Goal: Task Accomplishment & Management: Manage account settings

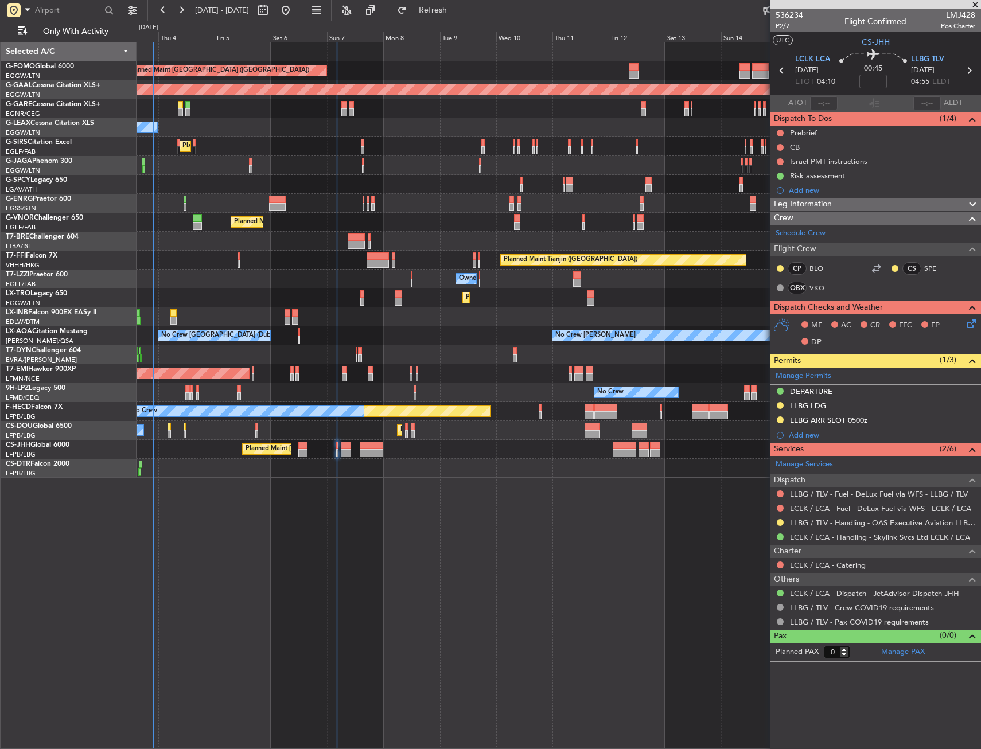
click at [436, 320] on div "Unplanned Maint [GEOGRAPHIC_DATA] (Al Maktoum Intl)" at bounding box center [559, 316] width 844 height 19
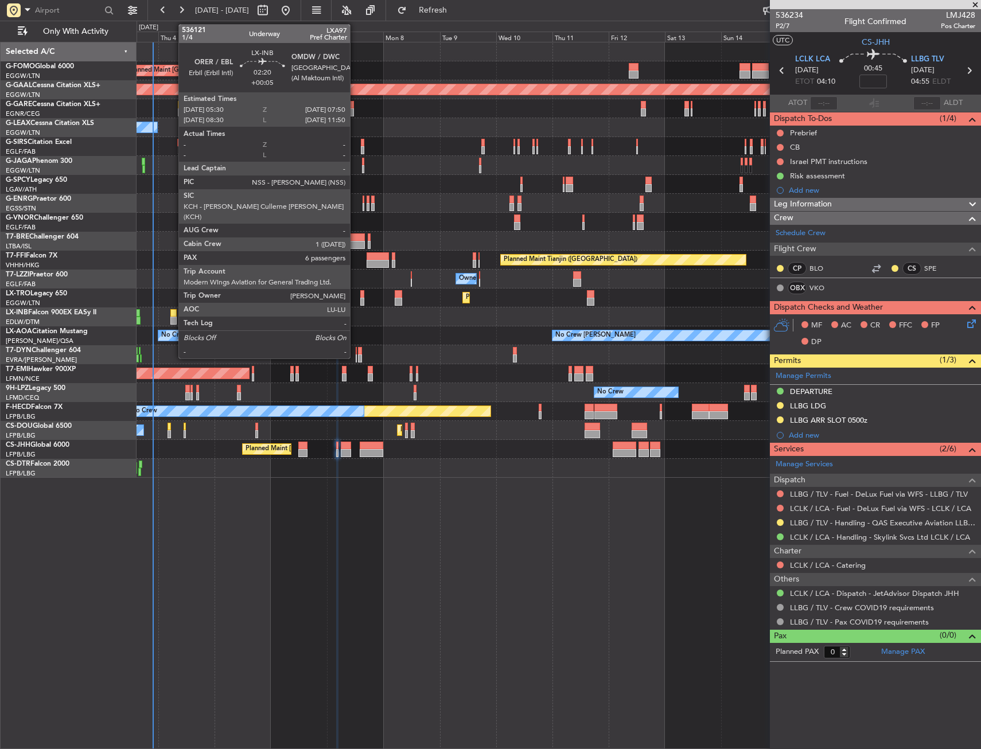
click at [173, 316] on div at bounding box center [173, 313] width 6 height 8
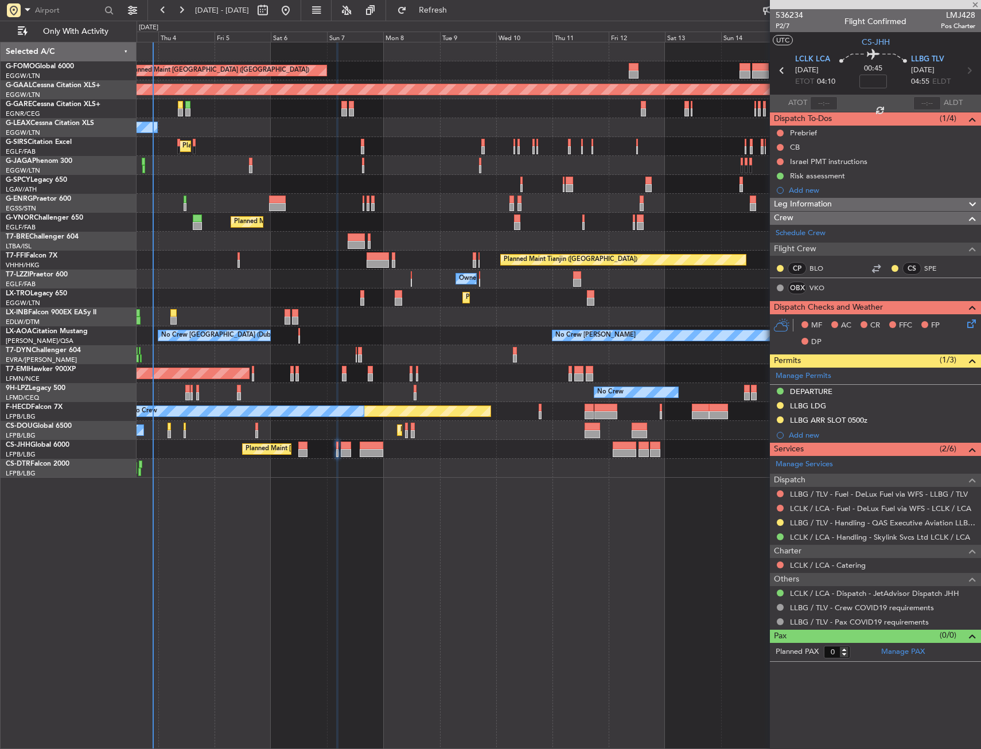
type input "+00:05"
type input "6"
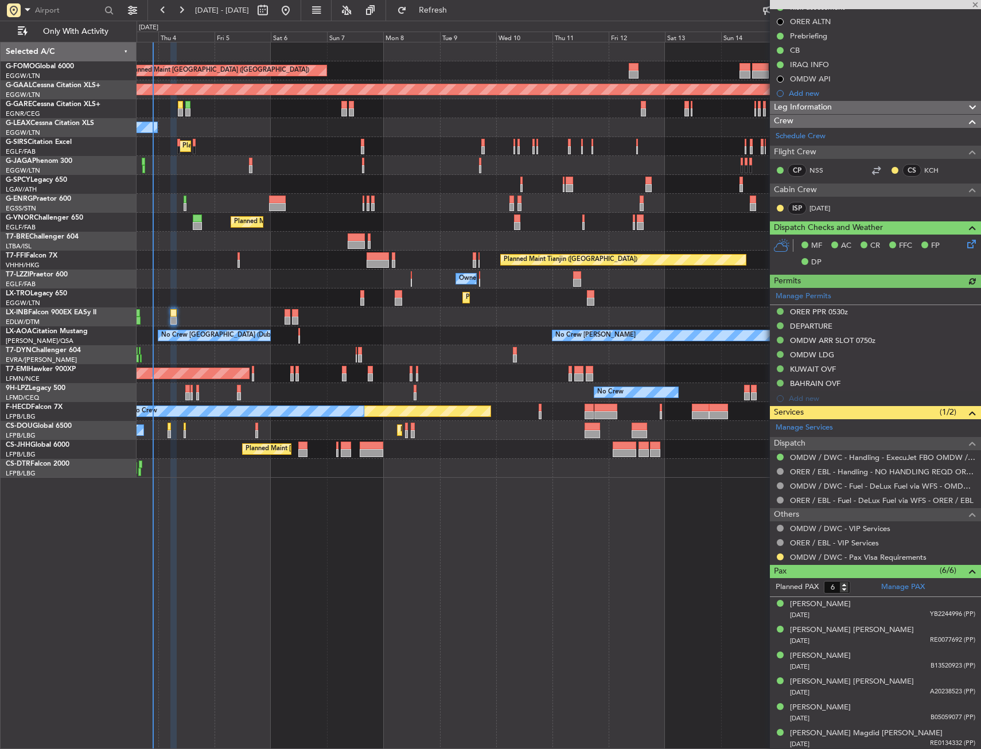
scroll to position [142, 0]
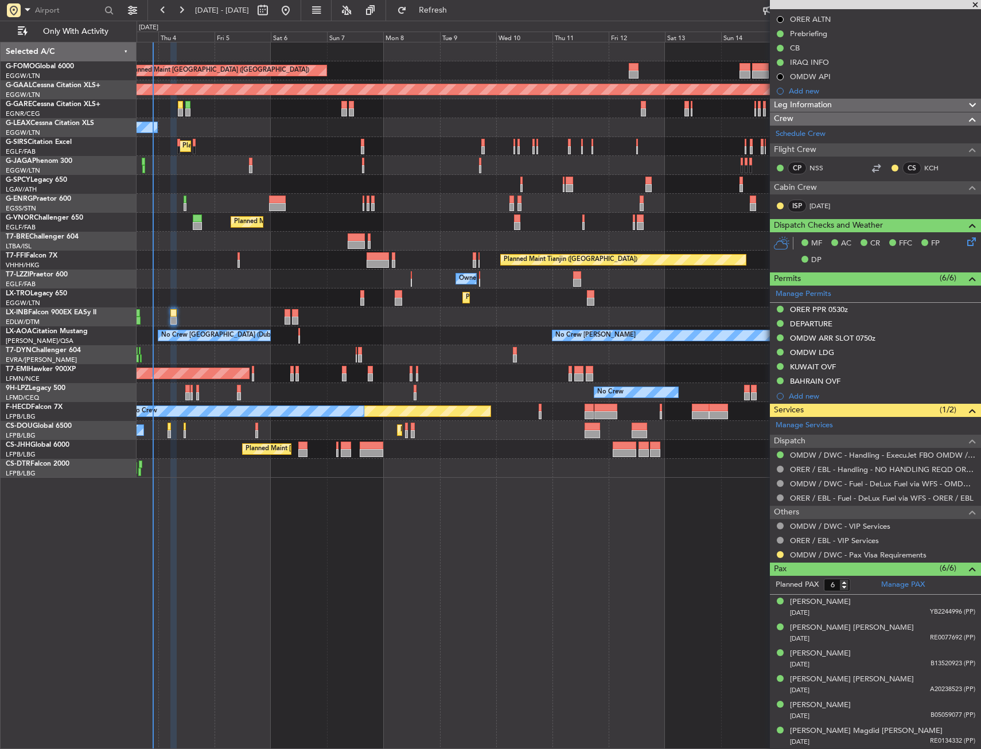
click at [166, 428] on div "No Crew Planned Maint Paris (Le Bourget) Planned Maint Paris (Le Bourget) Plann…" at bounding box center [559, 430] width 844 height 19
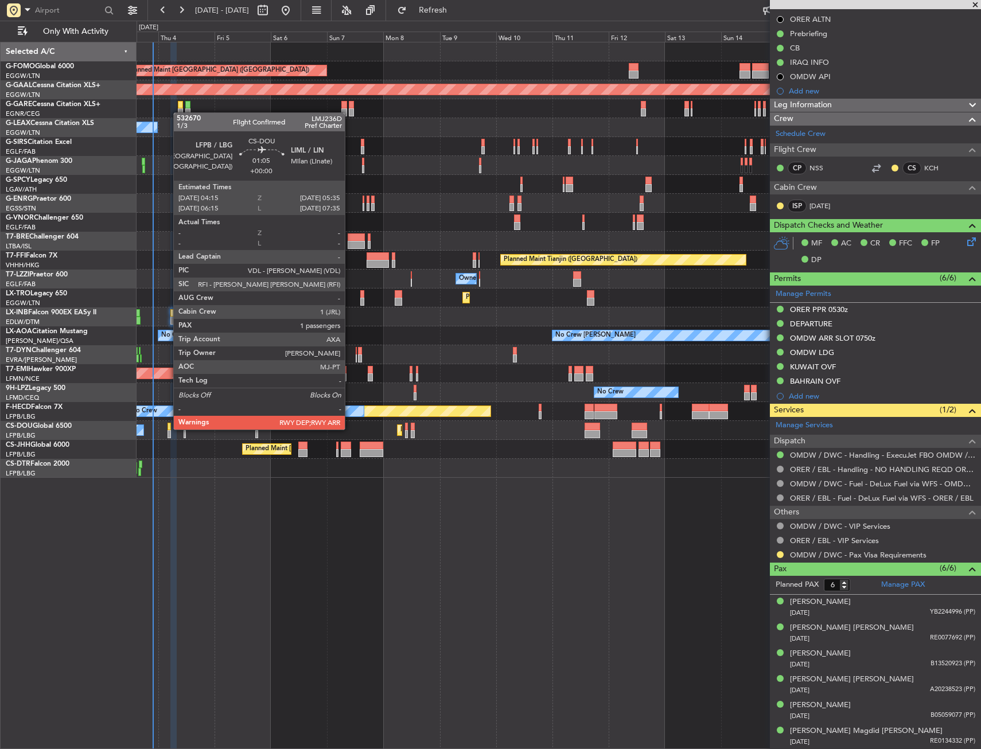
click at [167, 428] on div at bounding box center [168, 427] width 3 height 8
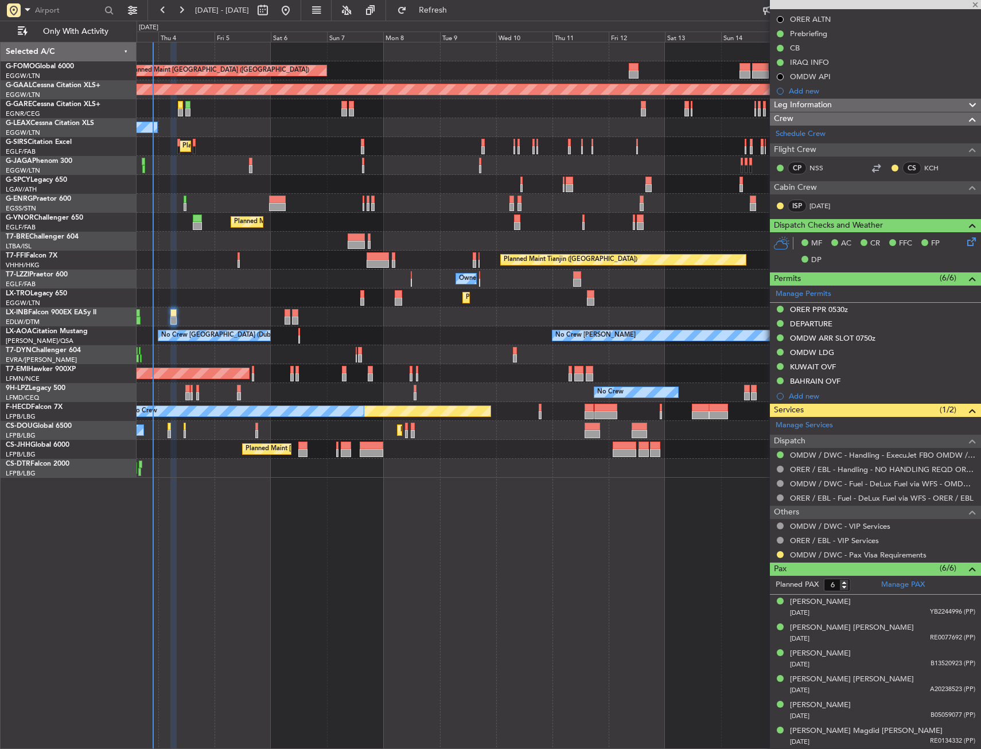
type input "1"
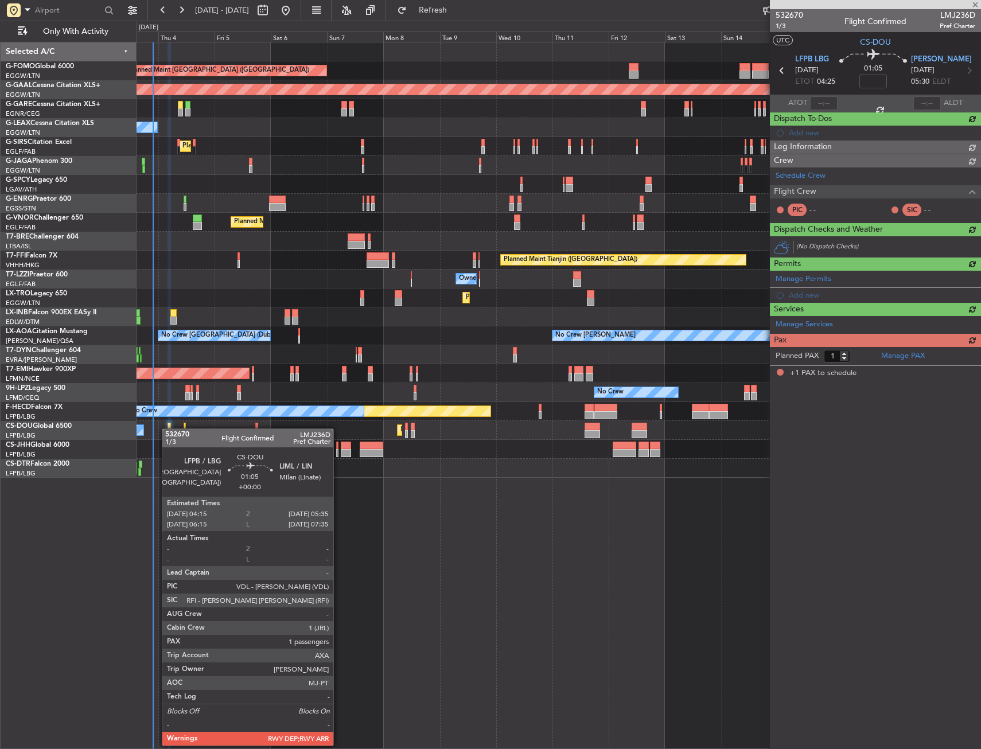
scroll to position [0, 0]
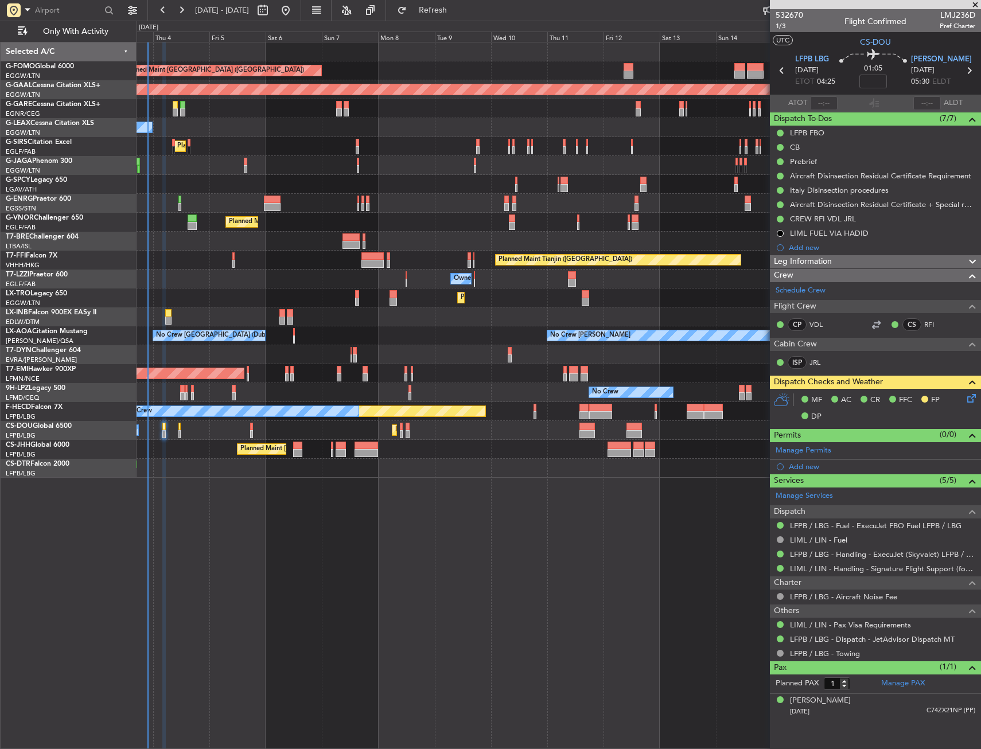
click at [325, 212] on div "Planned Maint London (Luton) Planned Maint Dusseldorf Unplanned Maint Chester O…" at bounding box center [559, 259] width 844 height 435
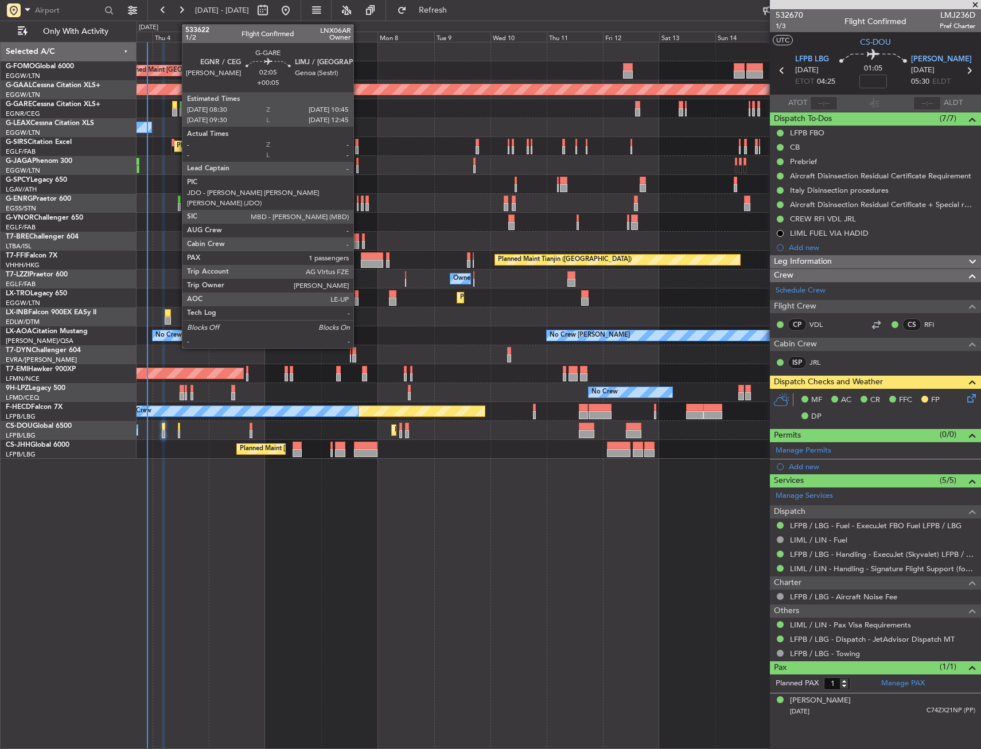
click at [176, 110] on div at bounding box center [175, 112] width 6 height 8
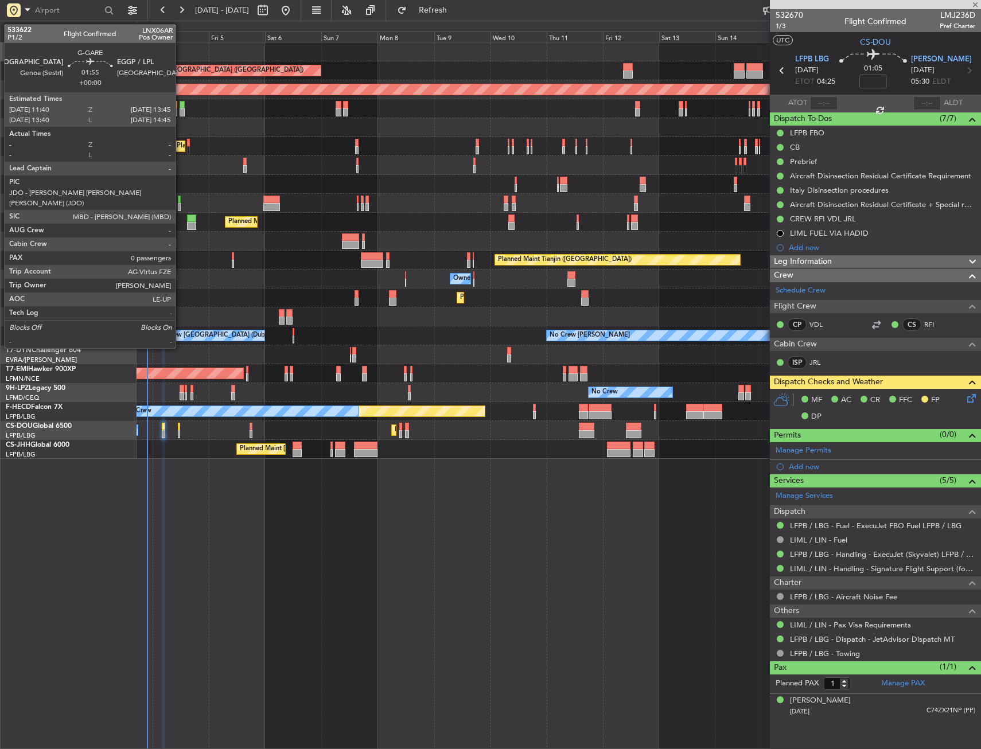
type input "+00:05"
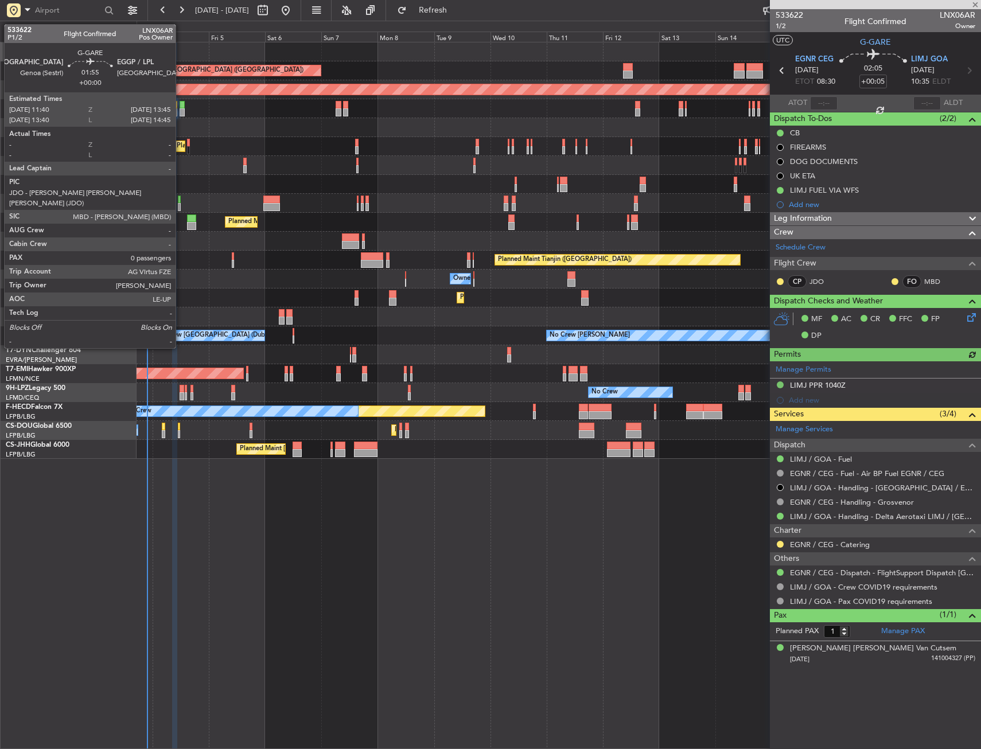
click at [181, 108] on div at bounding box center [182, 105] width 5 height 8
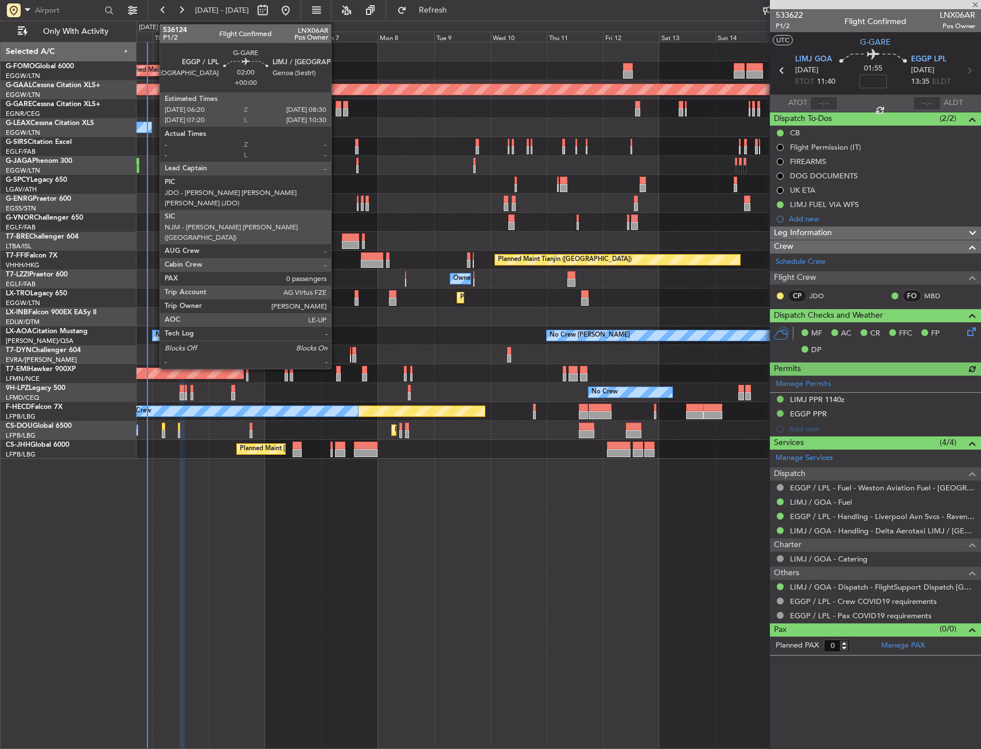
click at [336, 107] on div at bounding box center [338, 105] width 5 height 8
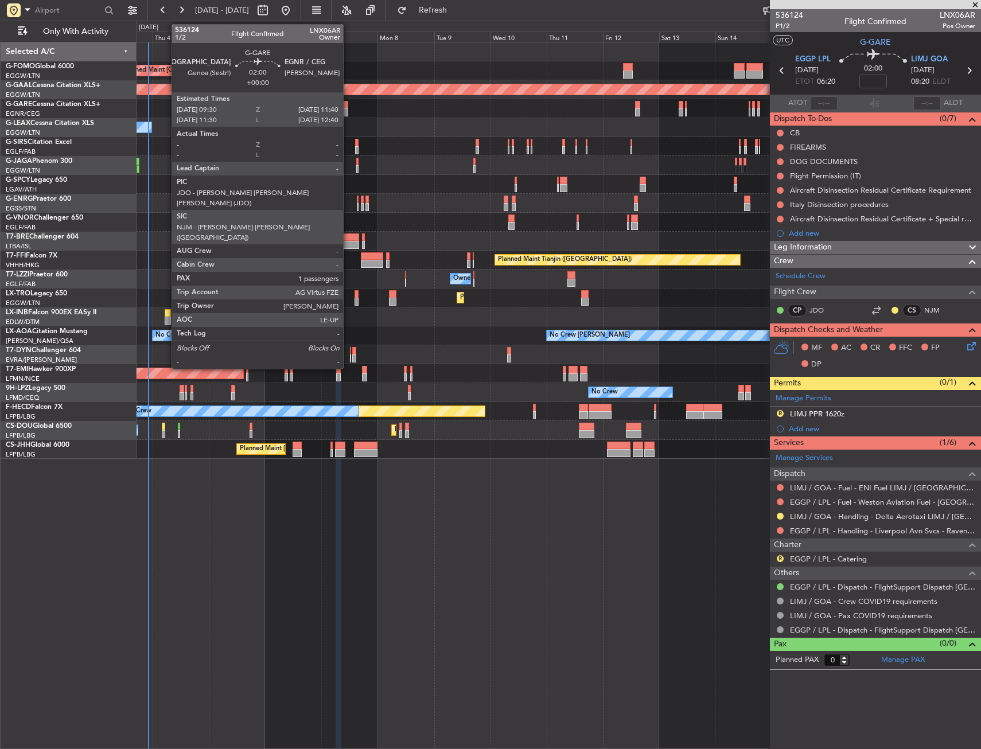
click at [348, 112] on div at bounding box center [345, 112] width 5 height 8
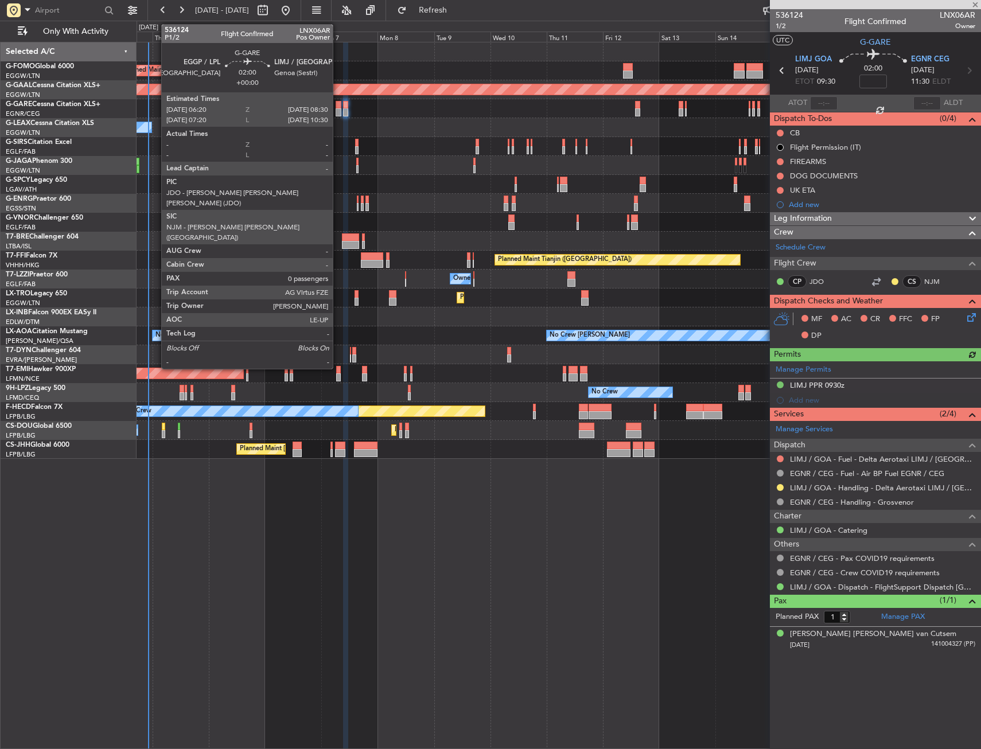
click at [338, 108] on div at bounding box center [338, 105] width 5 height 8
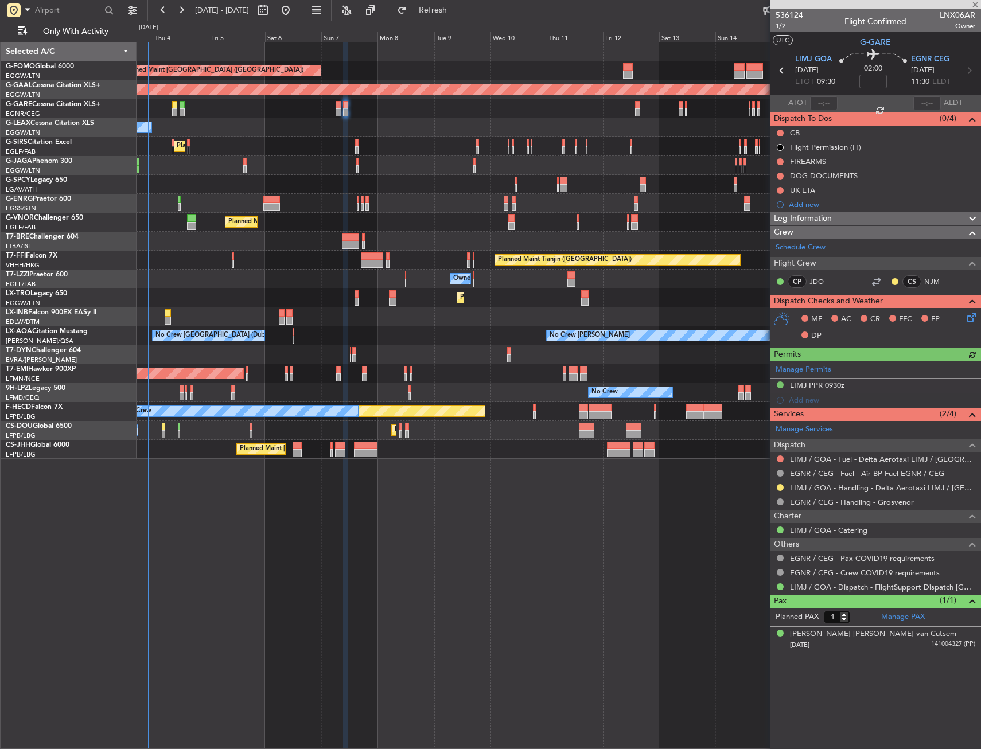
type input "0"
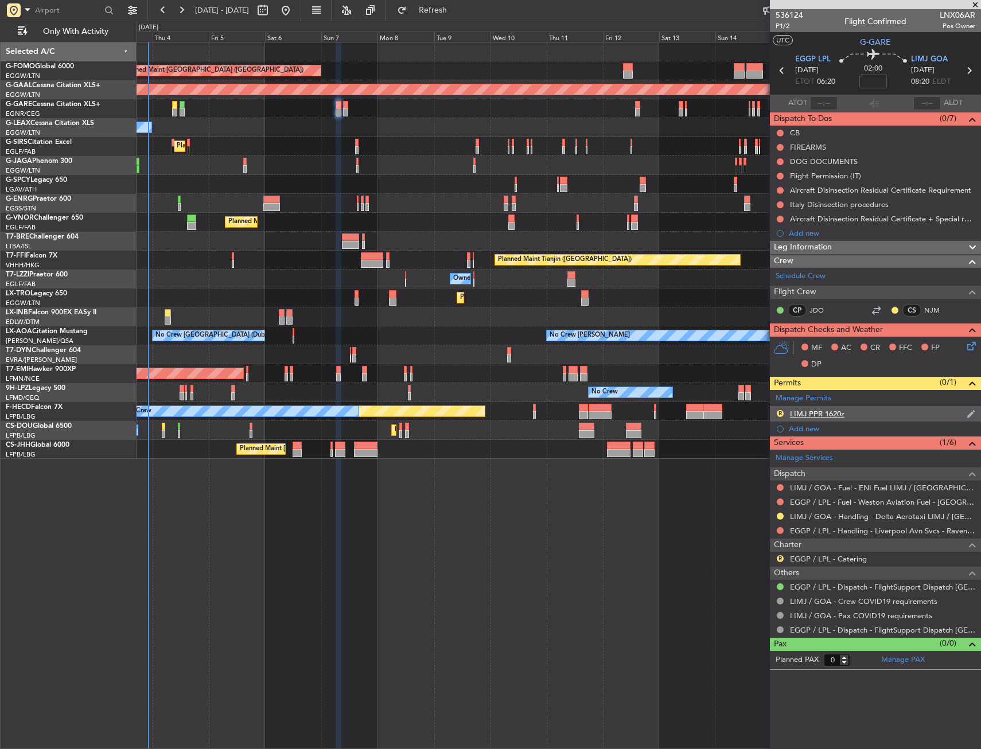
click at [860, 414] on div "R LIMJ PPR 1620z" at bounding box center [875, 414] width 211 height 14
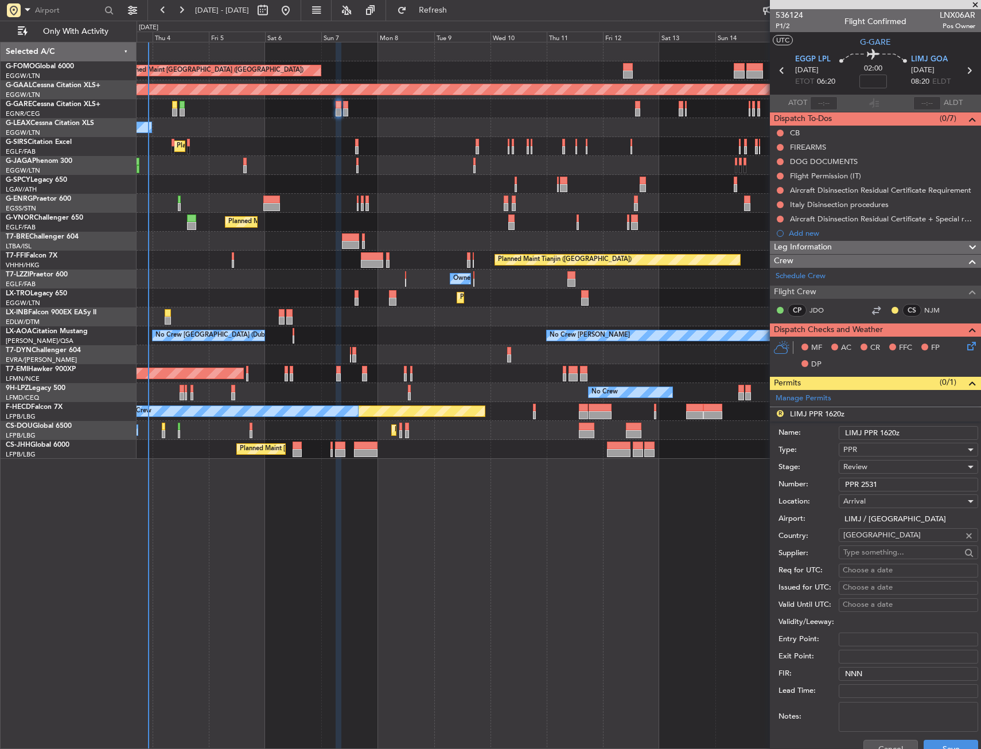
drag, startPoint x: 893, startPoint y: 431, endPoint x: 880, endPoint y: 431, distance: 13.2
click at [880, 431] on input "LIMJ PPR 1620z" at bounding box center [908, 433] width 139 height 14
type input "LIMJ PPR 0820z"
click at [864, 467] on span "Review" at bounding box center [855, 467] width 24 height 10
click at [868, 545] on span "Requested" at bounding box center [904, 541] width 120 height 17
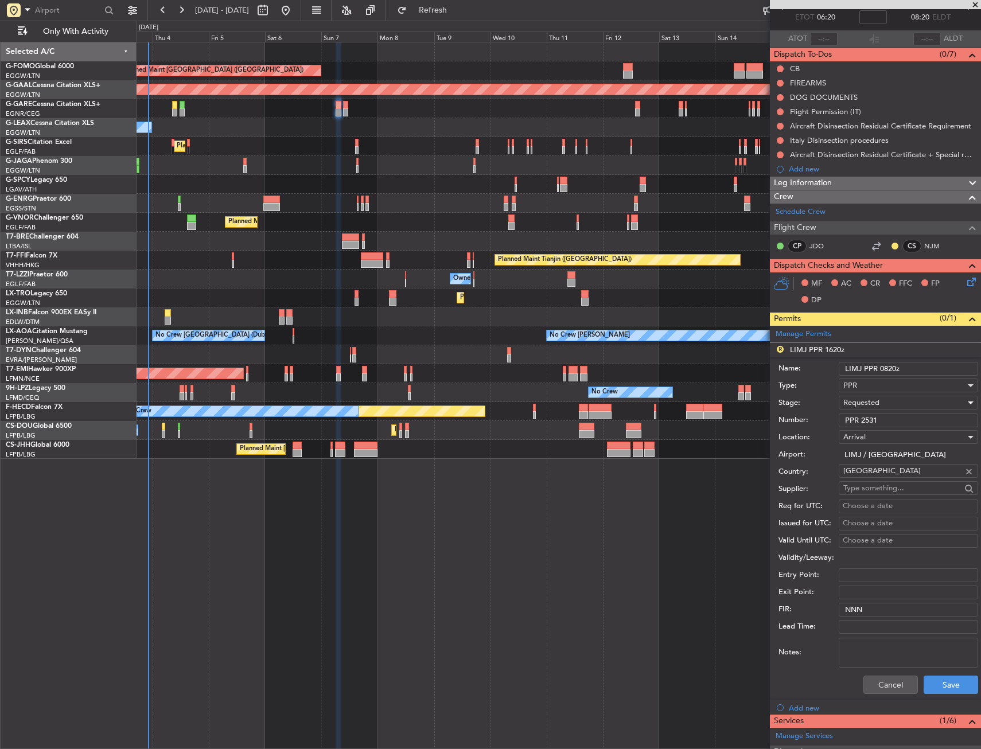
scroll to position [172, 0]
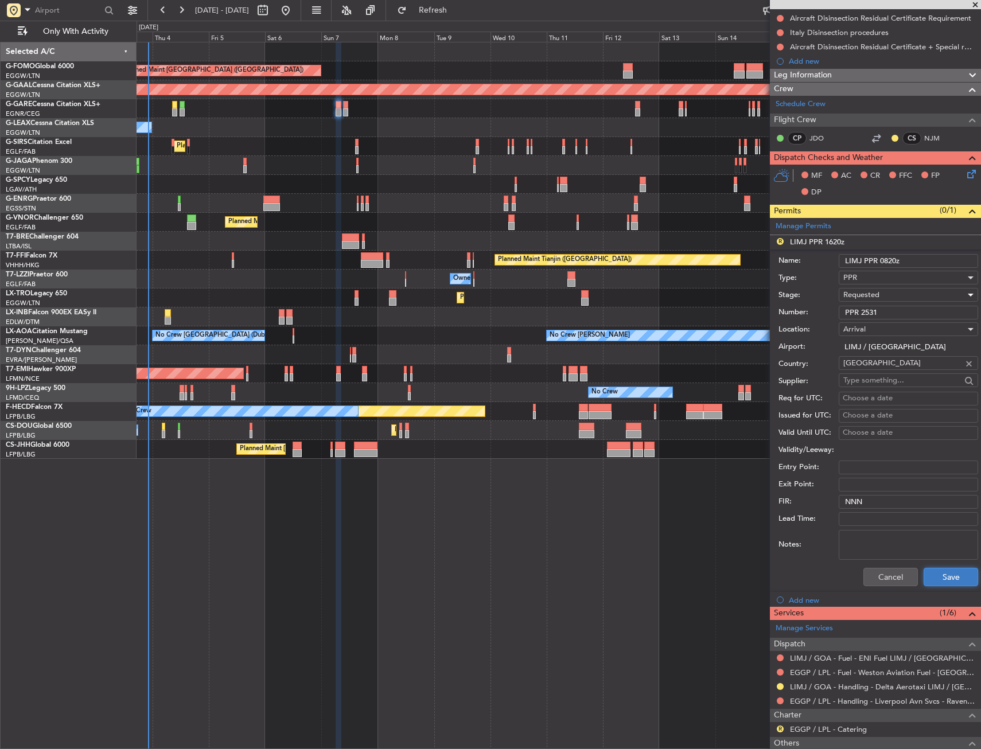
click at [928, 568] on button "Save" at bounding box center [950, 577] width 54 height 18
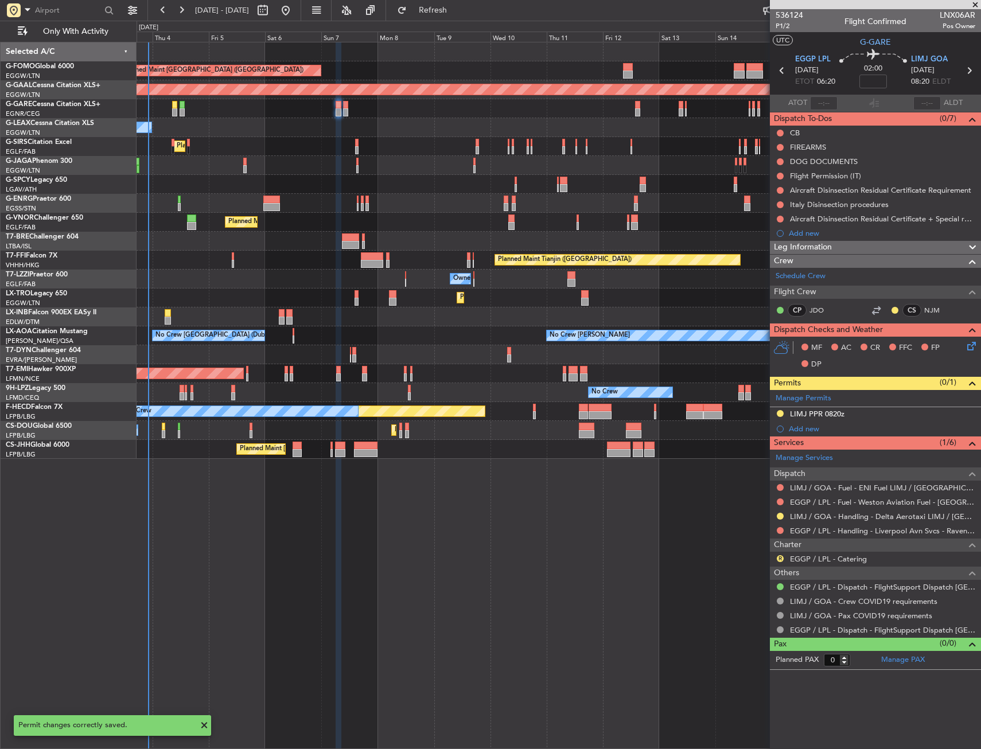
scroll to position [0, 0]
click at [819, 516] on link "LIMJ / GOA - Handling - Delta Aerotaxi LIMJ / GOA" at bounding box center [882, 517] width 185 height 10
click at [809, 533] on link "EGGP / LPL - Handling - Liverpool Avn Svcs - Ravenair EGGP LPL" at bounding box center [882, 531] width 185 height 10
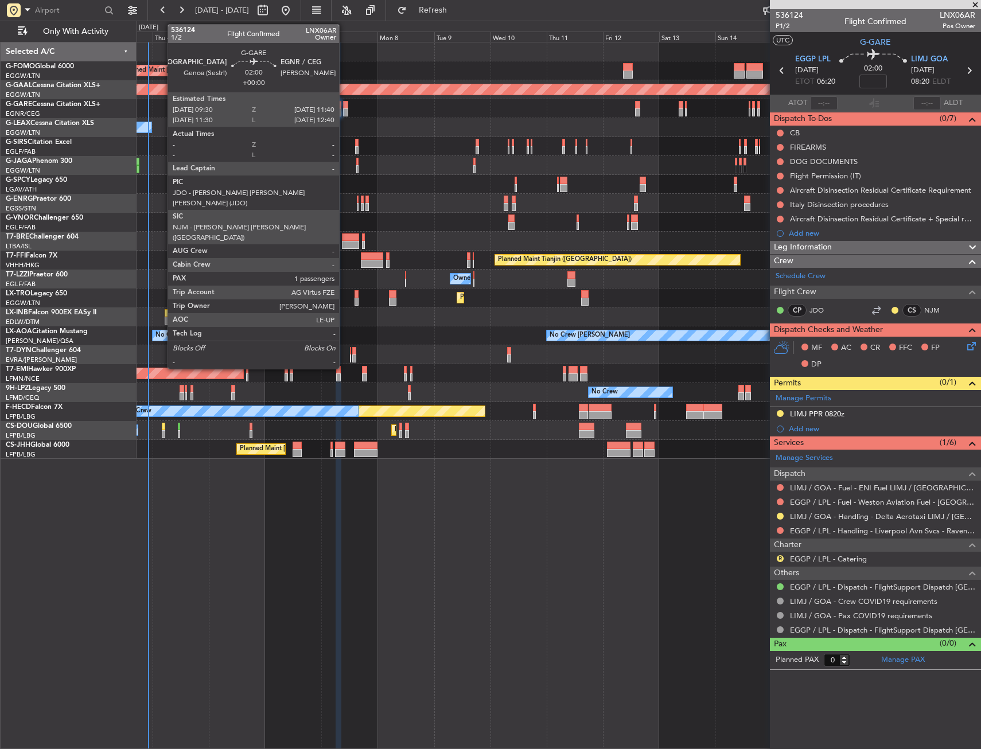
click at [344, 112] on div at bounding box center [345, 112] width 5 height 8
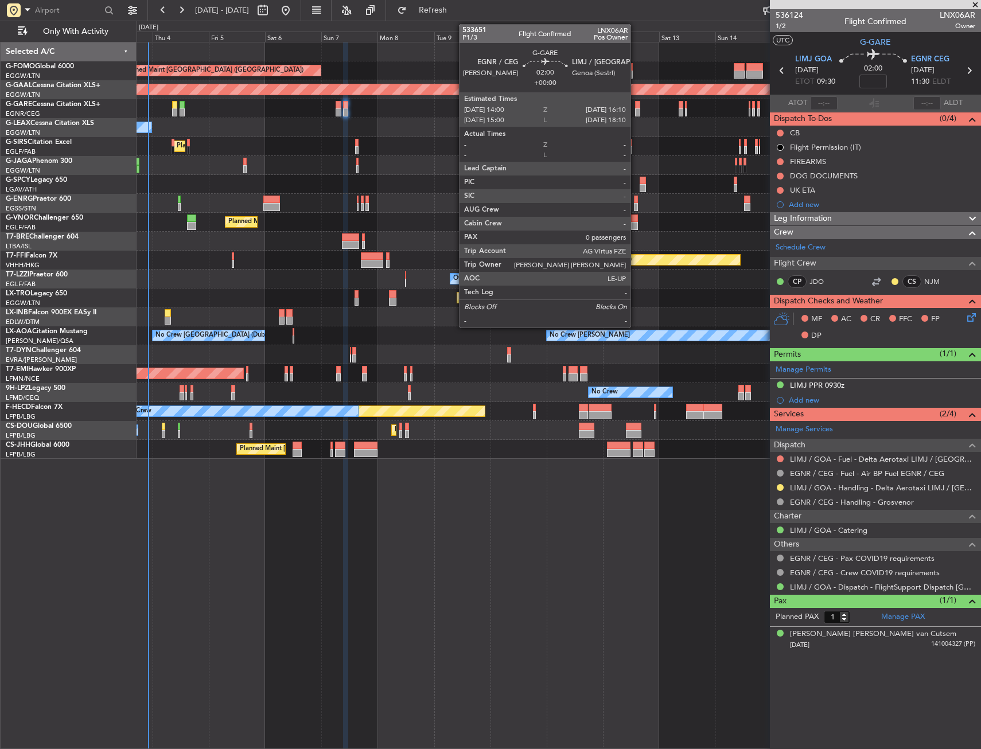
click at [636, 110] on div at bounding box center [637, 112] width 5 height 8
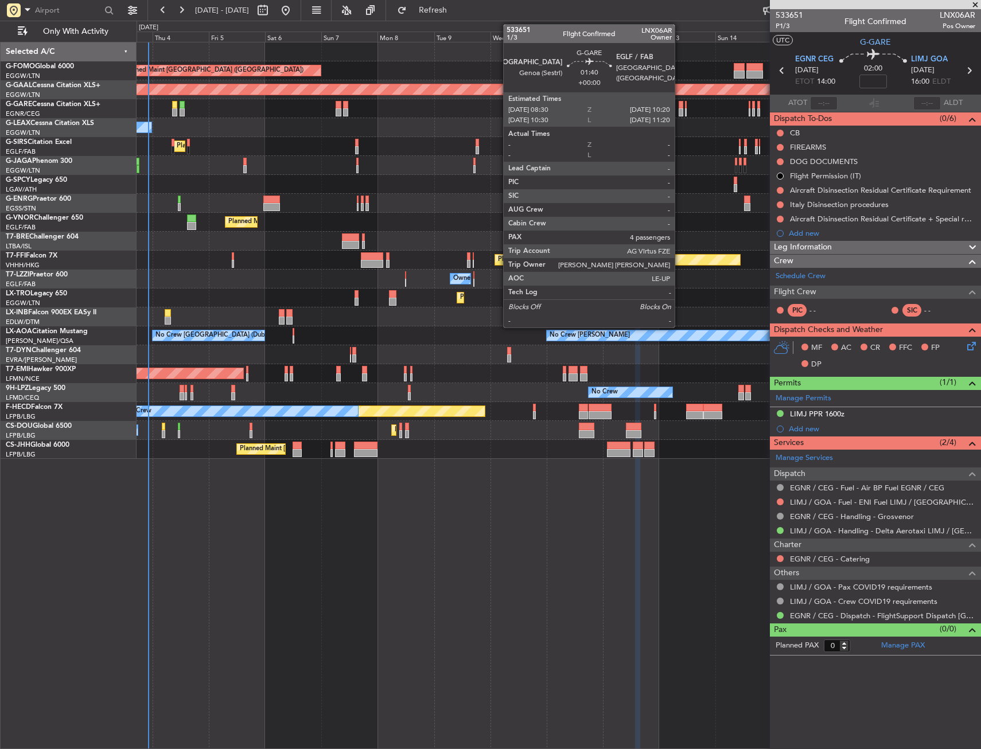
click at [680, 106] on div at bounding box center [681, 105] width 5 height 8
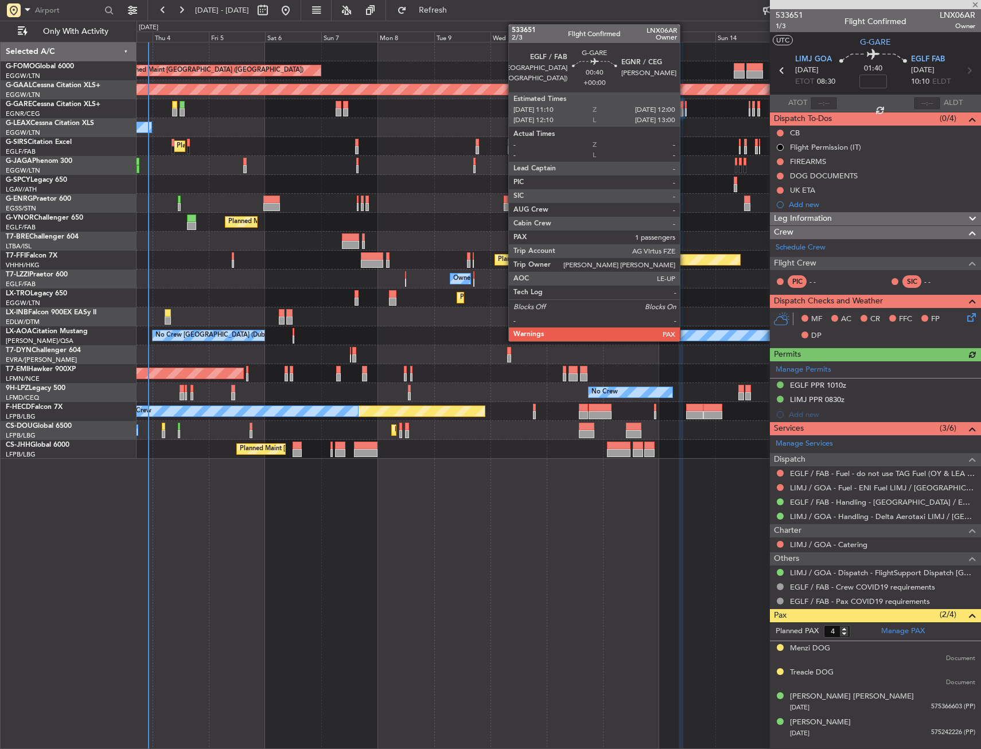
click at [685, 103] on div at bounding box center [686, 105] width 2 height 8
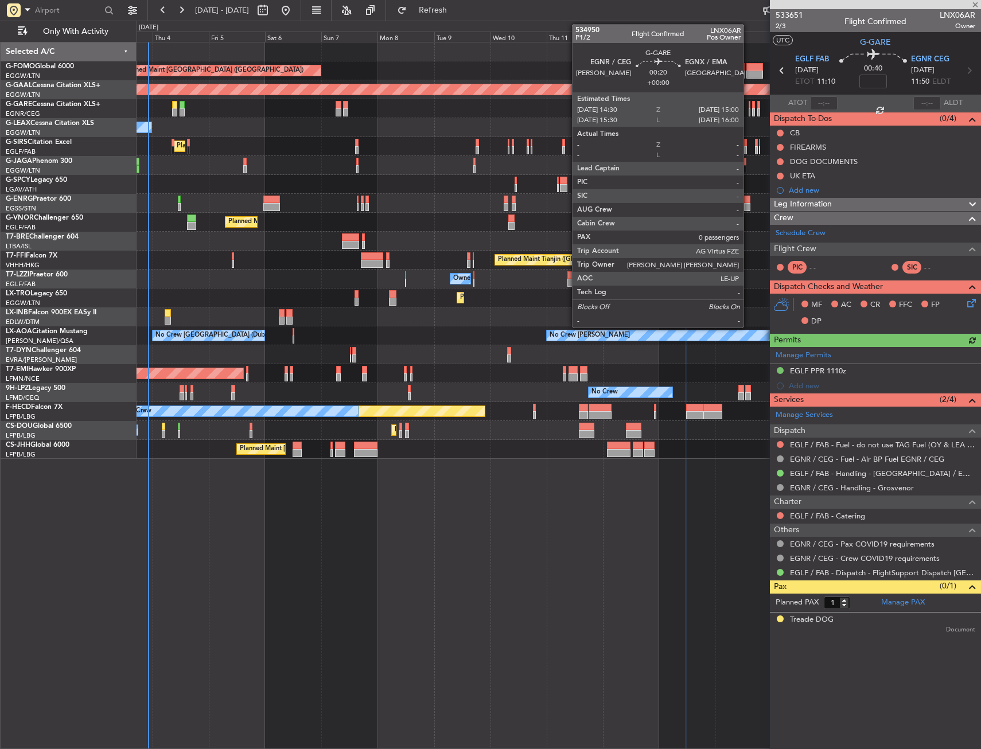
click at [749, 109] on div at bounding box center [750, 112] width 2 height 8
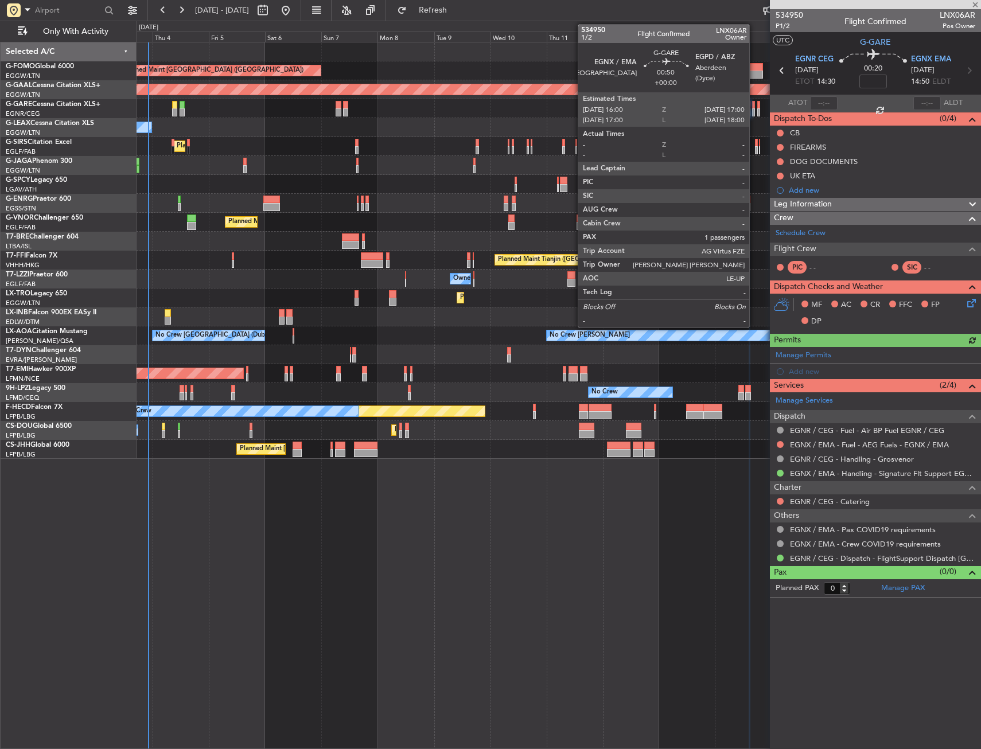
click at [754, 108] on div at bounding box center [753, 105] width 3 height 8
click at [757, 108] on div at bounding box center [758, 105] width 3 height 8
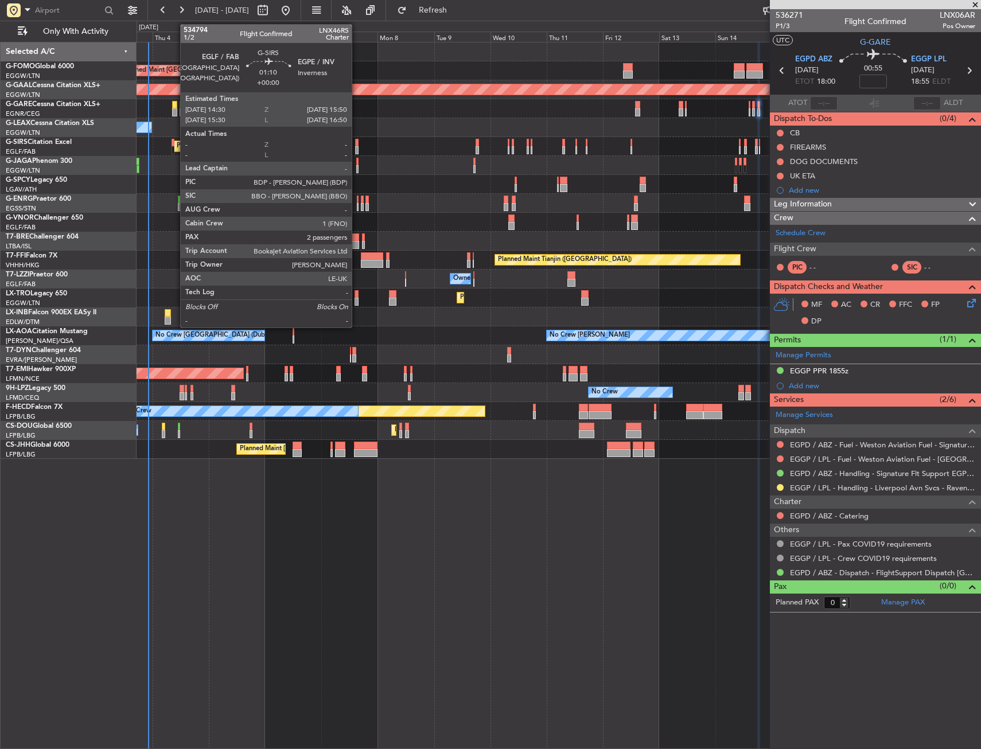
click at [357, 145] on div at bounding box center [356, 143] width 3 height 8
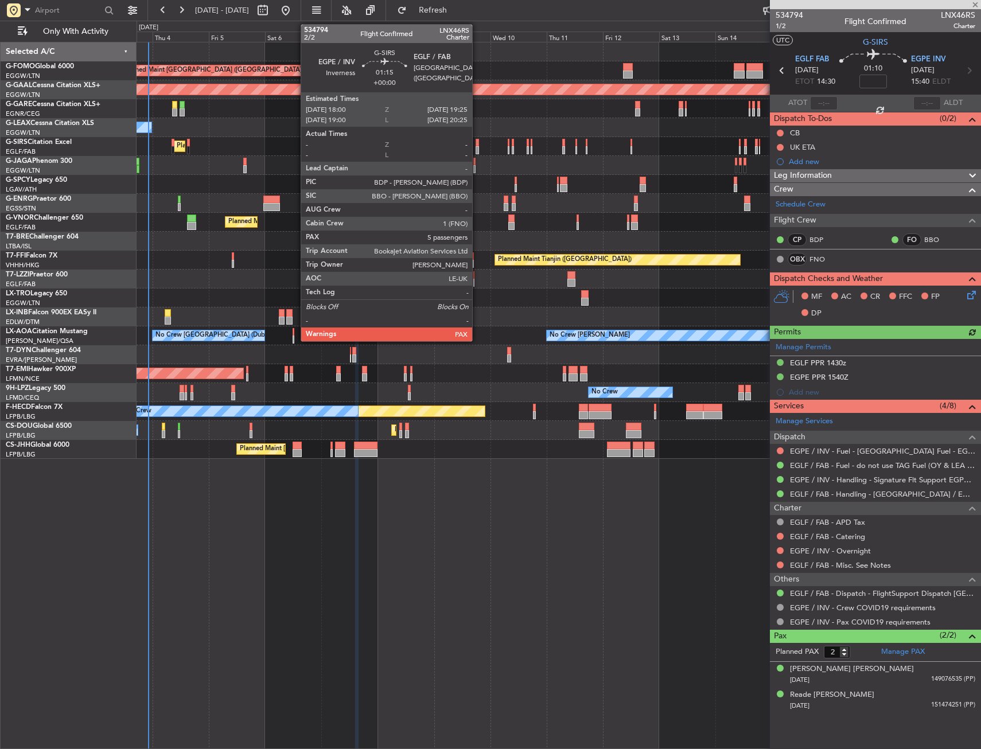
click at [477, 144] on div at bounding box center [476, 143] width 3 height 8
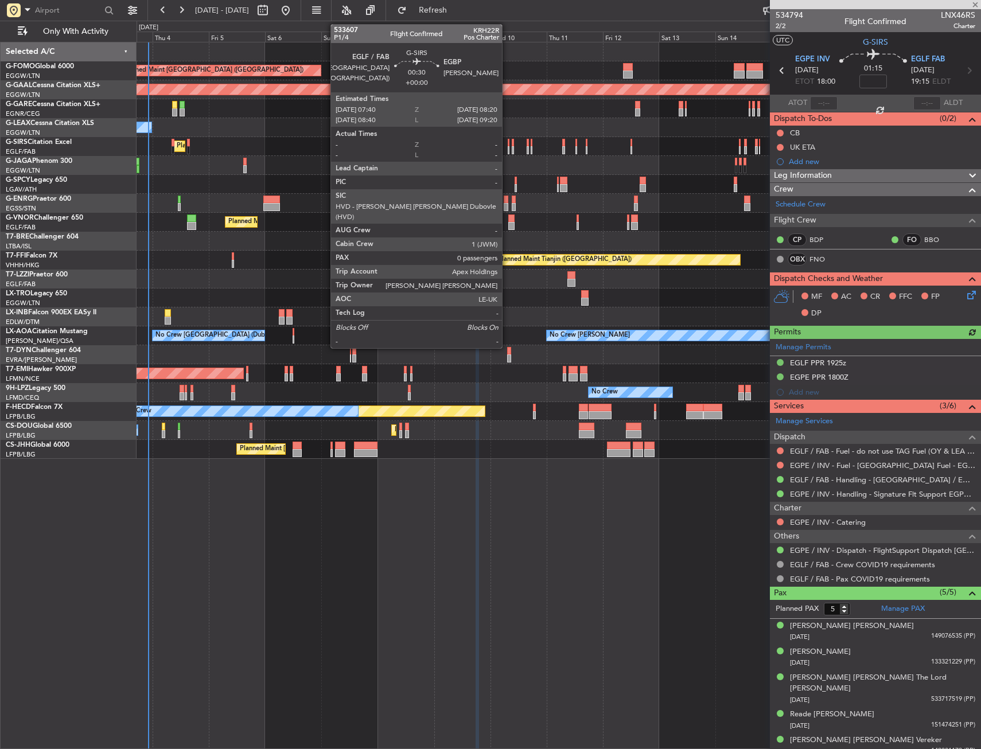
click at [508, 144] on div at bounding box center [509, 143] width 2 height 8
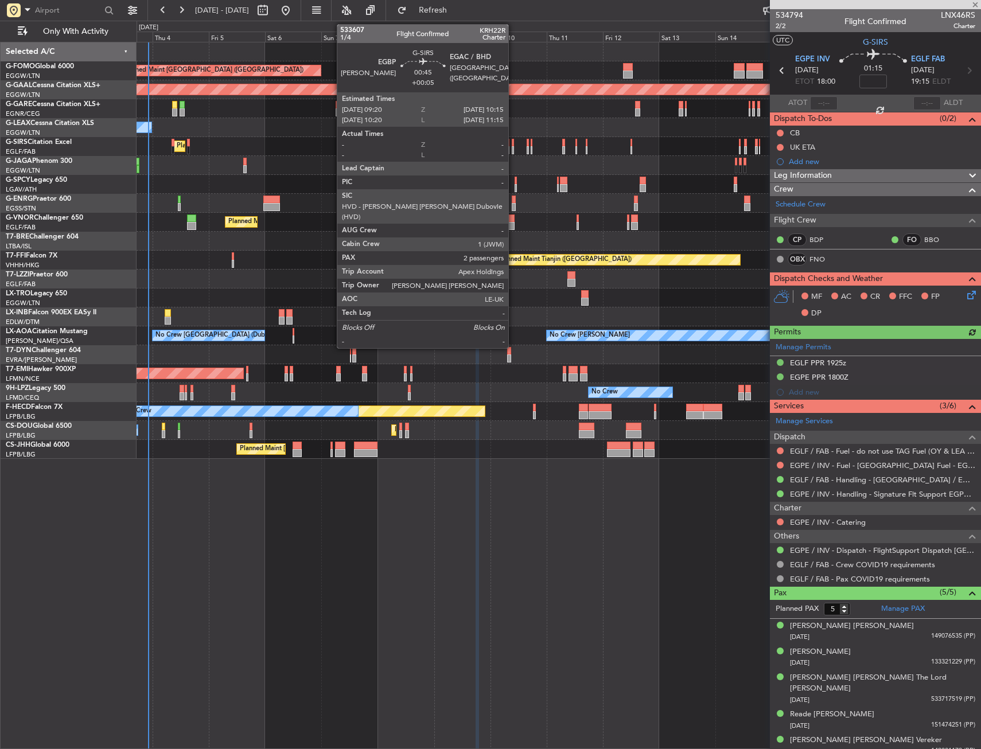
type input "0"
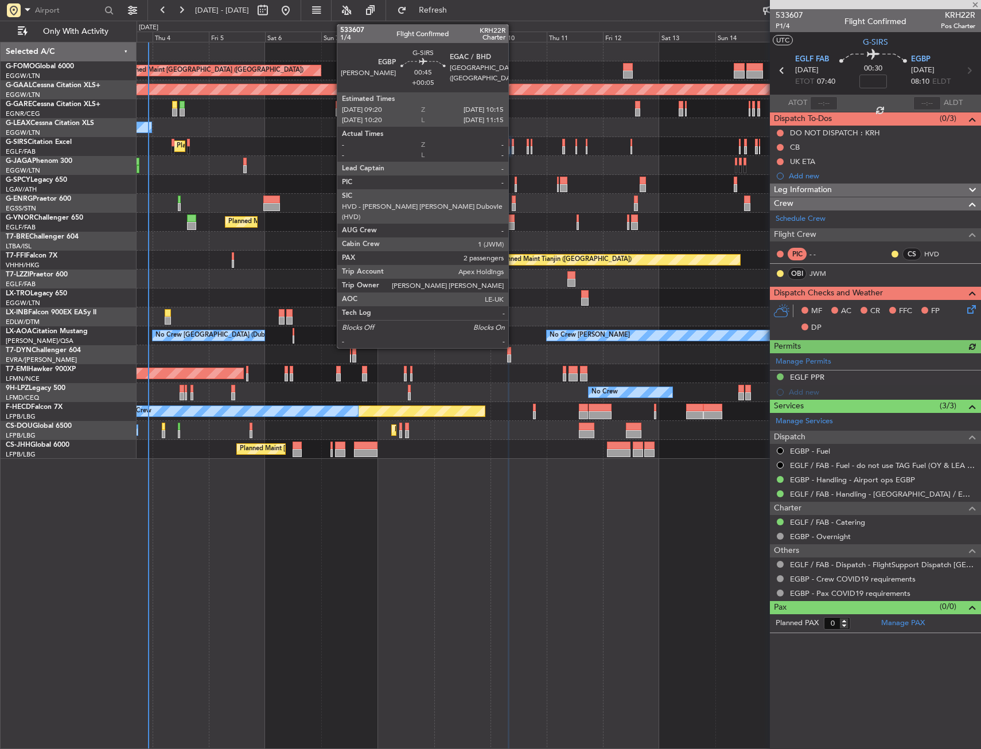
click at [513, 146] on div at bounding box center [513, 143] width 2 height 8
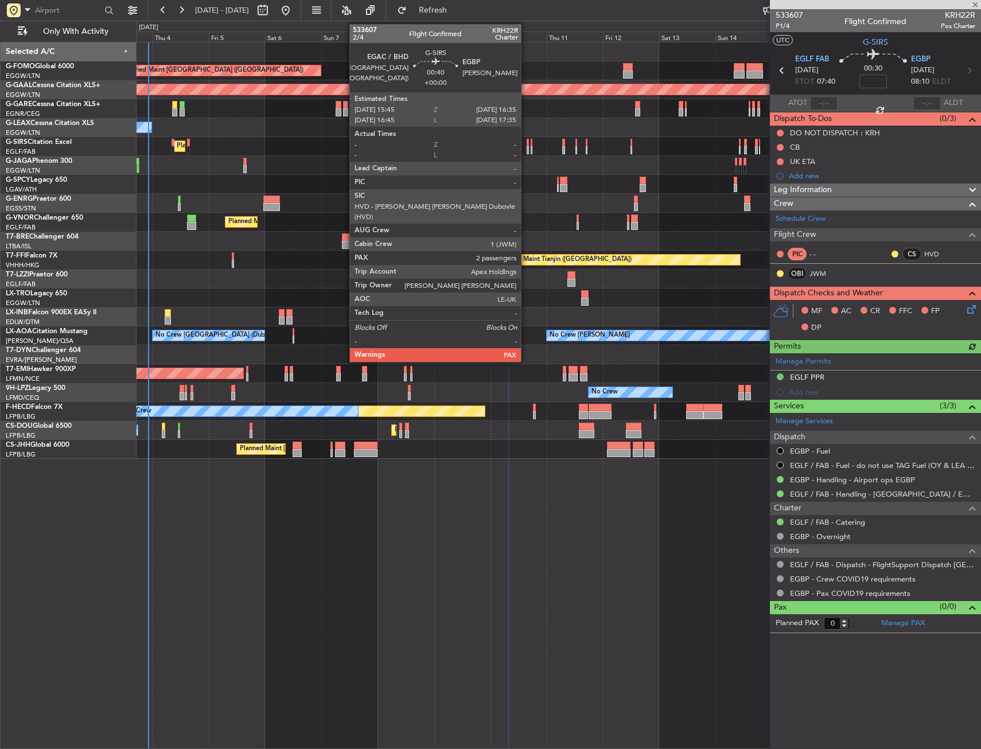
type input "+00:05"
type input "2"
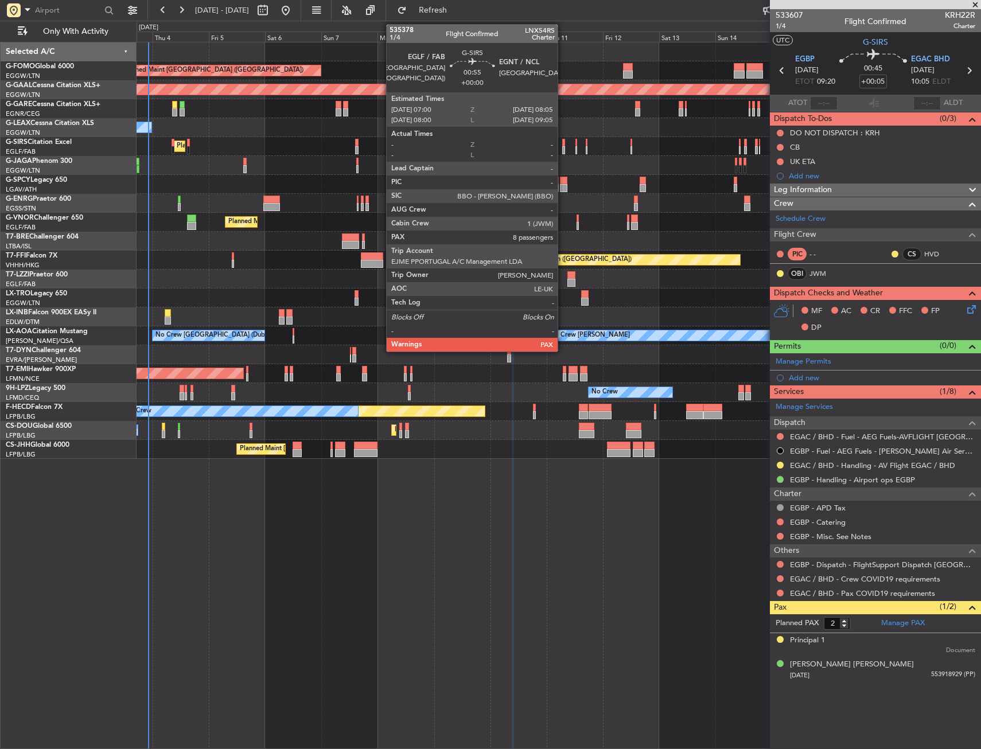
click at [563, 146] on div at bounding box center [563, 143] width 3 height 8
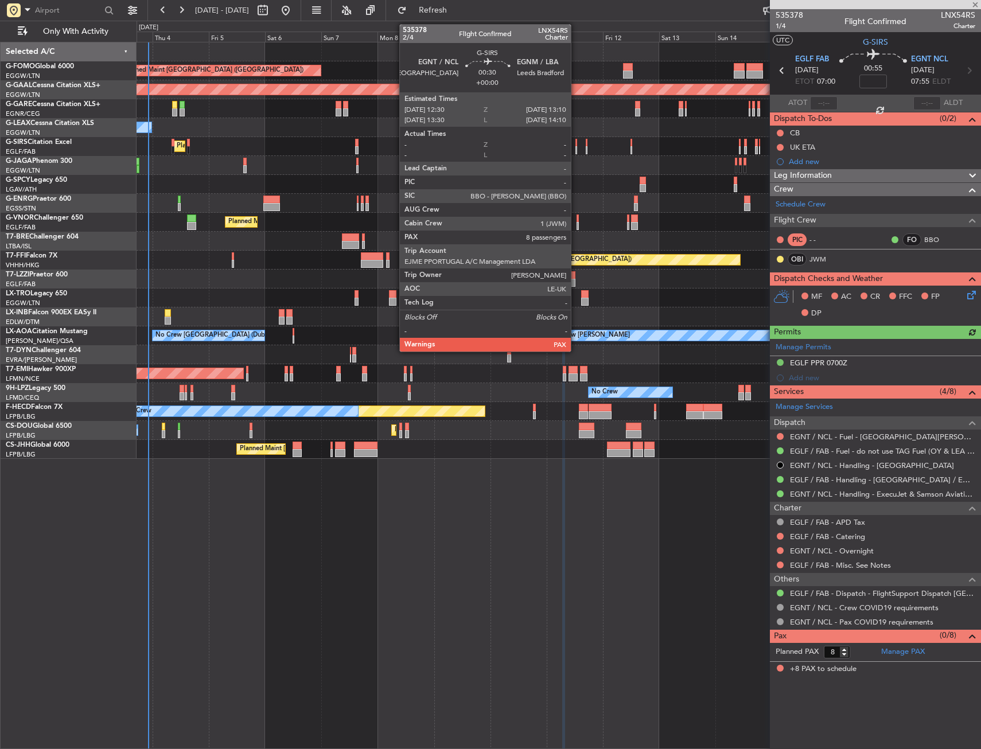
click at [576, 144] on div at bounding box center [576, 143] width 2 height 8
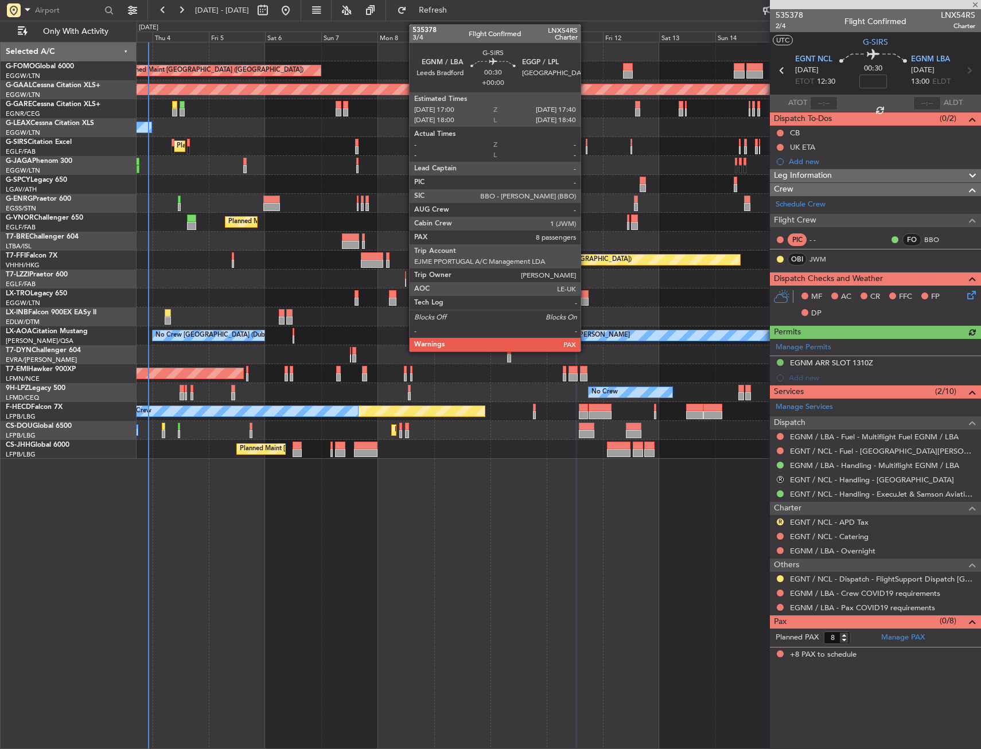
click at [586, 143] on div at bounding box center [587, 143] width 2 height 8
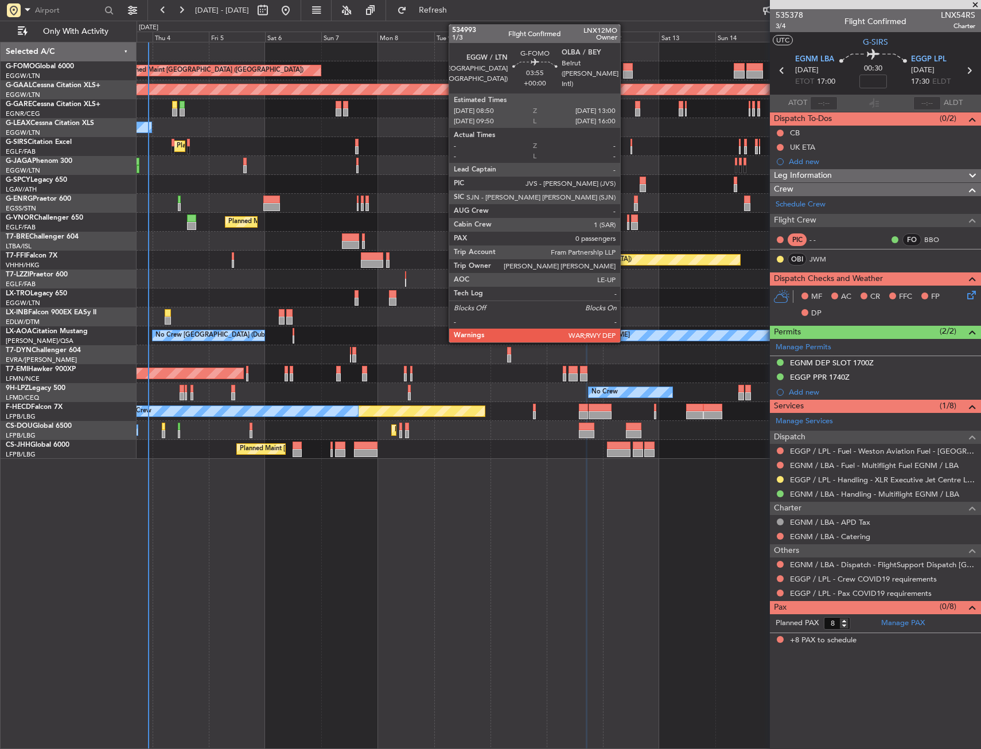
click at [625, 72] on div at bounding box center [628, 75] width 10 height 8
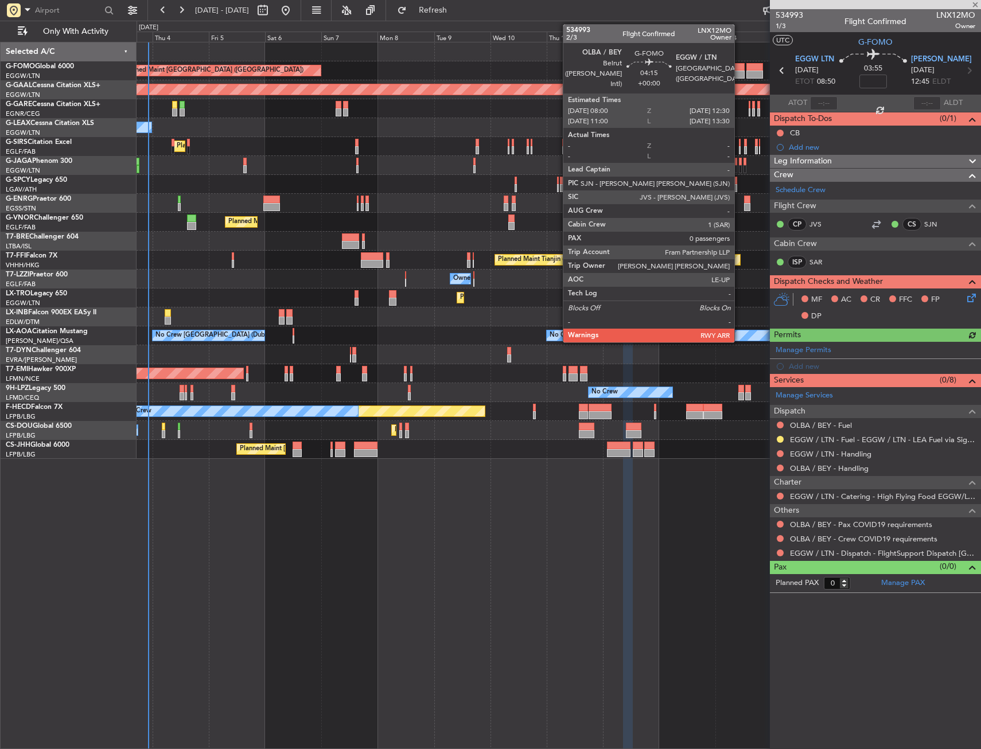
click at [739, 67] on div at bounding box center [739, 67] width 11 height 8
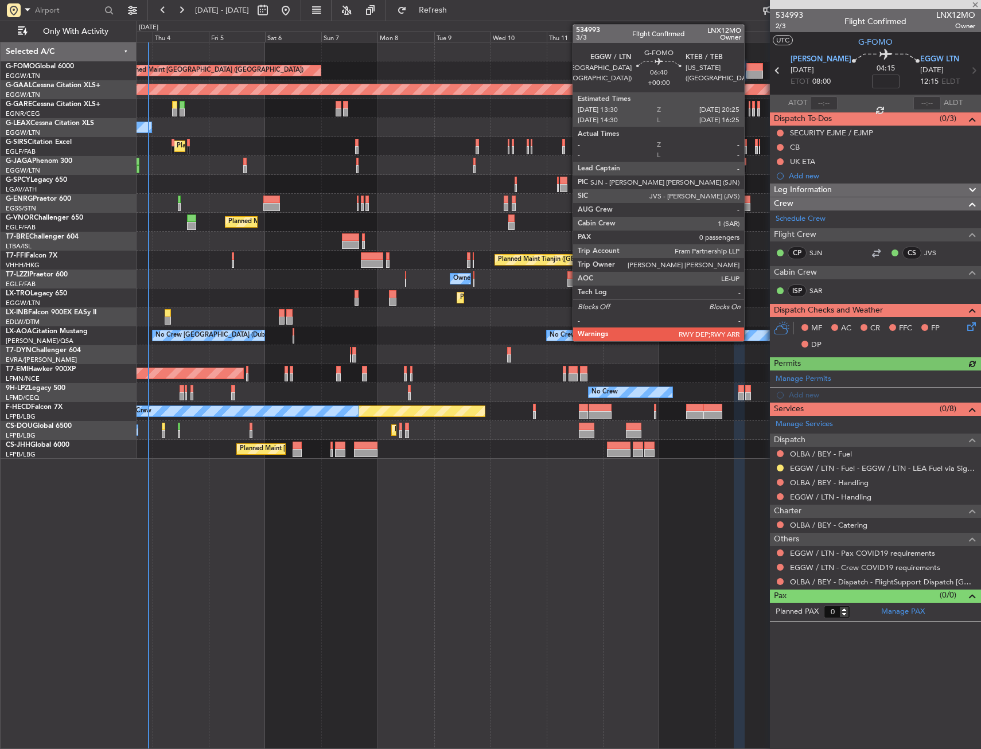
click at [749, 66] on div at bounding box center [754, 67] width 17 height 8
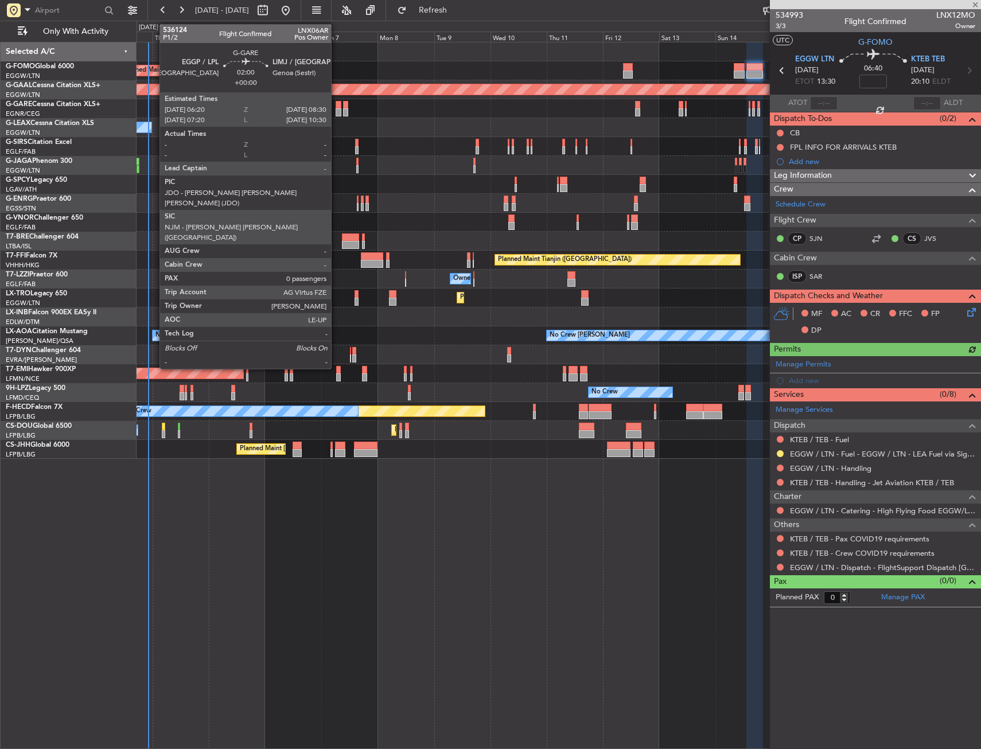
click at [336, 108] on div at bounding box center [338, 112] width 5 height 8
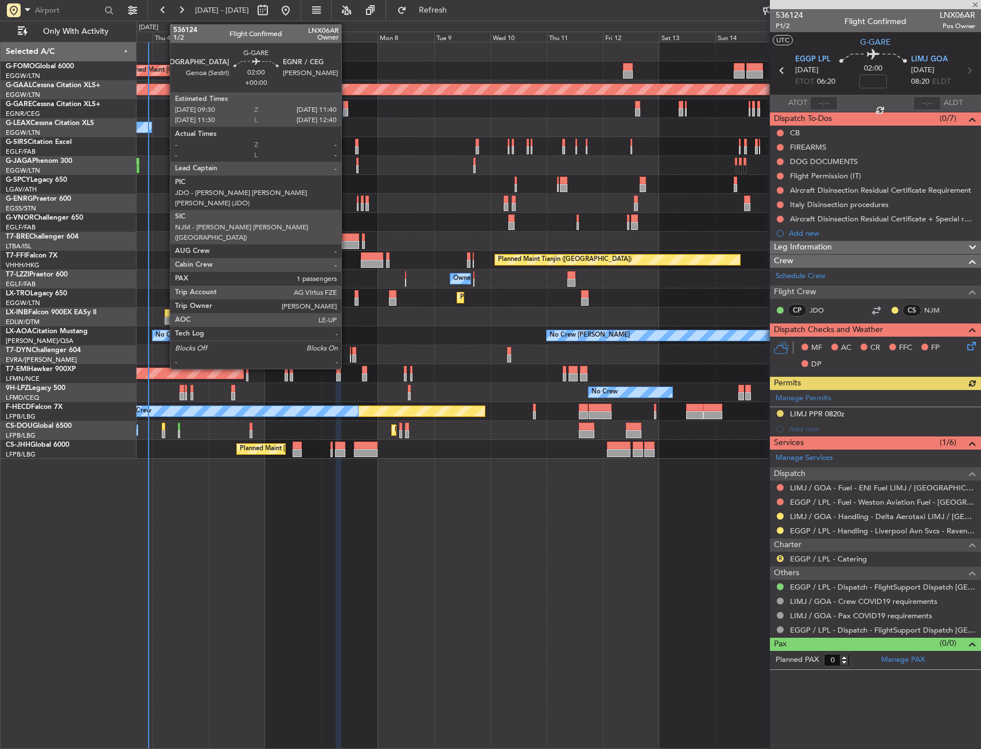
click at [346, 108] on div at bounding box center [345, 112] width 5 height 8
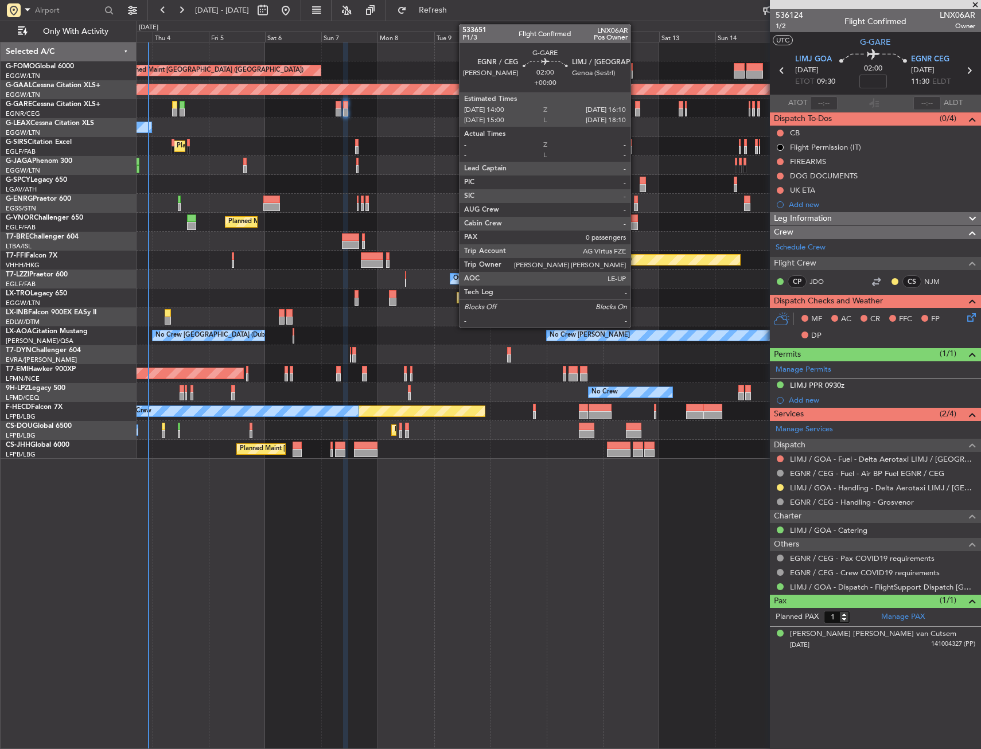
click at [636, 107] on div at bounding box center [637, 105] width 5 height 8
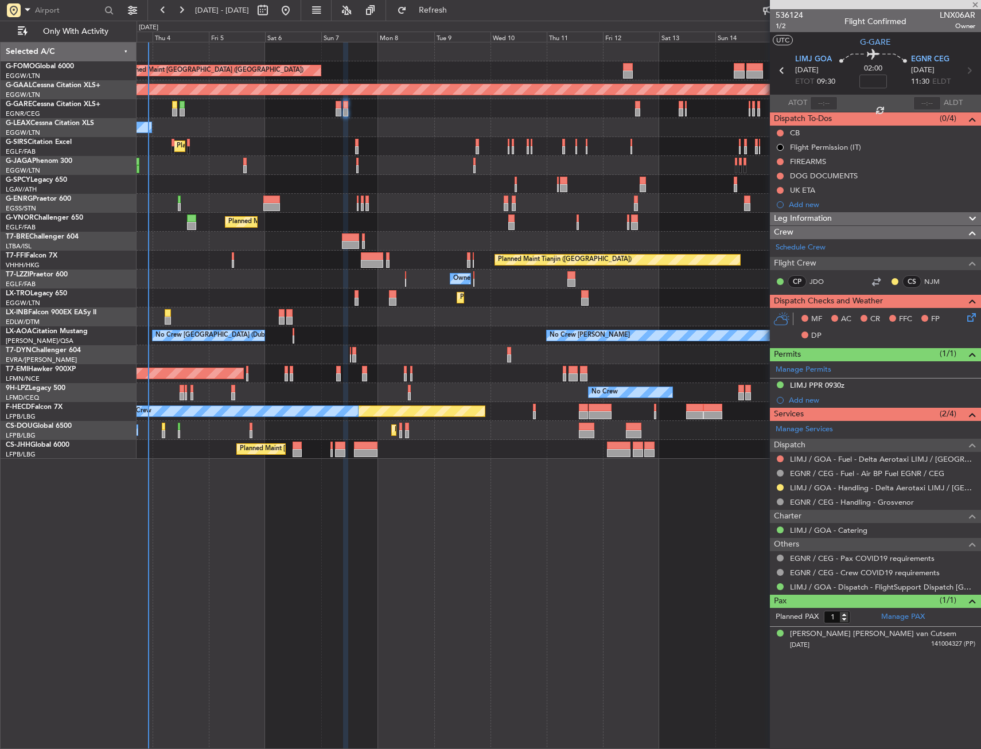
type input "0"
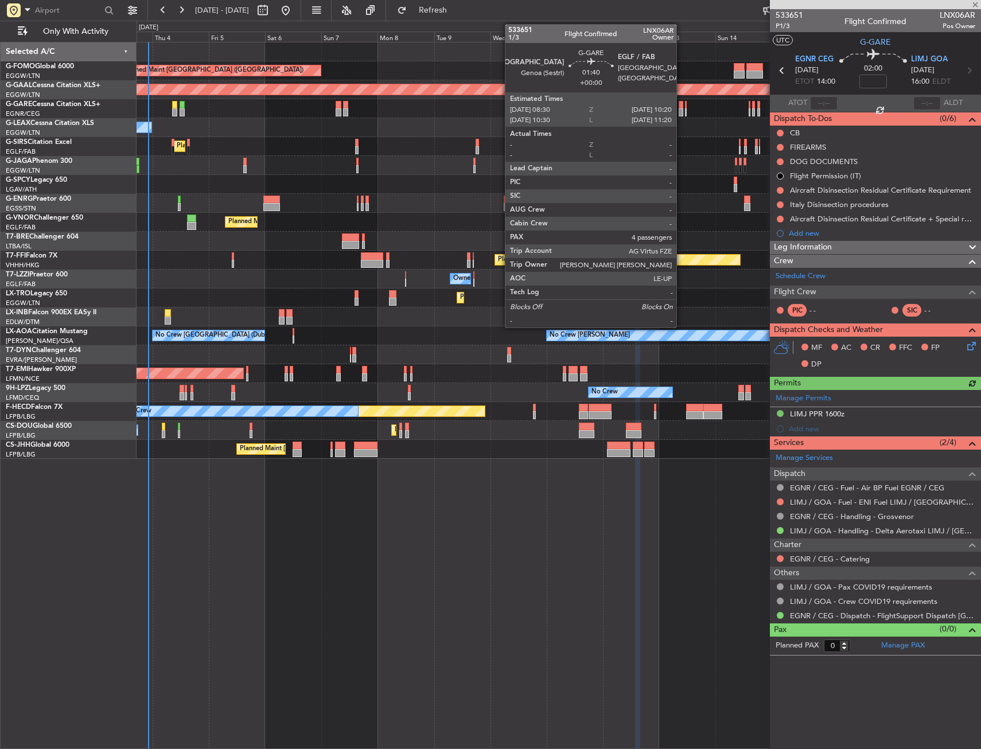
click at [681, 108] on div at bounding box center [681, 112] width 5 height 8
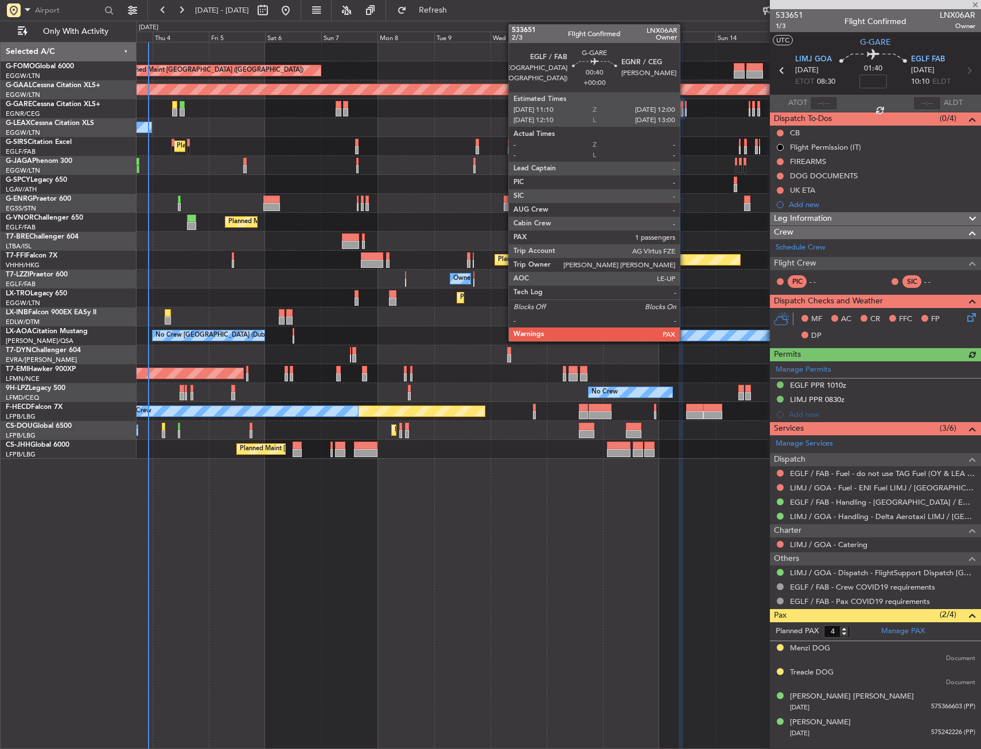
click at [685, 108] on div at bounding box center [686, 112] width 2 height 8
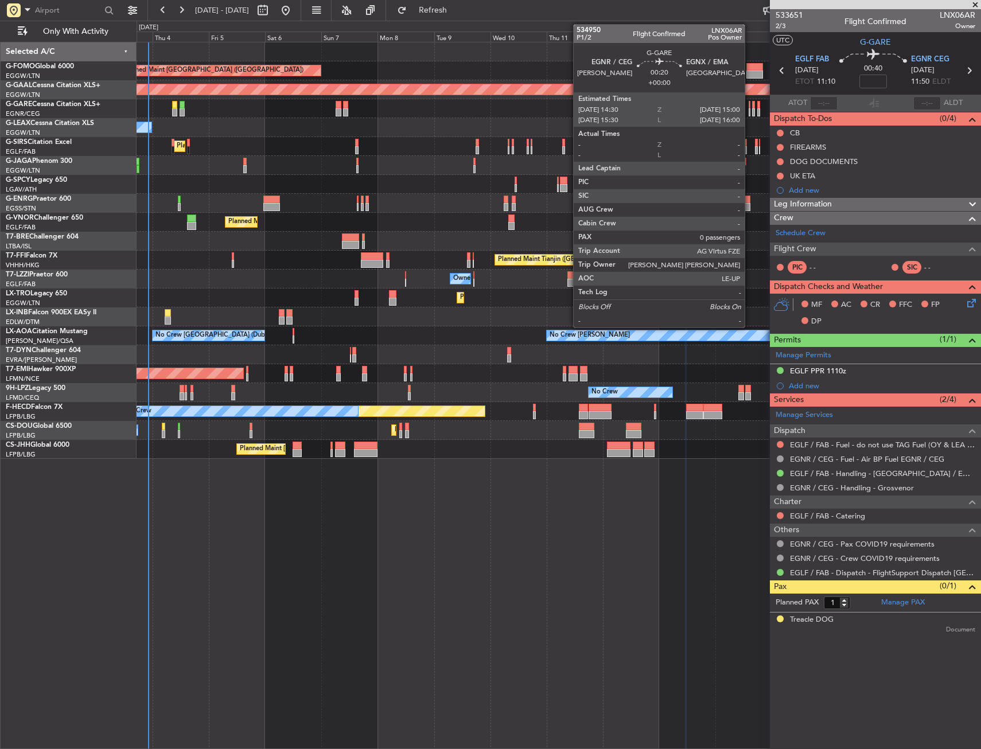
click at [750, 107] on div at bounding box center [750, 105] width 2 height 8
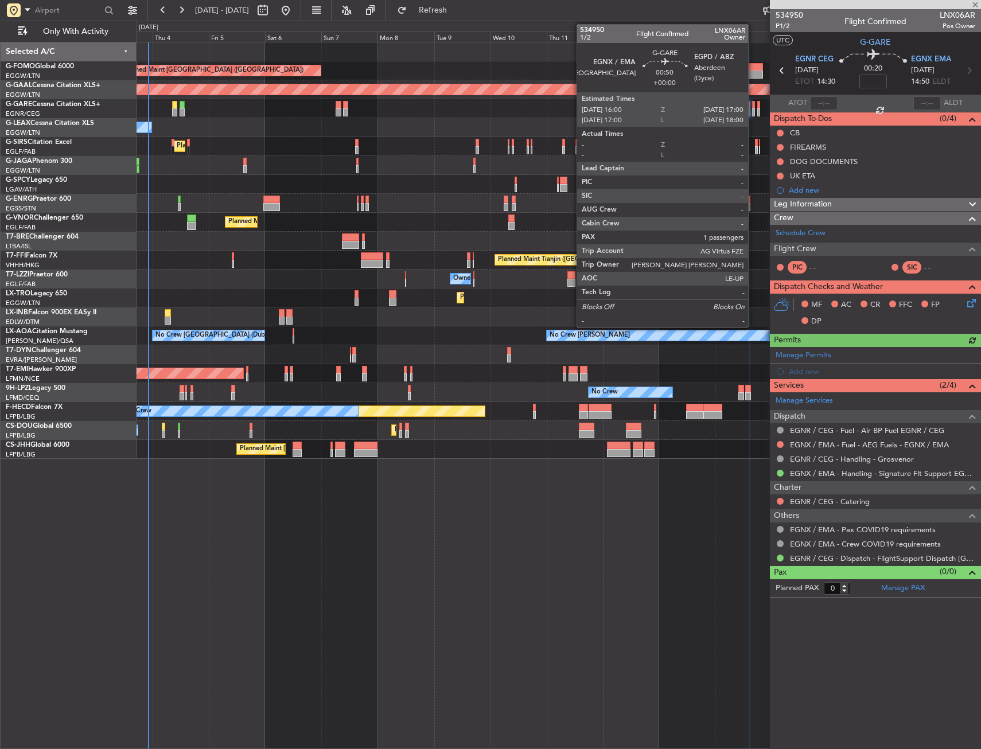
click at [753, 106] on div at bounding box center [753, 105] width 3 height 8
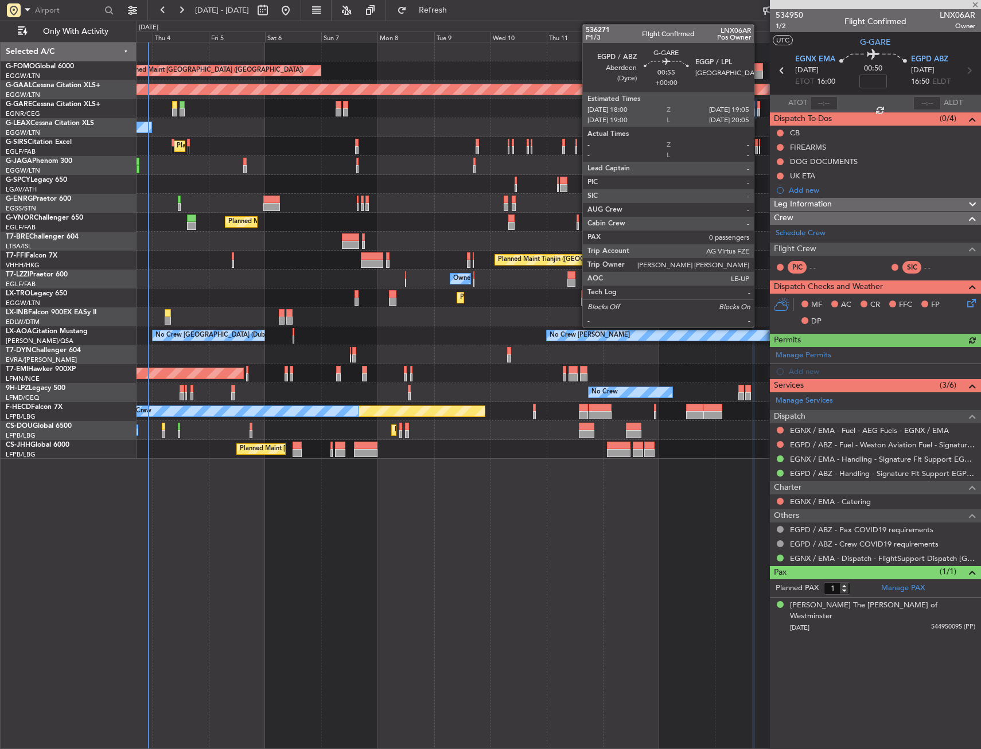
click at [759, 106] on div at bounding box center [758, 105] width 3 height 8
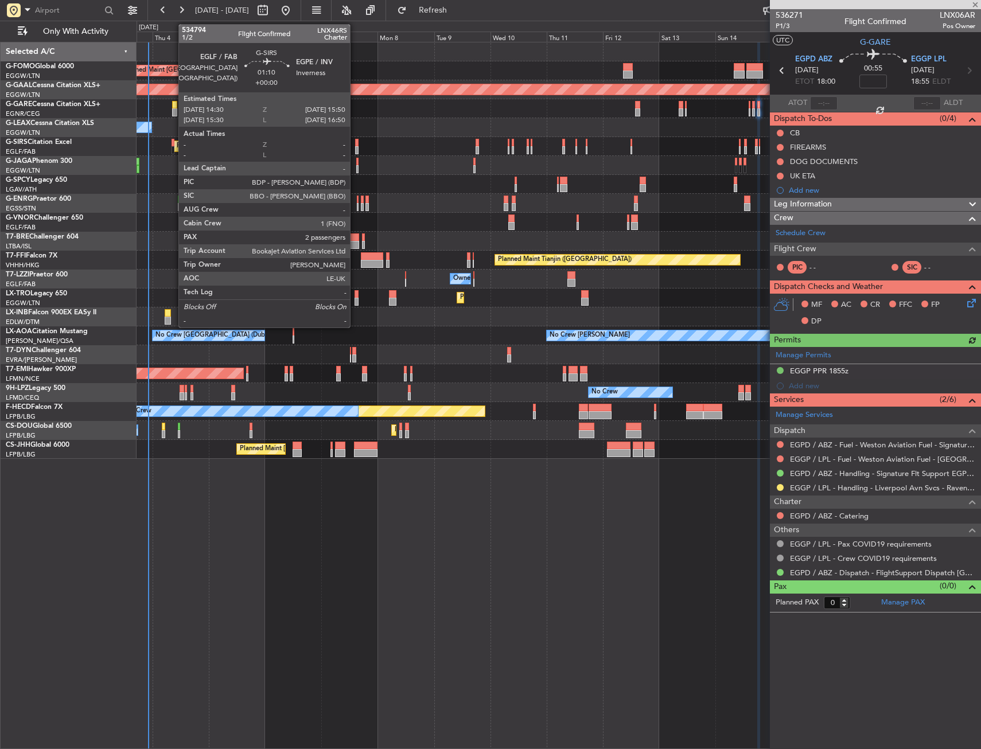
click at [355, 144] on div at bounding box center [356, 143] width 3 height 8
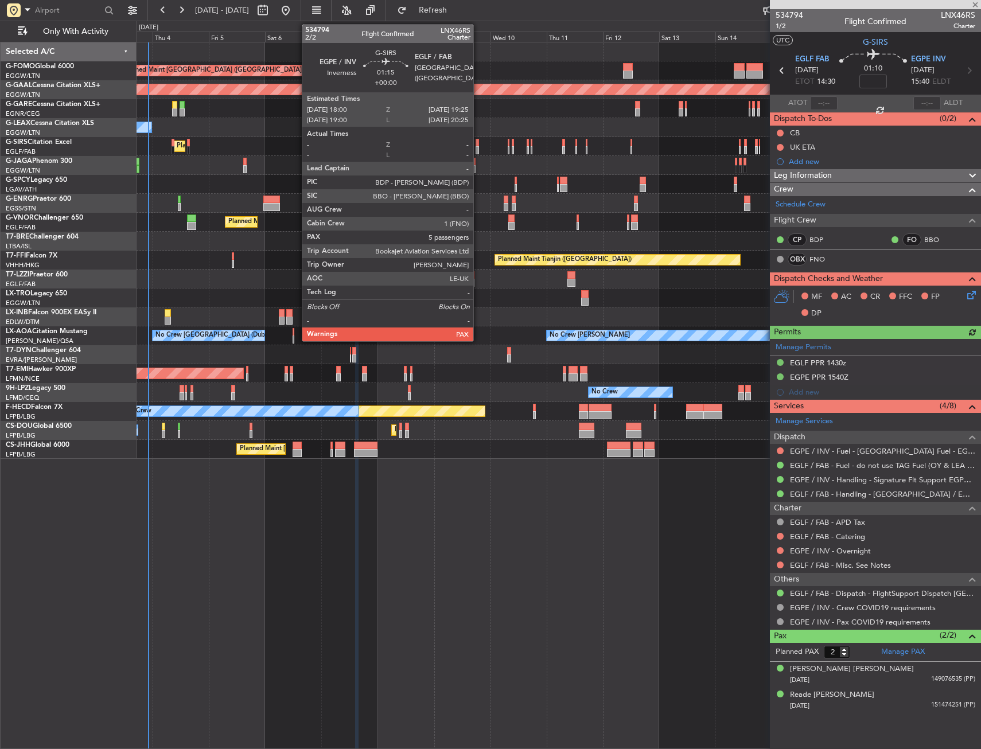
click at [478, 144] on div at bounding box center [476, 143] width 3 height 8
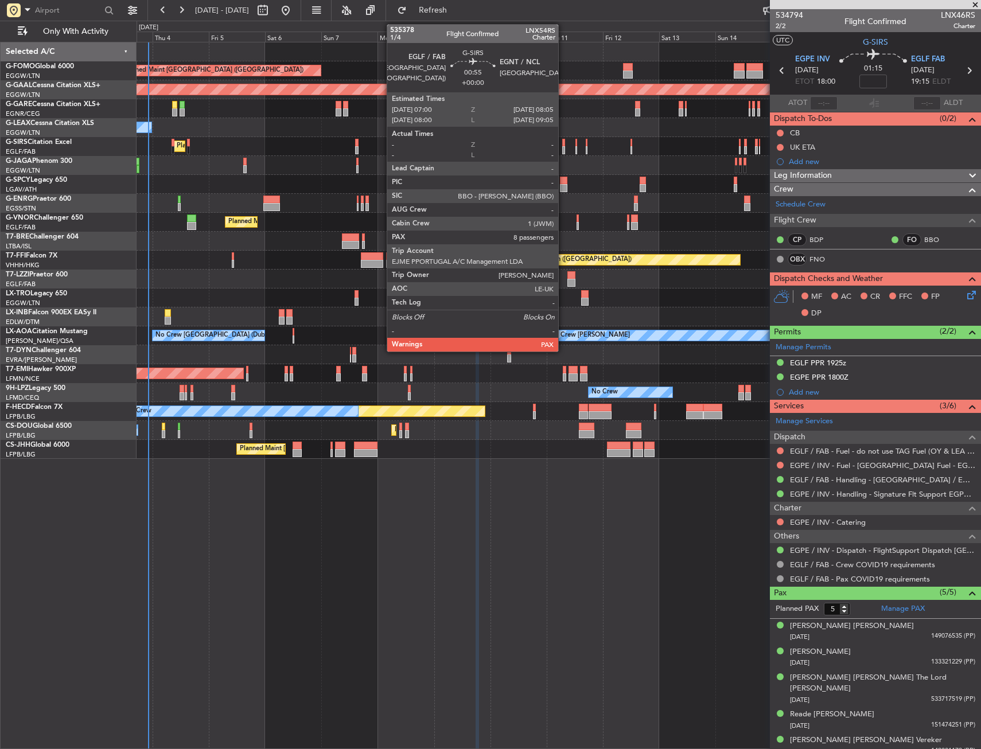
click at [563, 141] on div at bounding box center [563, 143] width 3 height 8
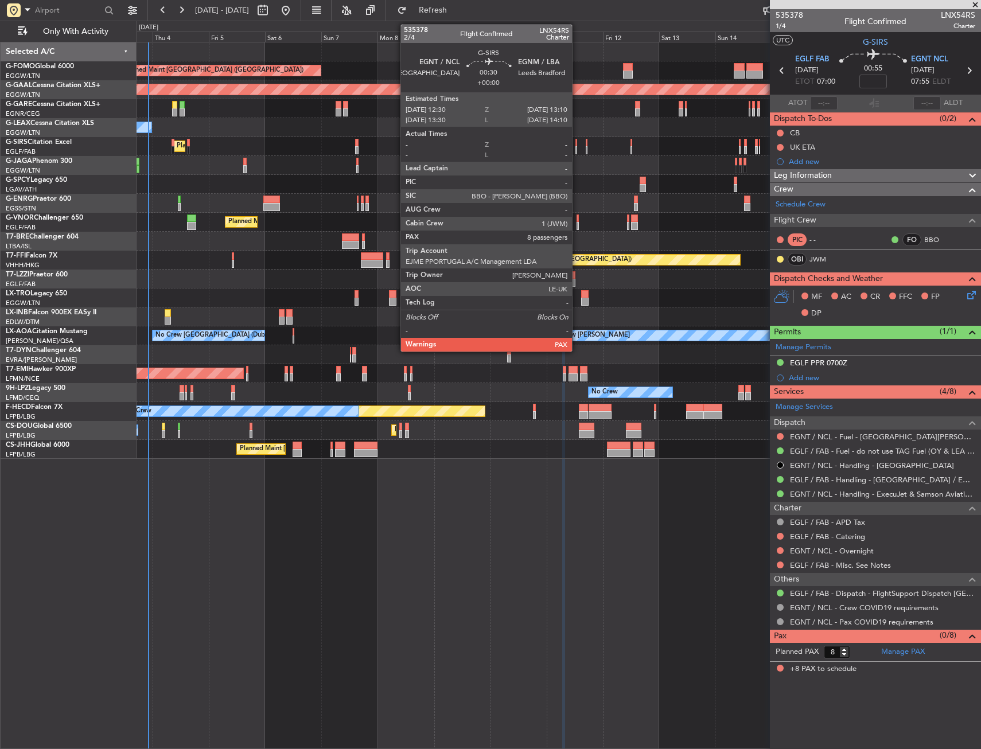
click at [577, 147] on div at bounding box center [576, 150] width 2 height 8
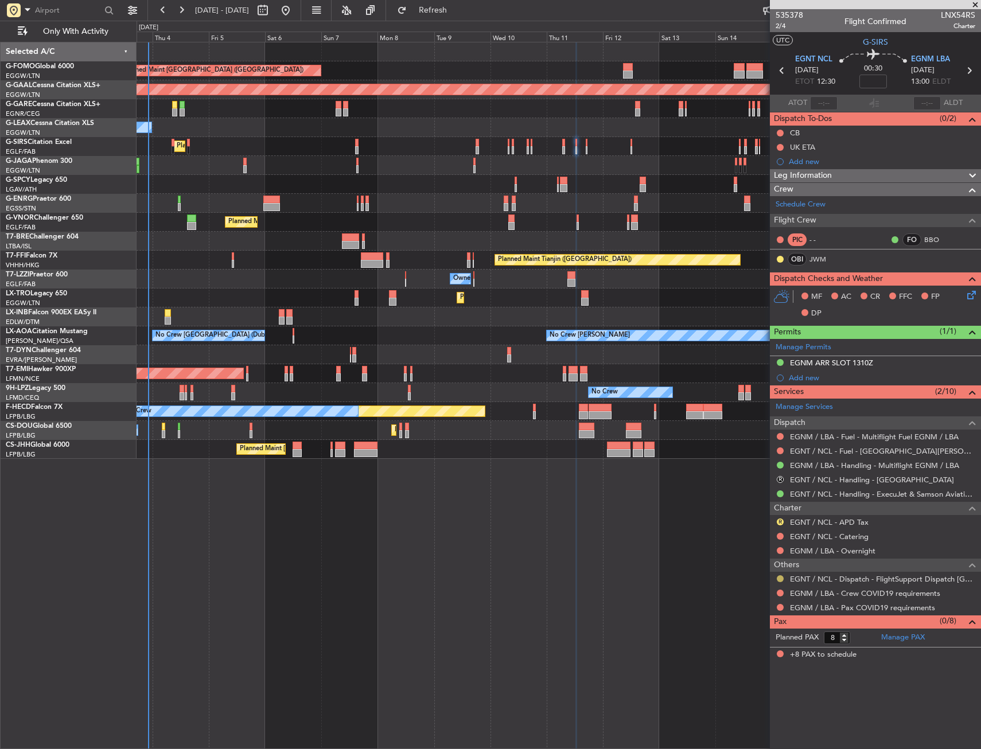
click at [780, 577] on button at bounding box center [780, 578] width 7 height 7
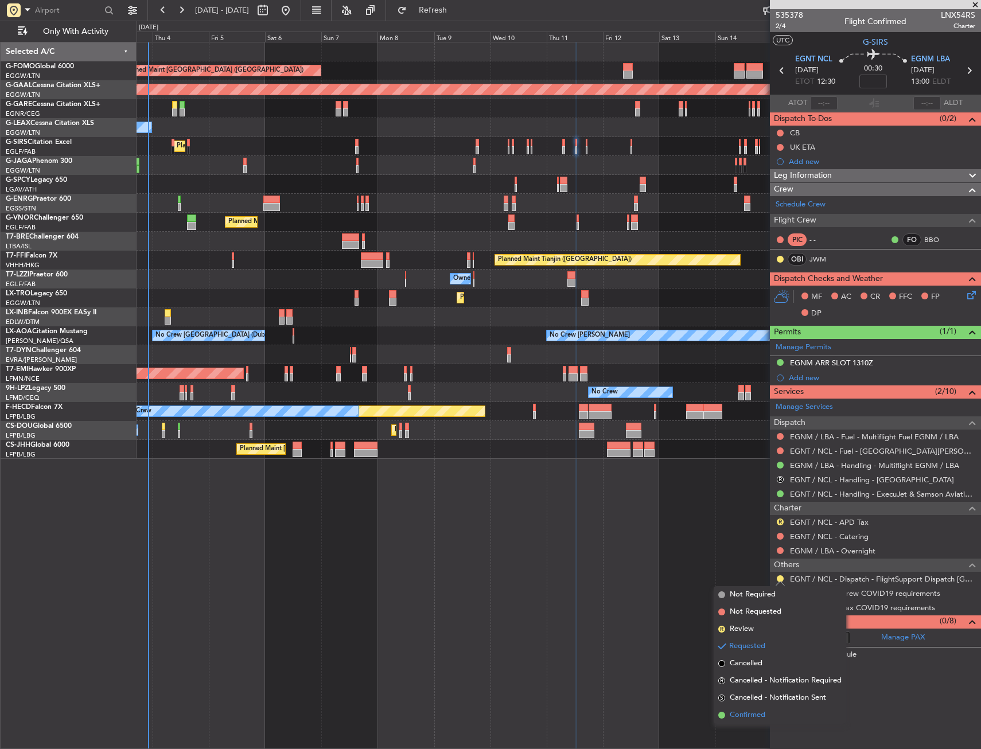
click at [741, 718] on span "Confirmed" at bounding box center [748, 715] width 36 height 11
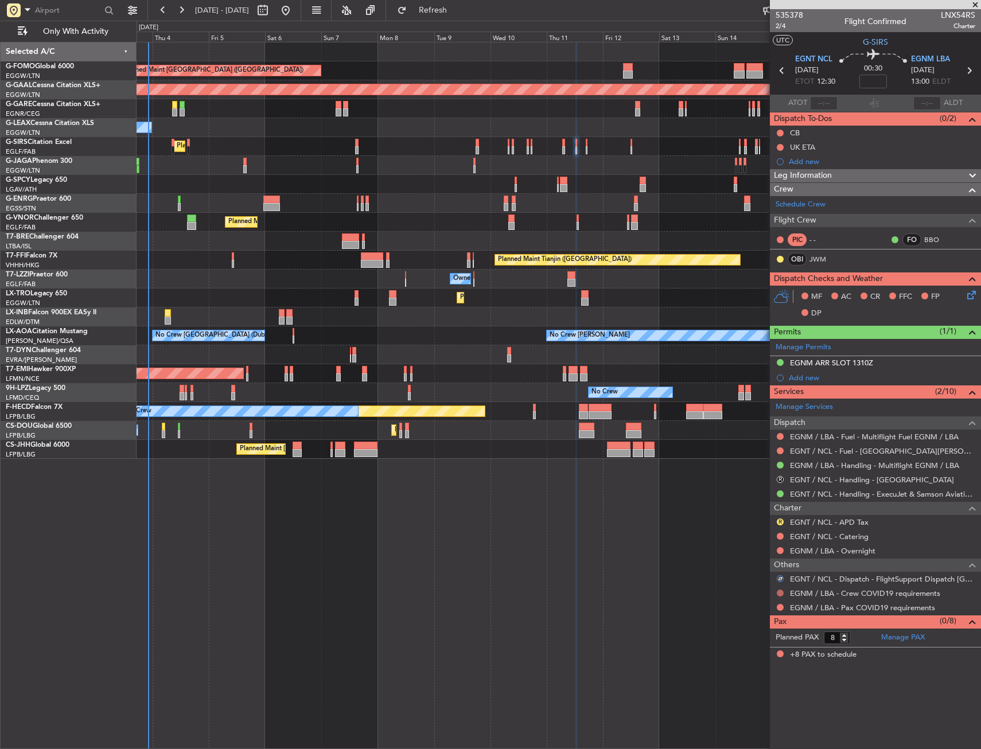
click at [778, 590] on button at bounding box center [780, 593] width 7 height 7
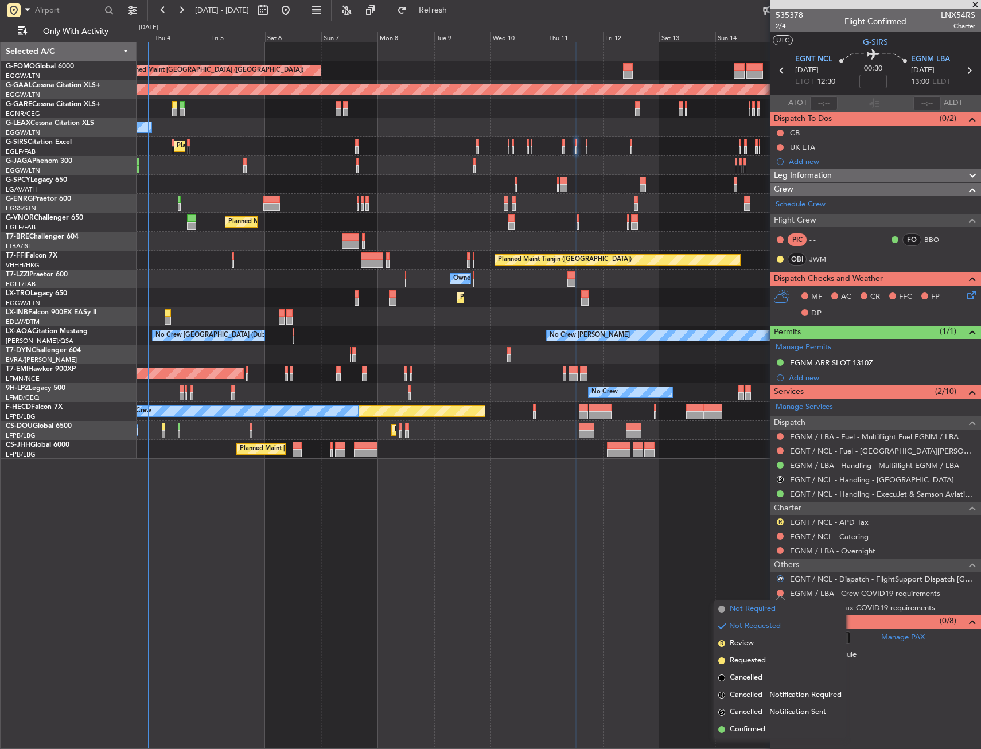
click at [749, 607] on span "Not Required" at bounding box center [753, 608] width 46 height 11
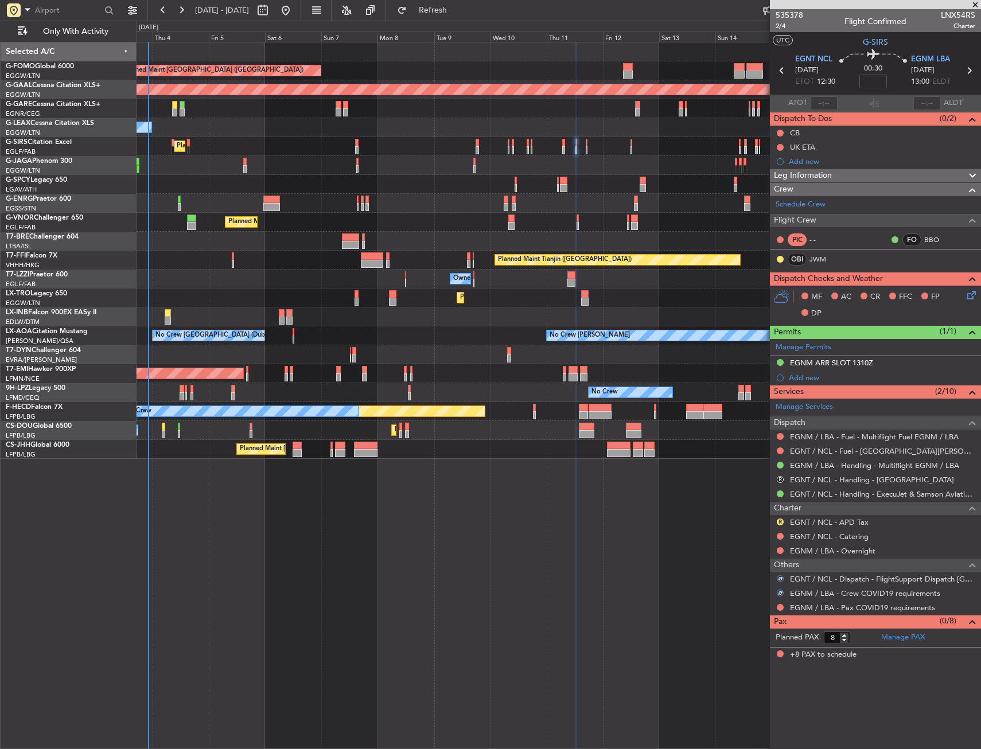
drag, startPoint x: 781, startPoint y: 608, endPoint x: 766, endPoint y: 613, distance: 16.3
click at [781, 607] on button at bounding box center [780, 607] width 7 height 7
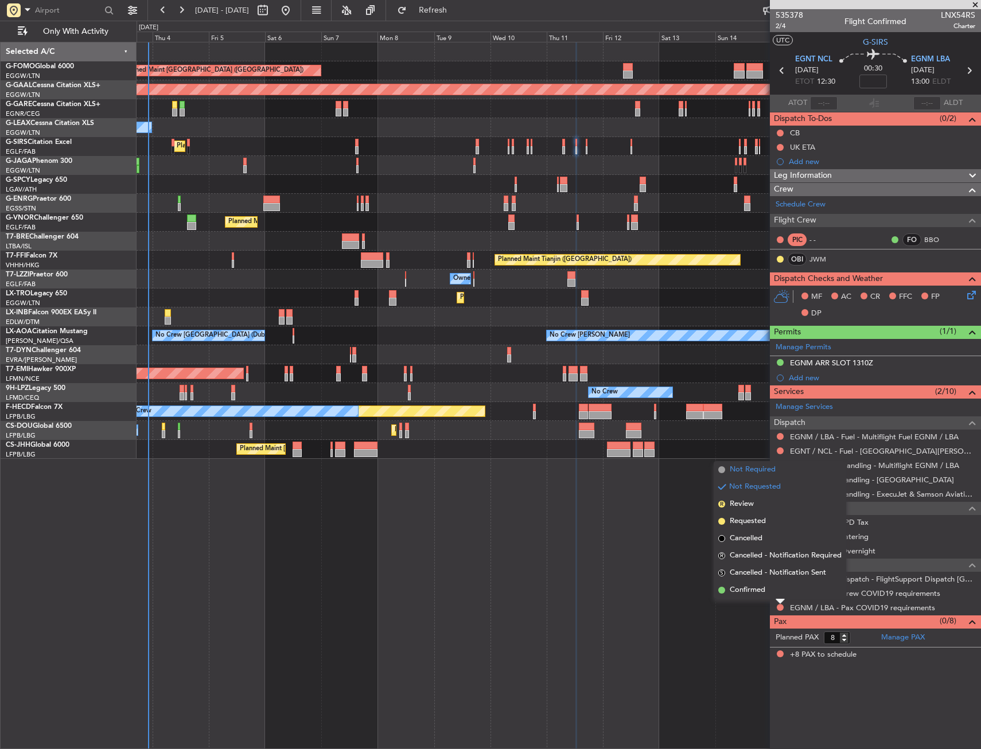
click at [740, 470] on span "Not Required" at bounding box center [753, 469] width 46 height 11
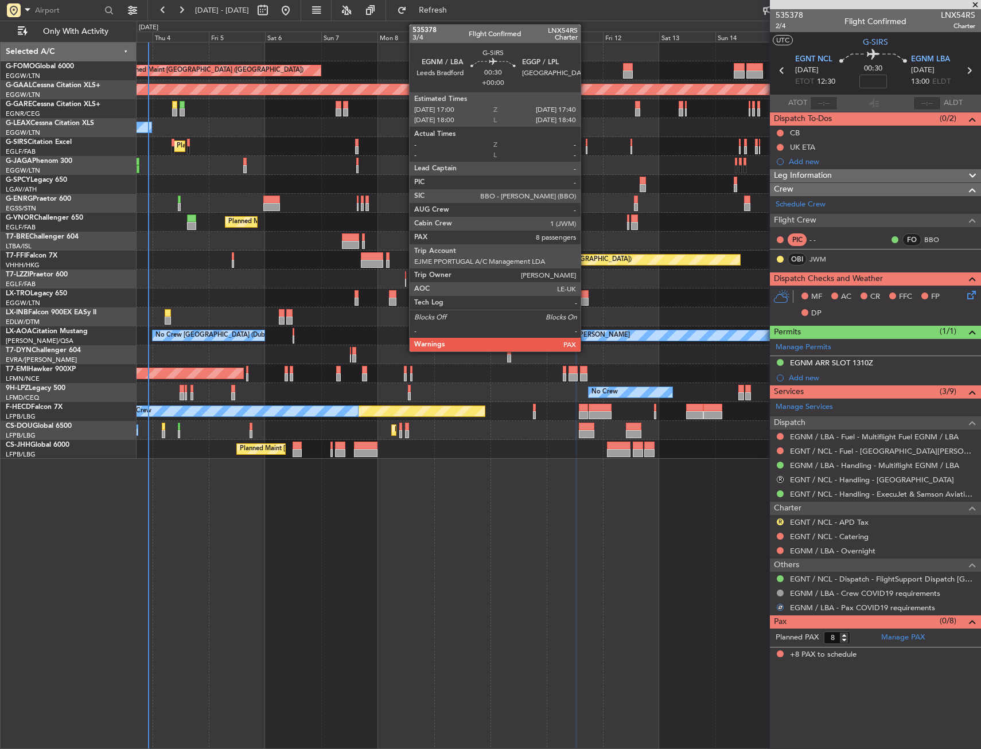
click at [586, 144] on div at bounding box center [587, 143] width 2 height 8
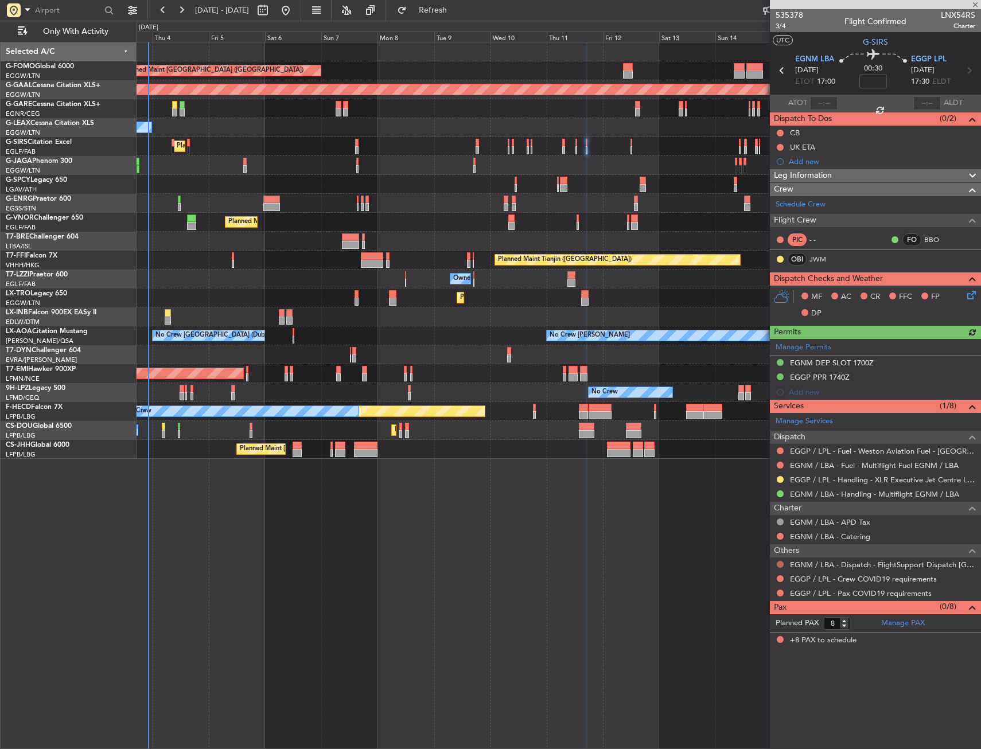
click at [778, 563] on button at bounding box center [780, 564] width 7 height 7
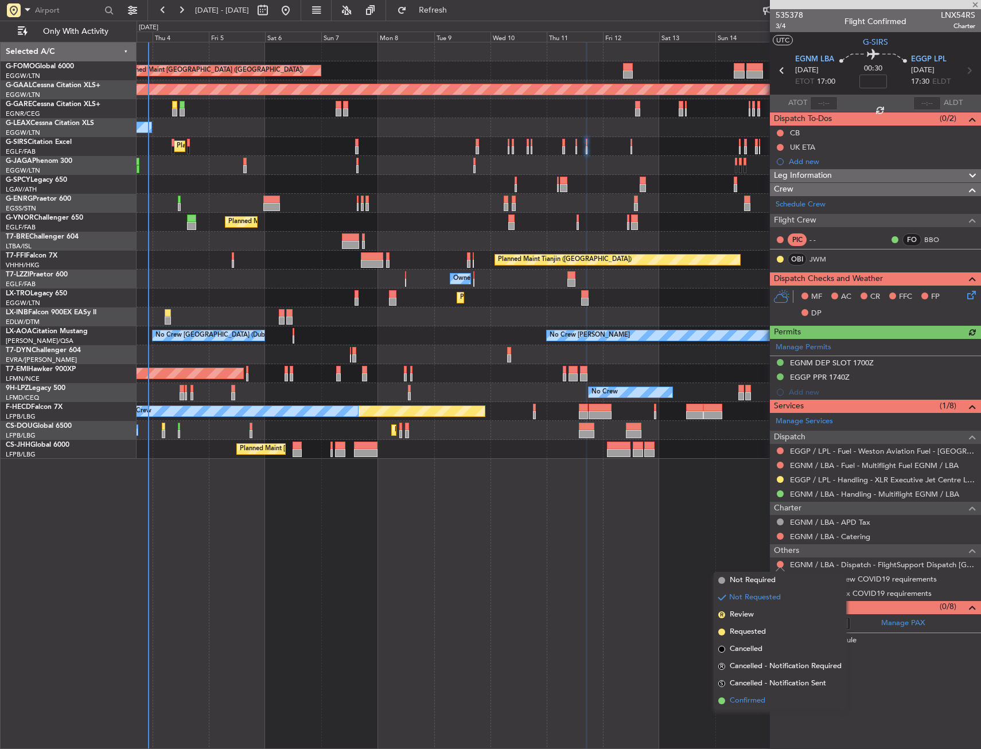
click at [749, 703] on span "Confirmed" at bounding box center [748, 700] width 36 height 11
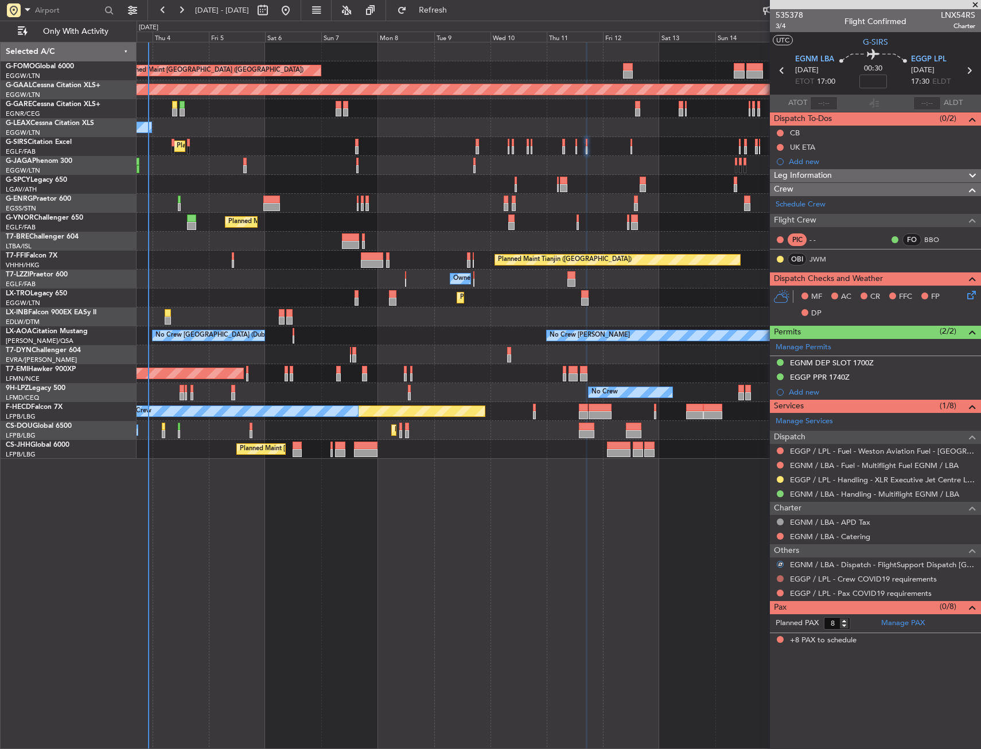
click at [781, 576] on button at bounding box center [780, 578] width 7 height 7
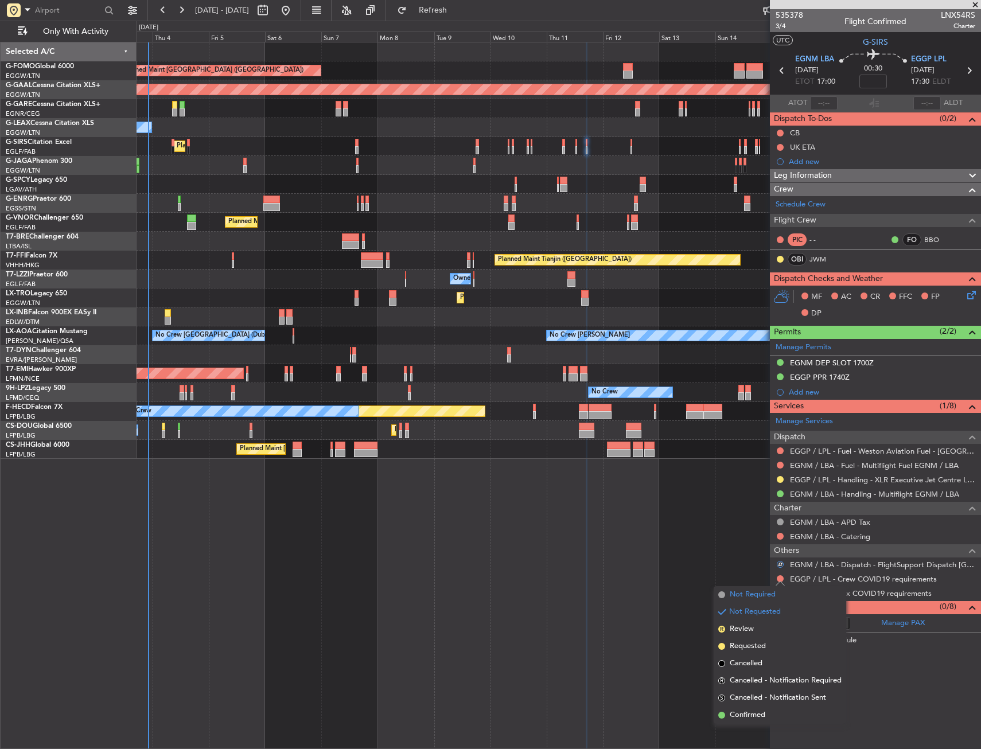
click at [758, 594] on span "Not Required" at bounding box center [753, 594] width 46 height 11
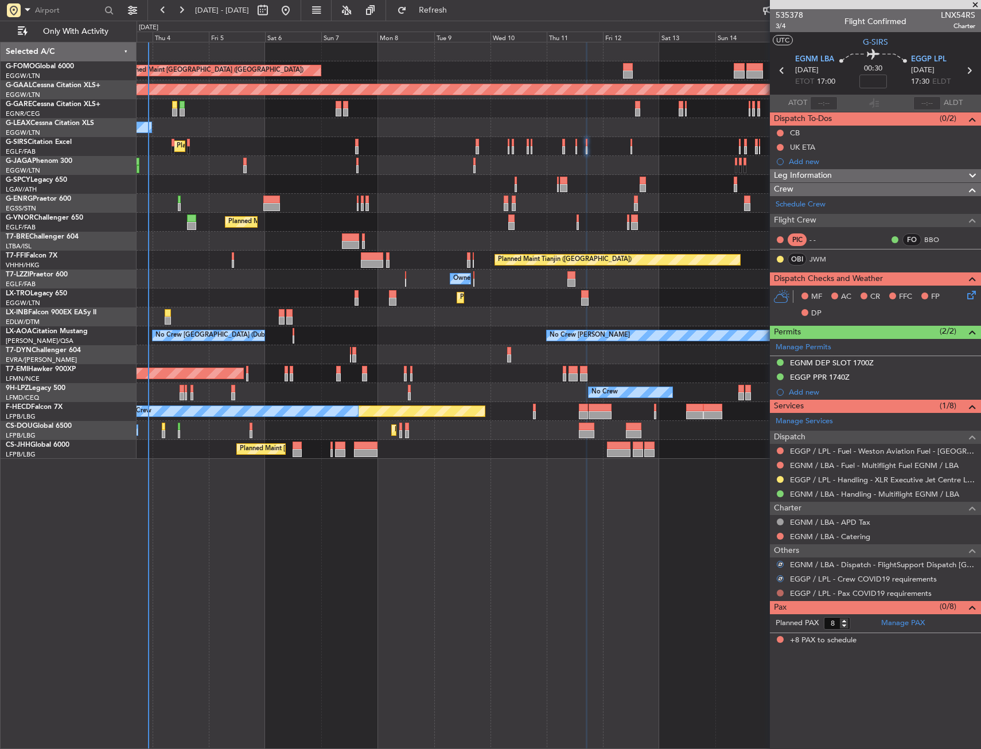
click at [781, 594] on button at bounding box center [780, 593] width 7 height 7
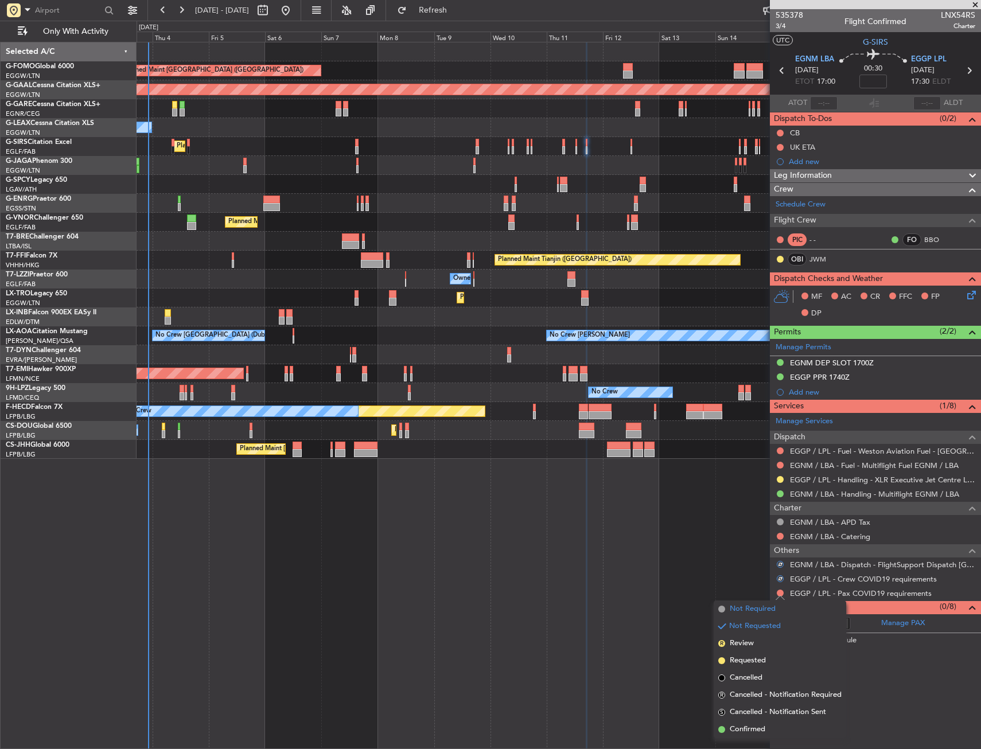
click at [757, 606] on span "Not Required" at bounding box center [753, 608] width 46 height 11
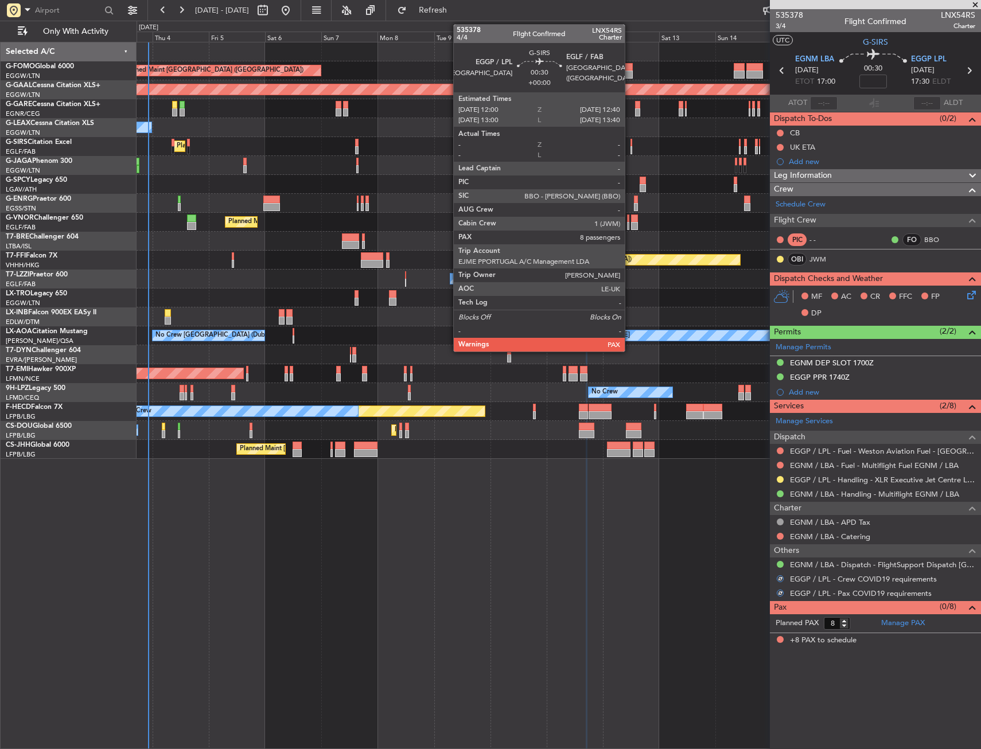
click at [630, 150] on div at bounding box center [631, 150] width 2 height 8
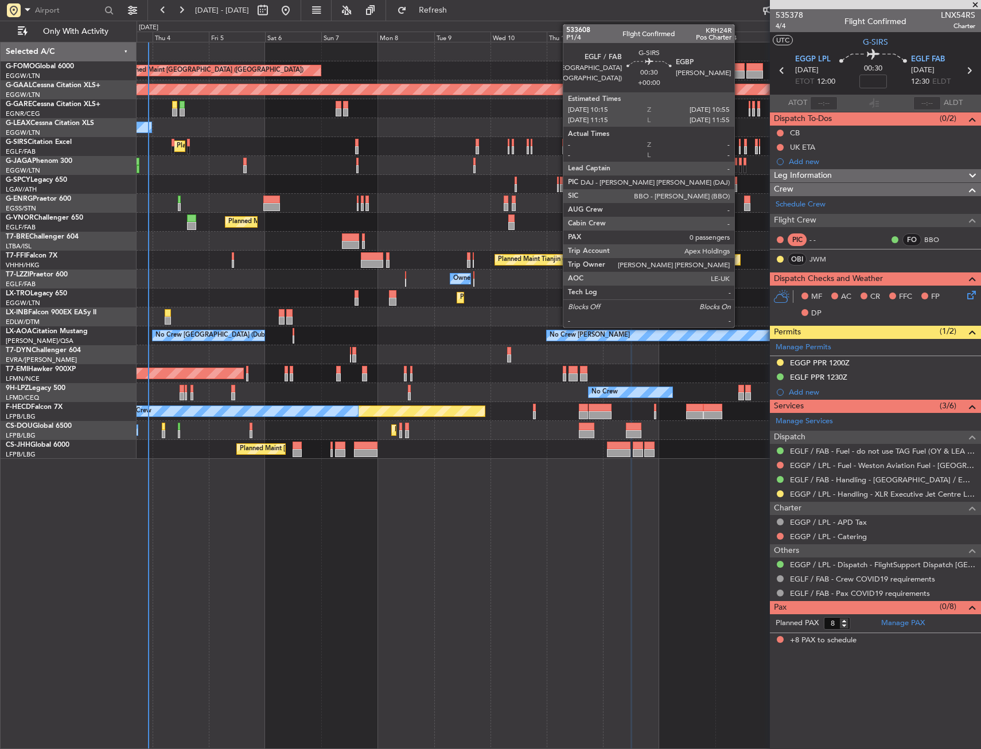
click at [739, 146] on div at bounding box center [740, 143] width 2 height 8
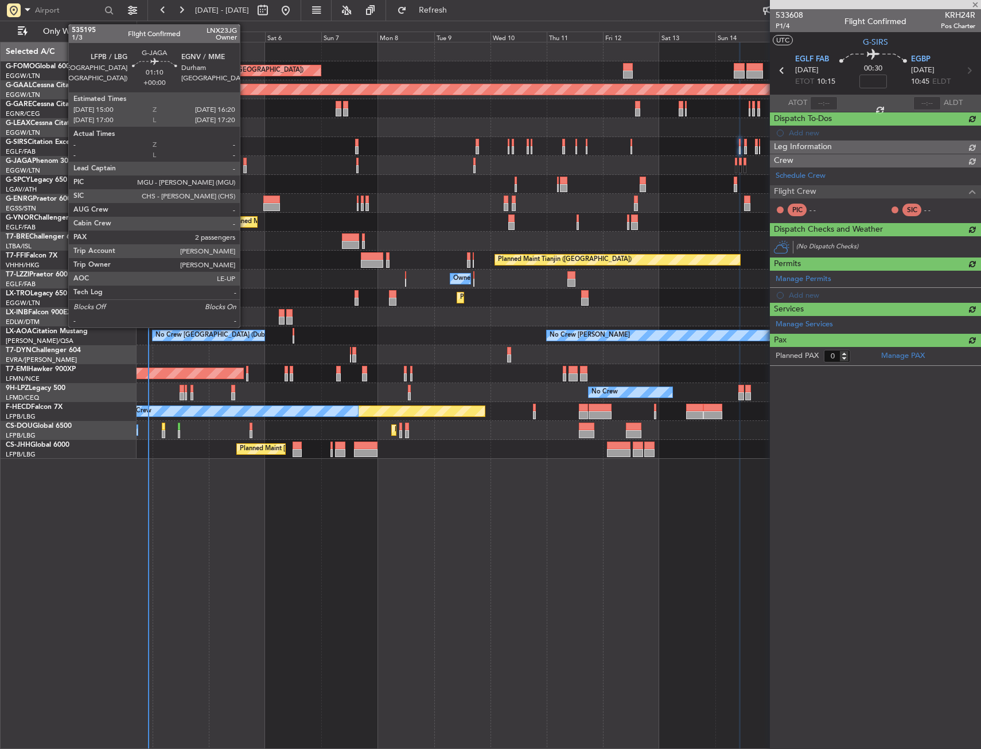
click at [245, 162] on div at bounding box center [244, 162] width 3 height 8
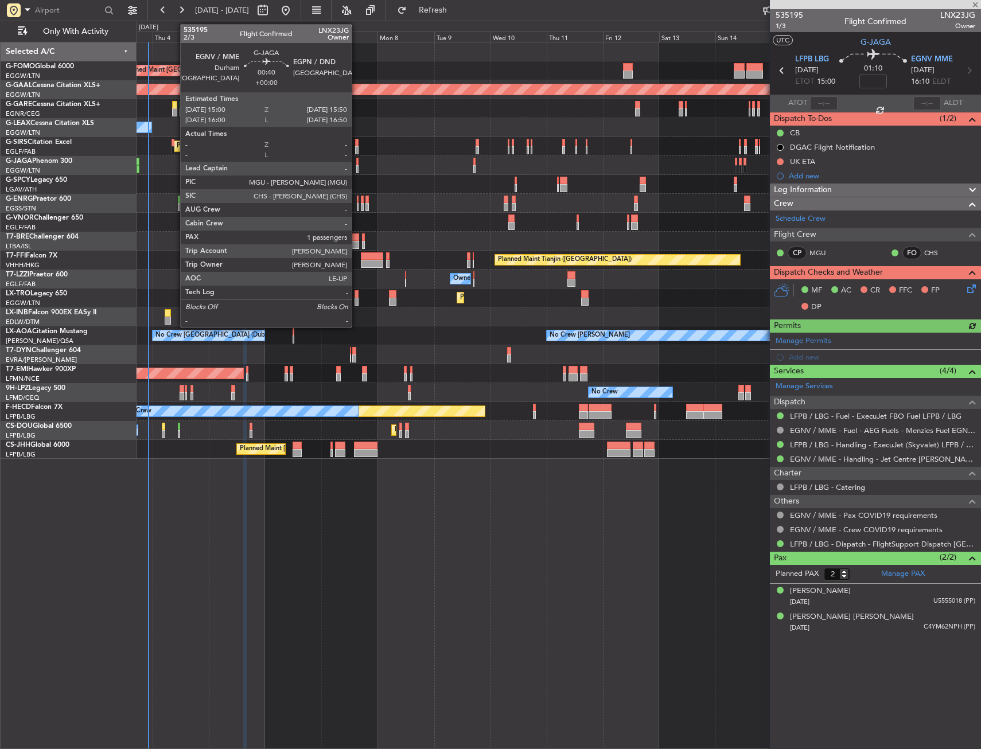
click at [357, 164] on div at bounding box center [357, 162] width 2 height 8
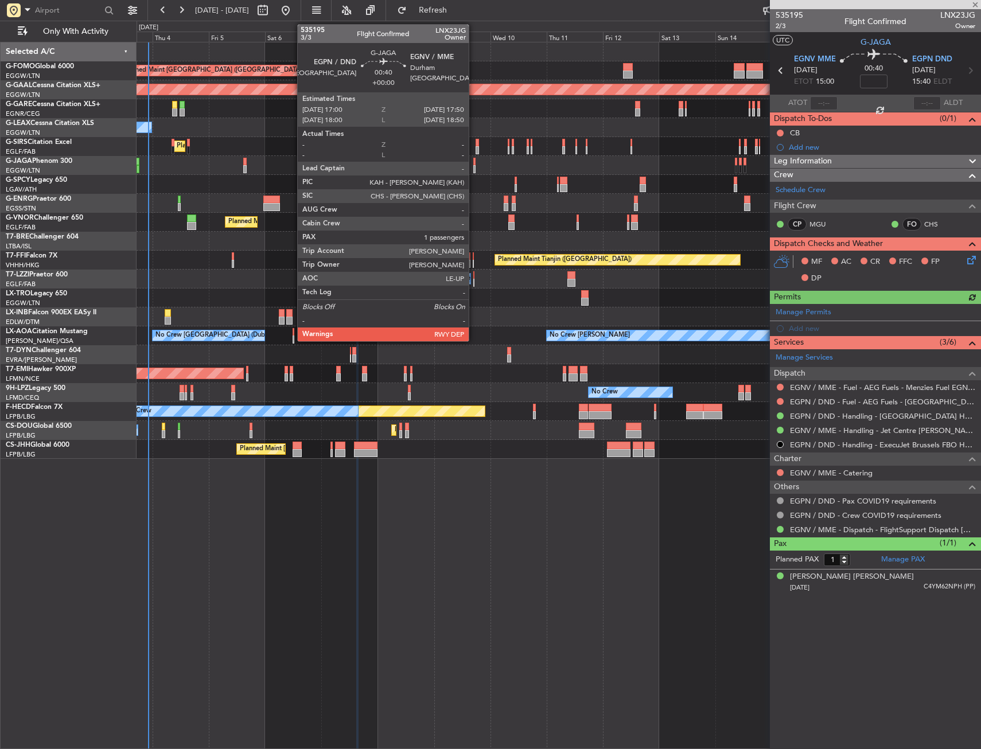
click at [474, 166] on div at bounding box center [474, 169] width 2 height 8
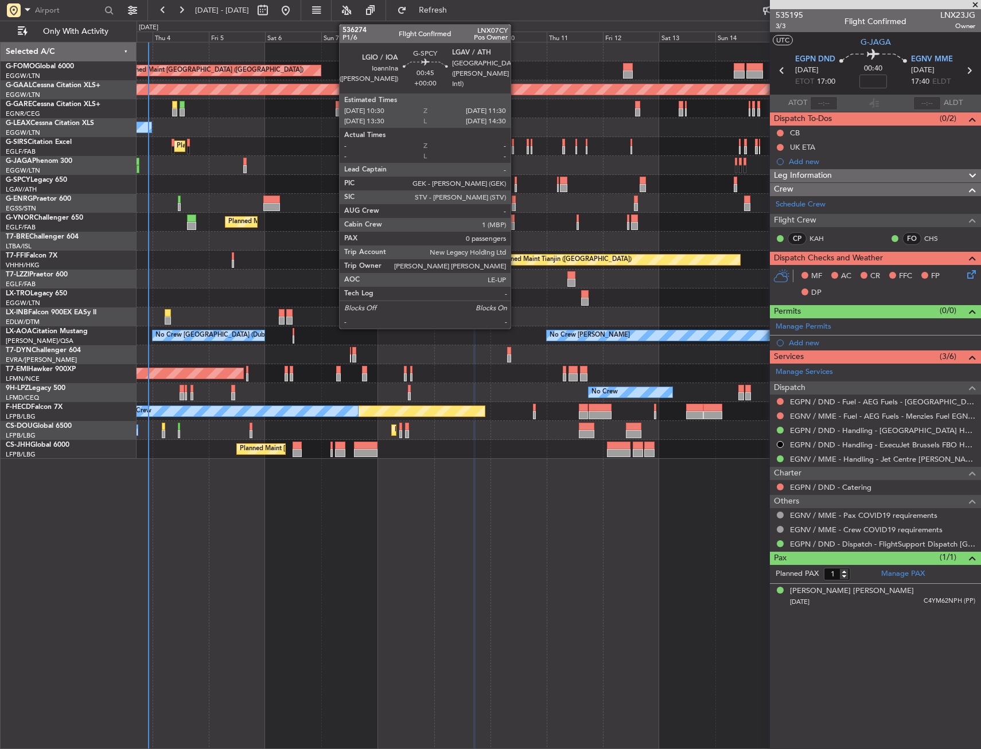
click at [516, 185] on div at bounding box center [515, 188] width 3 height 8
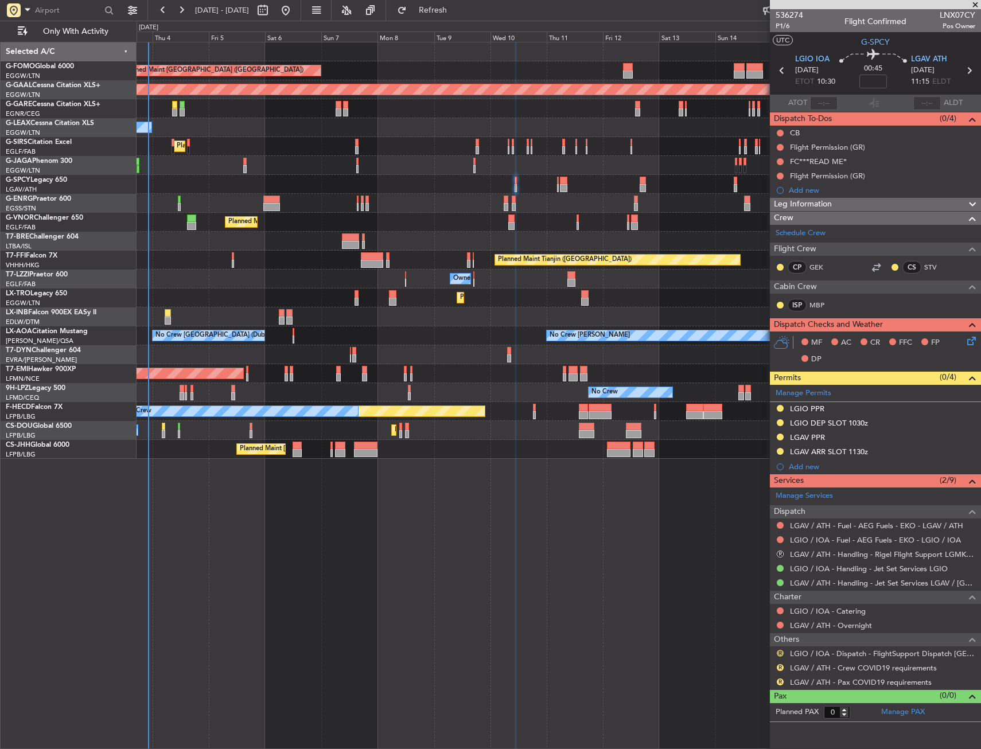
click at [779, 652] on button "R" at bounding box center [780, 653] width 7 height 7
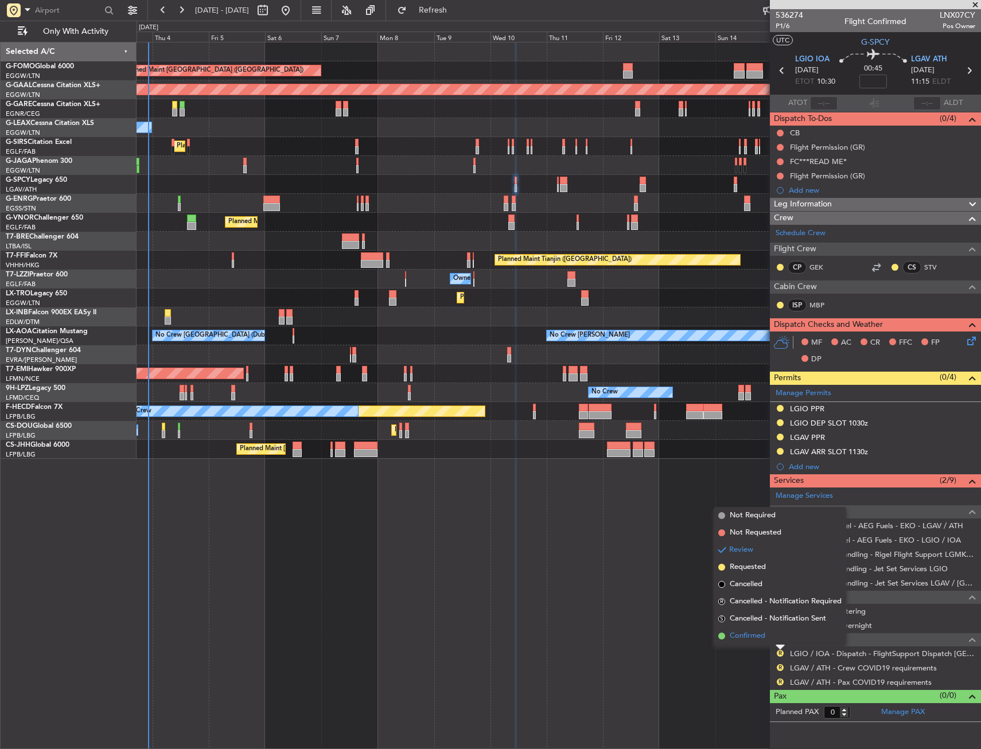
click at [764, 637] on span "Confirmed" at bounding box center [748, 635] width 36 height 11
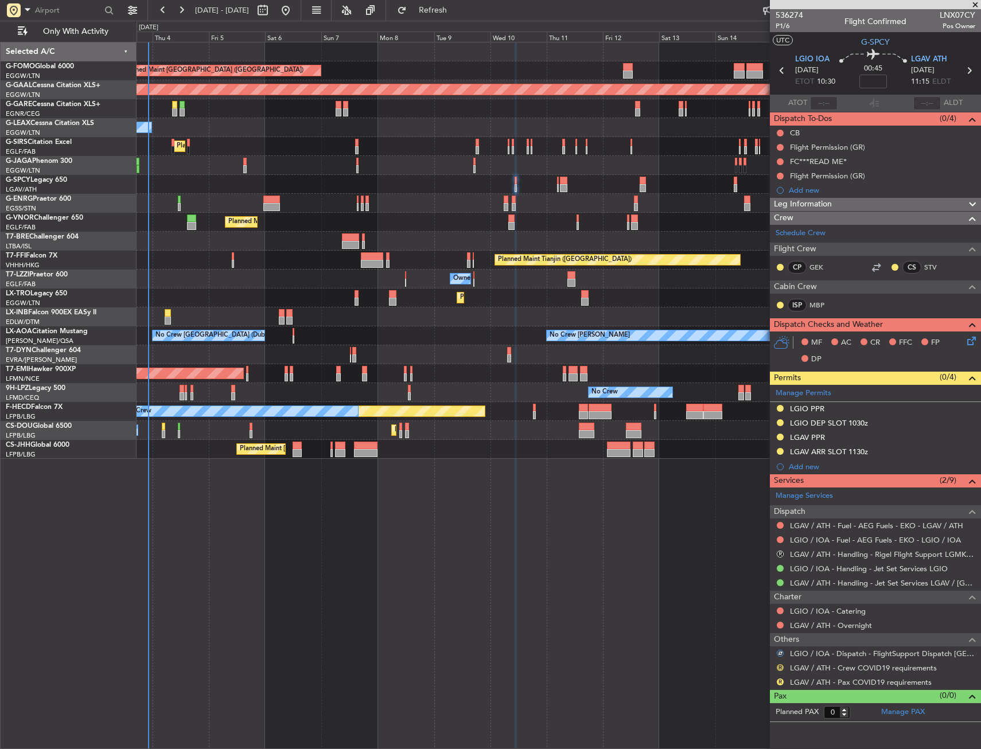
click at [782, 669] on button "R" at bounding box center [780, 667] width 7 height 7
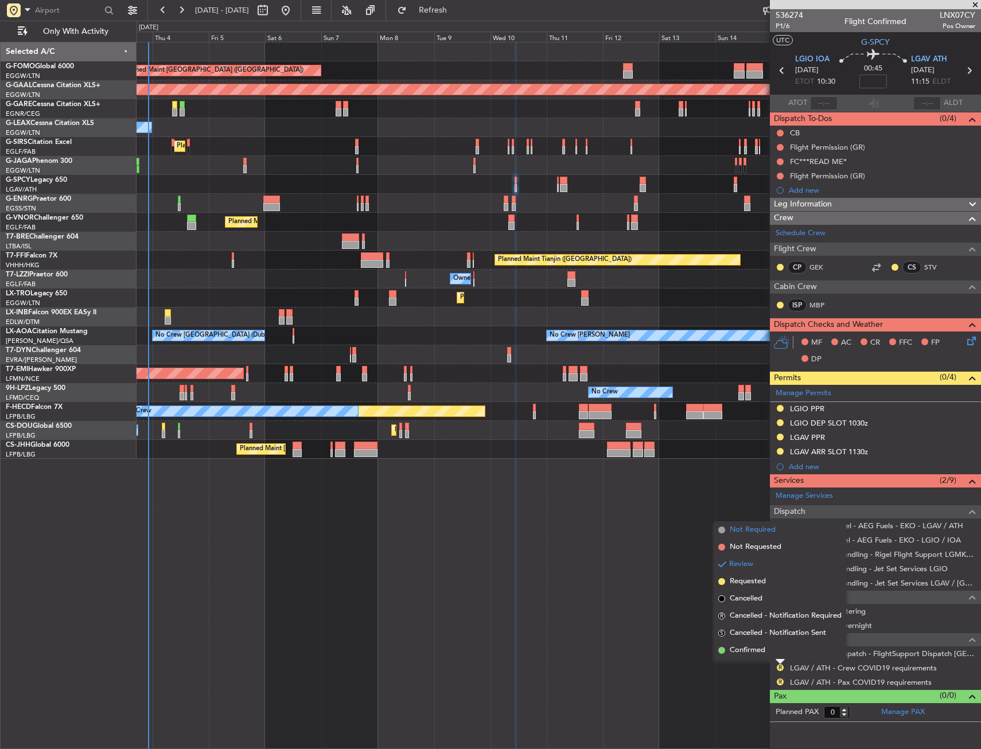
click at [740, 534] on span "Not Required" at bounding box center [753, 529] width 46 height 11
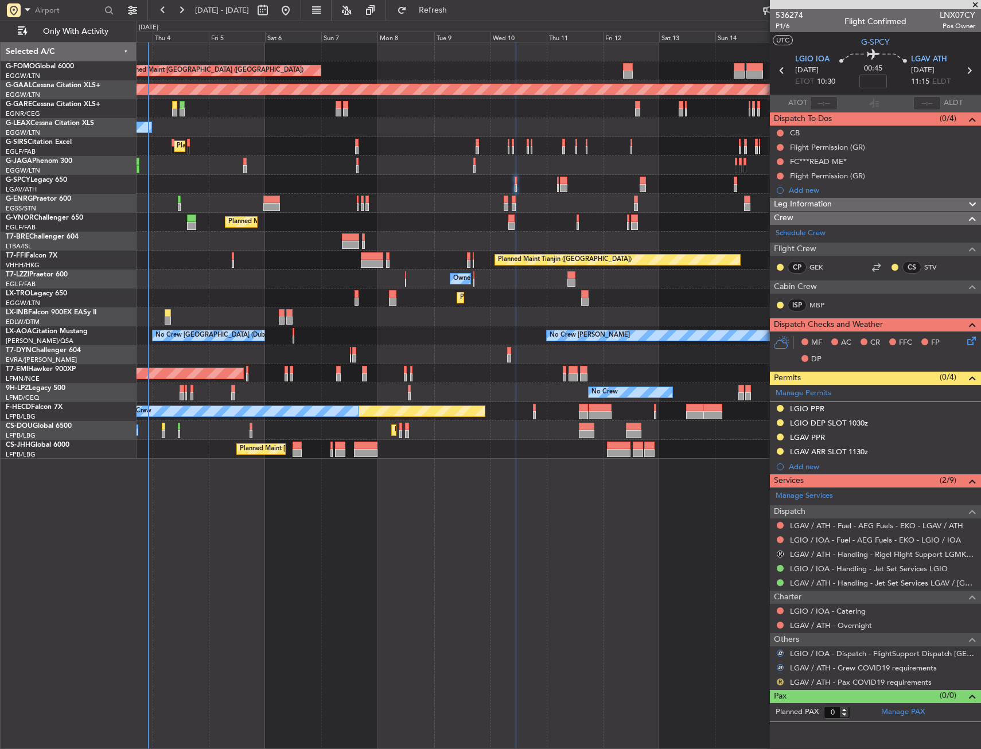
click at [779, 684] on button "R" at bounding box center [780, 682] width 7 height 7
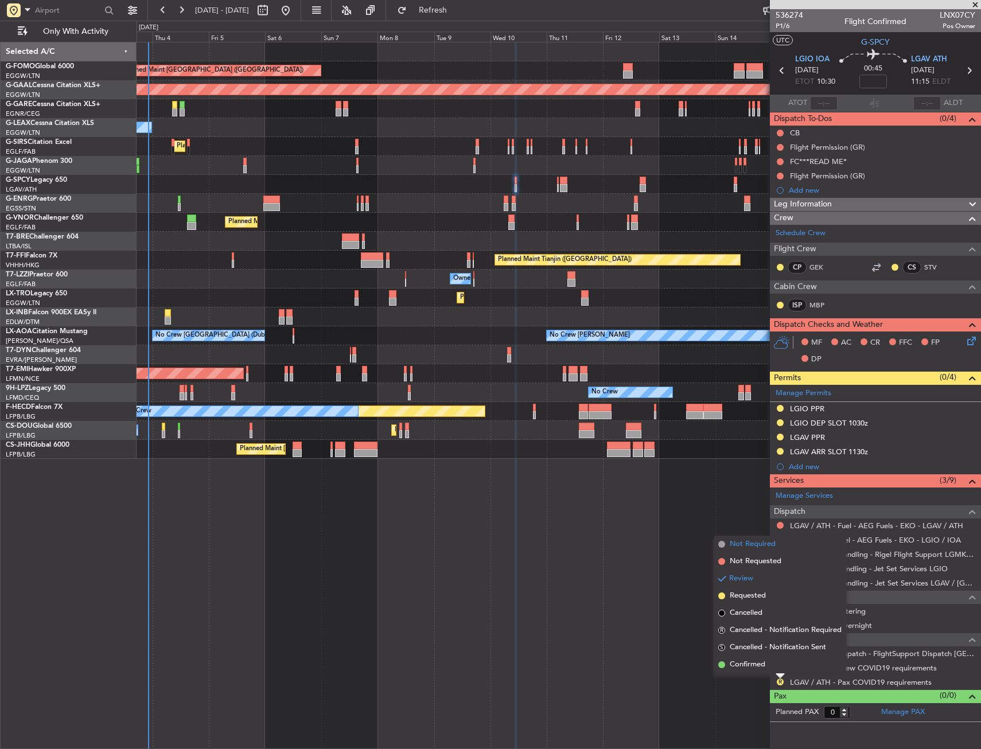
click at [742, 548] on span "Not Required" at bounding box center [753, 544] width 46 height 11
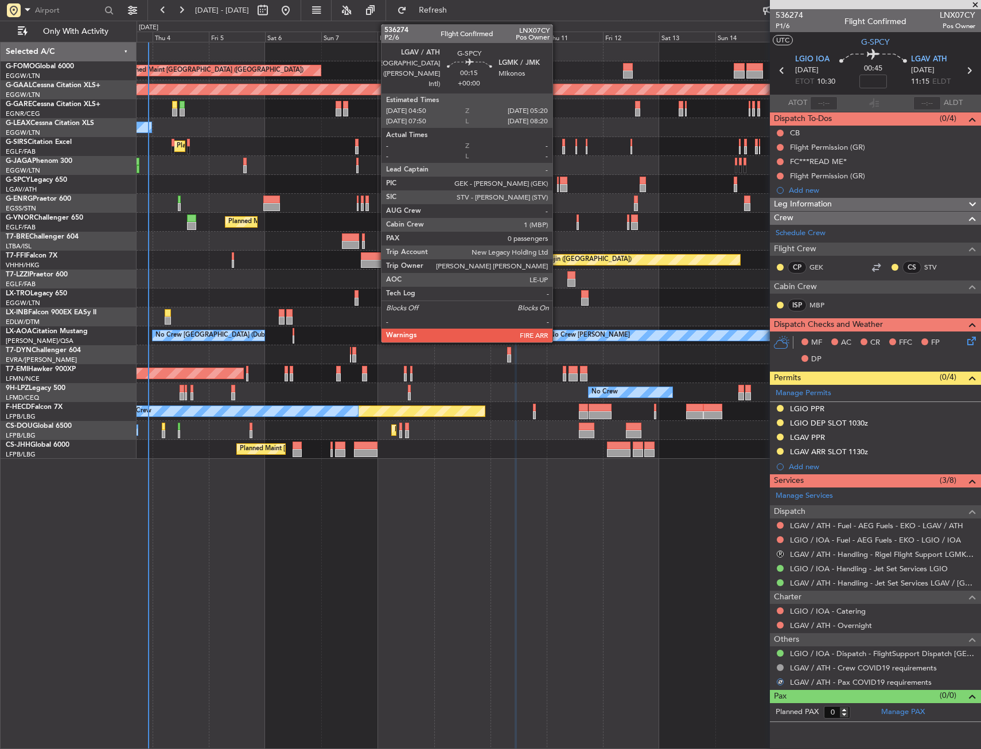
click at [558, 182] on div at bounding box center [558, 181] width 2 height 8
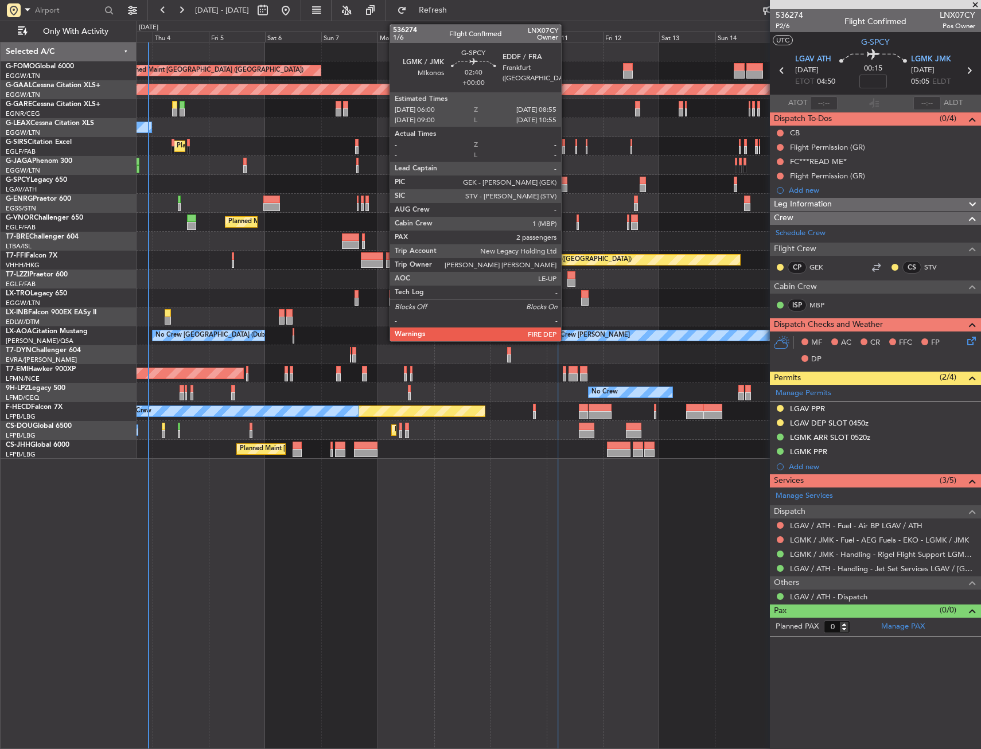
click at [566, 180] on div at bounding box center [563, 181] width 7 height 8
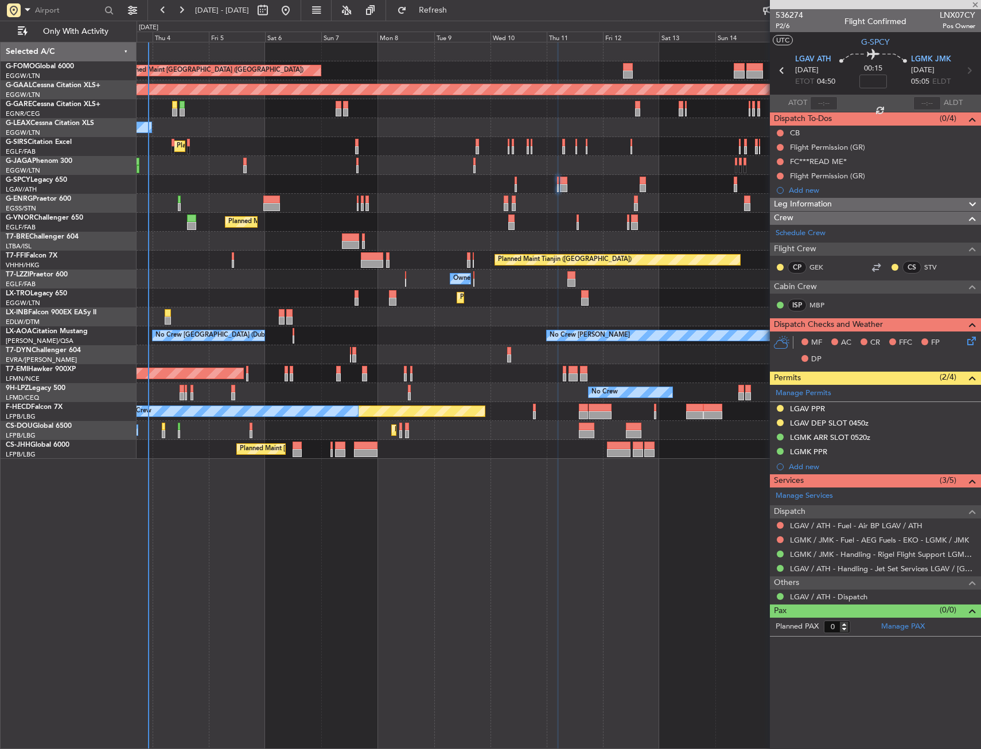
type input "2"
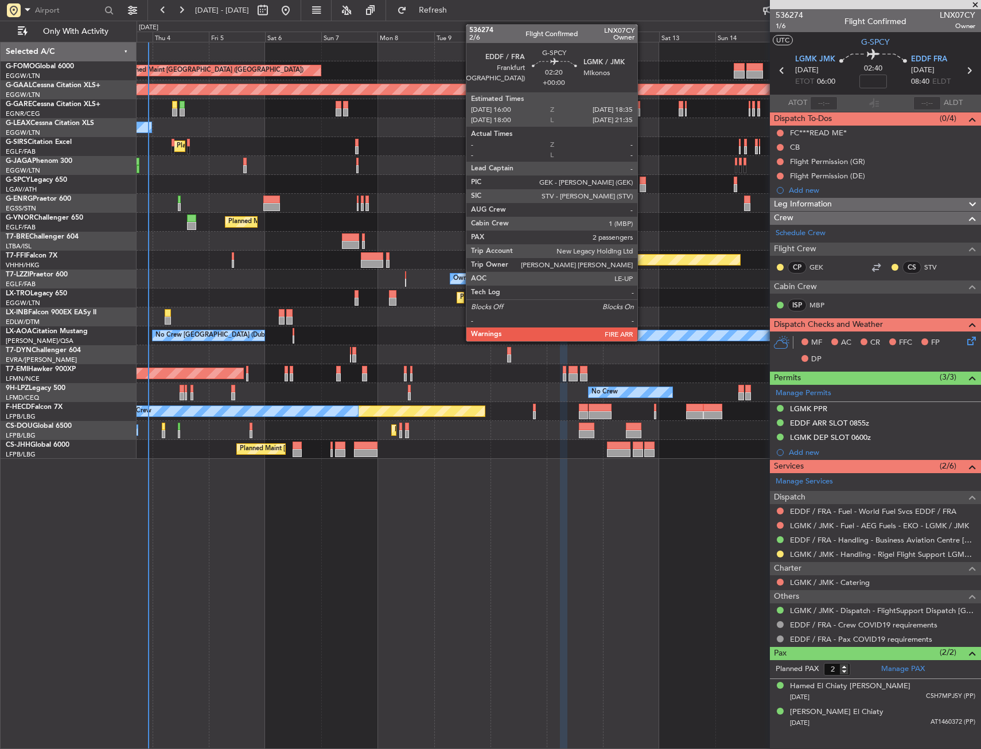
click at [642, 186] on div at bounding box center [643, 188] width 6 height 8
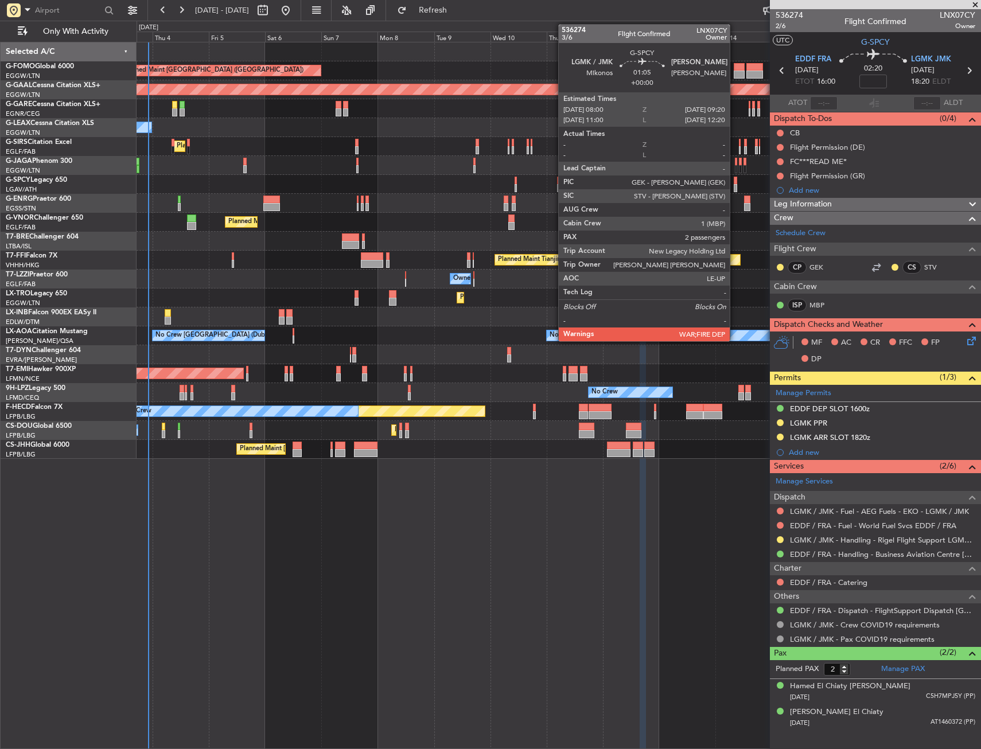
click at [735, 188] on div at bounding box center [735, 188] width 3 height 8
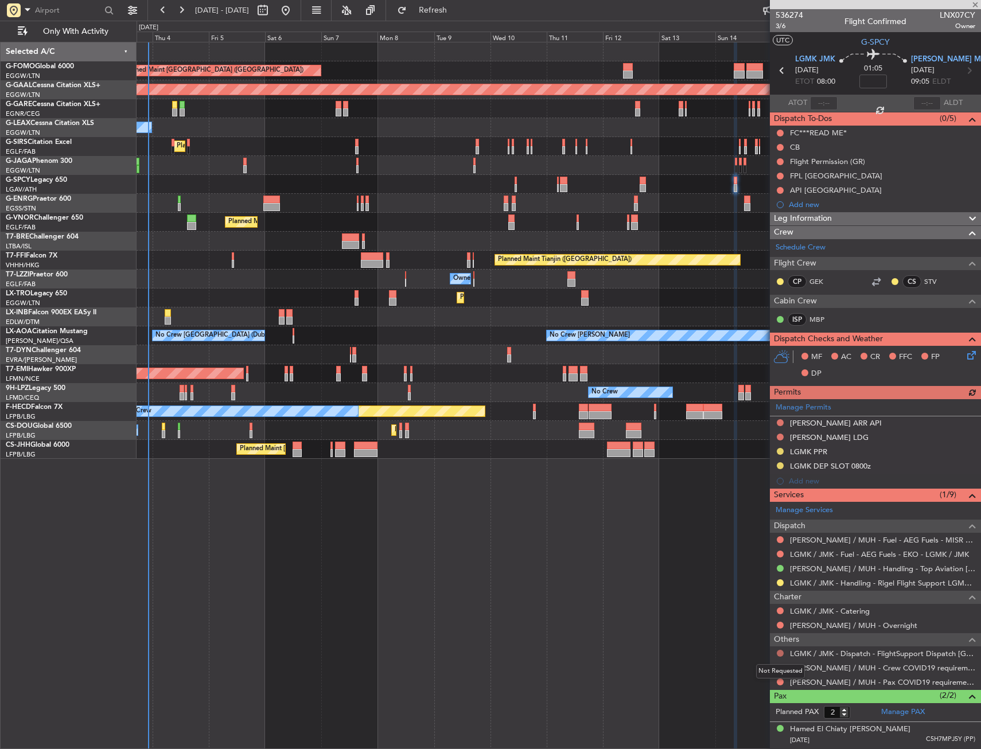
click at [779, 653] on button at bounding box center [780, 653] width 7 height 7
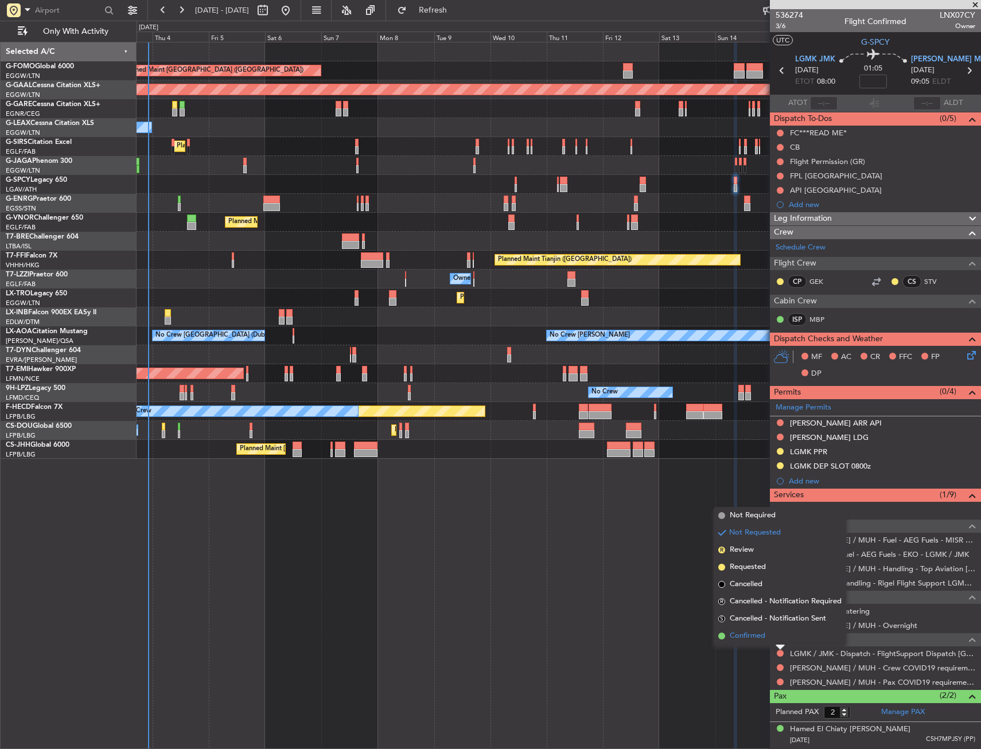
click at [754, 633] on span "Confirmed" at bounding box center [748, 635] width 36 height 11
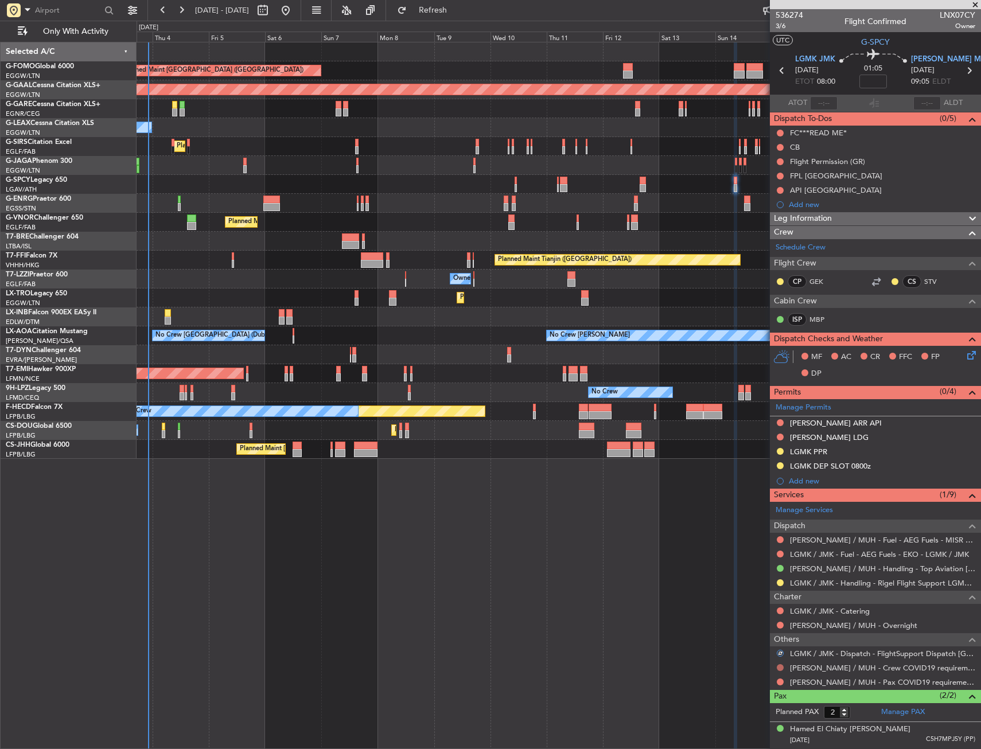
click at [778, 668] on button at bounding box center [780, 667] width 7 height 7
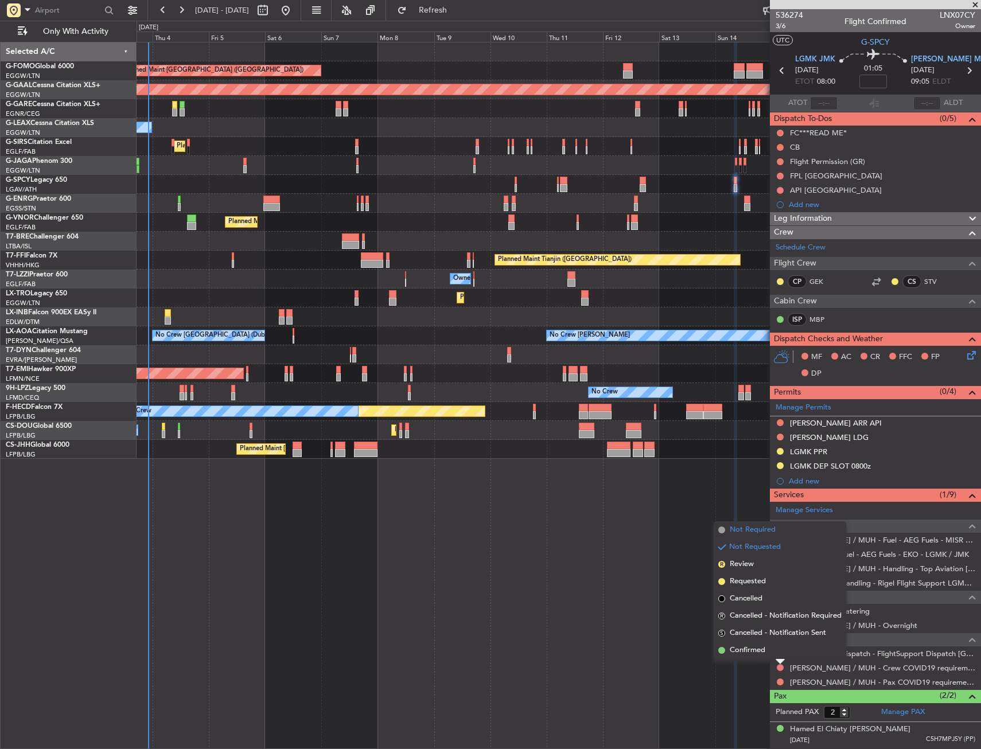
click at [747, 533] on span "Not Required" at bounding box center [753, 529] width 46 height 11
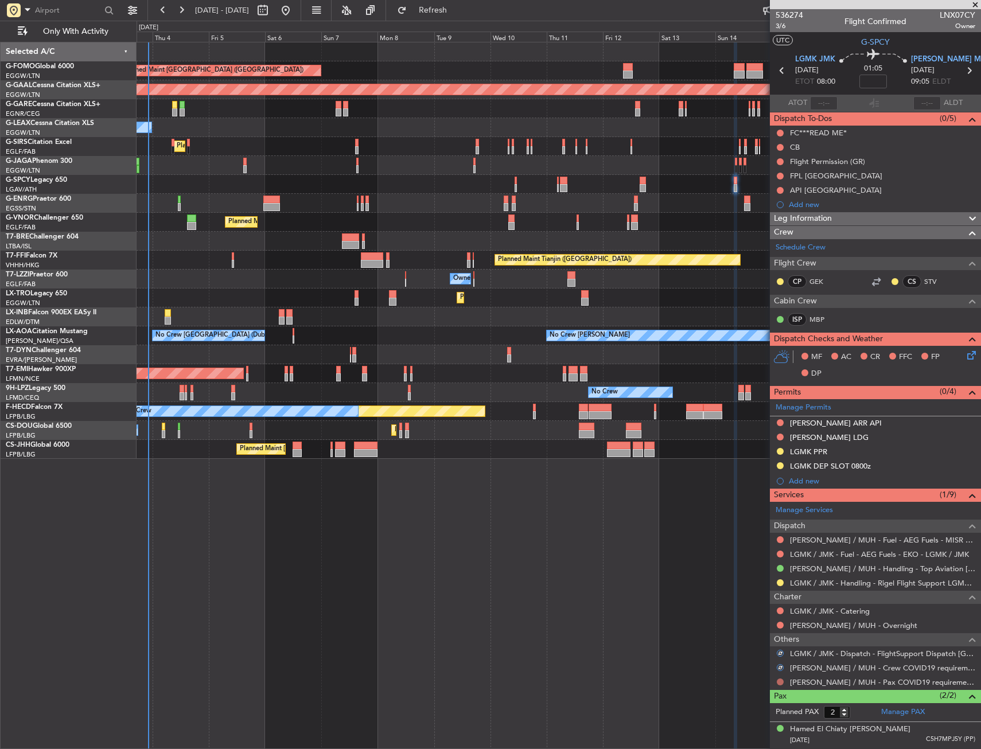
click at [781, 683] on button at bounding box center [780, 682] width 7 height 7
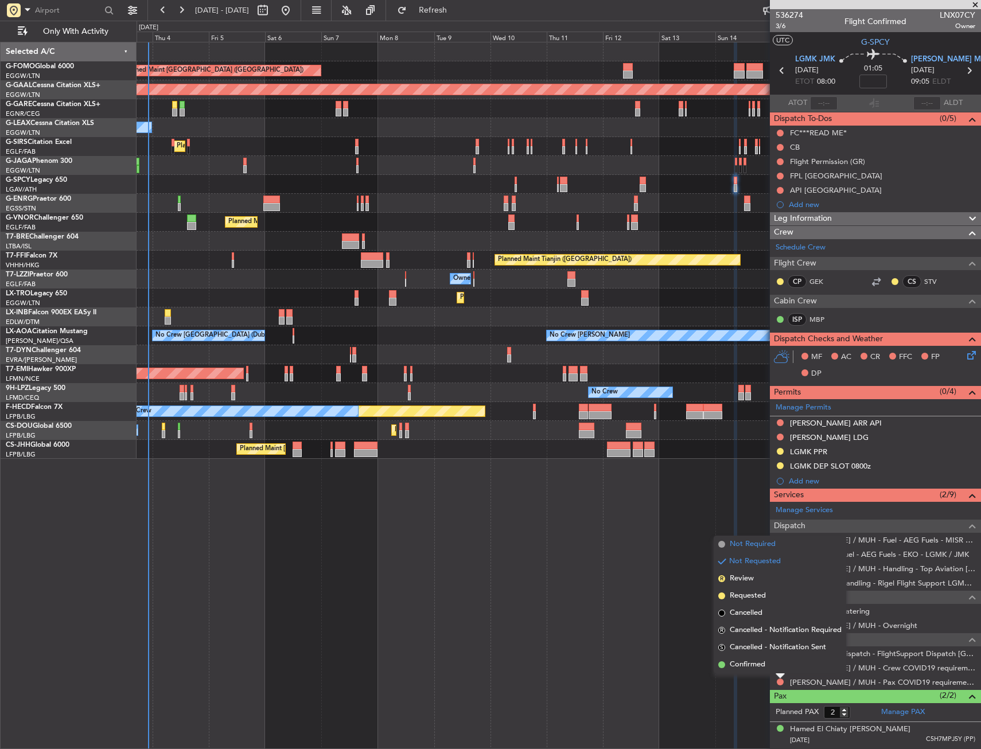
click at [747, 539] on span "Not Required" at bounding box center [753, 544] width 46 height 11
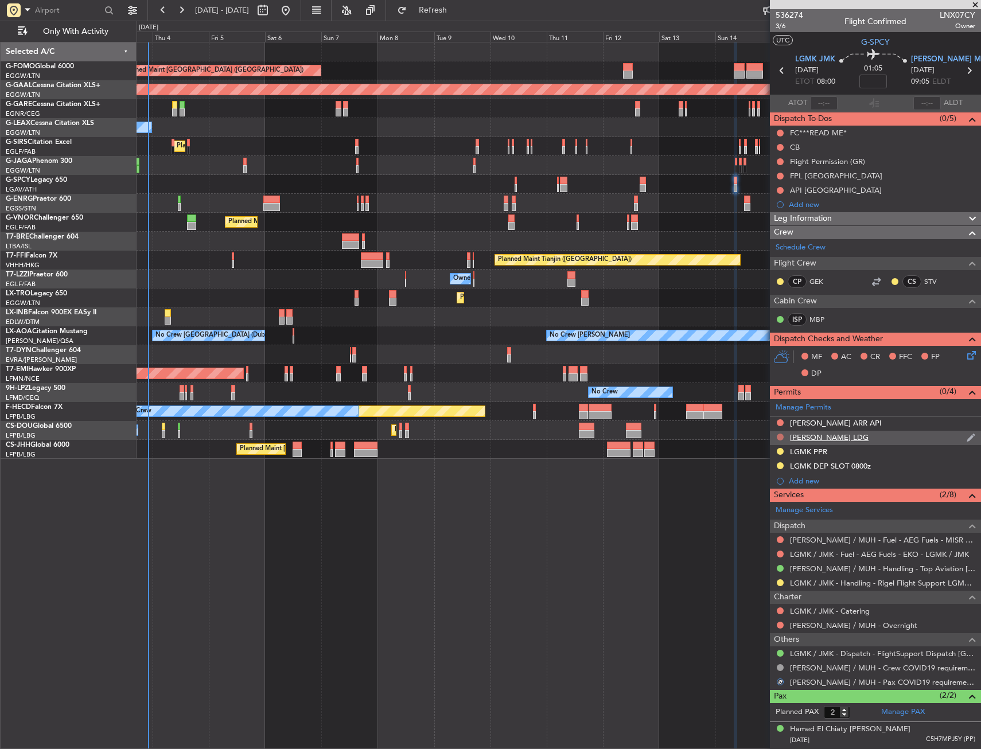
click at [780, 436] on button at bounding box center [780, 437] width 7 height 7
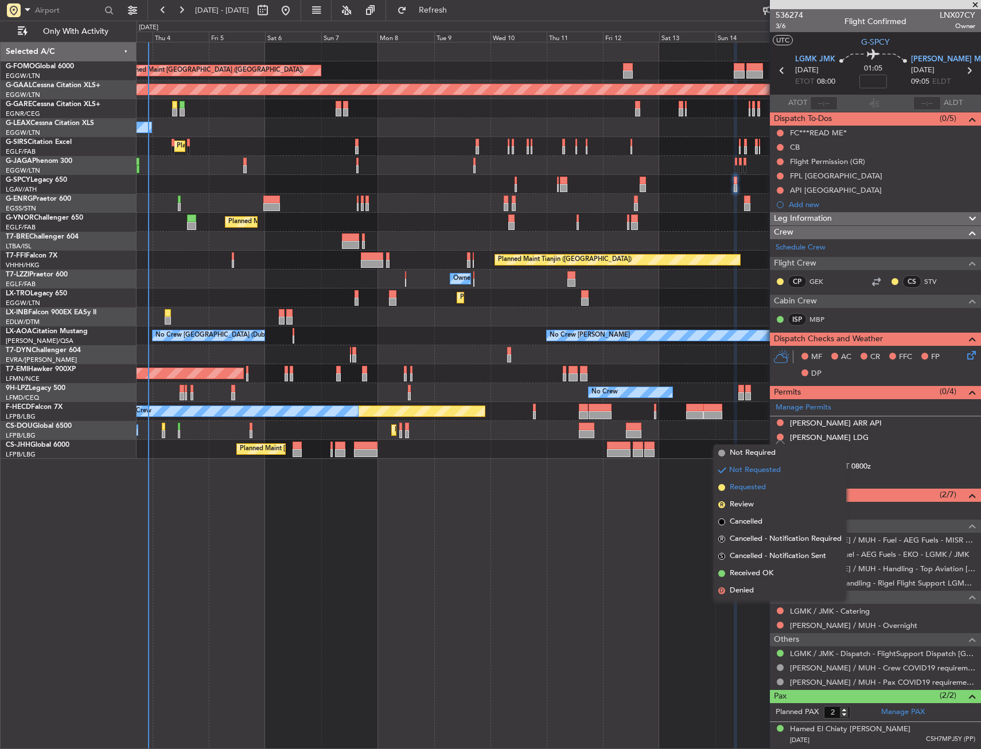
click at [751, 492] on span "Requested" at bounding box center [748, 487] width 36 height 11
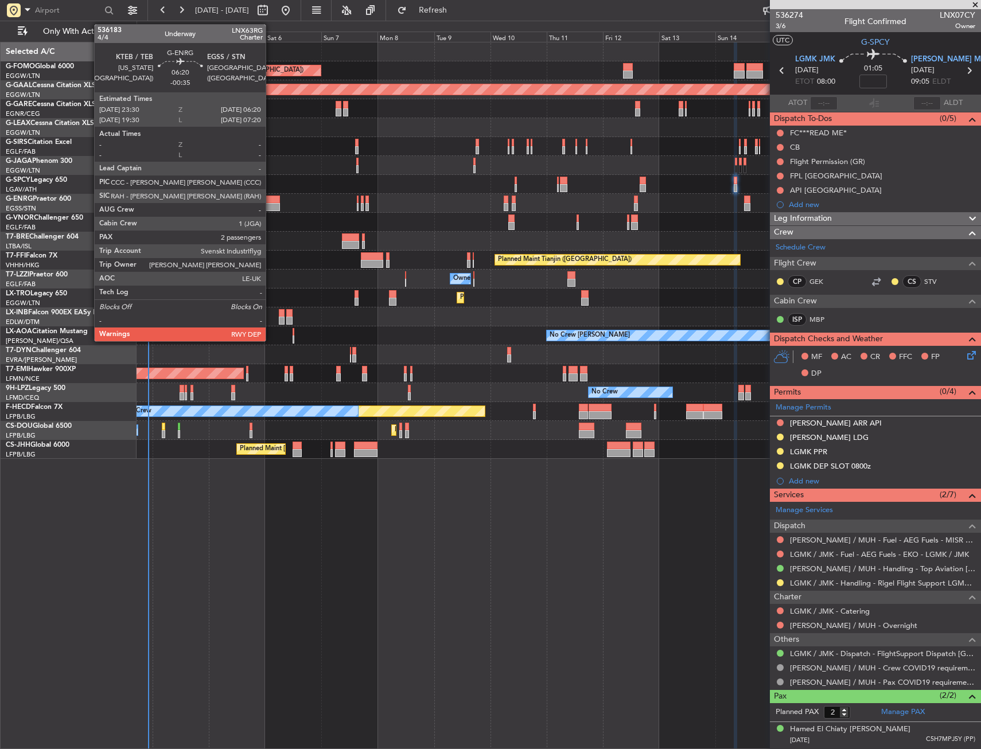
click at [271, 202] on div at bounding box center [271, 200] width 16 height 8
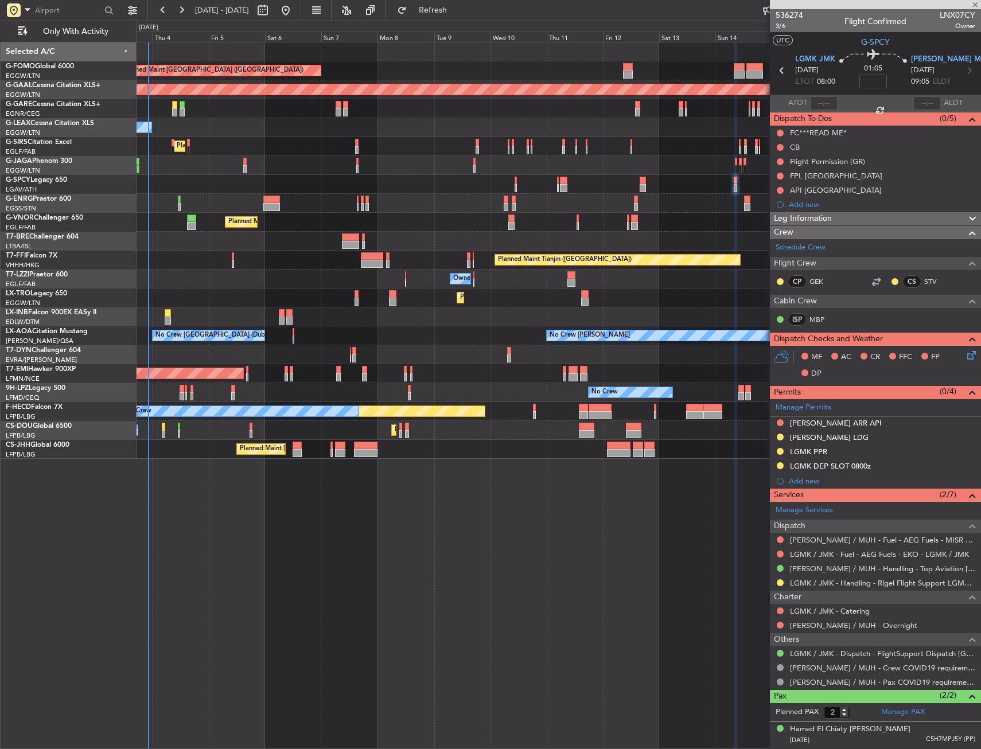
type input "-00:35"
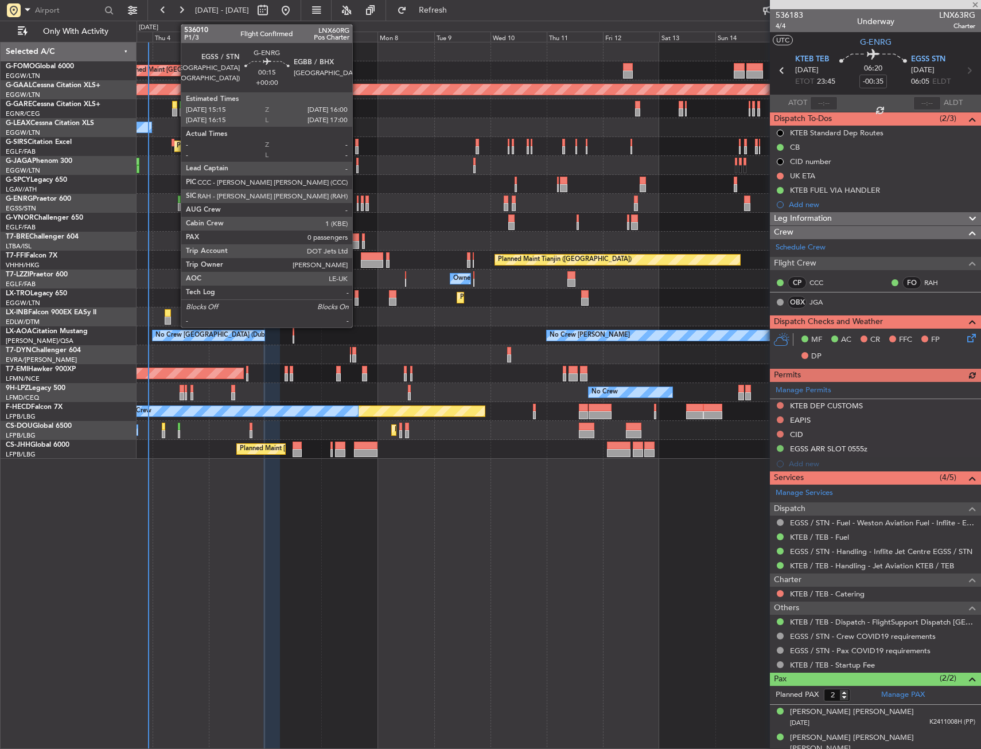
click at [357, 206] on div at bounding box center [358, 207] width 2 height 8
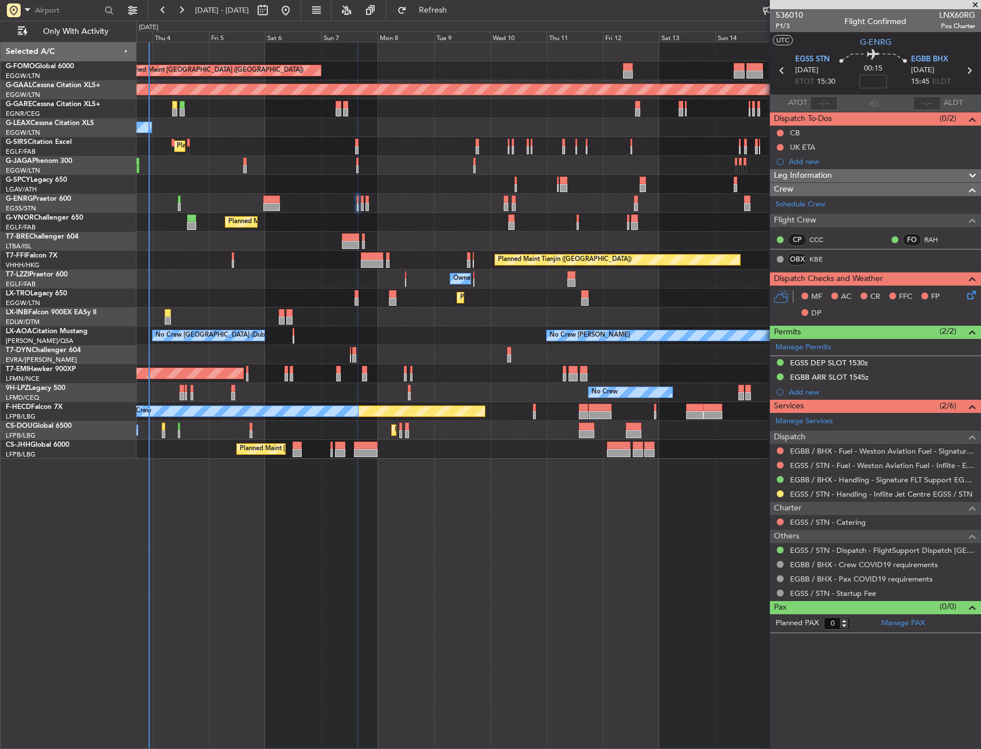
drag, startPoint x: 782, startPoint y: 493, endPoint x: 770, endPoint y: 509, distance: 20.0
click at [782, 493] on button at bounding box center [780, 493] width 7 height 7
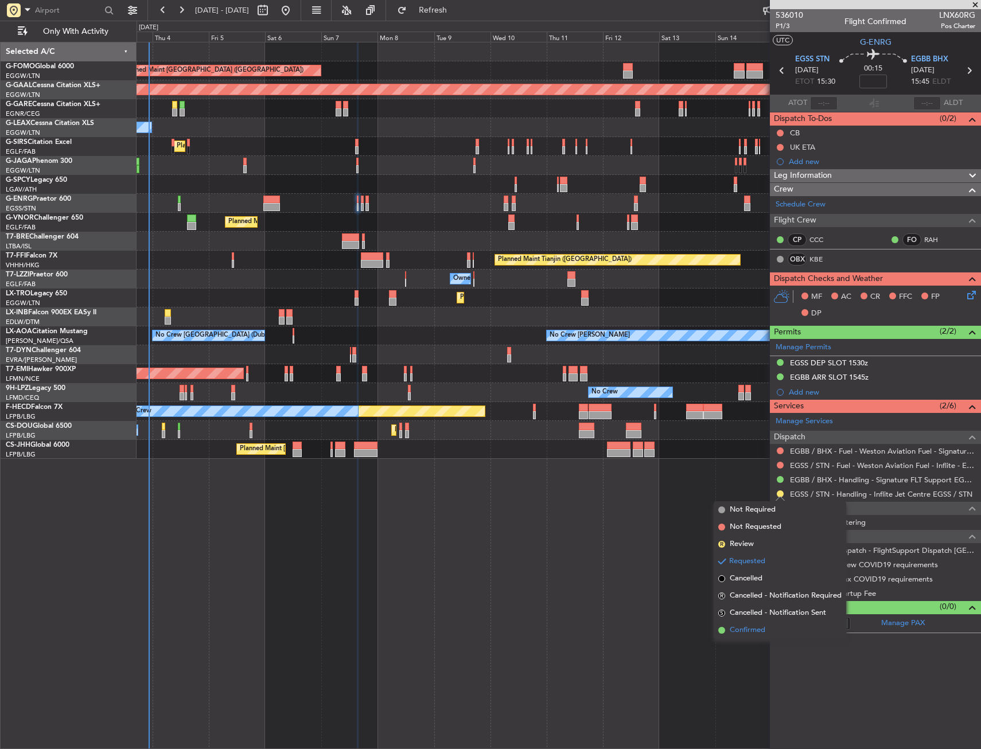
click at [747, 629] on span "Confirmed" at bounding box center [748, 630] width 36 height 11
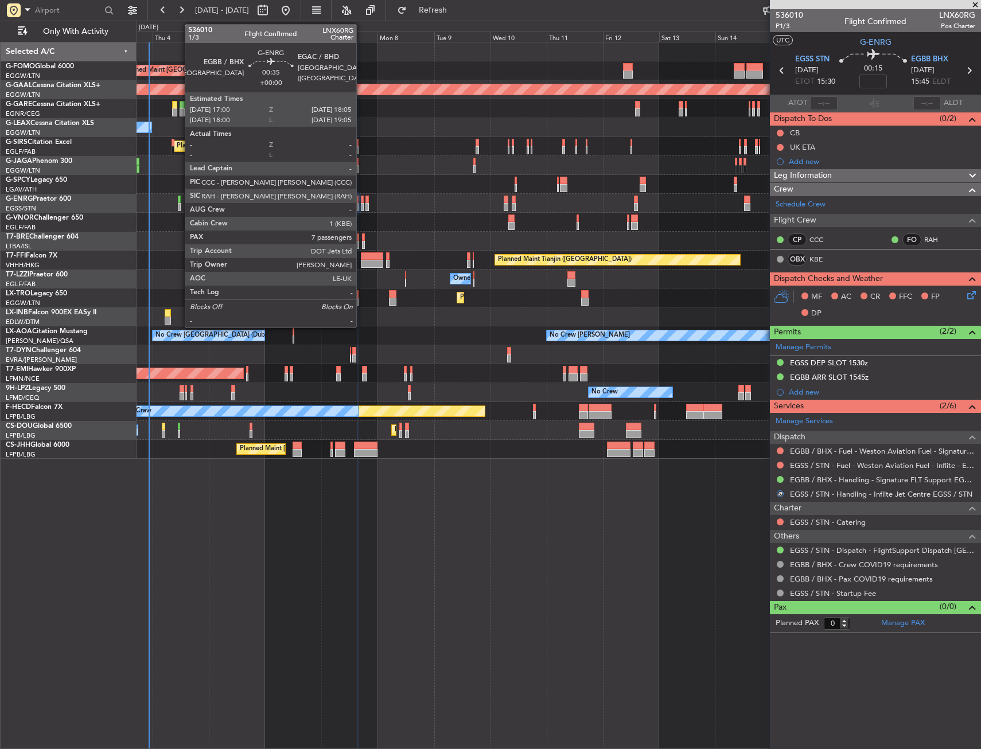
click at [361, 205] on div at bounding box center [362, 207] width 3 height 8
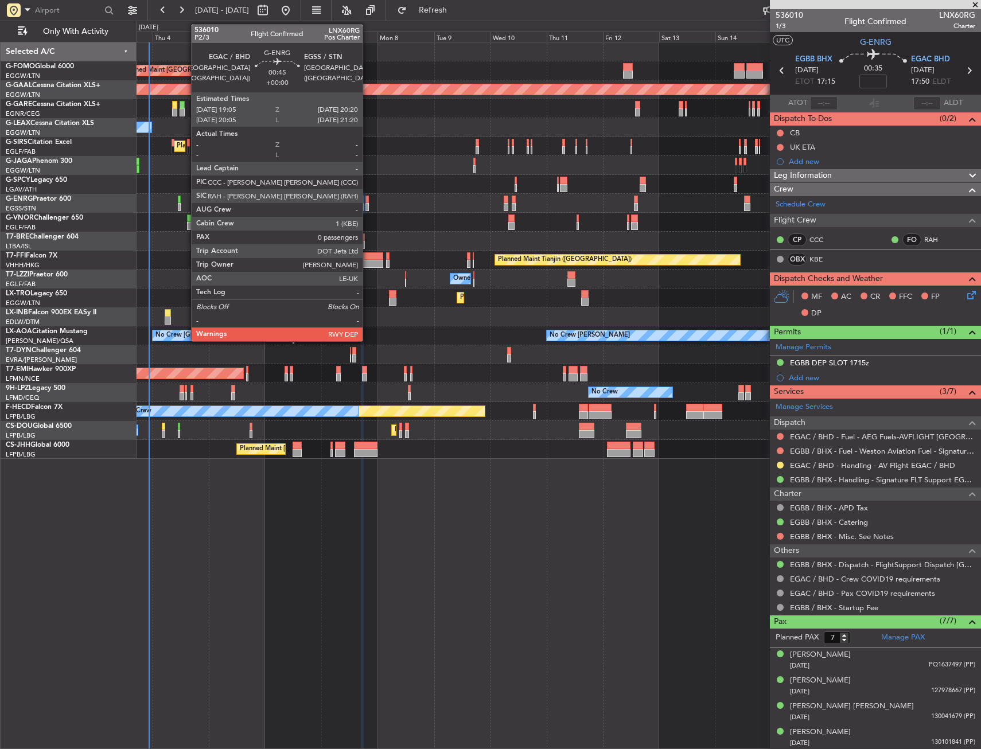
click at [368, 205] on div at bounding box center [366, 207] width 3 height 8
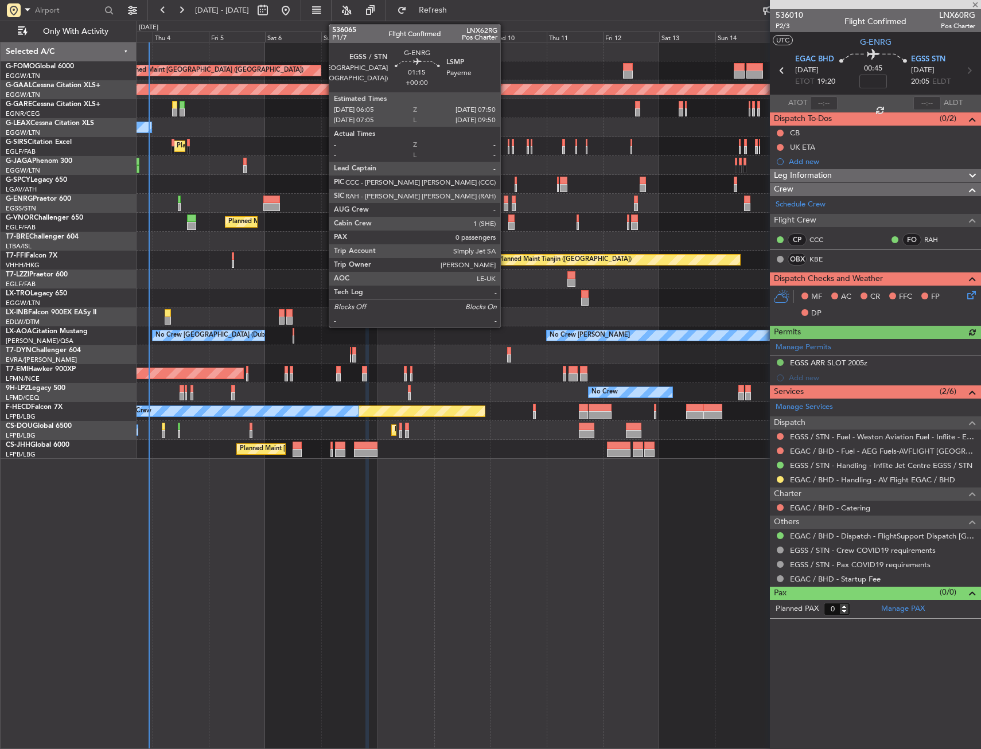
click at [505, 203] on div at bounding box center [506, 207] width 5 height 8
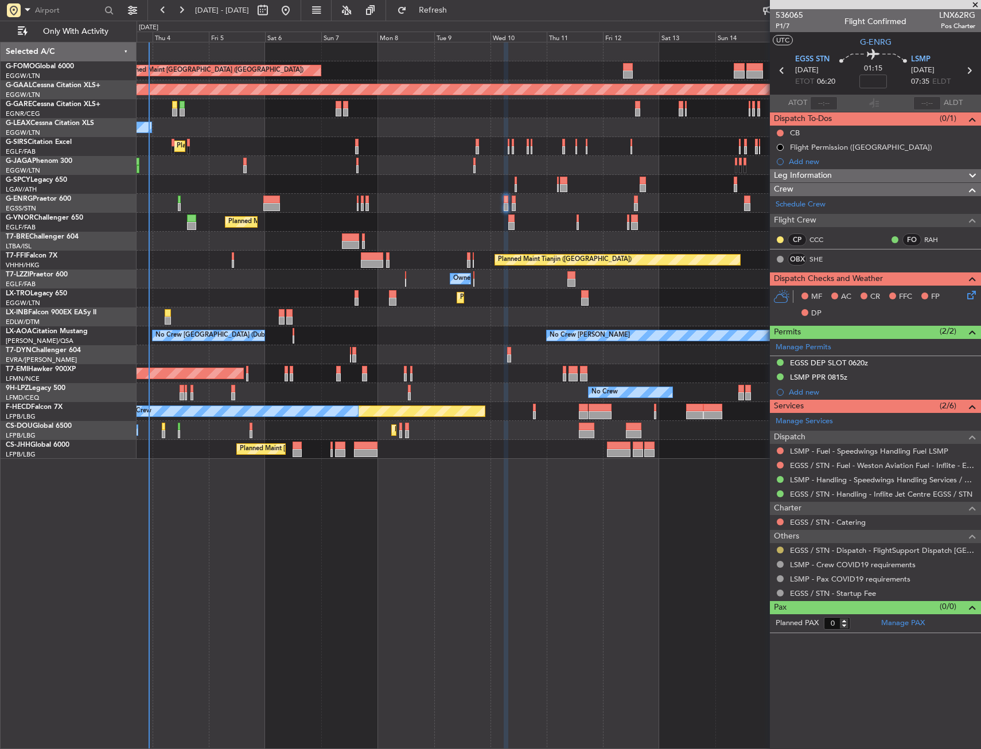
click at [781, 549] on button at bounding box center [780, 550] width 7 height 7
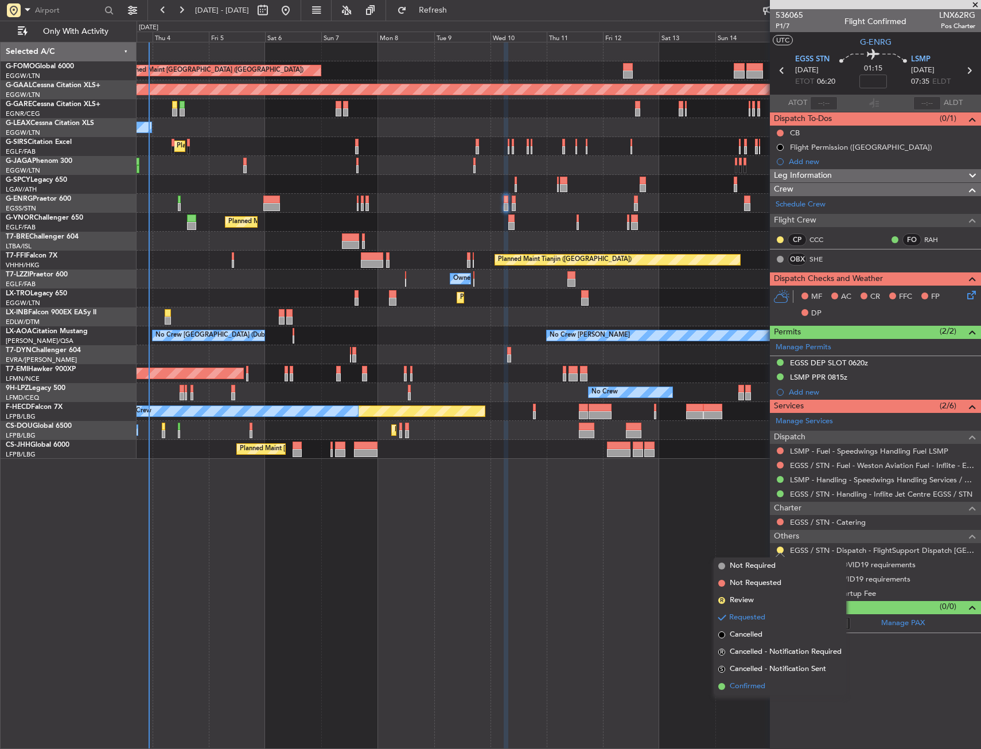
click at [764, 684] on span "Confirmed" at bounding box center [748, 686] width 36 height 11
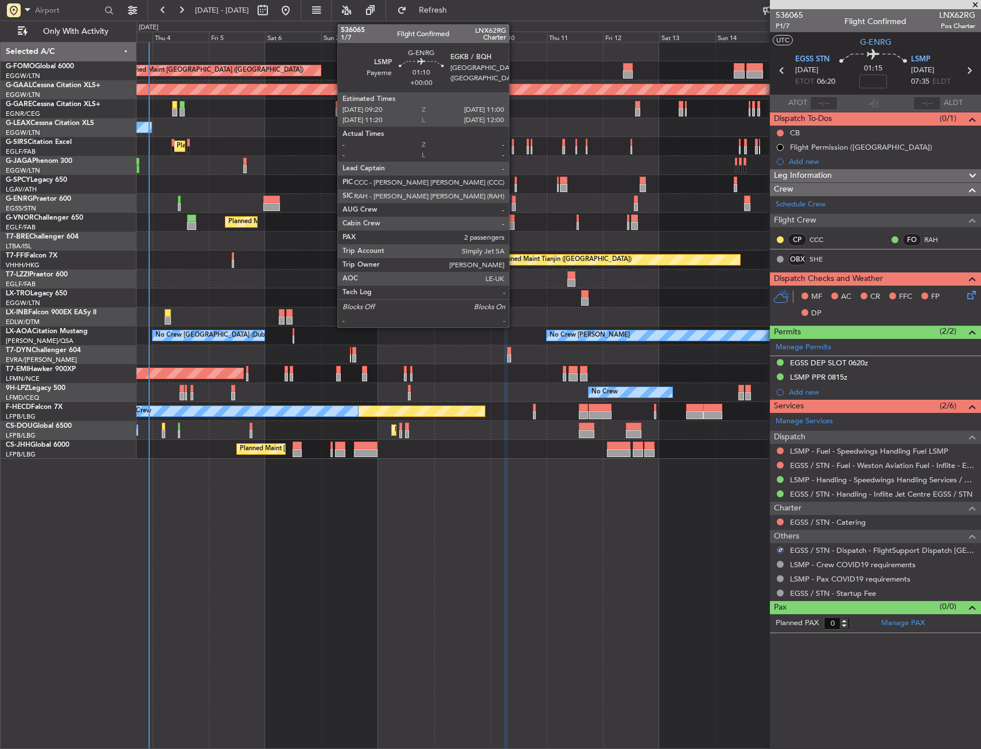
click at [514, 200] on div at bounding box center [514, 200] width 4 height 8
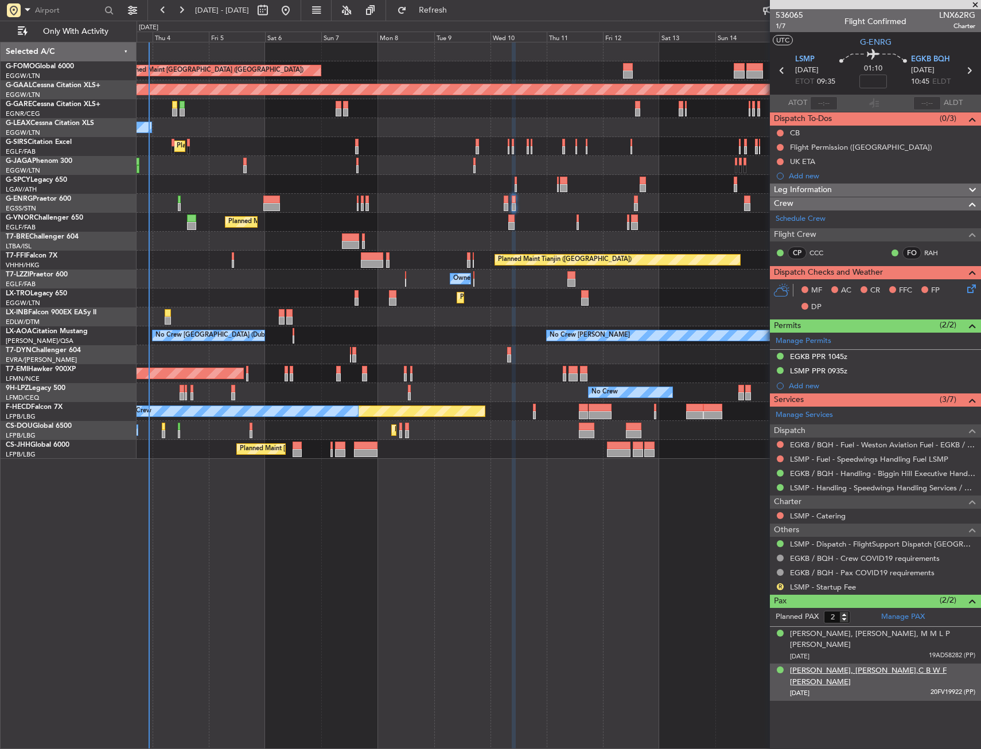
click at [833, 665] on div "Pierre, Frederick-Henri,C B W F D'ARENBERG" at bounding box center [882, 676] width 185 height 22
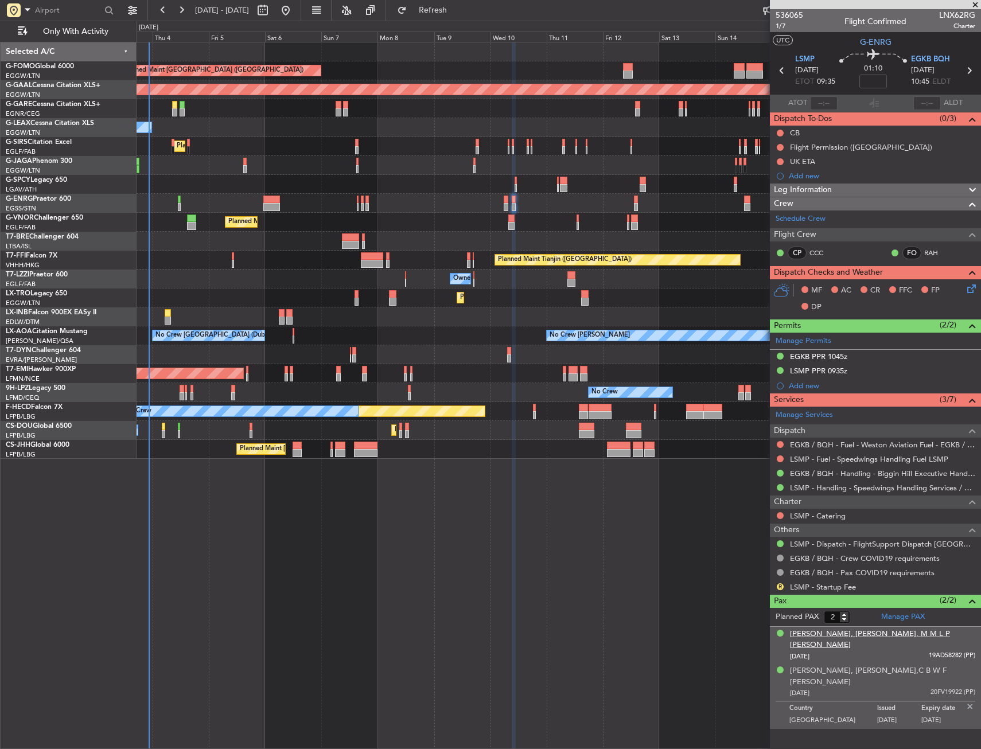
click at [822, 637] on div "Dorothee- Anastasia, Amalla, M M L P D'arenberg" at bounding box center [882, 640] width 185 height 22
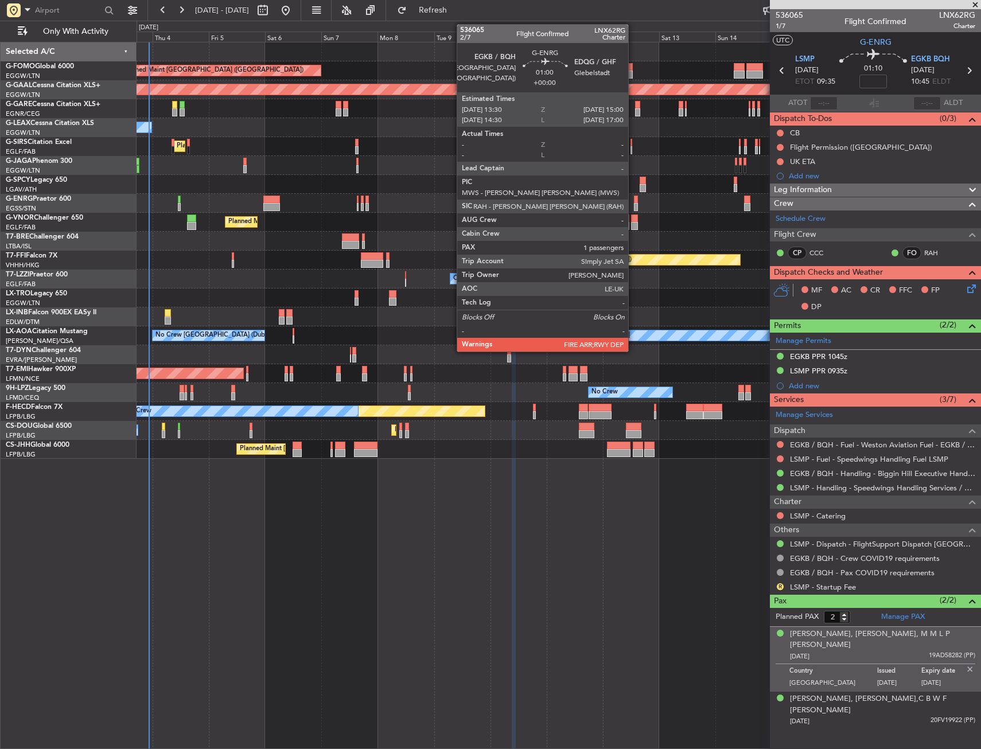
click at [634, 206] on div at bounding box center [636, 207] width 4 height 8
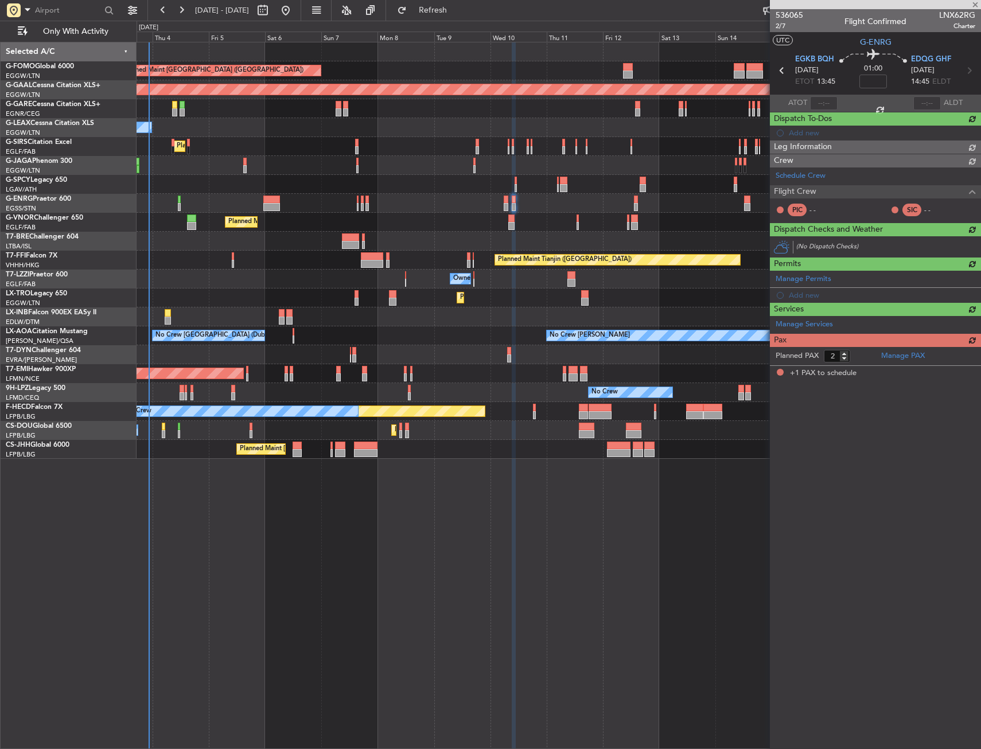
type input "1"
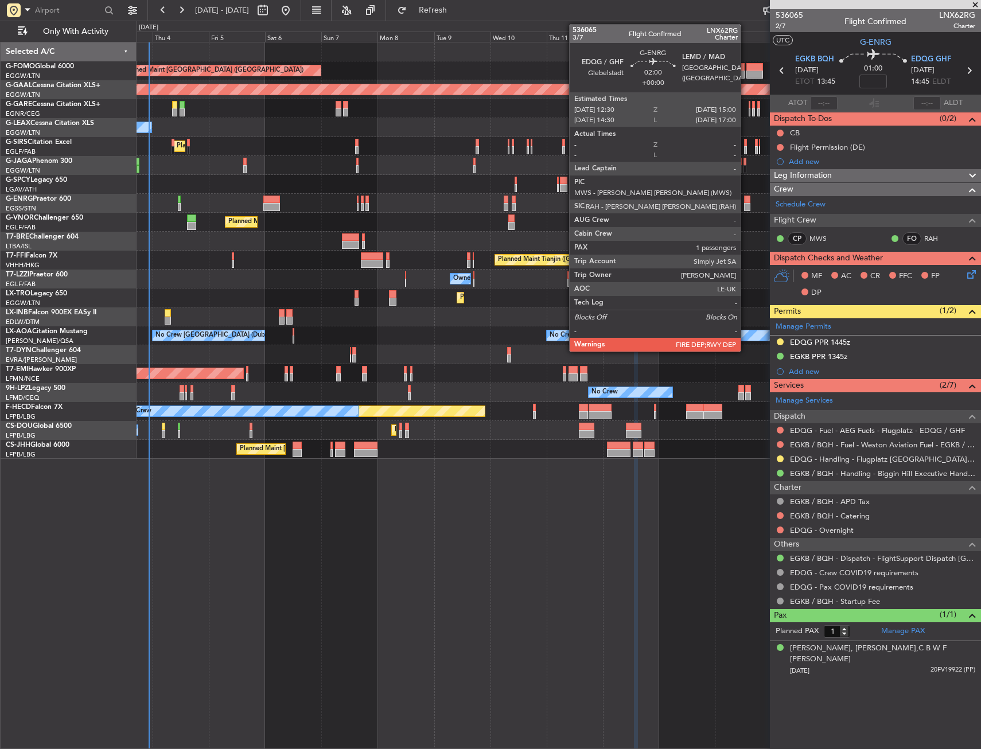
click at [746, 201] on div at bounding box center [747, 200] width 6 height 8
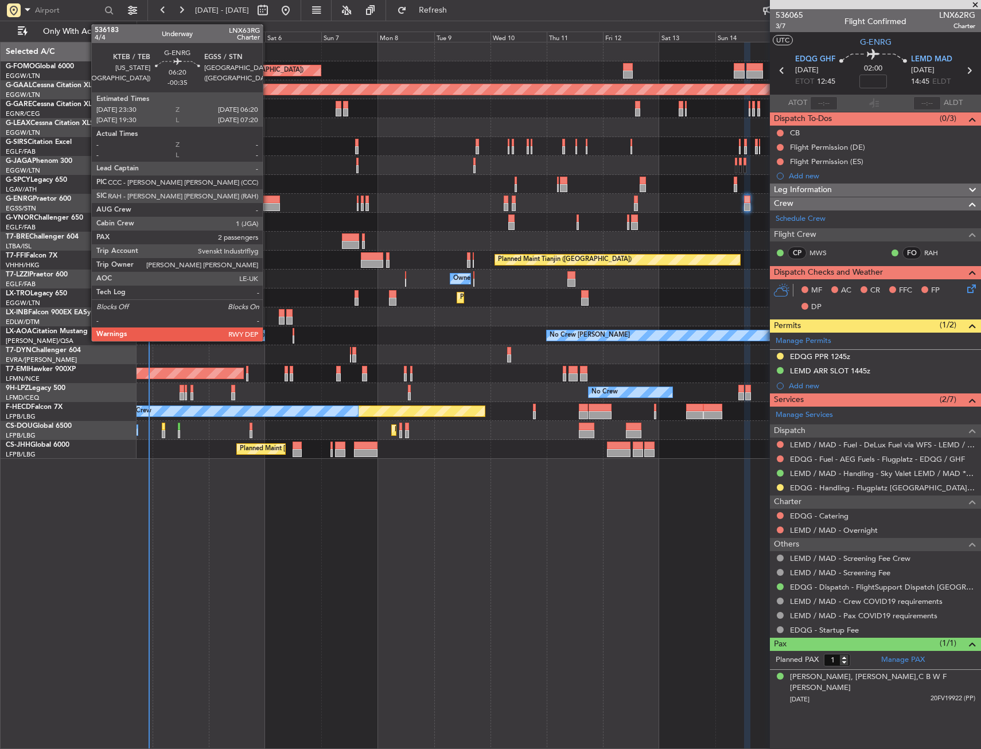
click at [268, 200] on div at bounding box center [271, 200] width 16 height 8
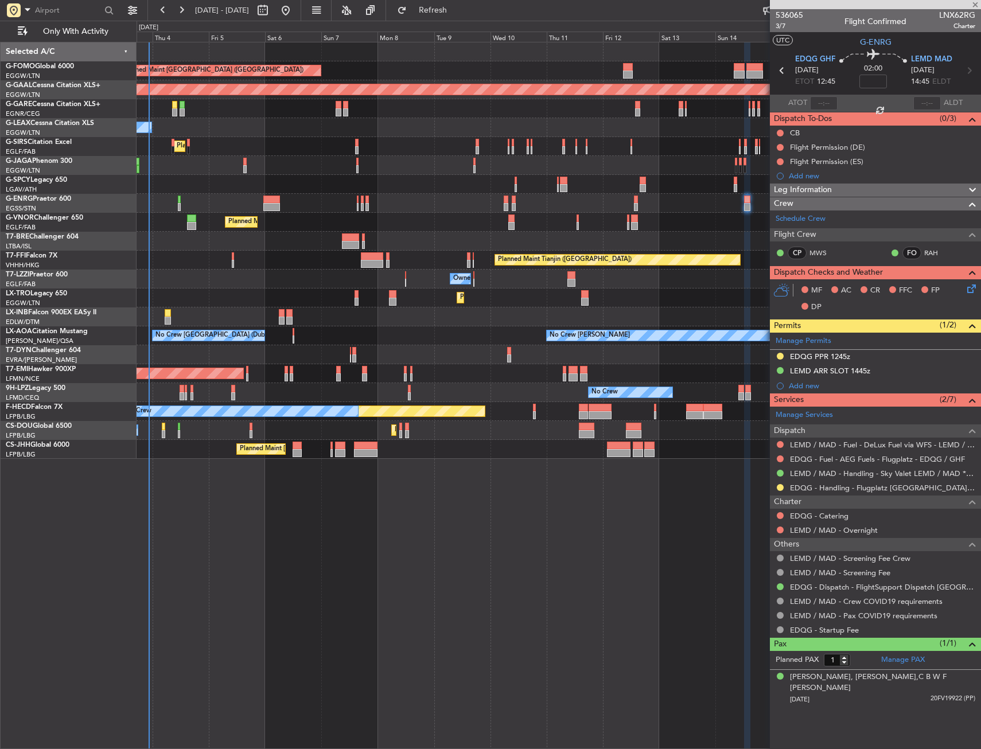
type input "-00:35"
type input "2"
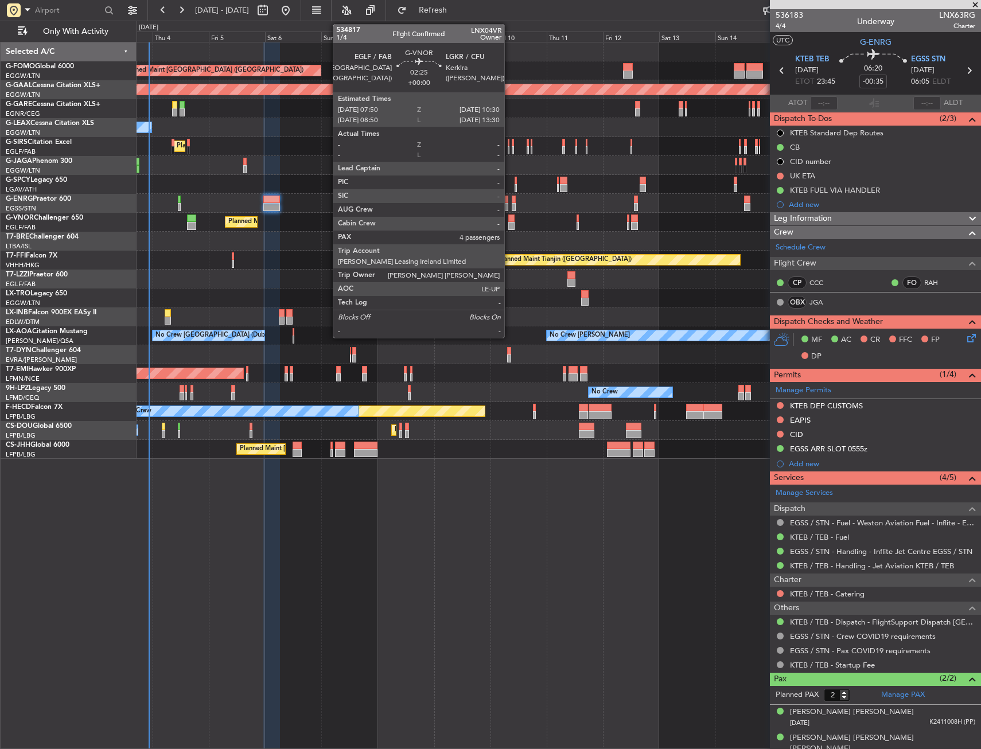
click at [509, 221] on div at bounding box center [511, 219] width 6 height 8
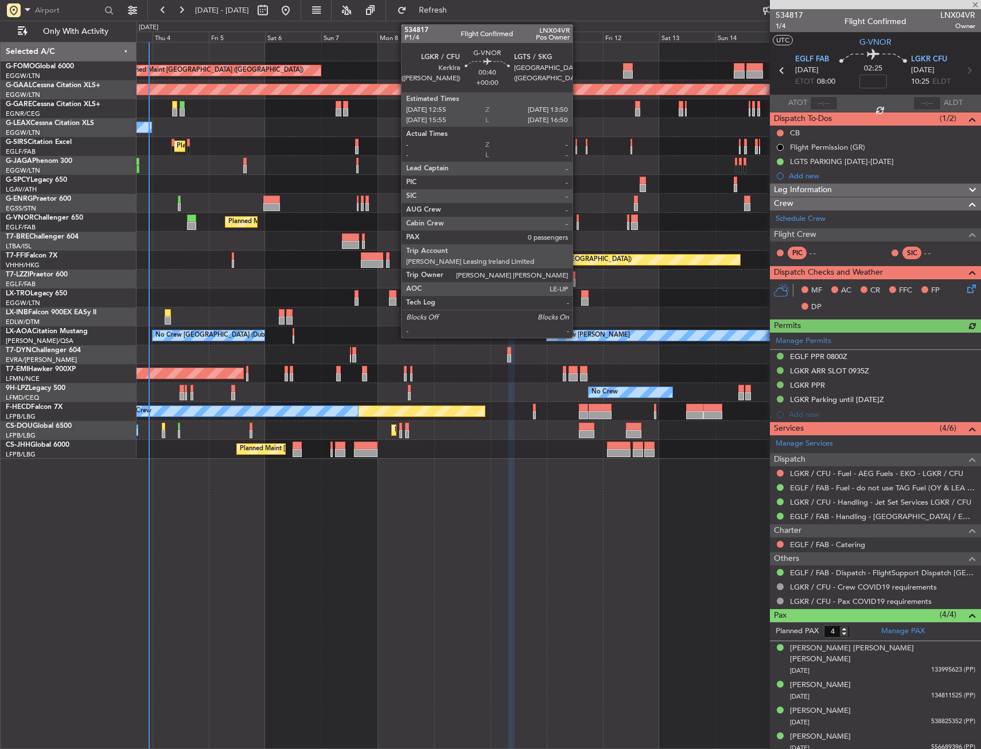
click at [578, 224] on div at bounding box center [577, 226] width 2 height 8
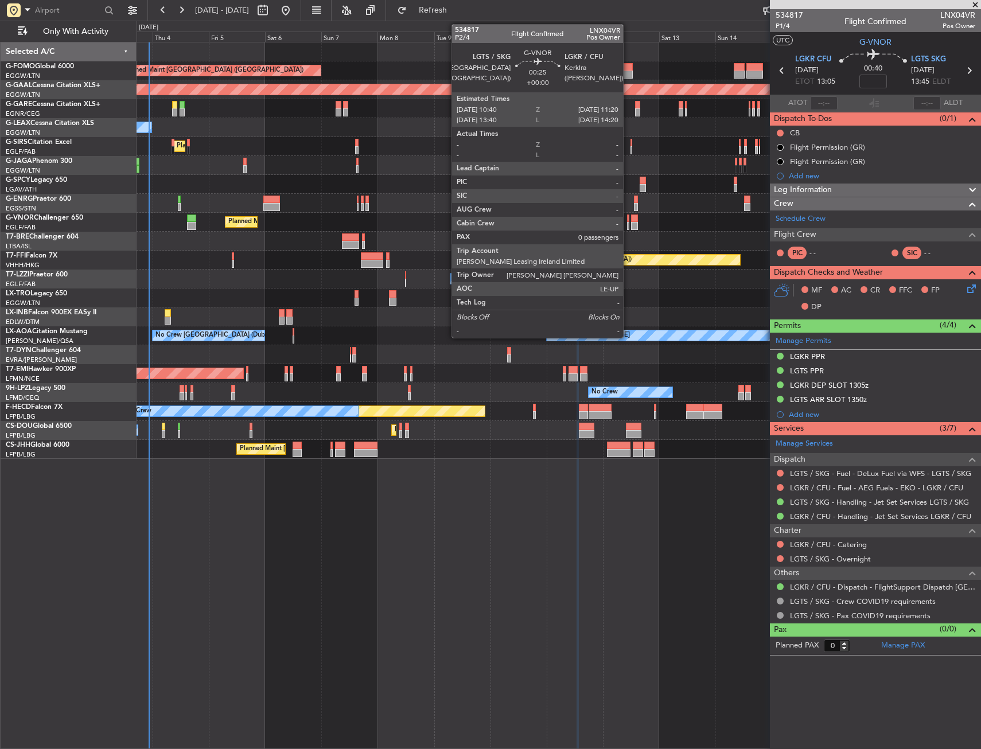
click at [628, 225] on div at bounding box center [628, 226] width 2 height 8
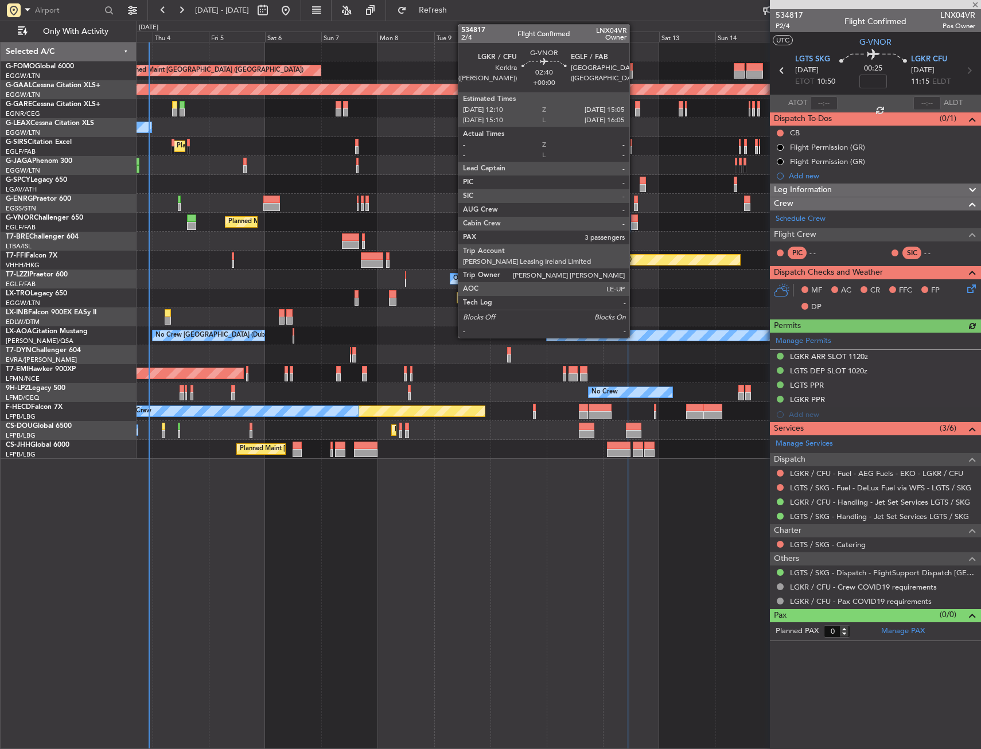
click at [634, 225] on div at bounding box center [634, 226] width 7 height 8
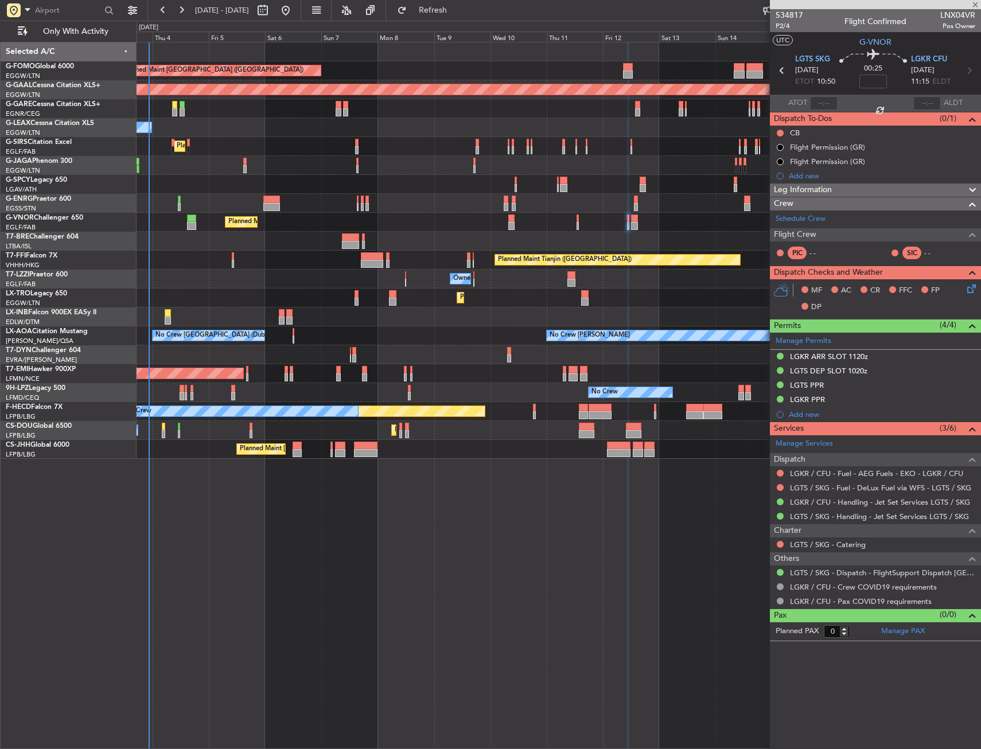
type input "3"
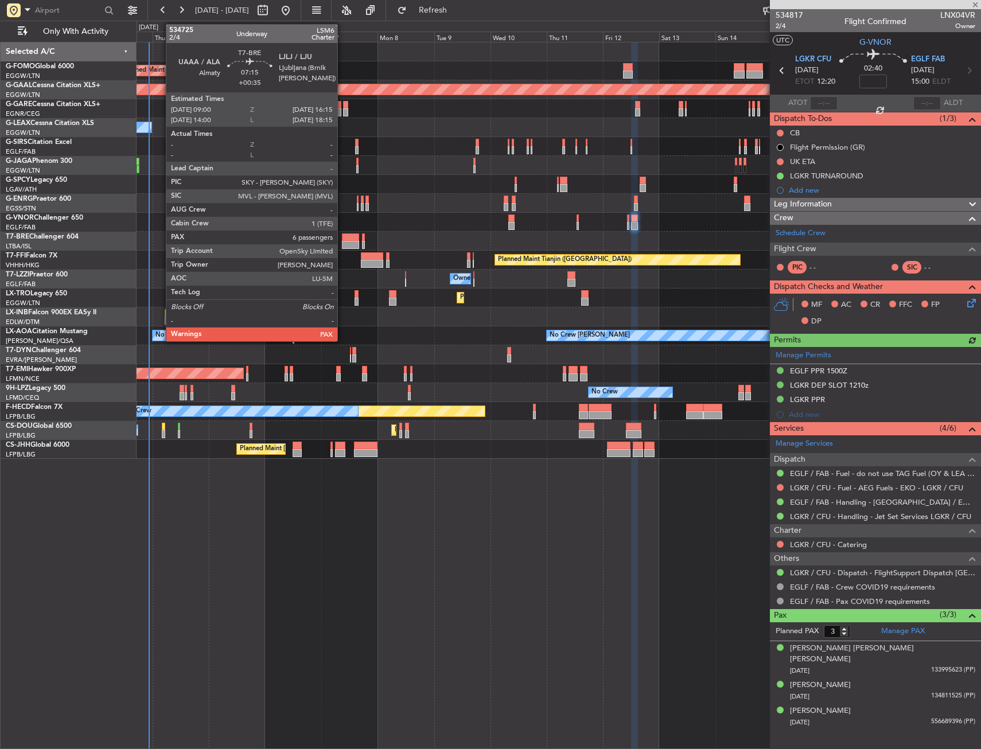
click at [342, 239] on div at bounding box center [350, 237] width 17 height 8
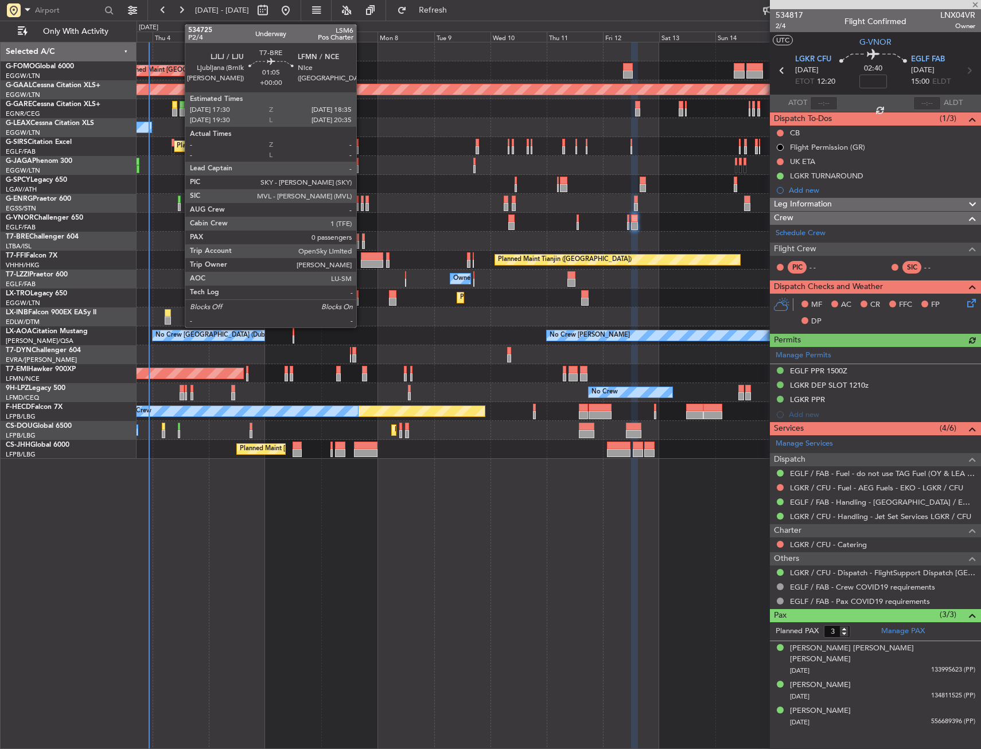
type input "+00:35"
type input "7"
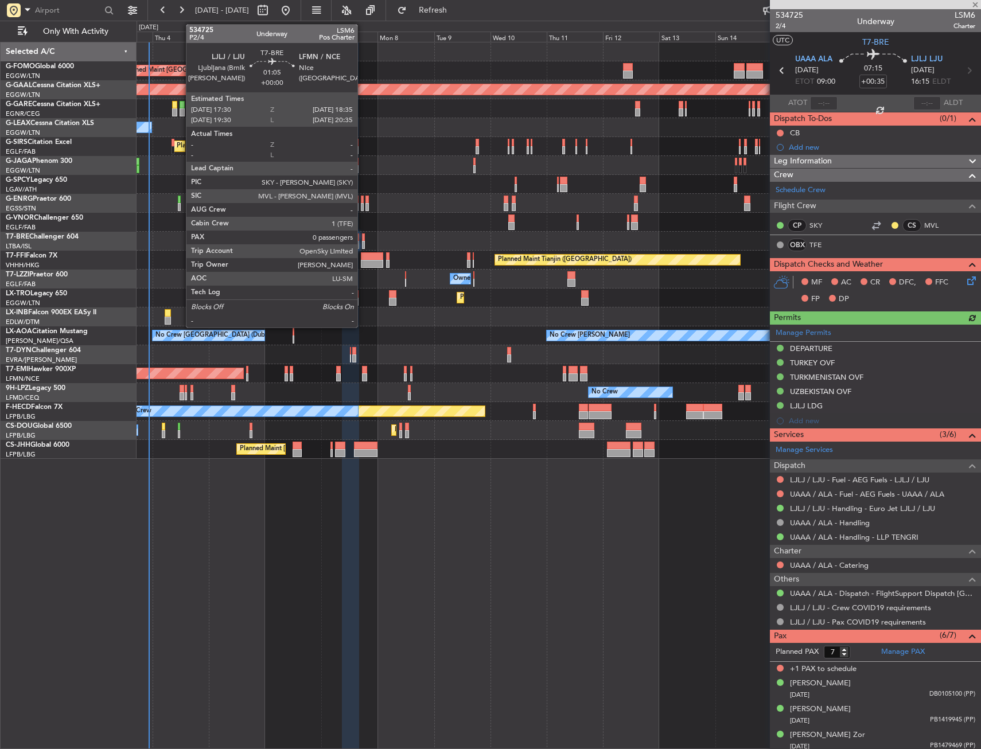
click at [363, 239] on div at bounding box center [363, 237] width 3 height 8
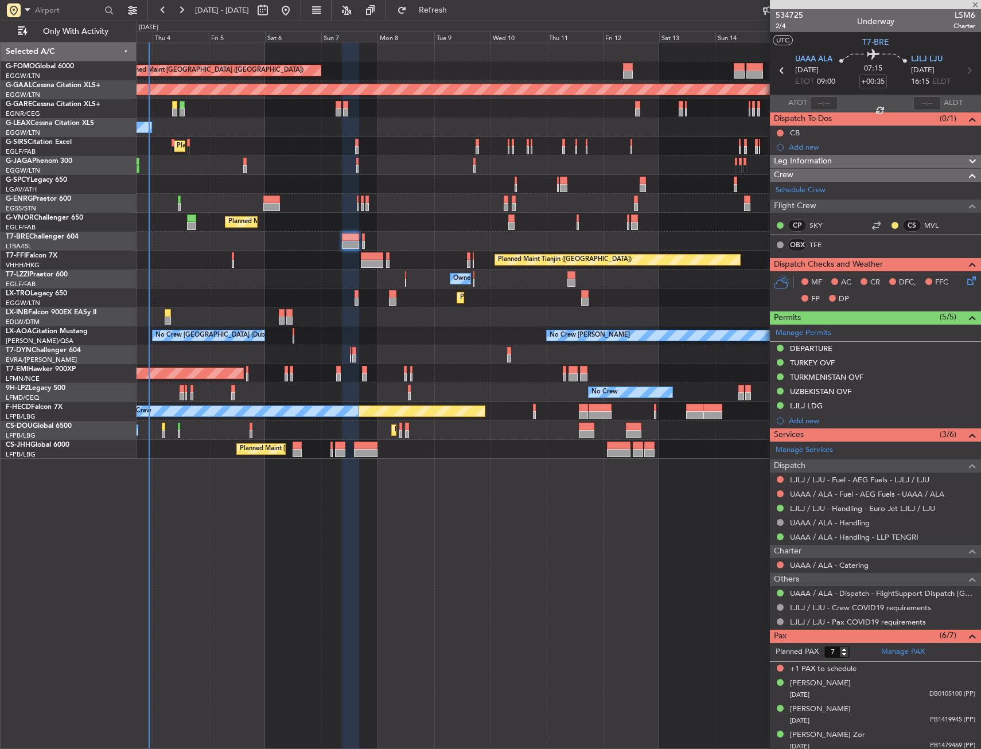
type input "0"
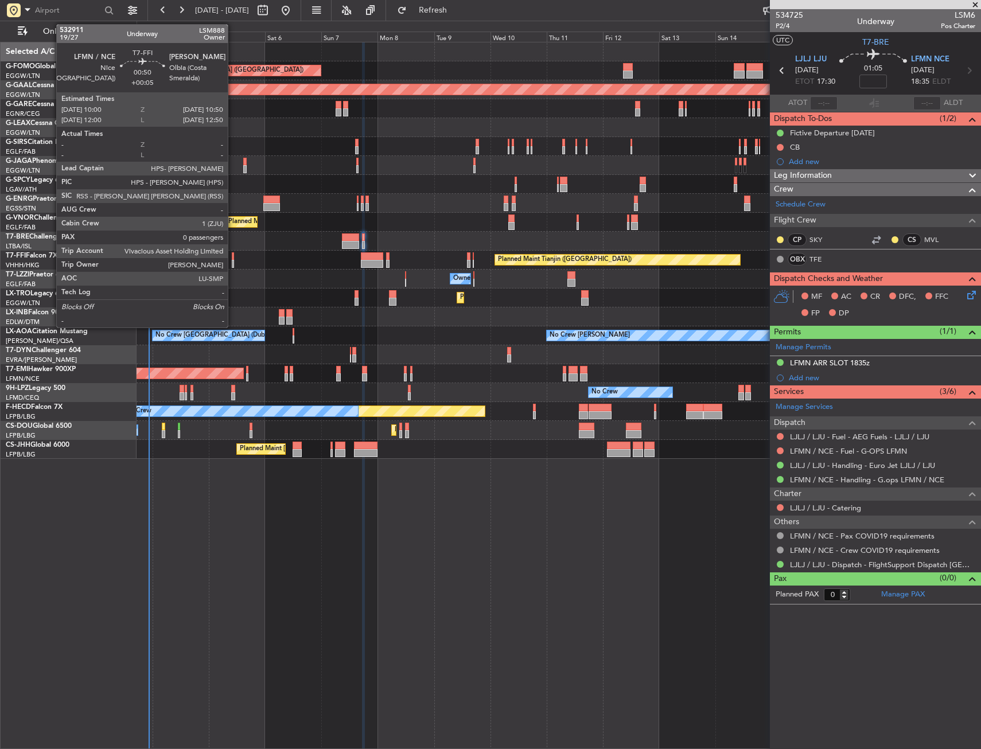
click at [233, 260] on div at bounding box center [233, 264] width 2 height 8
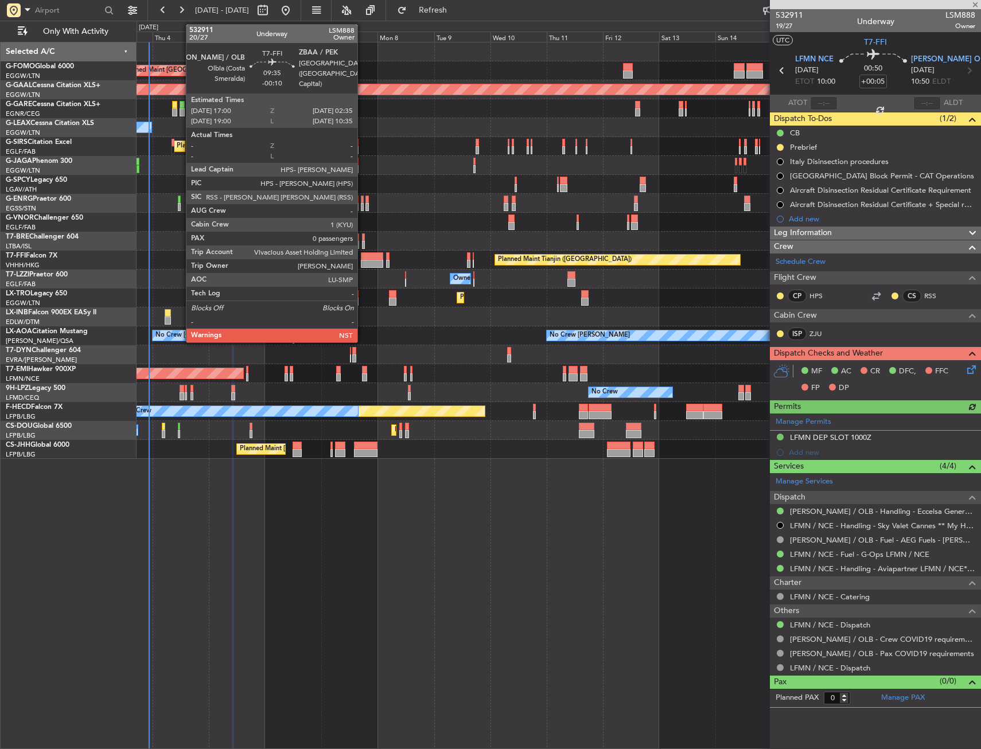
click at [363, 262] on div at bounding box center [372, 264] width 23 height 8
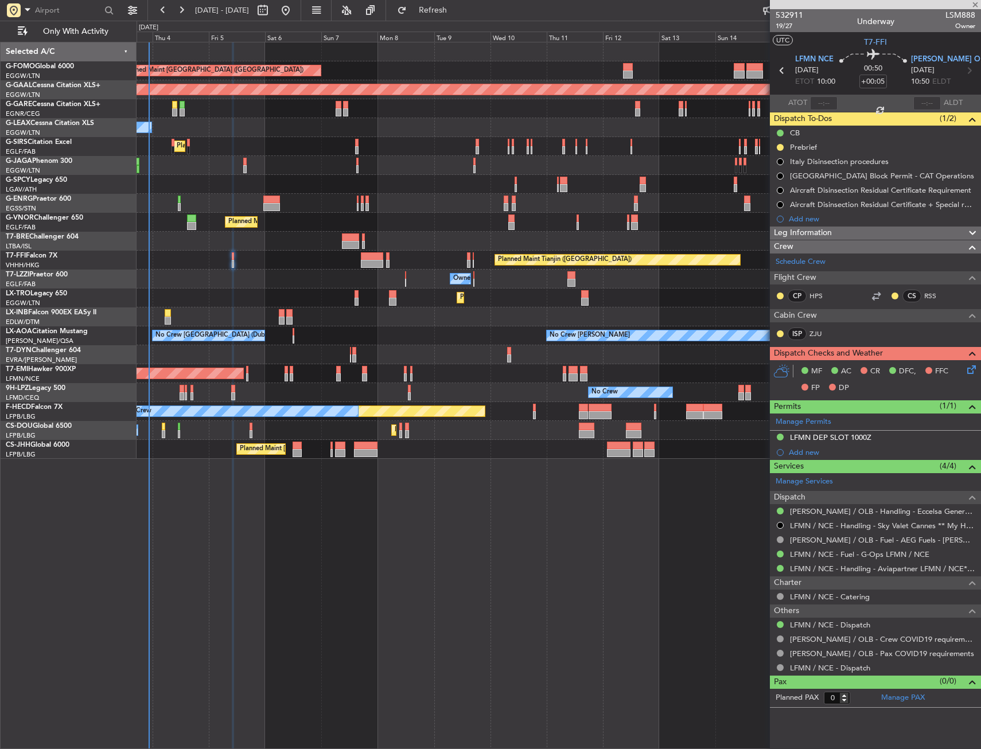
type input "-00:10"
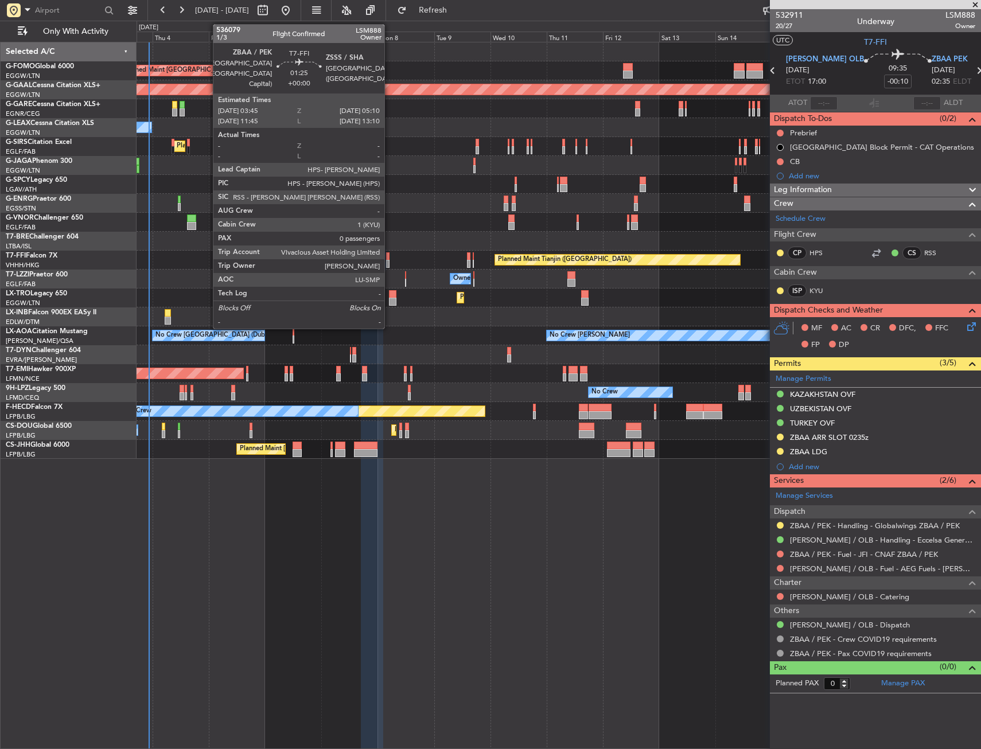
click at [389, 261] on div at bounding box center [387, 264] width 3 height 8
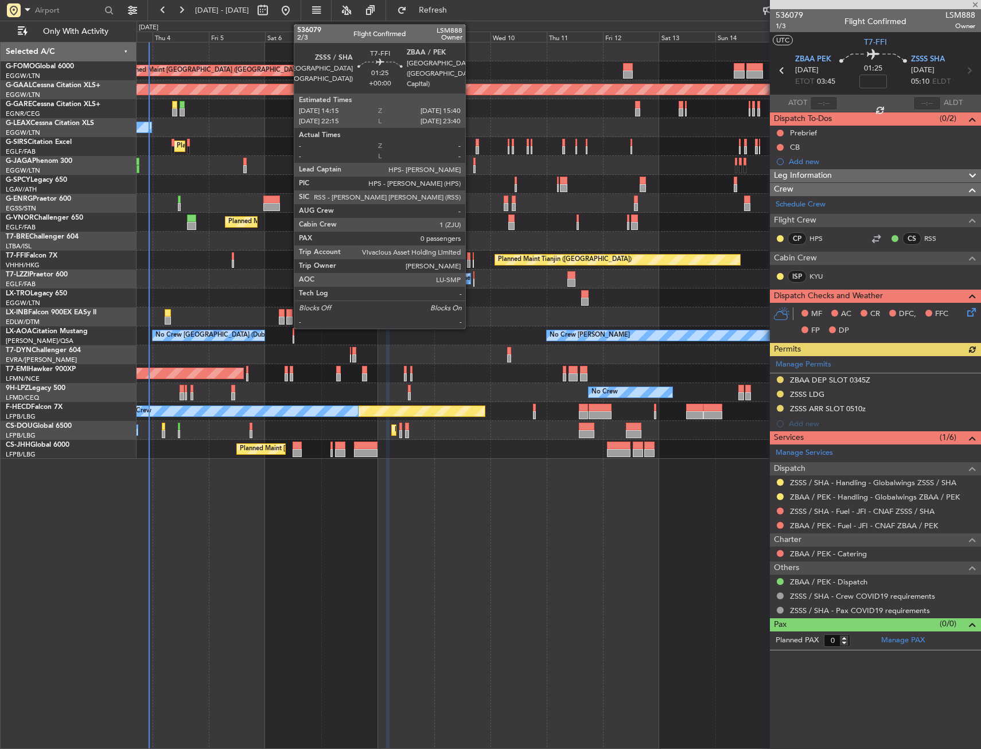
click at [470, 257] on div at bounding box center [468, 256] width 3 height 8
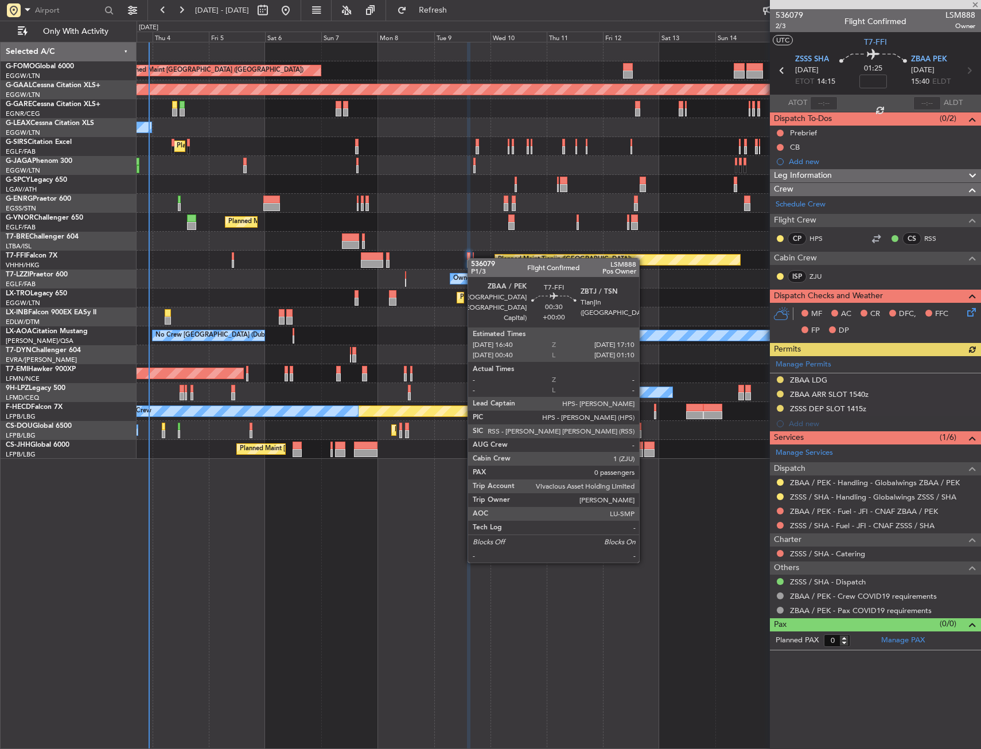
click at [473, 258] on div at bounding box center [474, 256] width 2 height 8
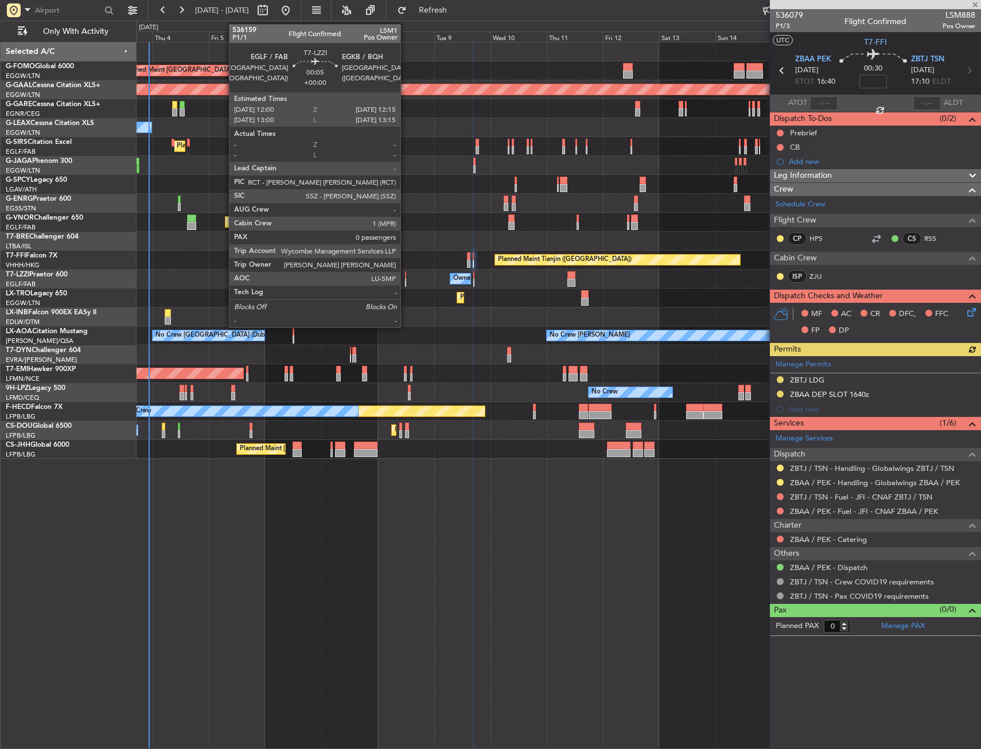
click at [406, 278] on div at bounding box center [405, 275] width 1 height 8
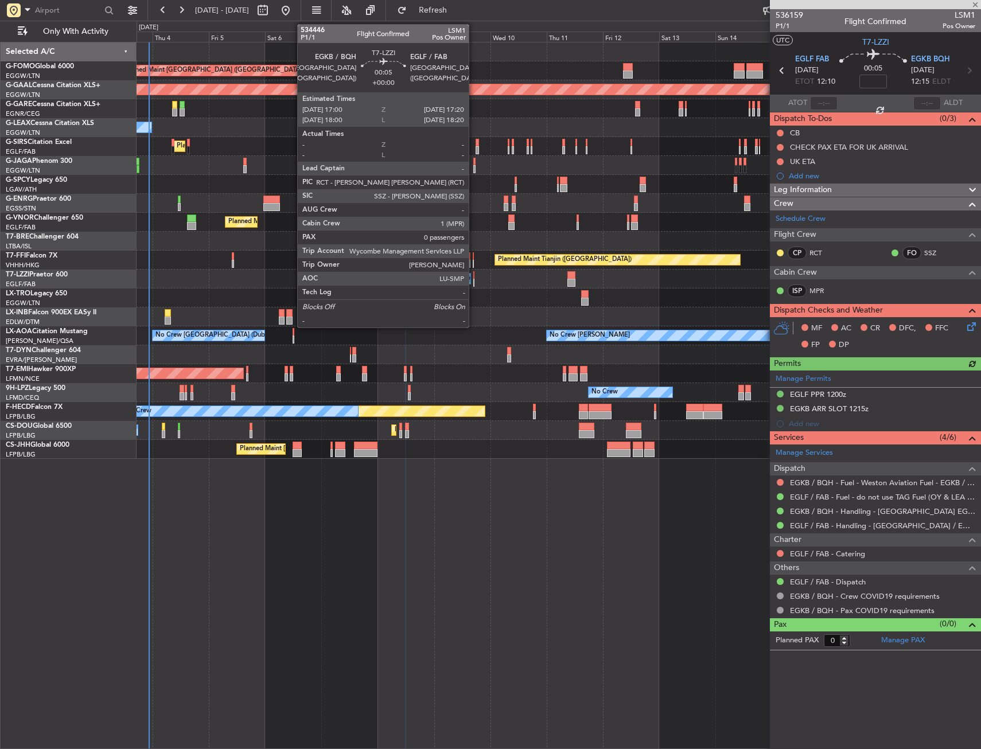
click at [474, 280] on div at bounding box center [473, 283] width 1 height 8
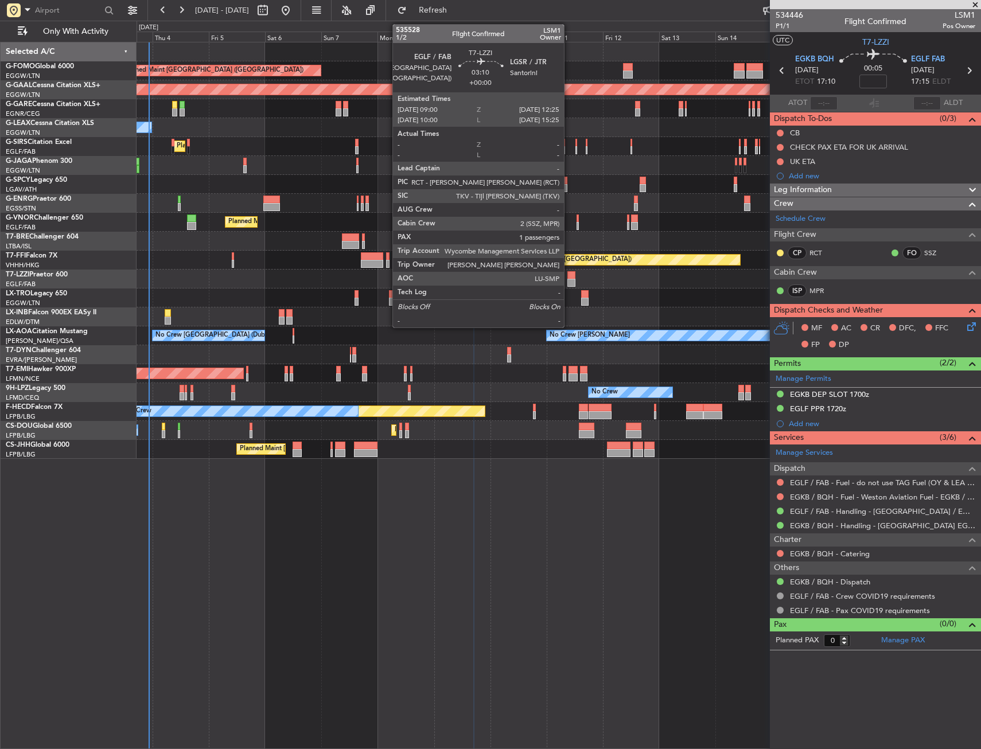
click at [569, 278] on div at bounding box center [571, 275] width 8 height 8
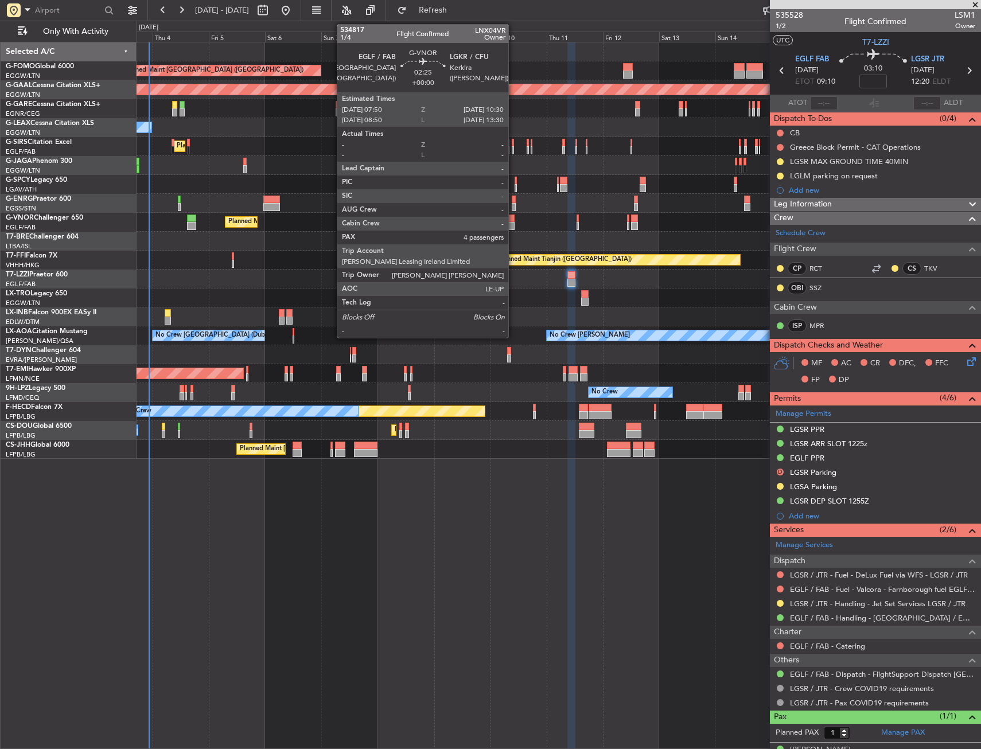
click at [513, 223] on div at bounding box center [511, 226] width 6 height 8
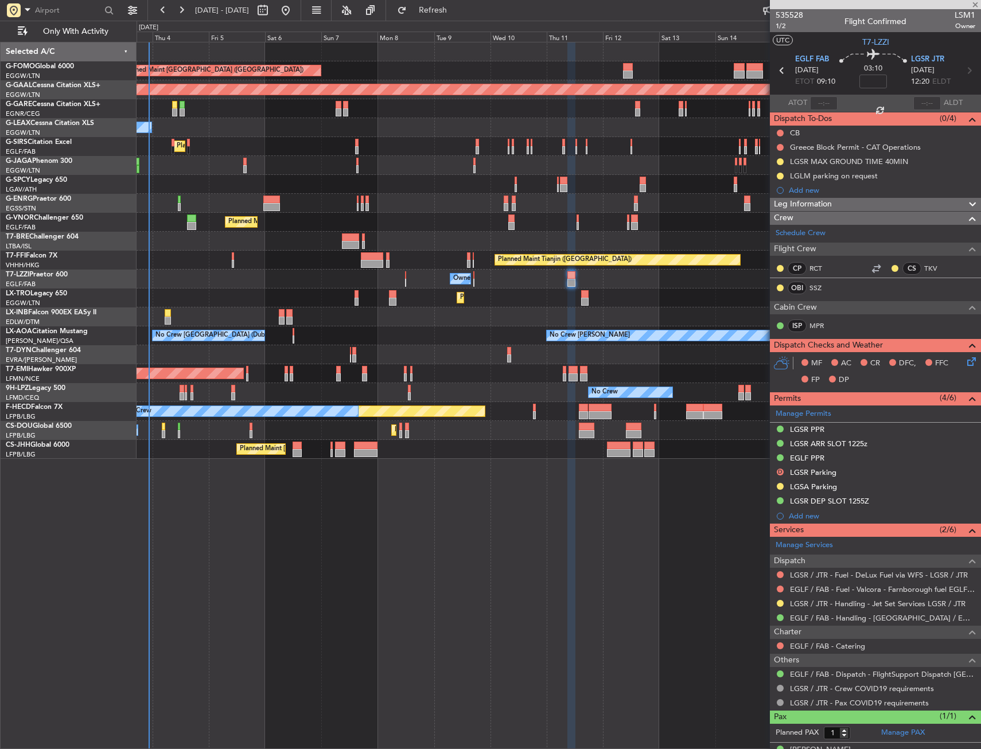
type input "4"
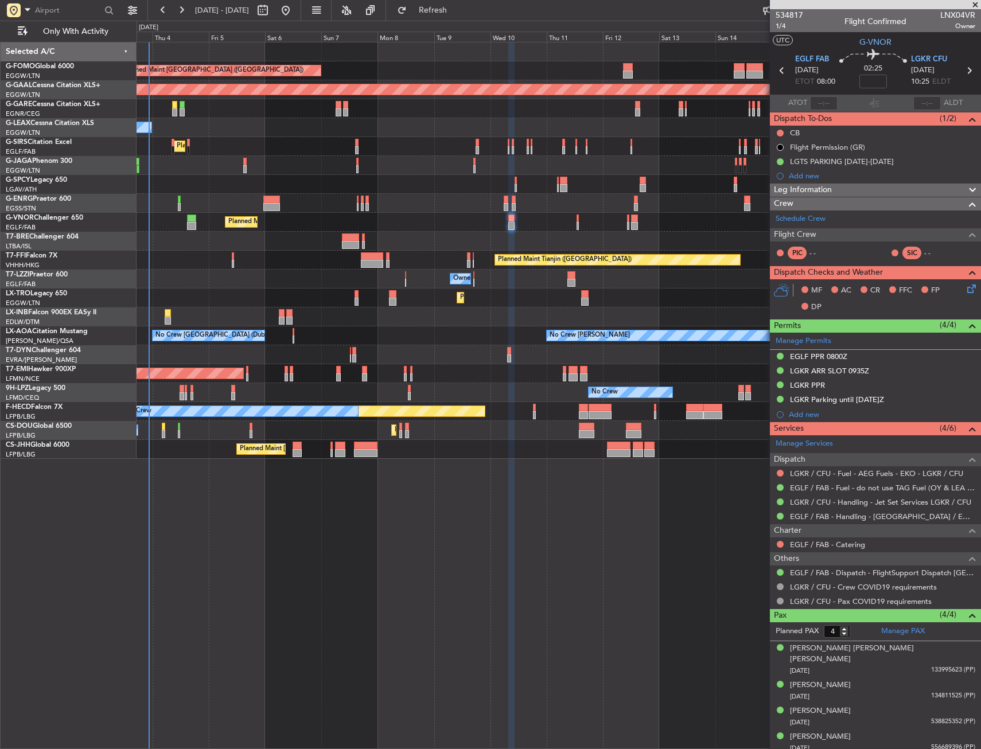
click at [896, 374] on div "LGKR ARR SLOT 0935Z" at bounding box center [875, 371] width 211 height 14
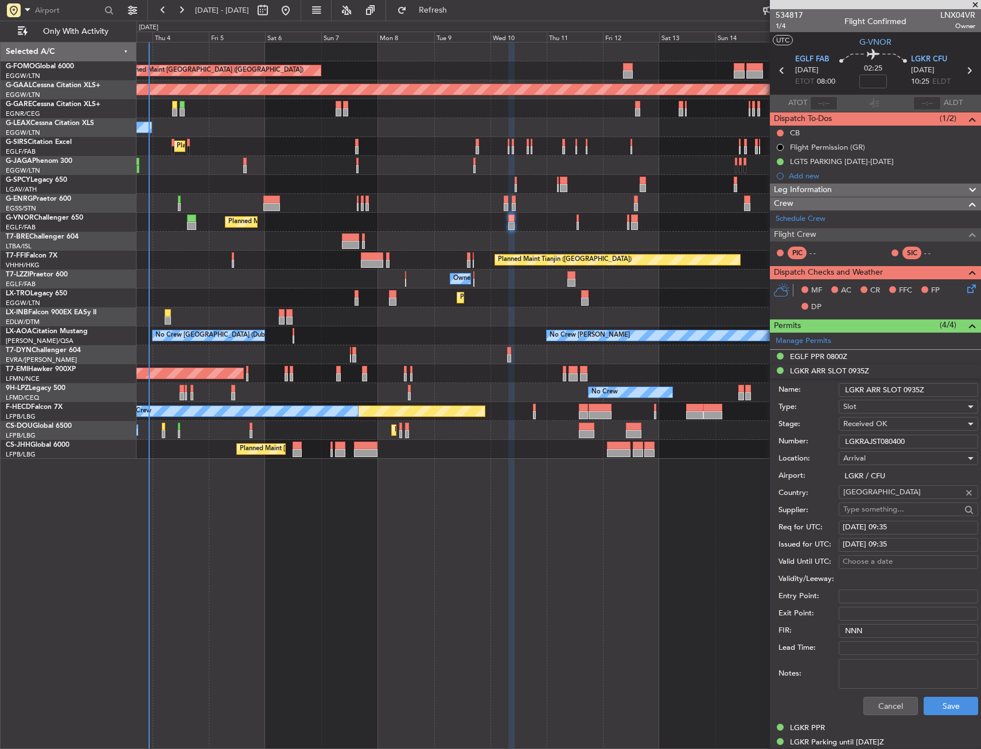
drag, startPoint x: 919, startPoint y: 389, endPoint x: 907, endPoint y: 387, distance: 11.7
click at [907, 387] on input "LGKR ARR SLOT 0935Z" at bounding box center [908, 390] width 139 height 14
type input "LGKR ARR SLOT 1030Z"
click at [923, 701] on button "Save" at bounding box center [950, 706] width 54 height 18
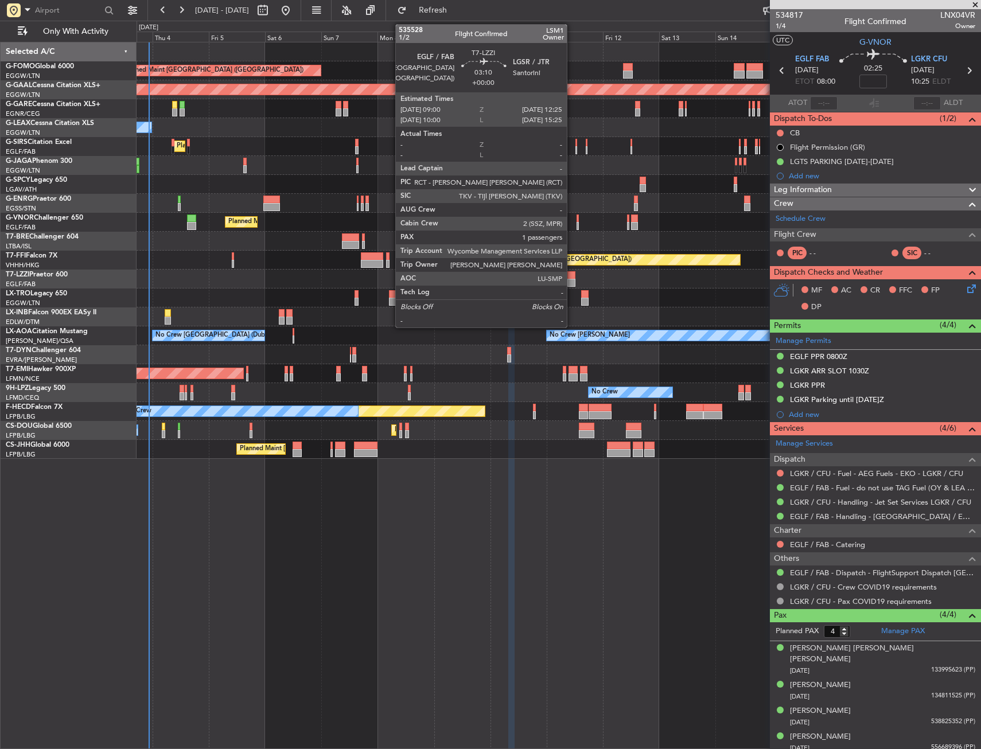
click at [572, 278] on div at bounding box center [571, 275] width 8 height 8
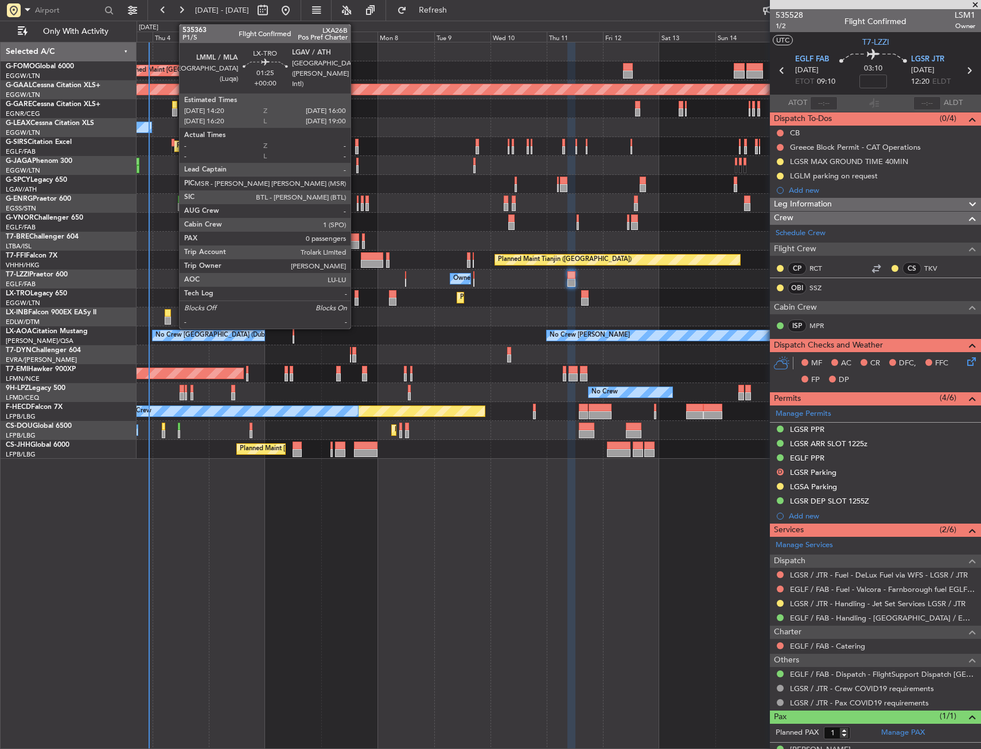
click at [356, 291] on div at bounding box center [356, 294] width 4 height 8
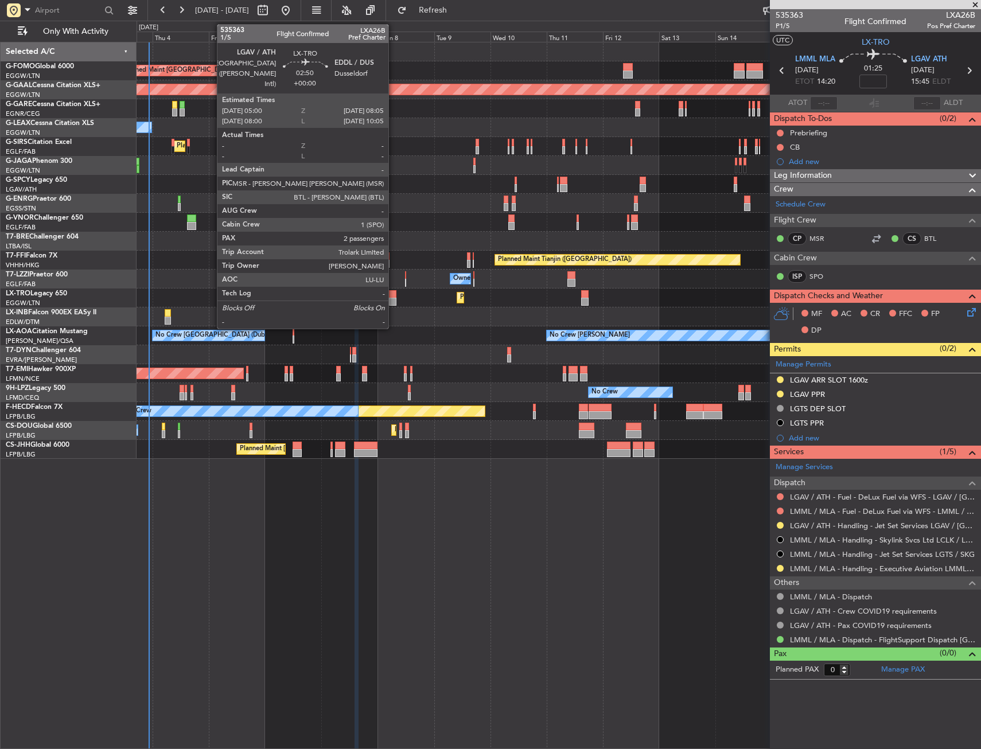
click at [393, 292] on div at bounding box center [392, 294] width 7 height 8
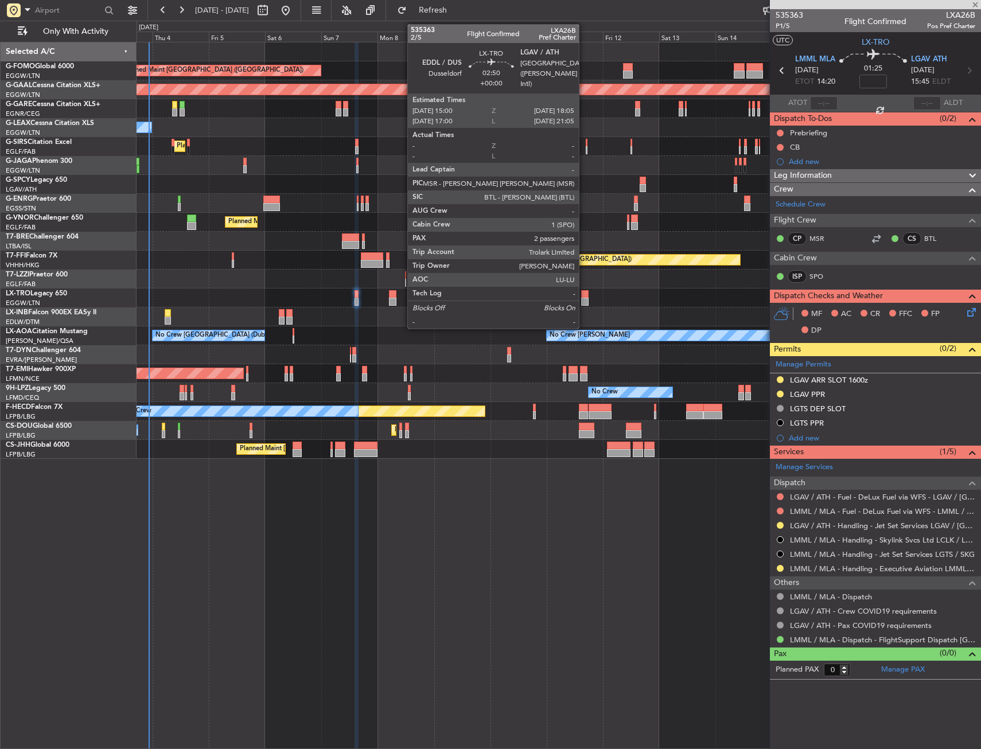
type input "2"
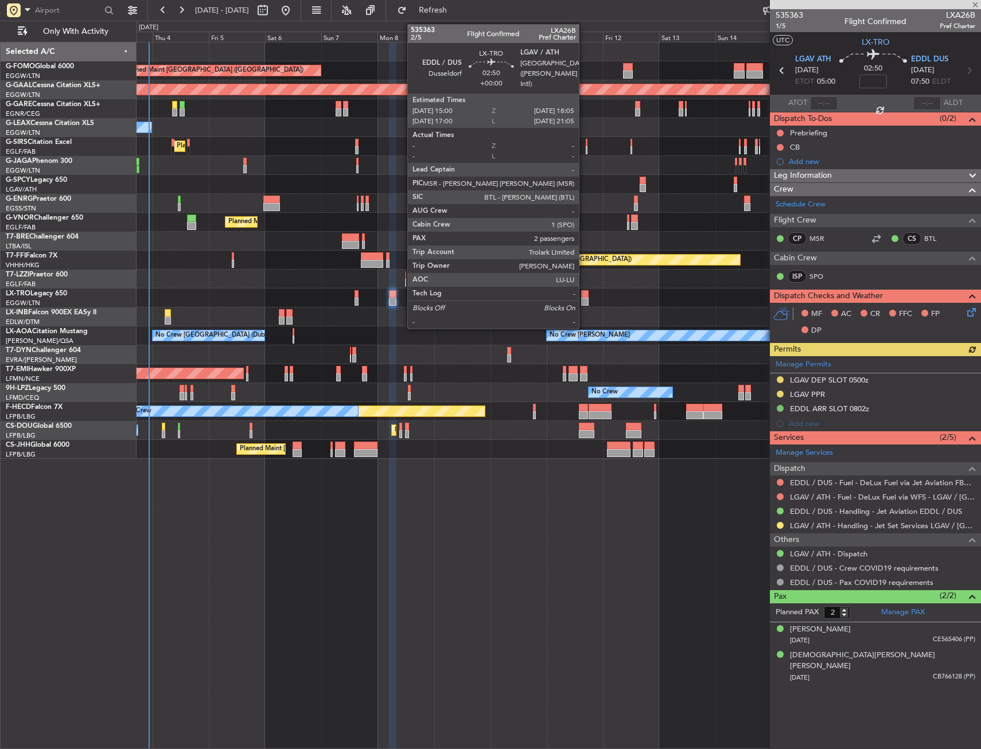
click at [584, 298] on div at bounding box center [584, 302] width 7 height 8
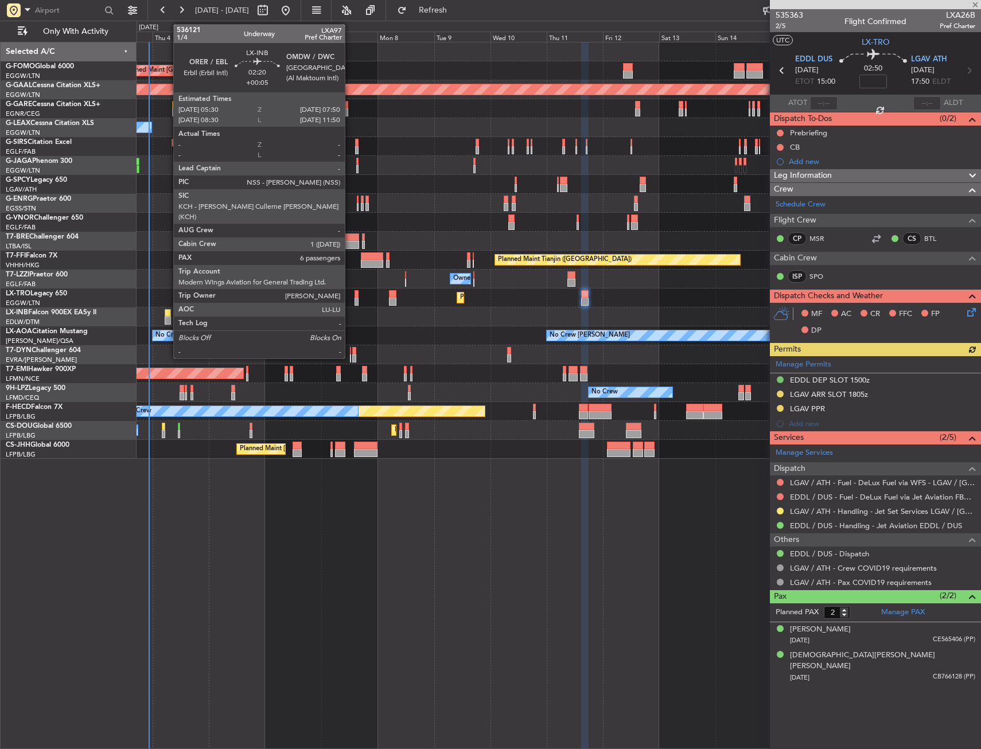
click at [167, 313] on div at bounding box center [168, 313] width 6 height 8
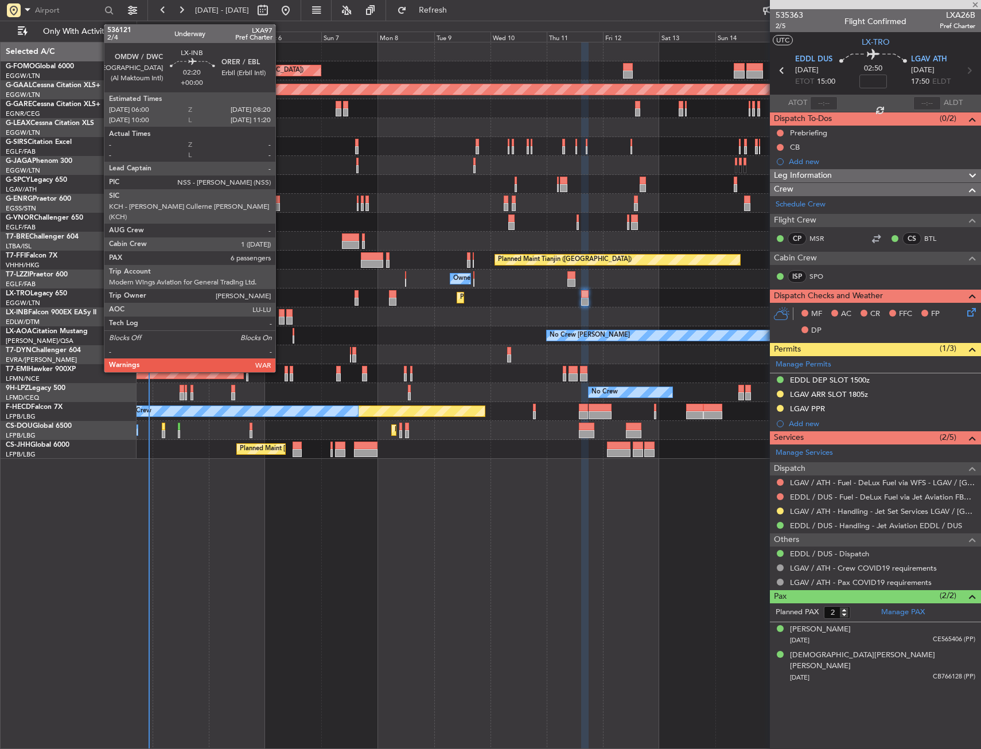
type input "+00:05"
type input "6"
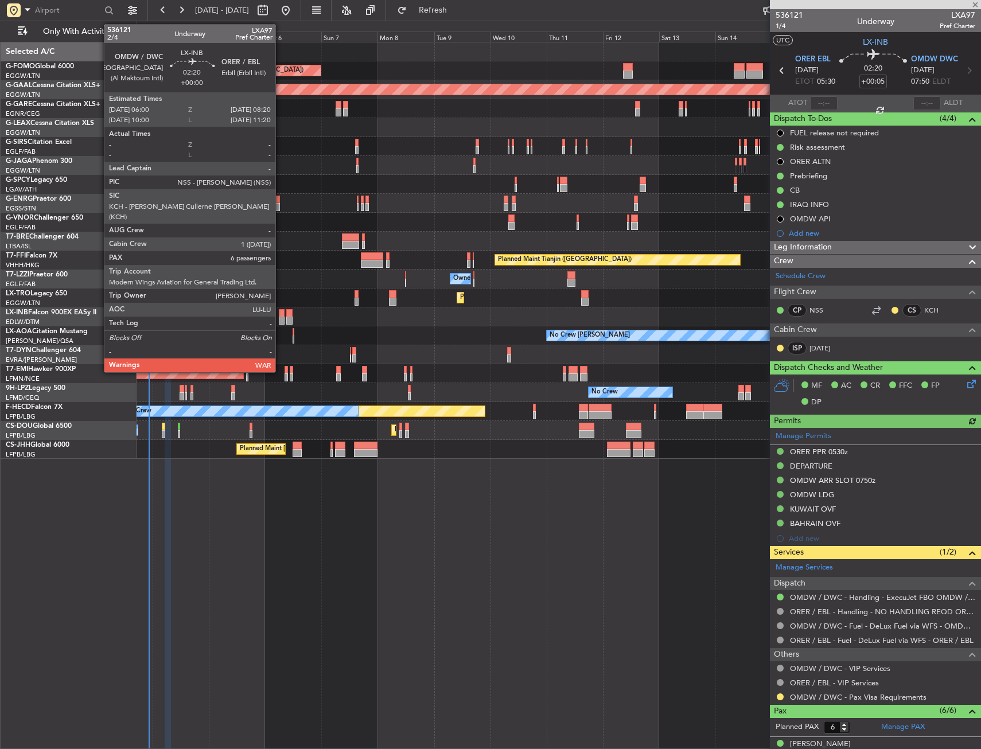
click at [280, 317] on div at bounding box center [282, 321] width 6 height 8
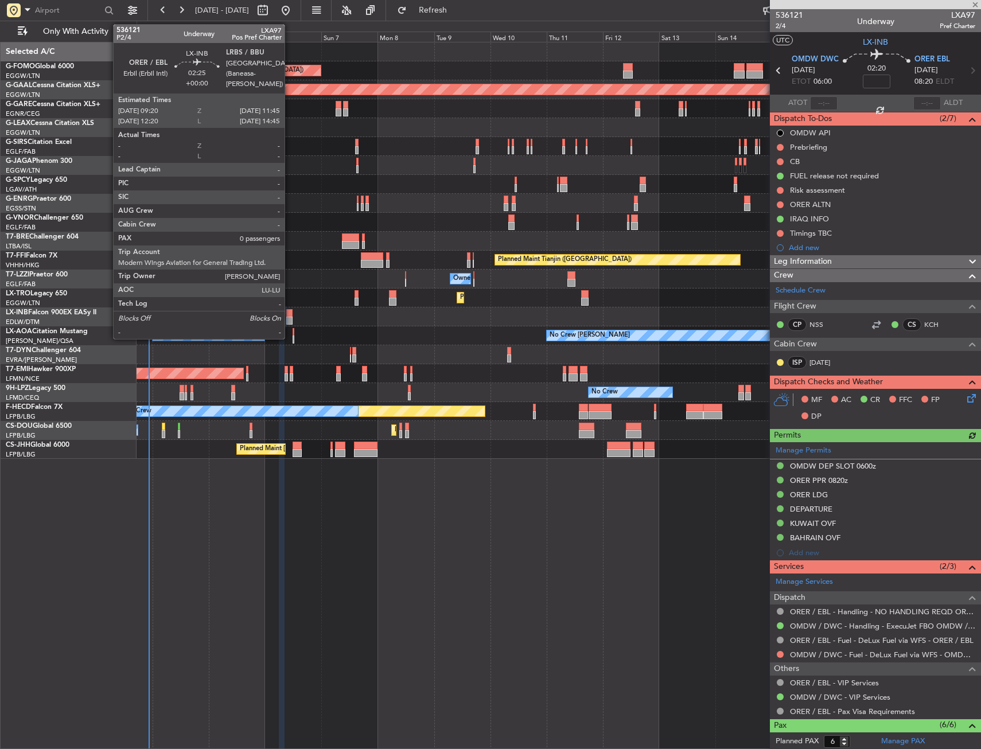
click at [290, 313] on div at bounding box center [289, 313] width 6 height 8
type input "0"
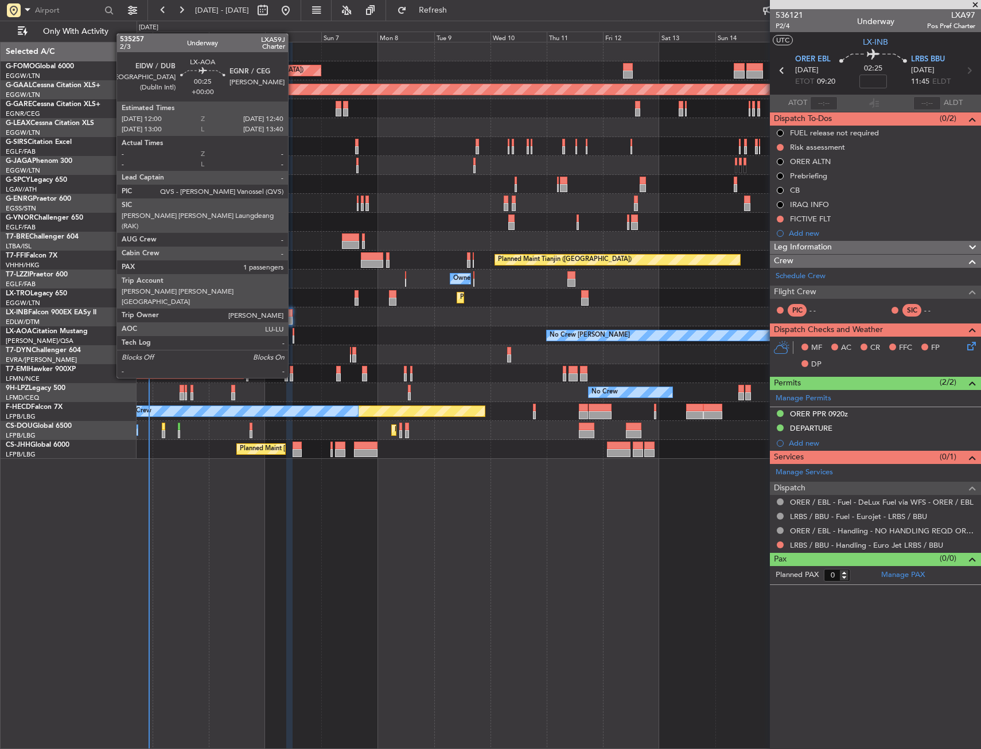
click at [293, 336] on div at bounding box center [294, 340] width 2 height 8
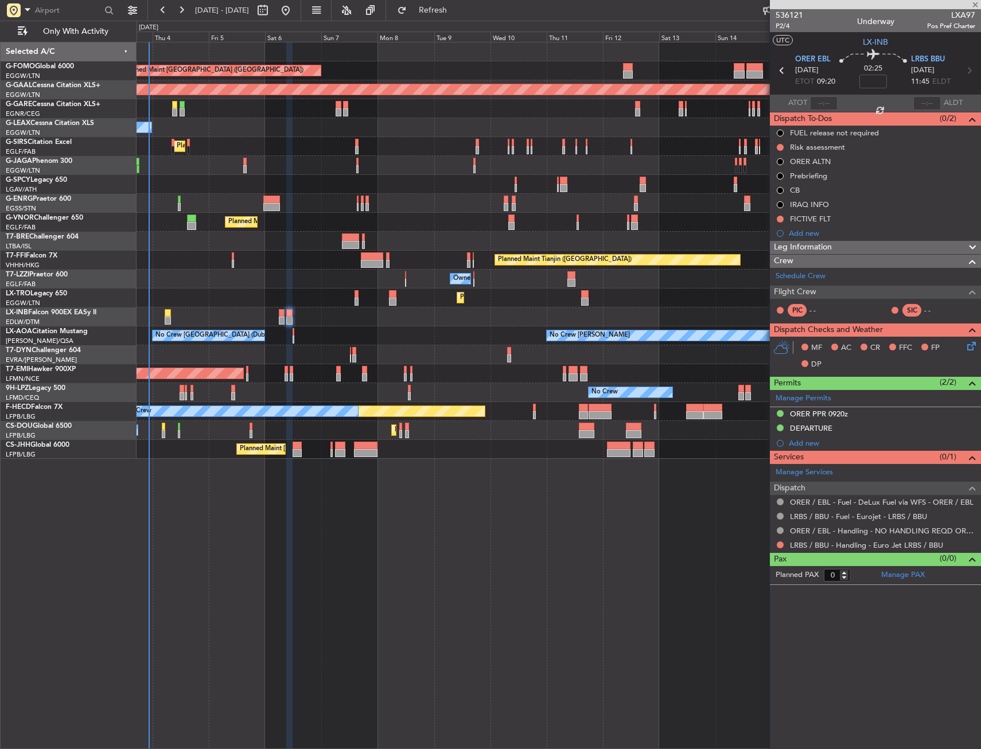
type input "1"
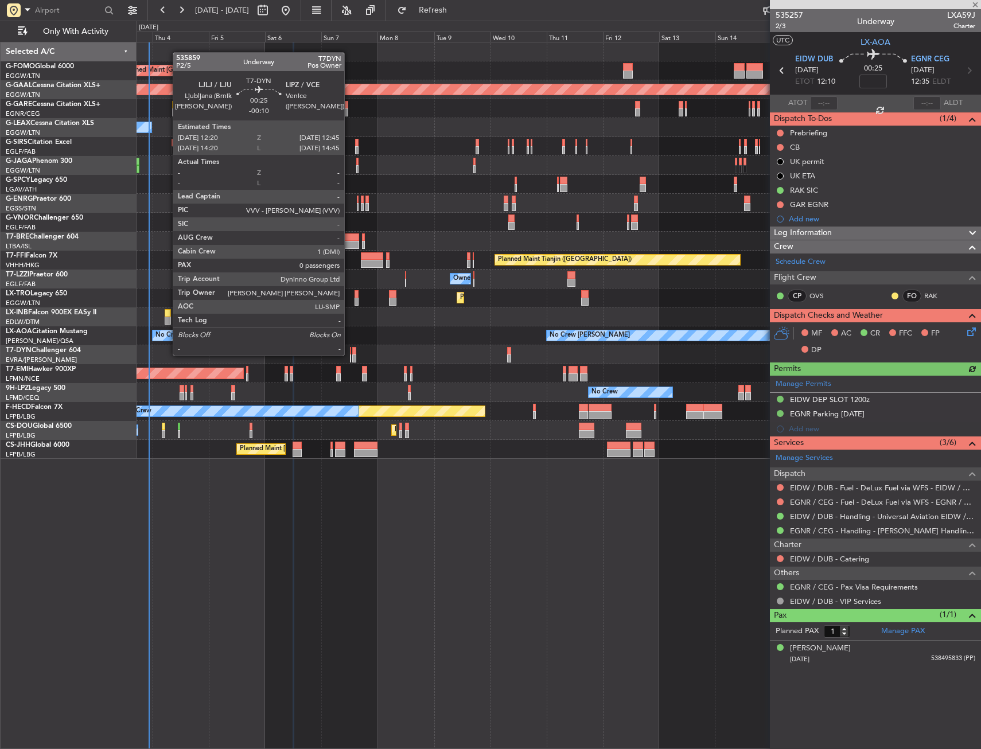
click at [350, 354] on div at bounding box center [350, 358] width 1 height 8
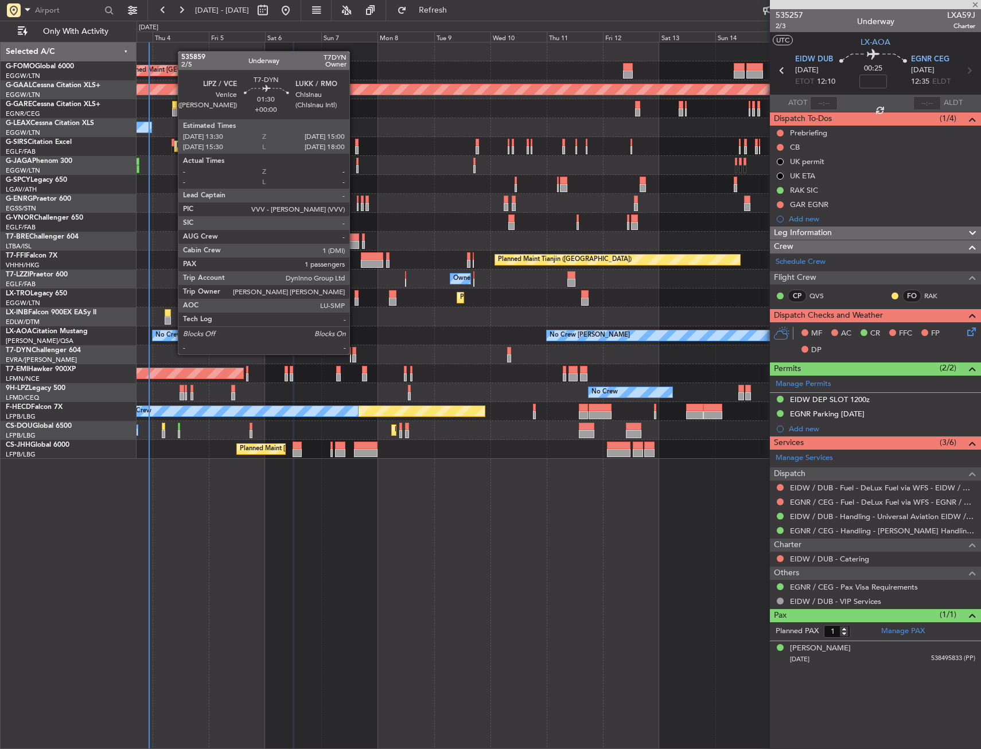
type input "-00:10"
type input "0"
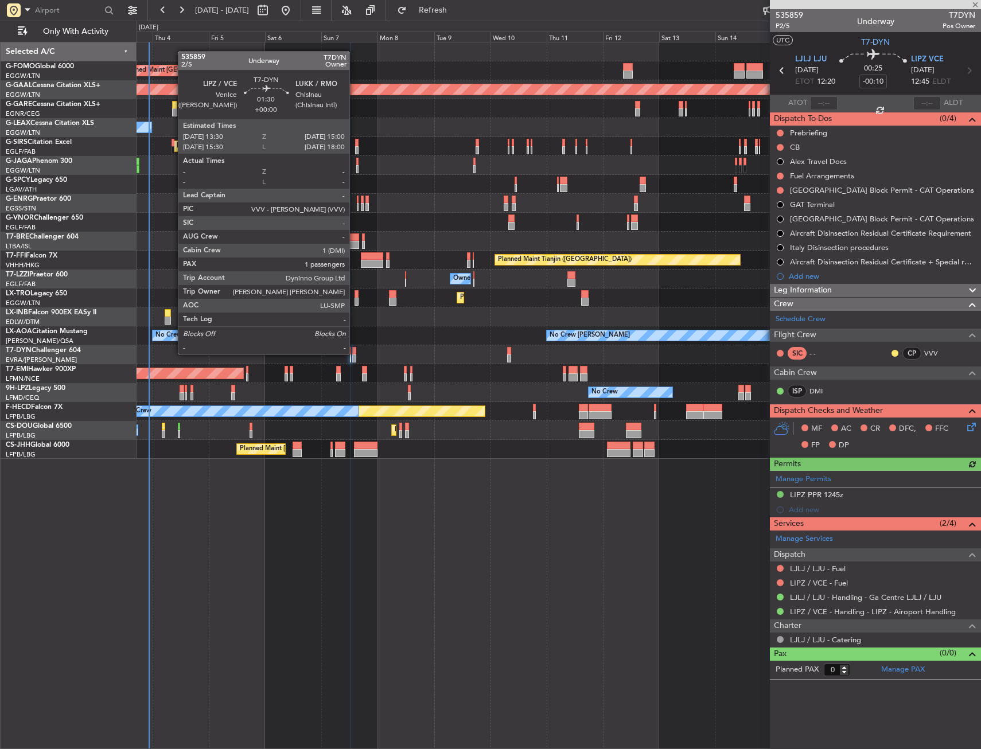
click at [354, 353] on div at bounding box center [354, 351] width 4 height 8
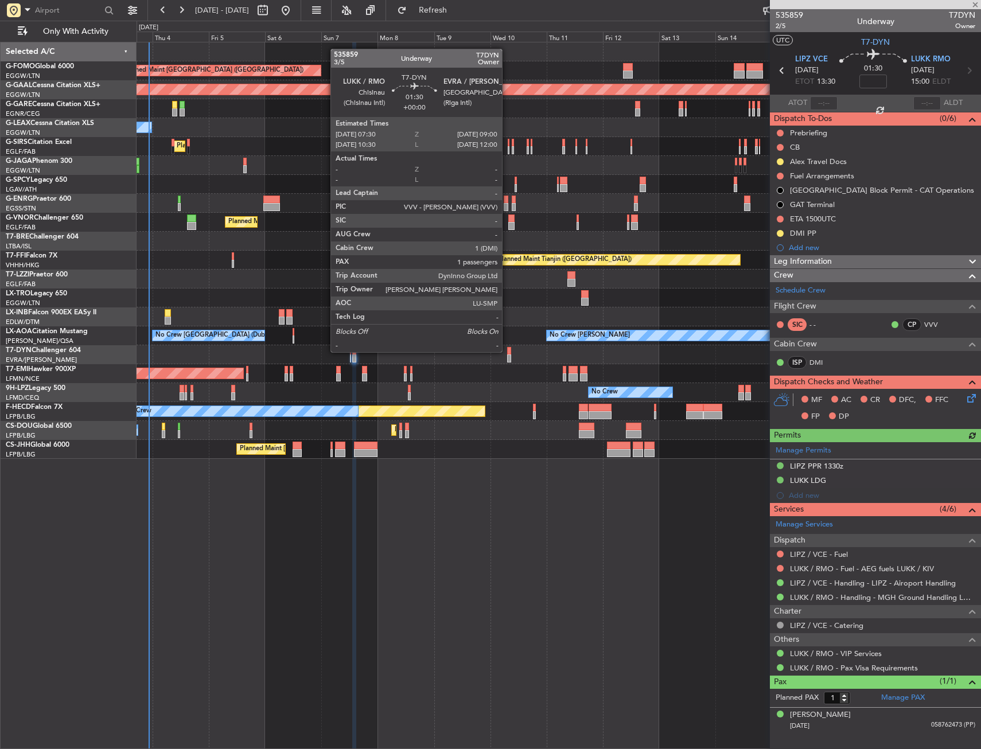
click at [507, 351] on div at bounding box center [509, 351] width 4 height 8
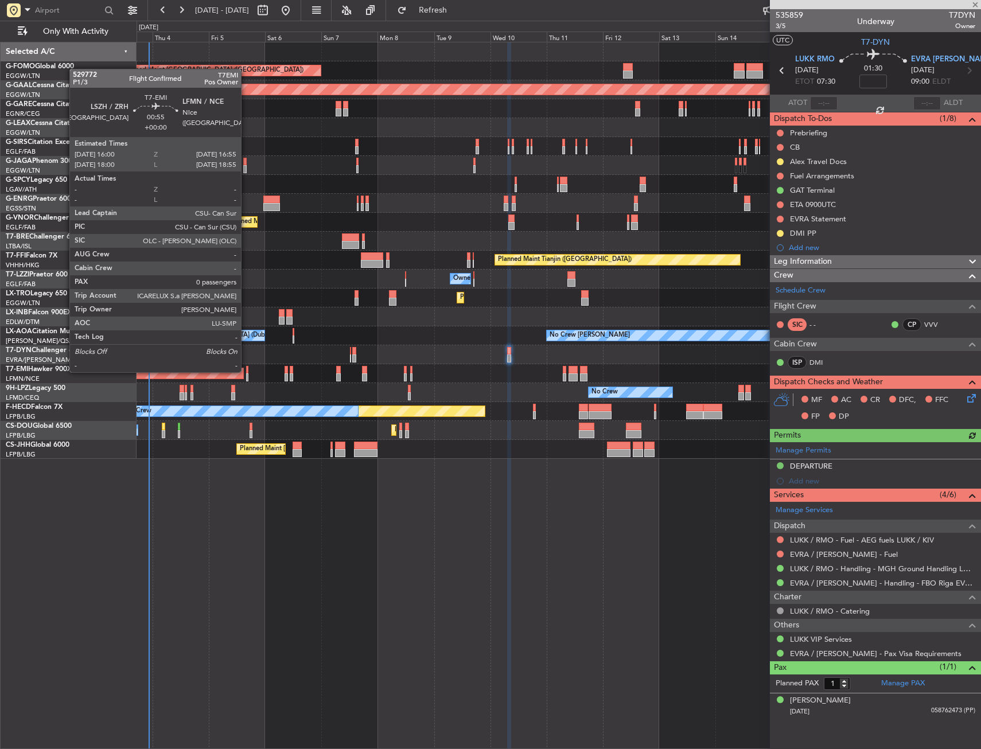
click at [246, 371] on div at bounding box center [247, 370] width 2 height 8
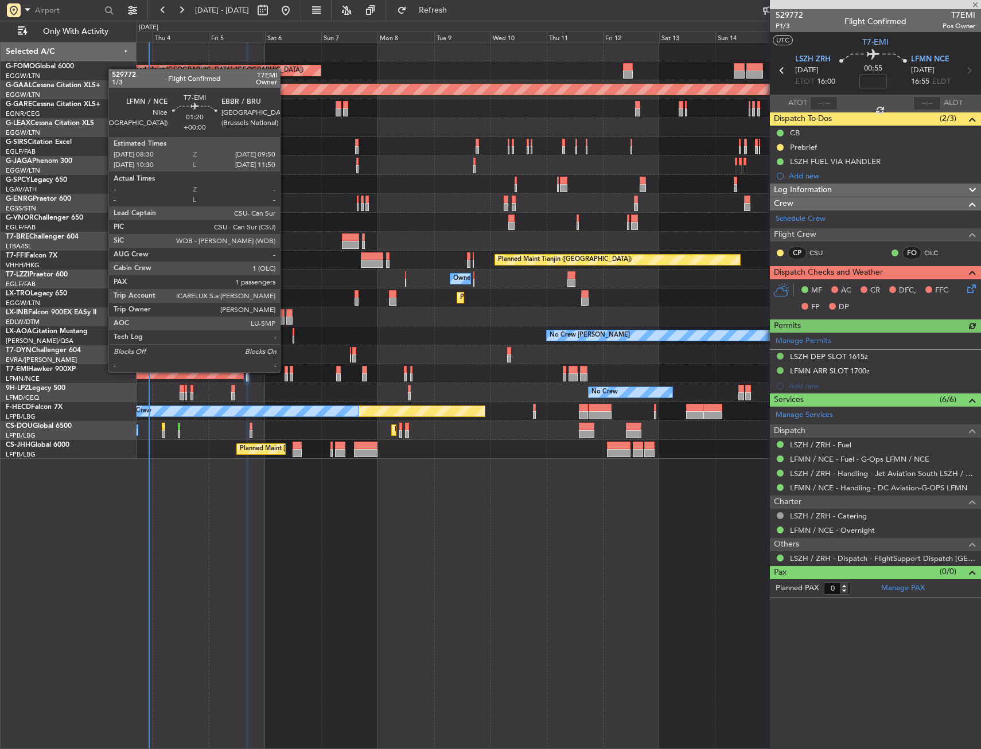
click at [285, 372] on div at bounding box center [285, 370] width 3 height 8
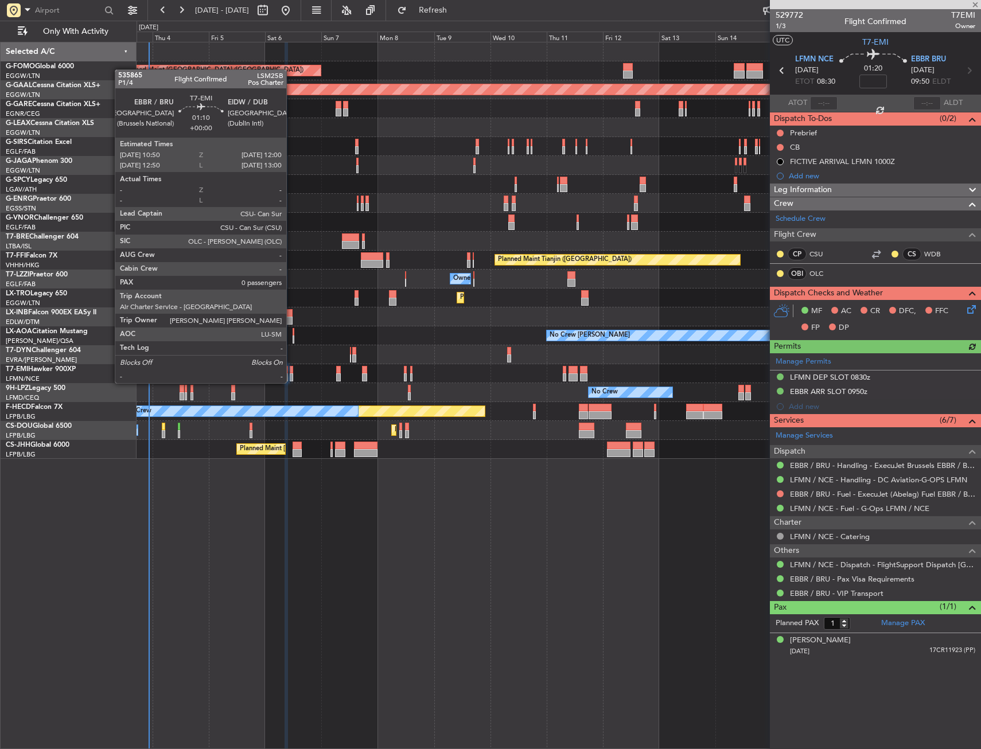
click at [291, 373] on div at bounding box center [291, 370] width 3 height 8
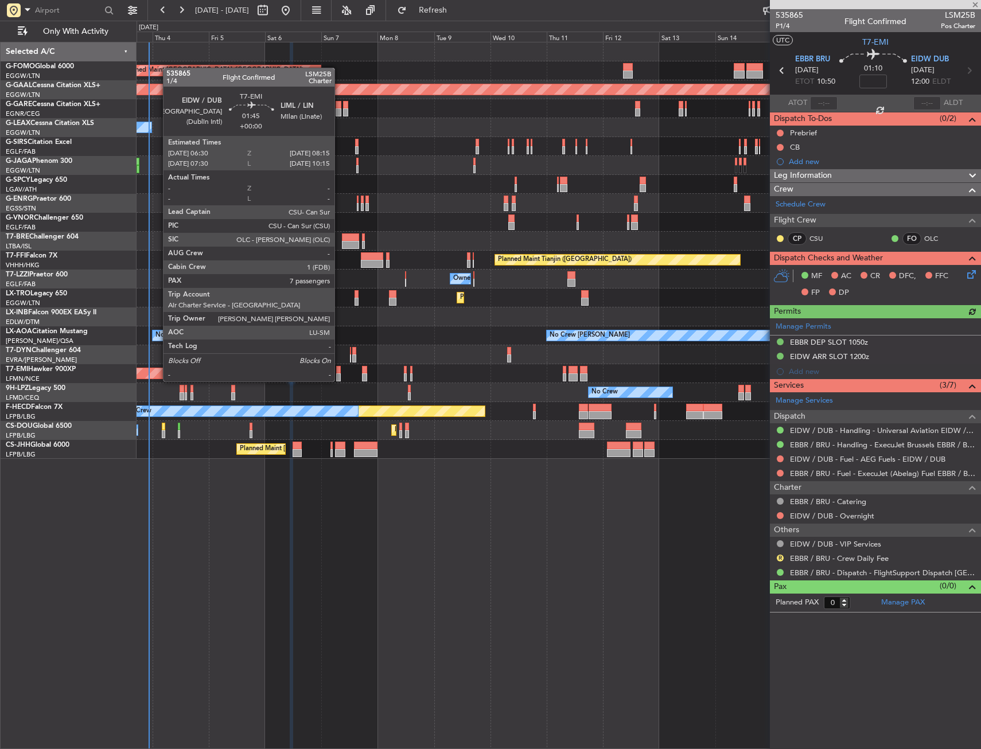
click at [340, 370] on div at bounding box center [338, 370] width 5 height 8
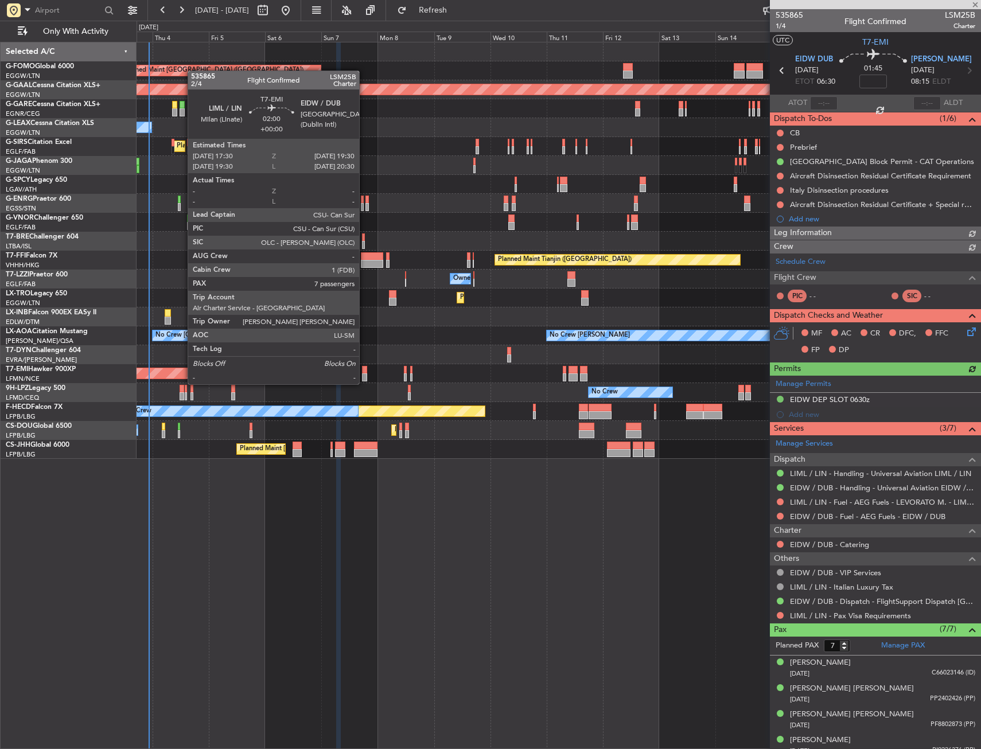
click at [364, 373] on div at bounding box center [364, 370] width 5 height 8
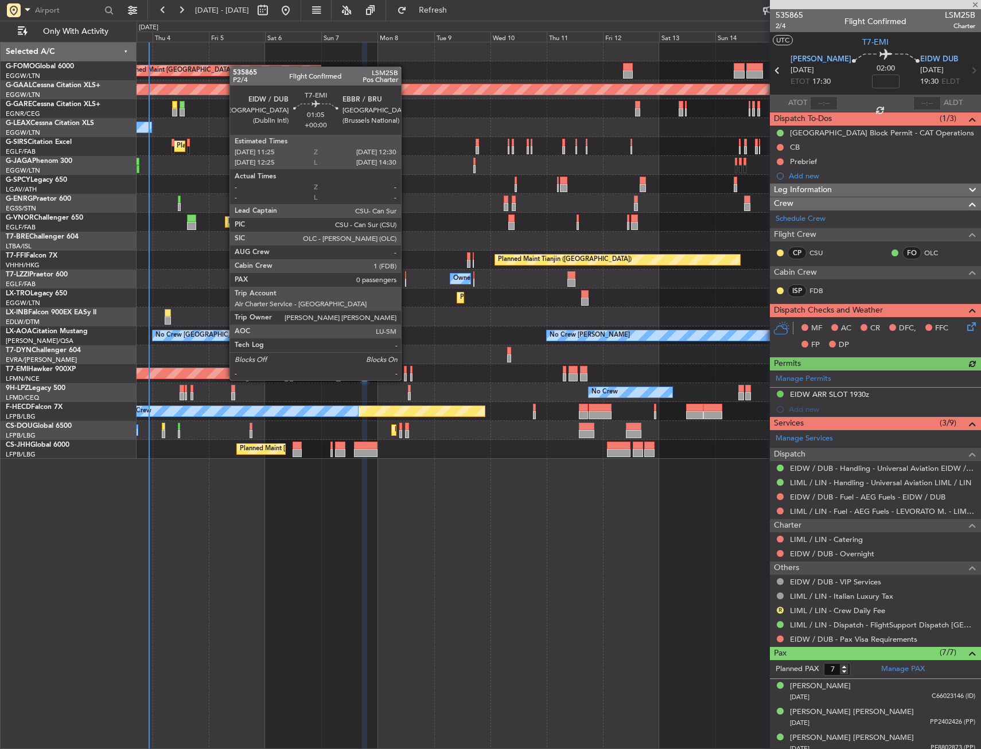
click at [406, 370] on div at bounding box center [405, 370] width 3 height 8
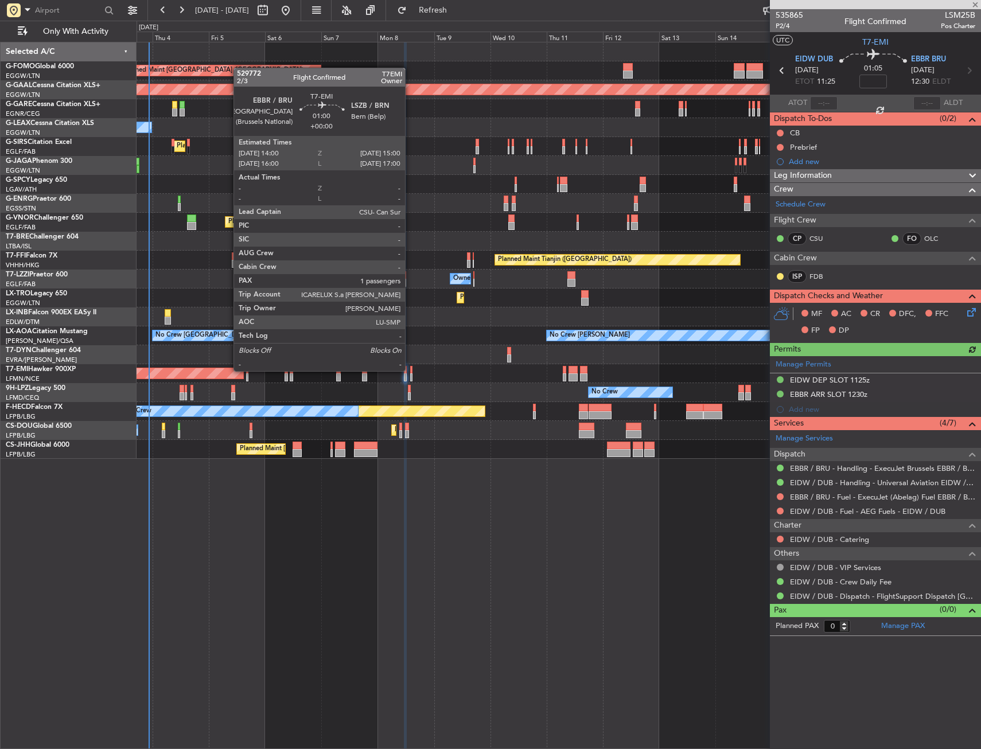
click at [410, 371] on div at bounding box center [411, 370] width 3 height 8
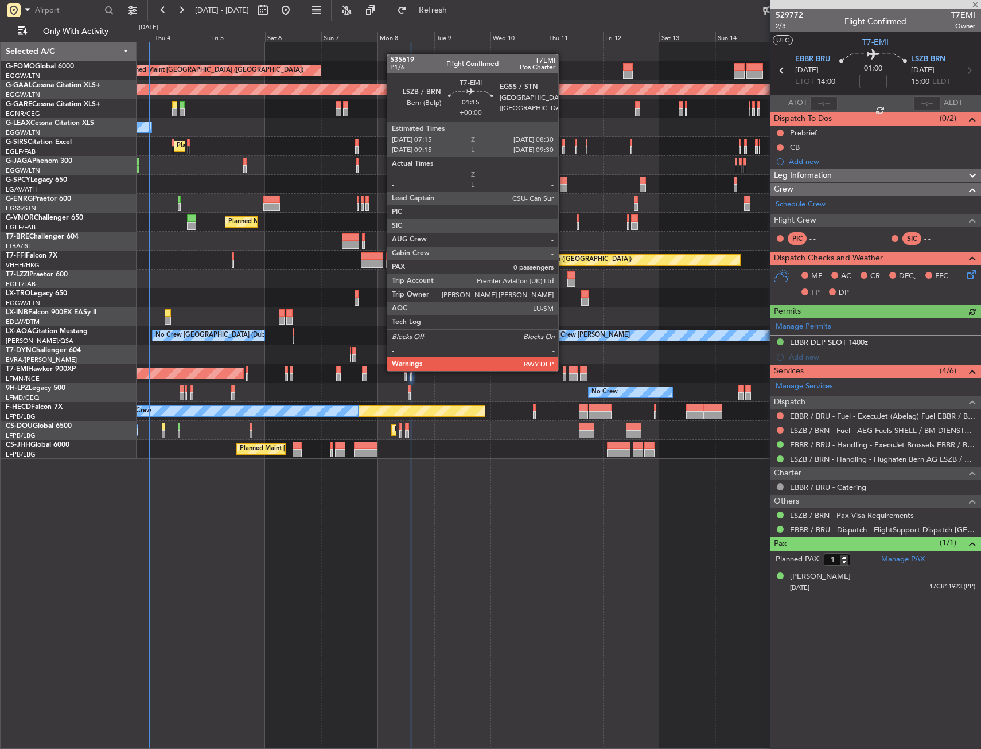
click at [563, 370] on div at bounding box center [564, 370] width 3 height 8
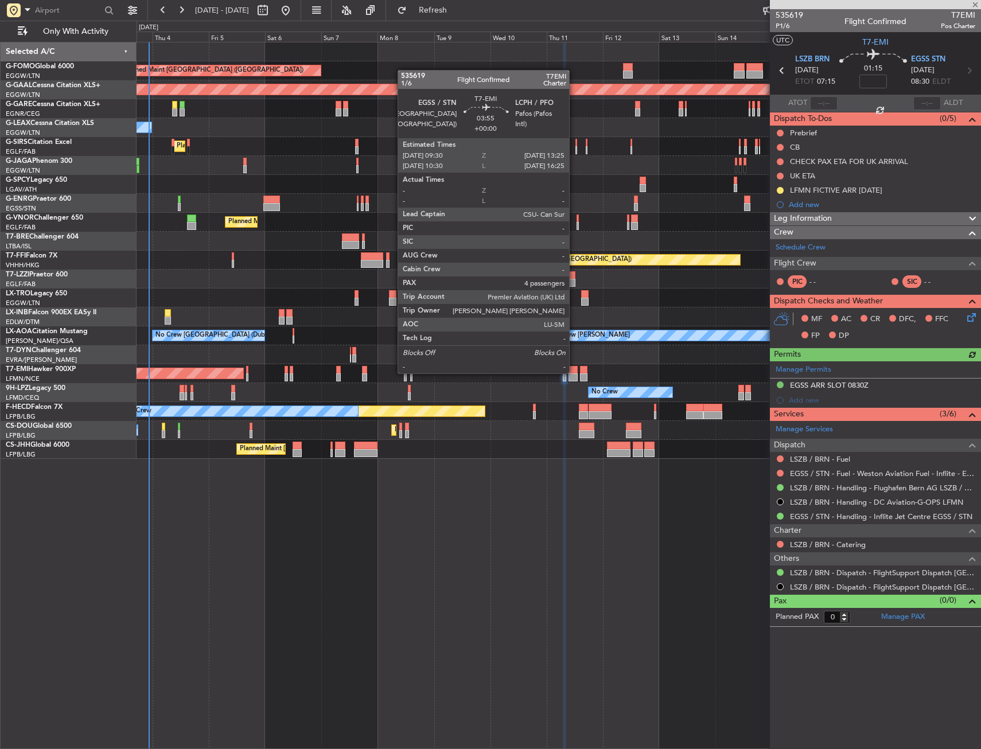
click at [574, 372] on div at bounding box center [573, 370] width 10 height 8
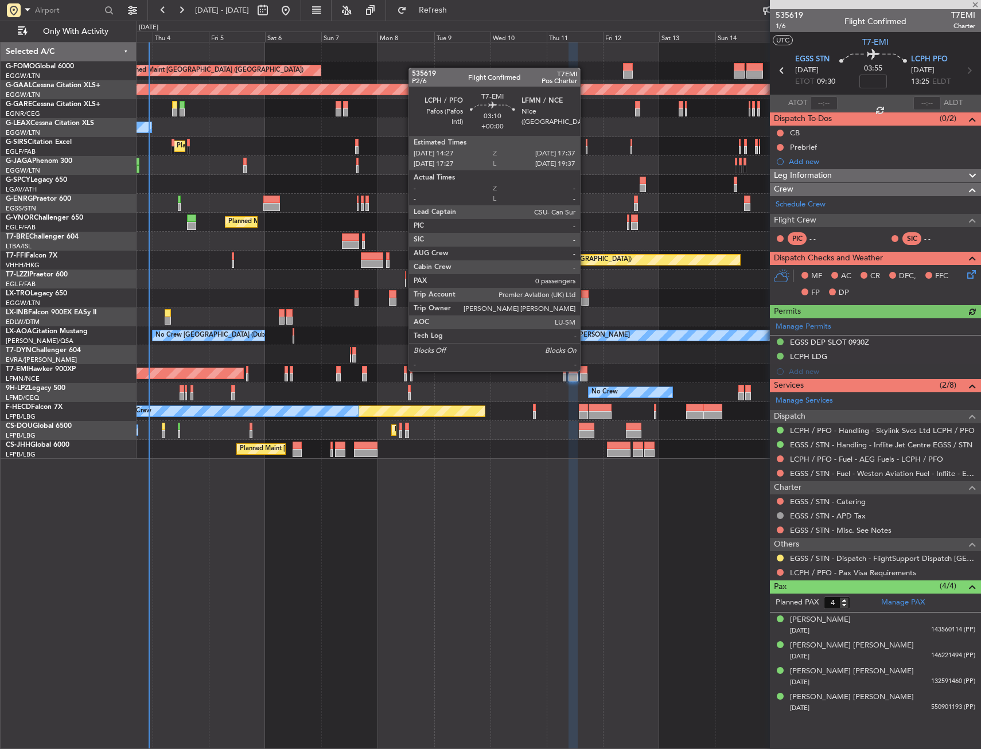
click at [585, 370] on div at bounding box center [583, 370] width 7 height 8
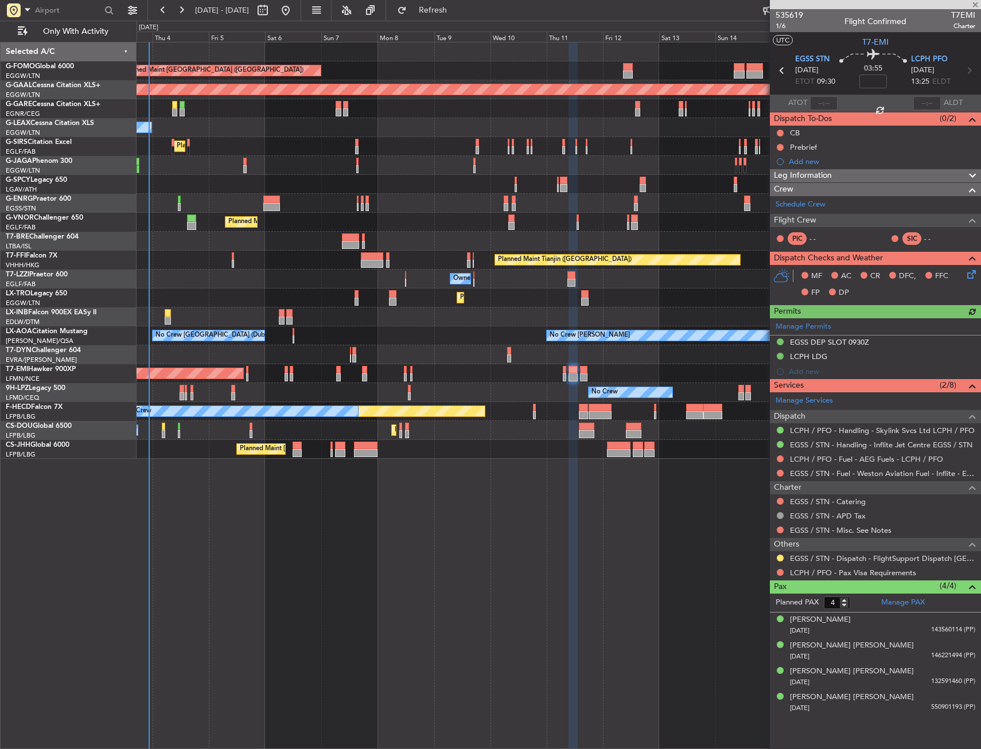
type input "0"
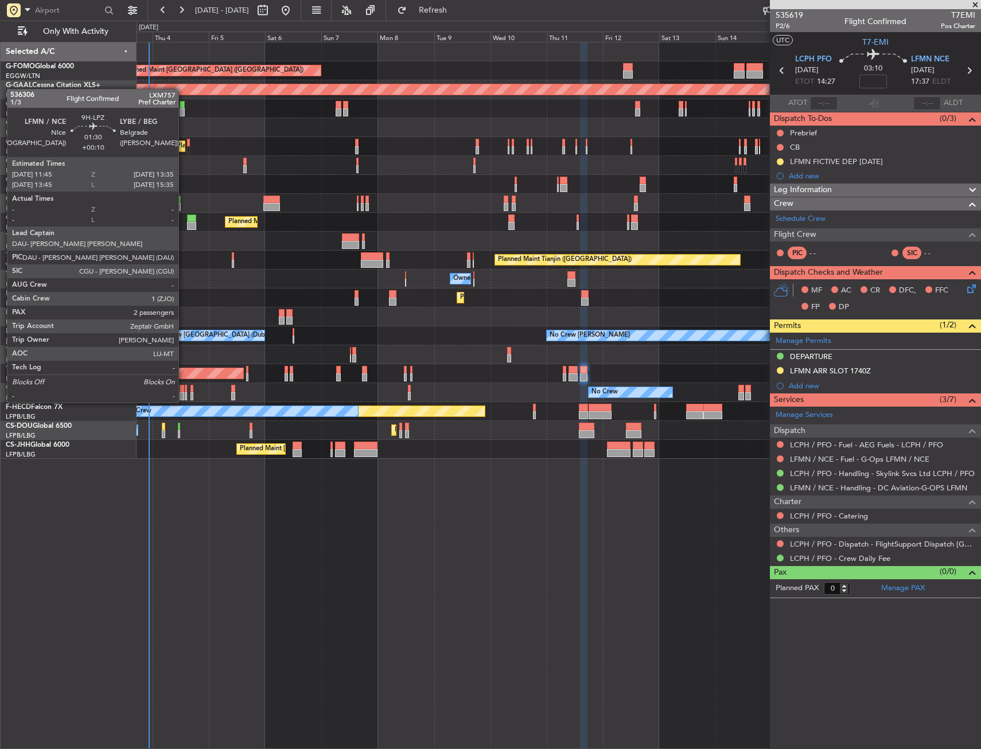
click at [184, 391] on div at bounding box center [182, 389] width 5 height 8
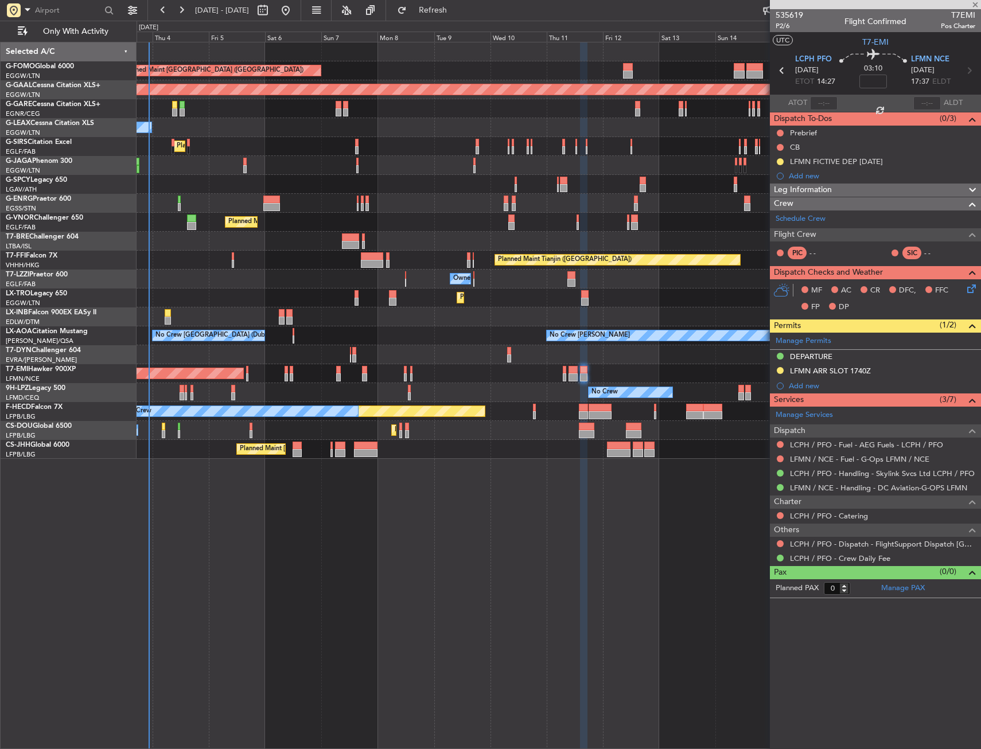
type input "+00:10"
type input "2"
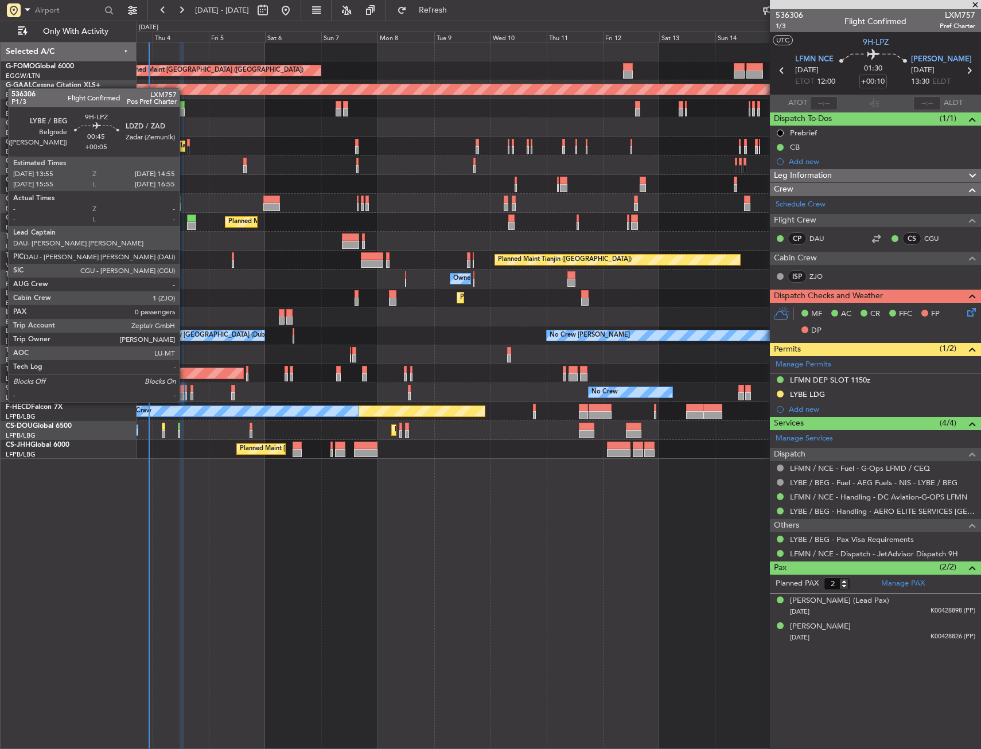
click at [185, 391] on div at bounding box center [186, 389] width 3 height 8
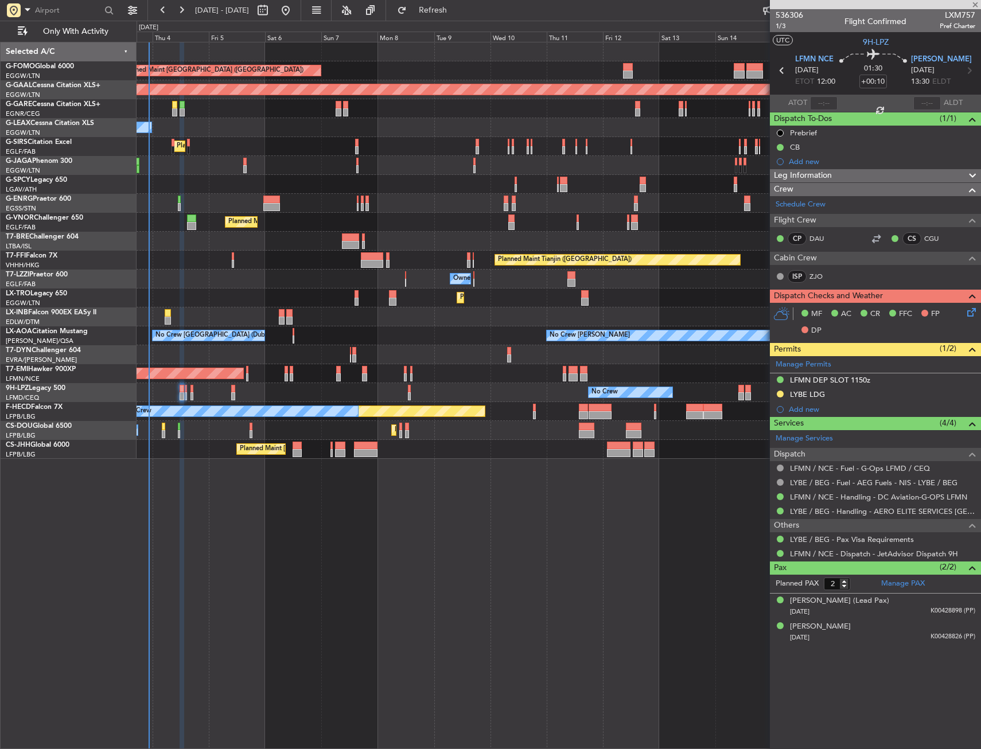
type input "+00:05"
type input "0"
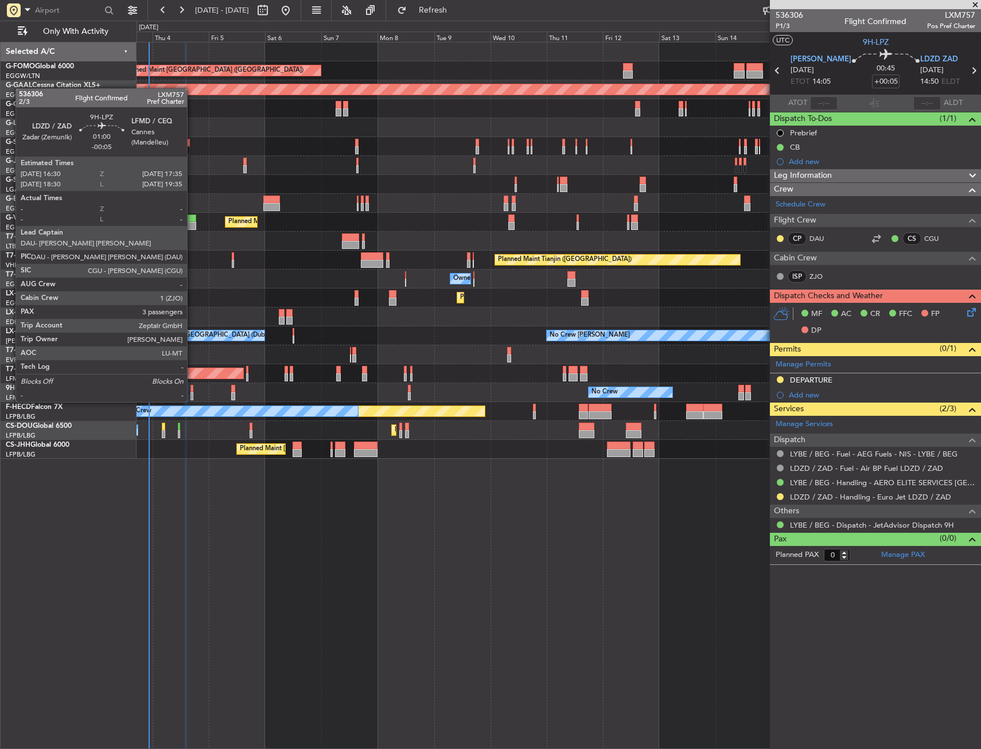
click at [192, 391] on div at bounding box center [191, 389] width 3 height 8
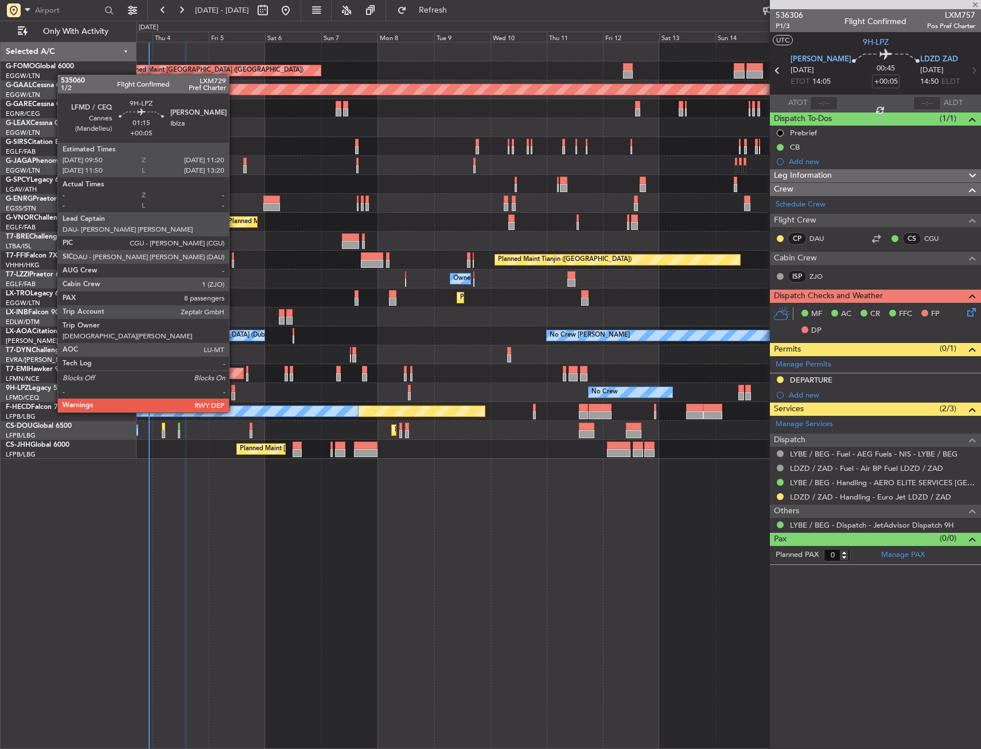
type input "-00:05"
type input "3"
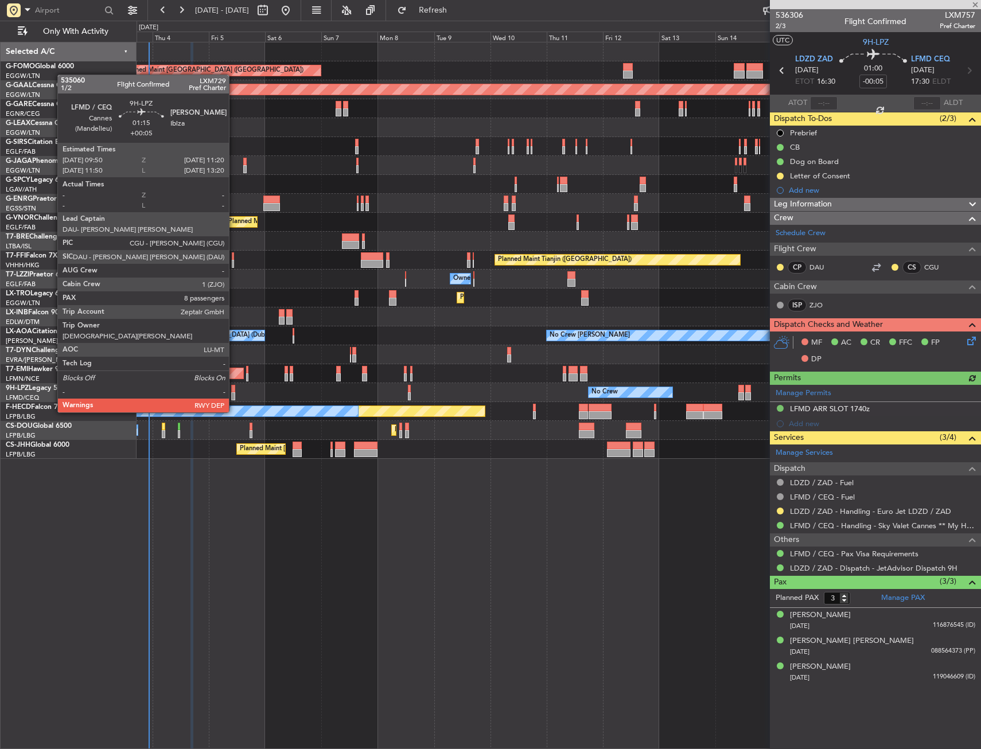
click at [234, 391] on div at bounding box center [233, 389] width 4 height 8
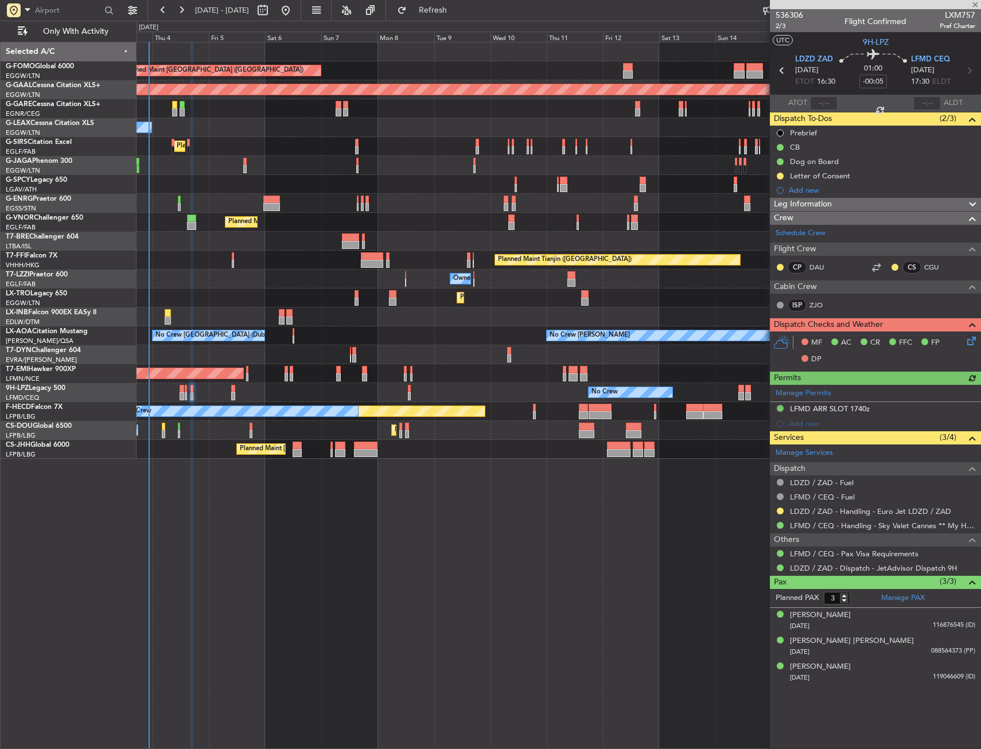
type input "+00:05"
type input "8"
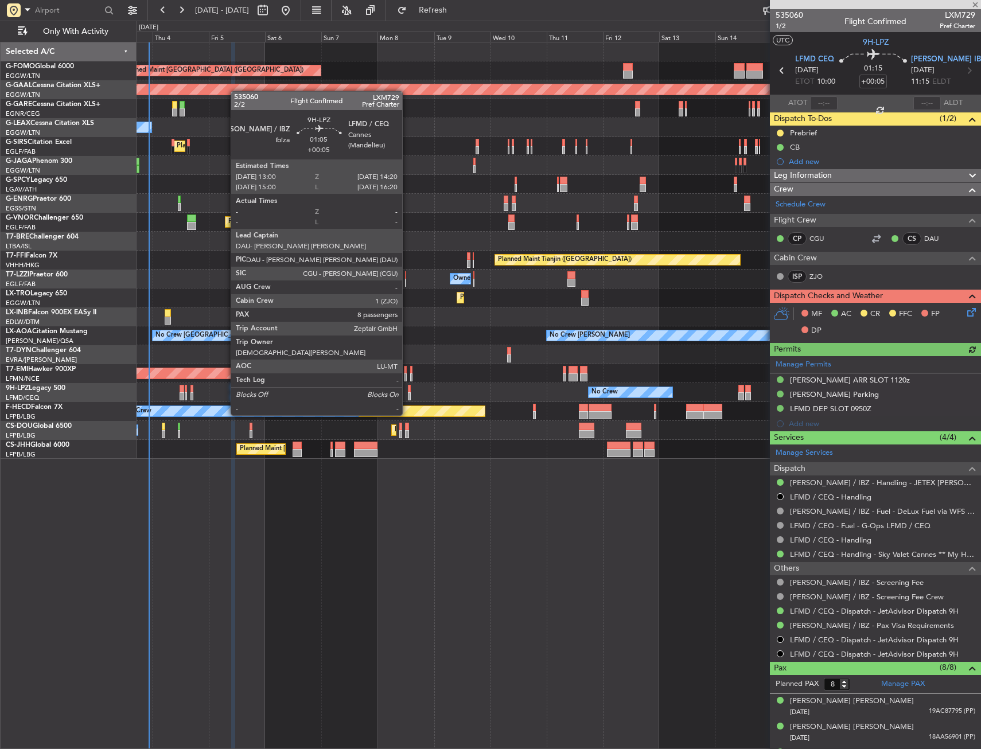
click at [408, 393] on div at bounding box center [409, 396] width 3 height 8
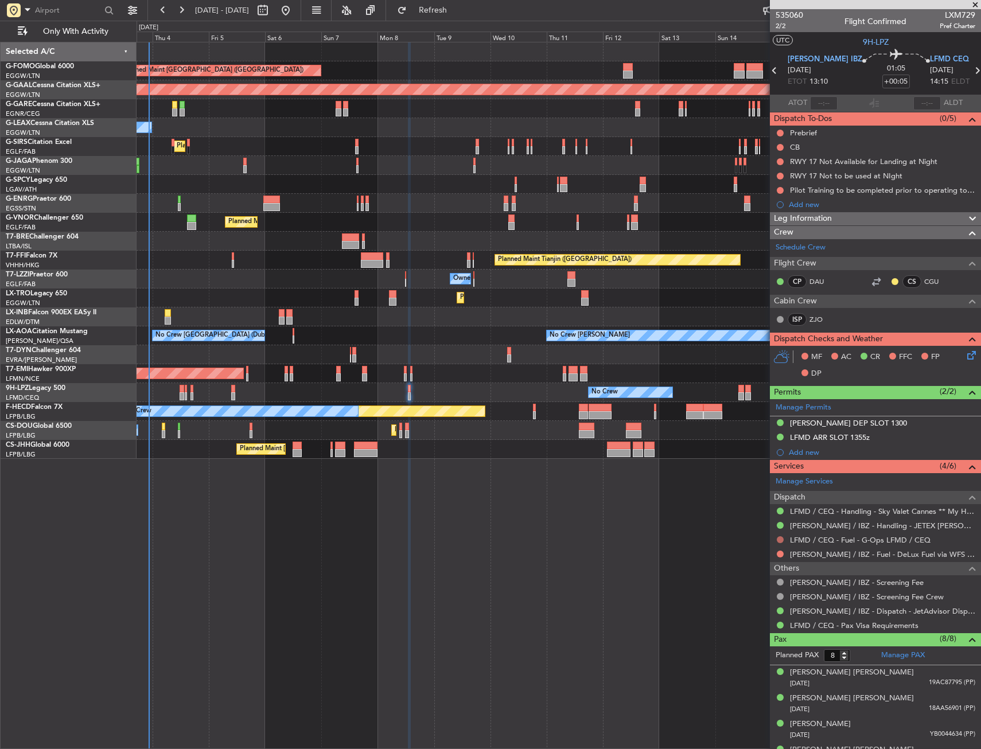
click at [781, 538] on button at bounding box center [780, 539] width 7 height 7
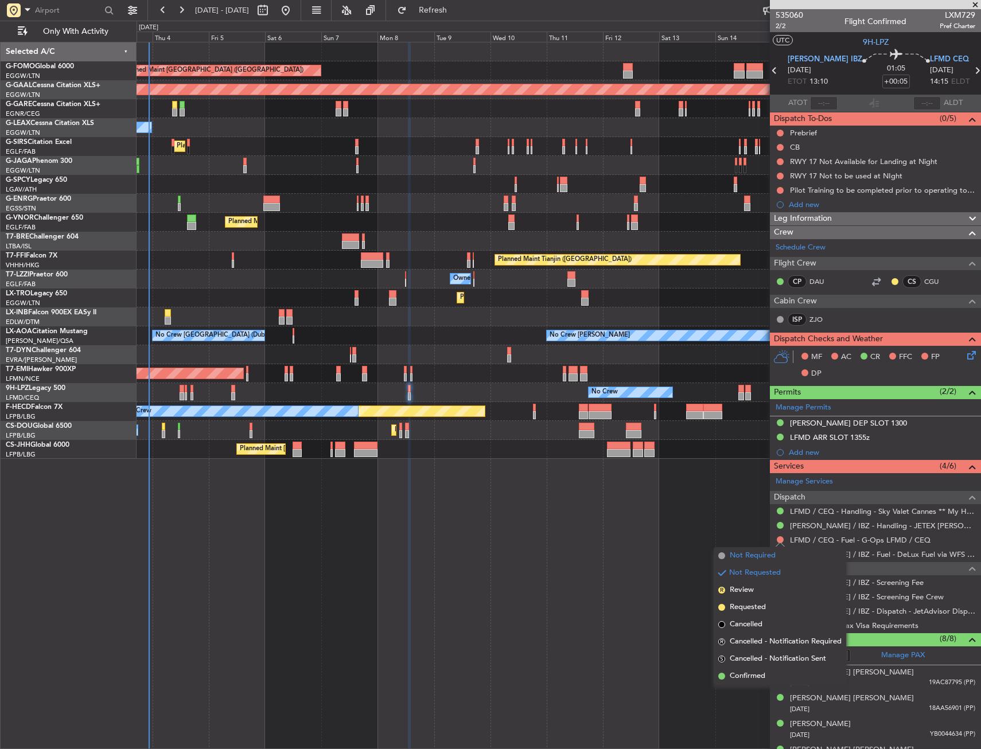
click at [745, 556] on span "Not Required" at bounding box center [753, 555] width 46 height 11
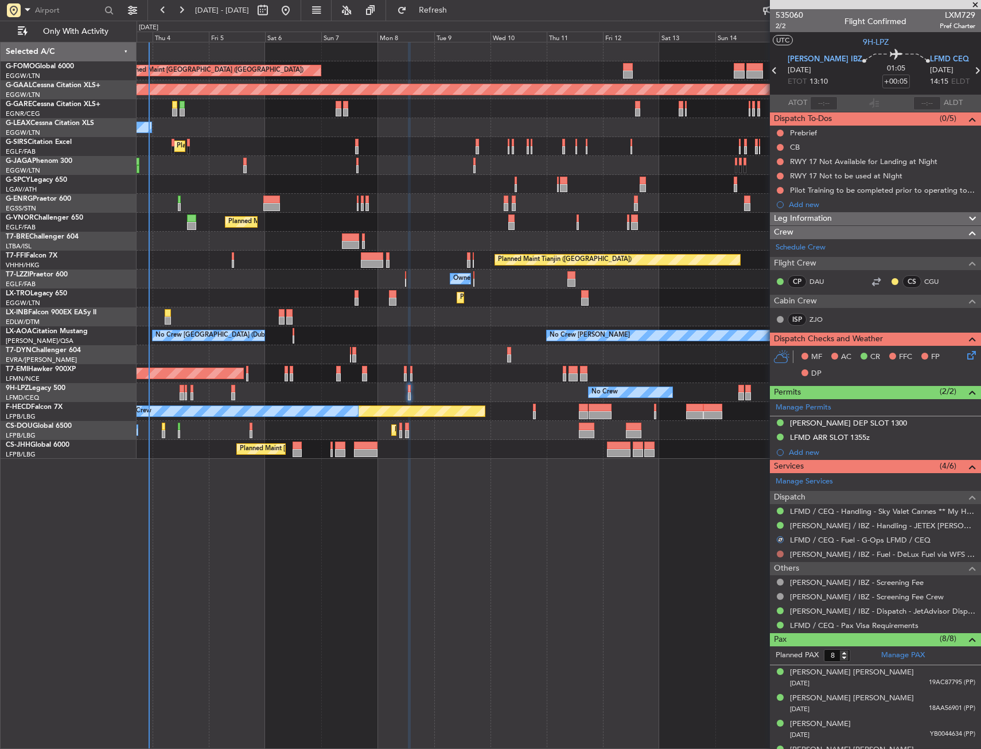
click at [782, 553] on button at bounding box center [780, 554] width 7 height 7
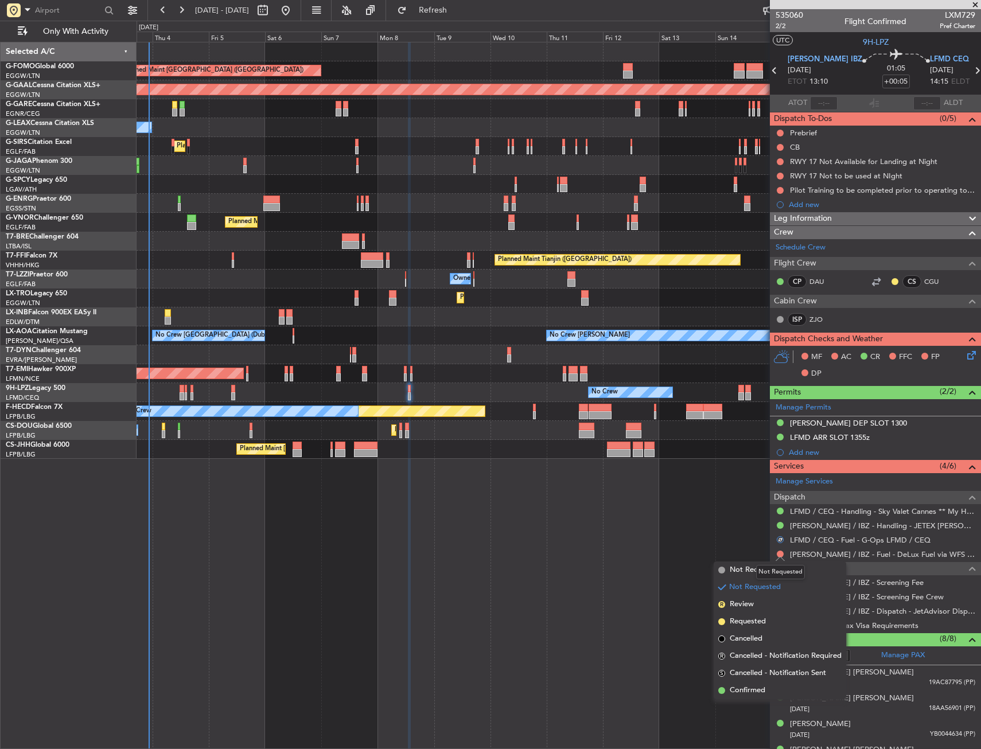
click at [749, 567] on mat-tooltip-component "Not Requested" at bounding box center [780, 572] width 65 height 30
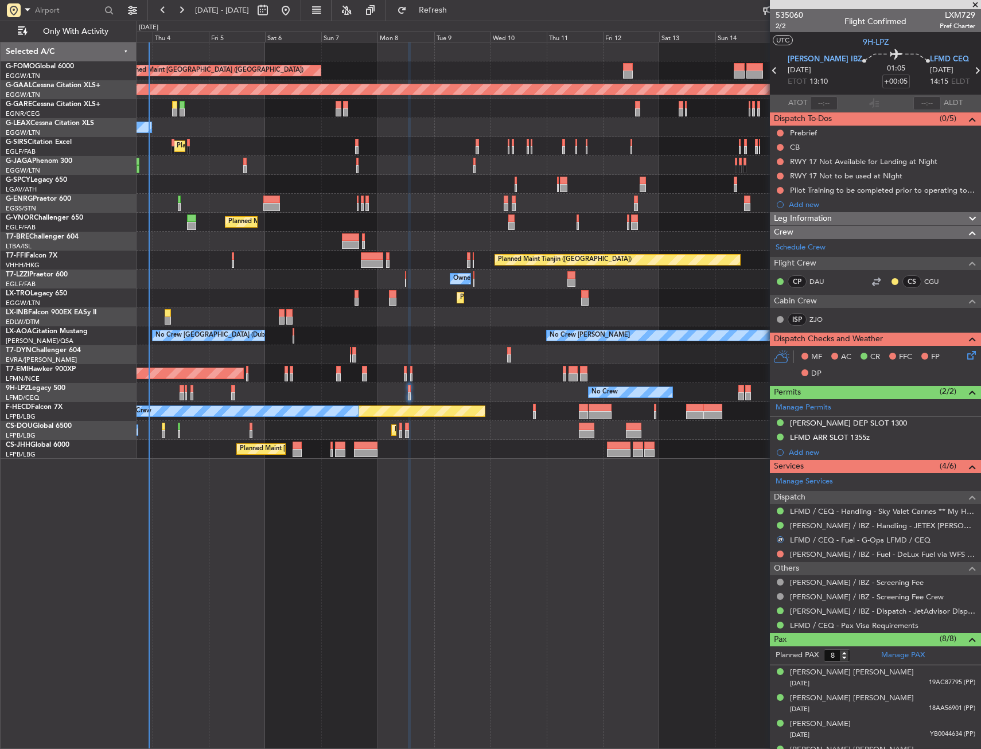
drag, startPoint x: 779, startPoint y: 551, endPoint x: 774, endPoint y: 555, distance: 6.2
click at [779, 552] on button at bounding box center [780, 554] width 7 height 7
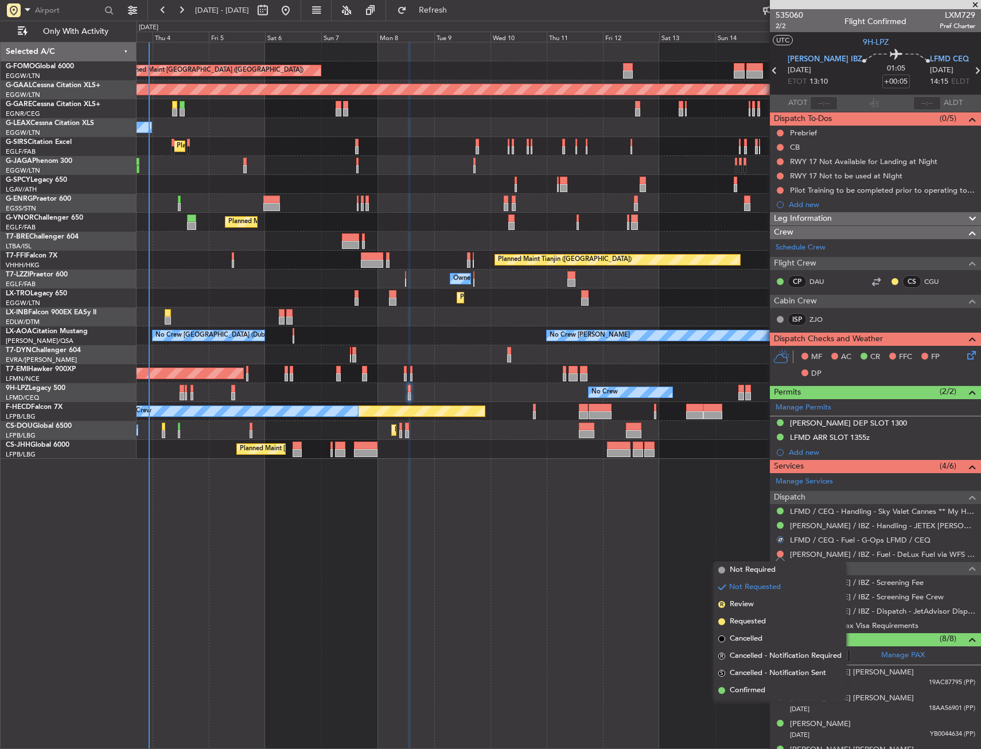
click at [754, 567] on span "Not Required" at bounding box center [753, 569] width 46 height 11
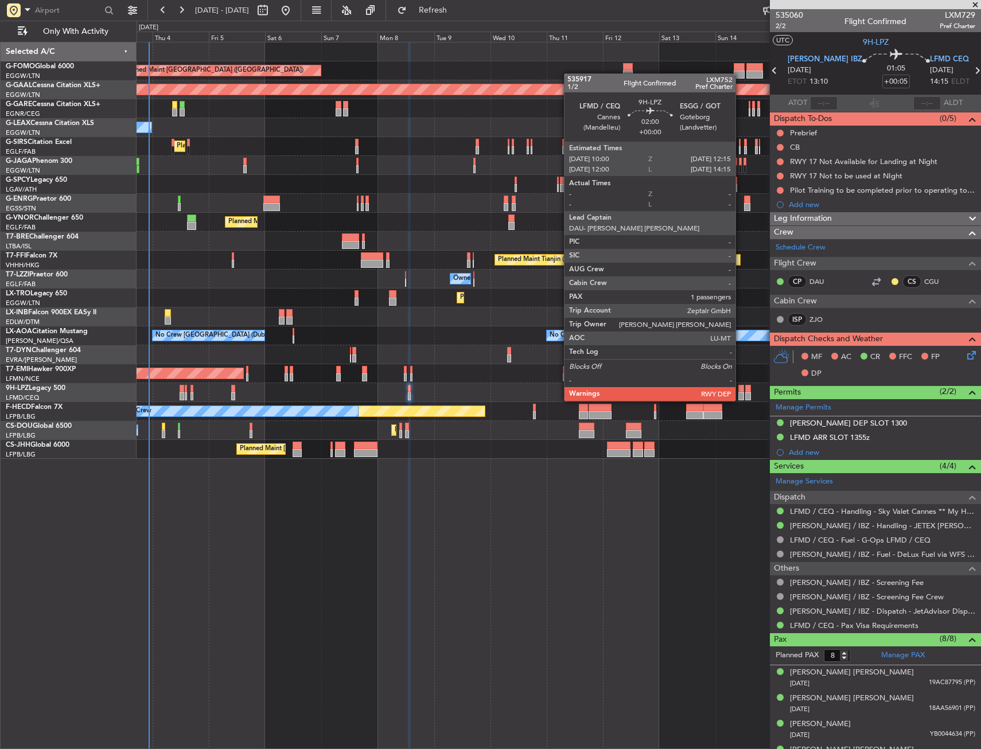
click at [740, 389] on div at bounding box center [741, 389] width 6 height 8
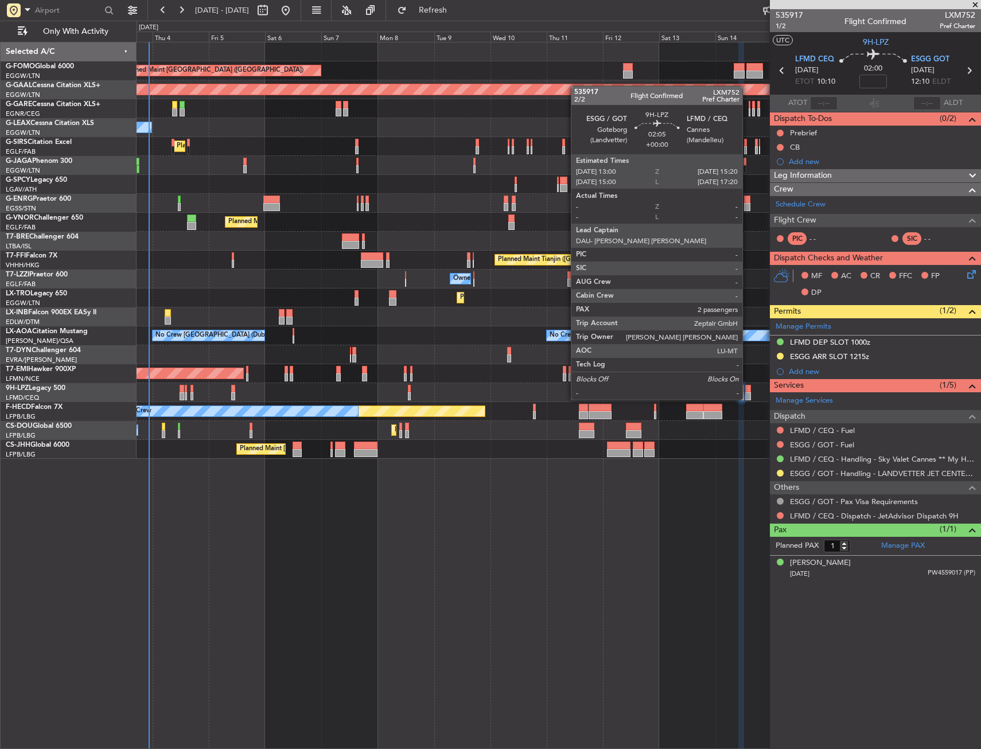
click at [747, 388] on div at bounding box center [748, 389] width 6 height 8
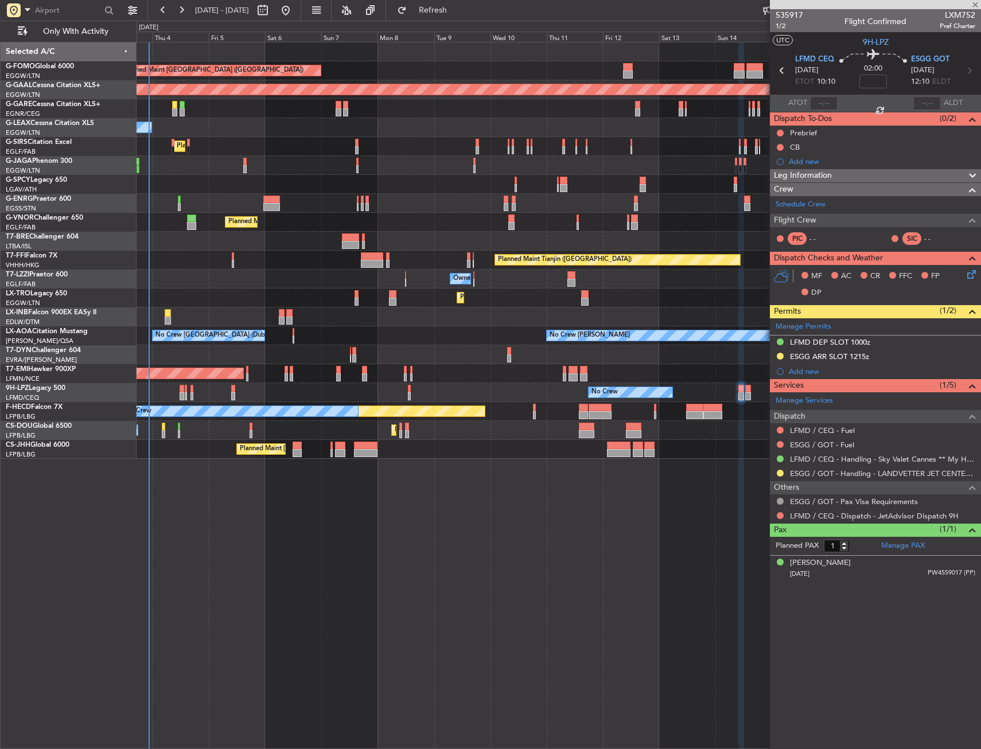
type input "2"
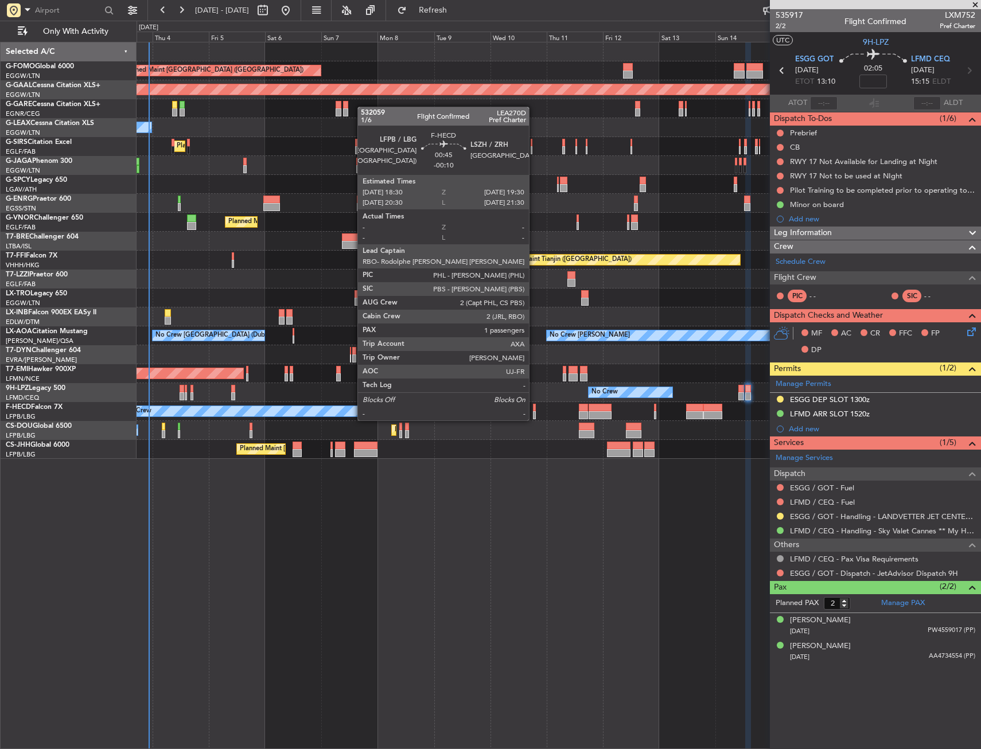
click at [534, 409] on div at bounding box center [534, 408] width 3 height 8
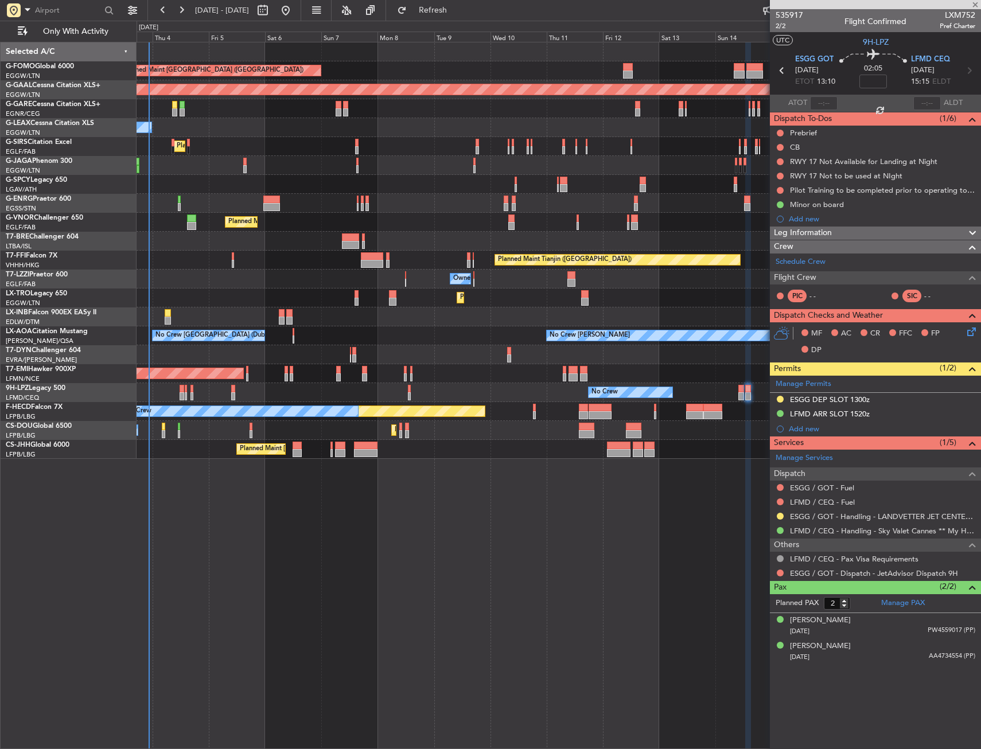
type input "-00:10"
type input "1"
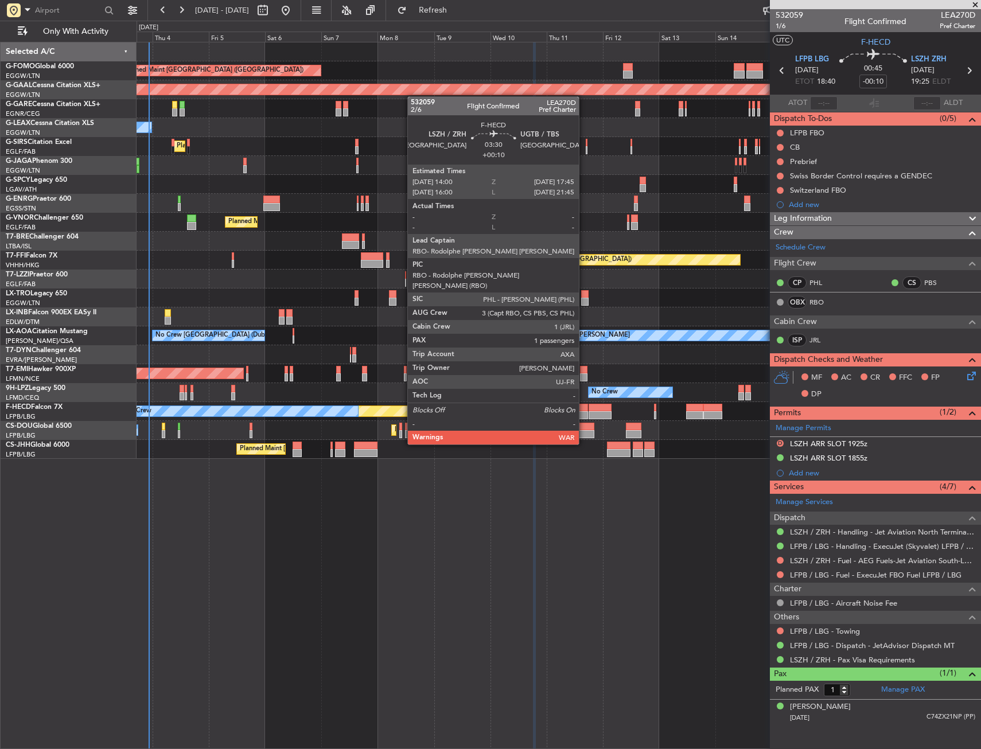
click at [584, 412] on div at bounding box center [583, 415] width 9 height 8
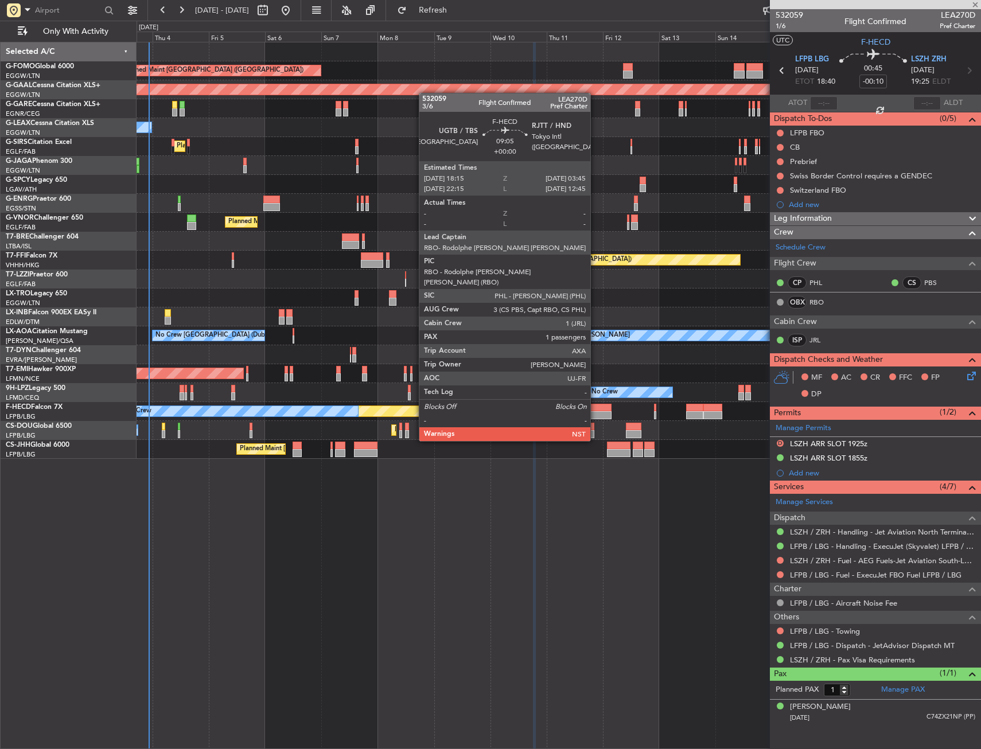
type input "+00:10"
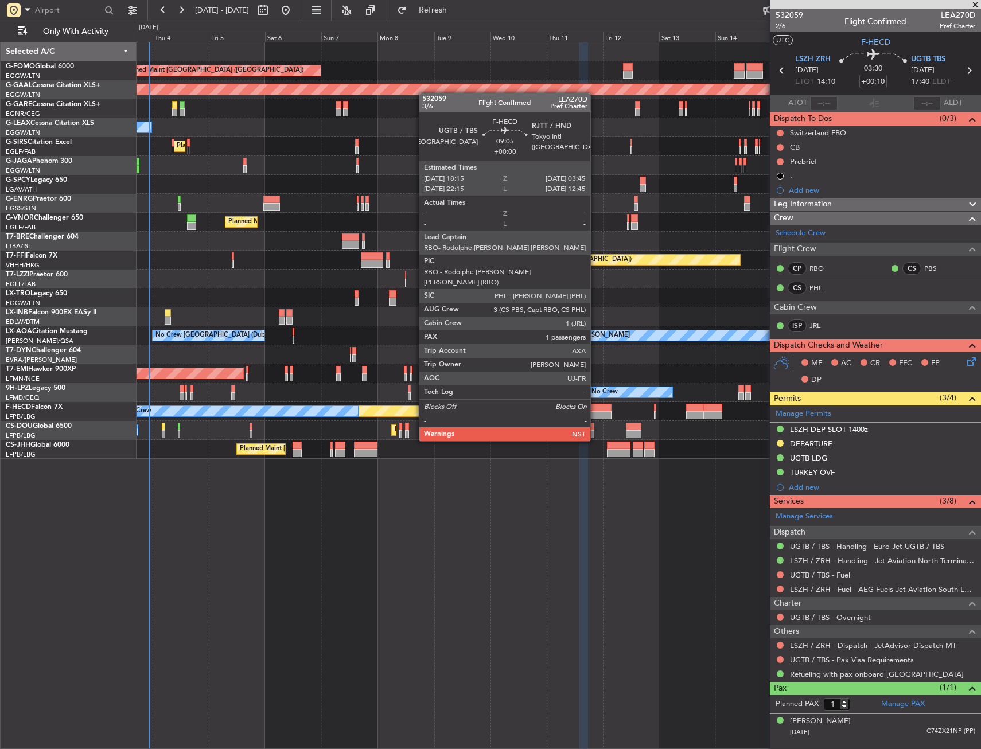
click at [595, 409] on div at bounding box center [599, 408] width 22 height 8
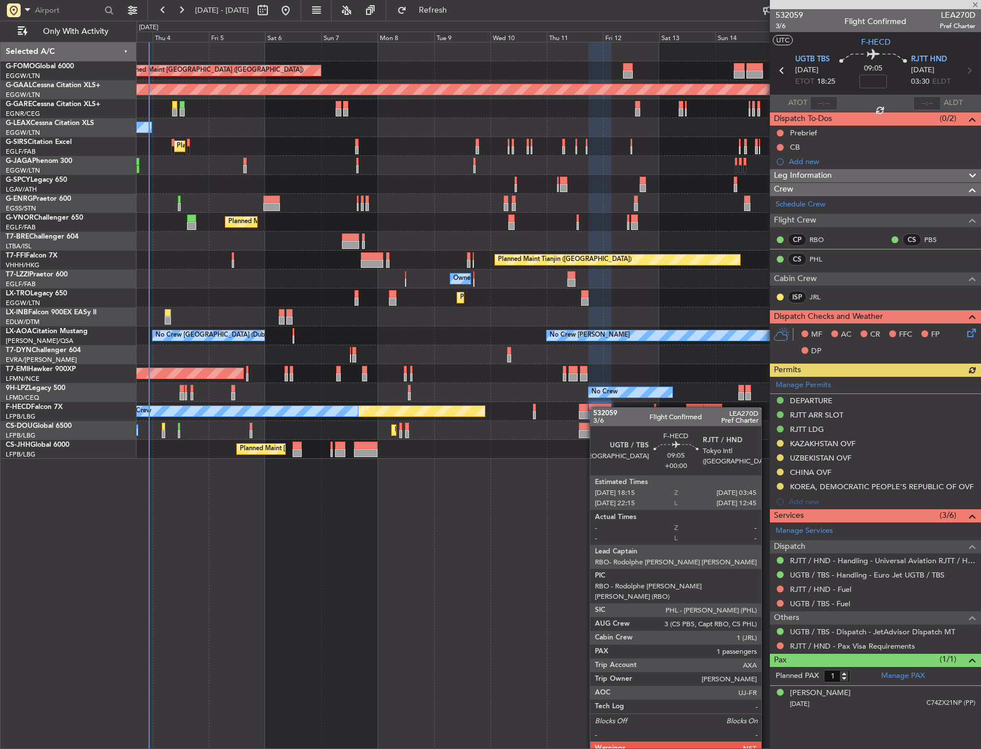
click at [595, 407] on div at bounding box center [599, 408] width 22 height 8
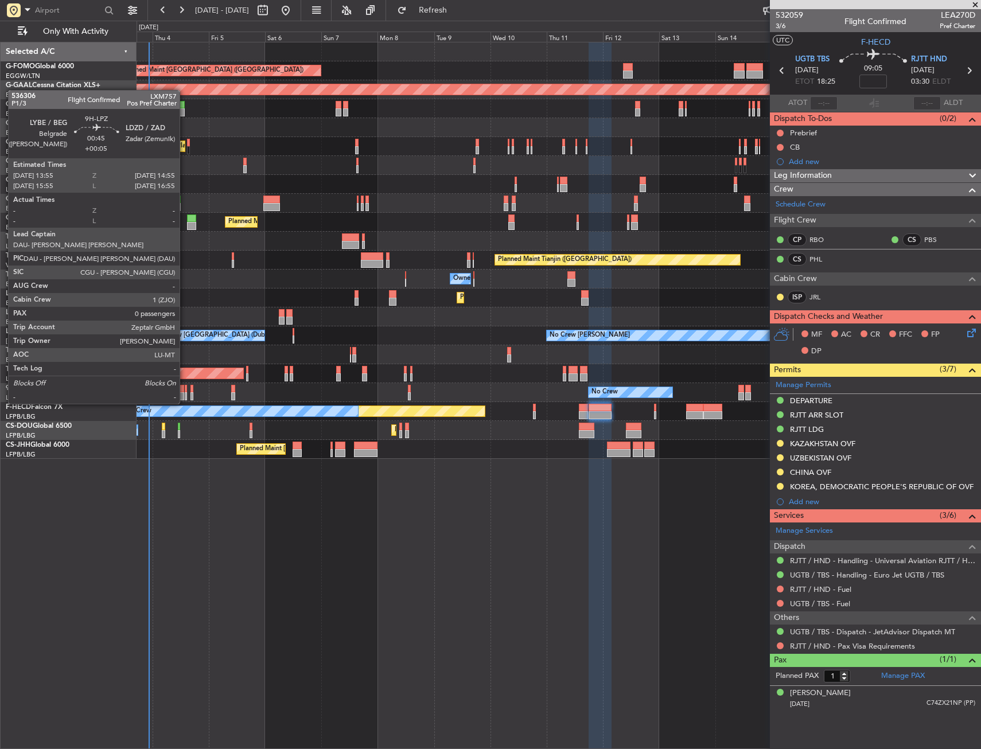
click at [185, 392] on div at bounding box center [186, 396] width 3 height 8
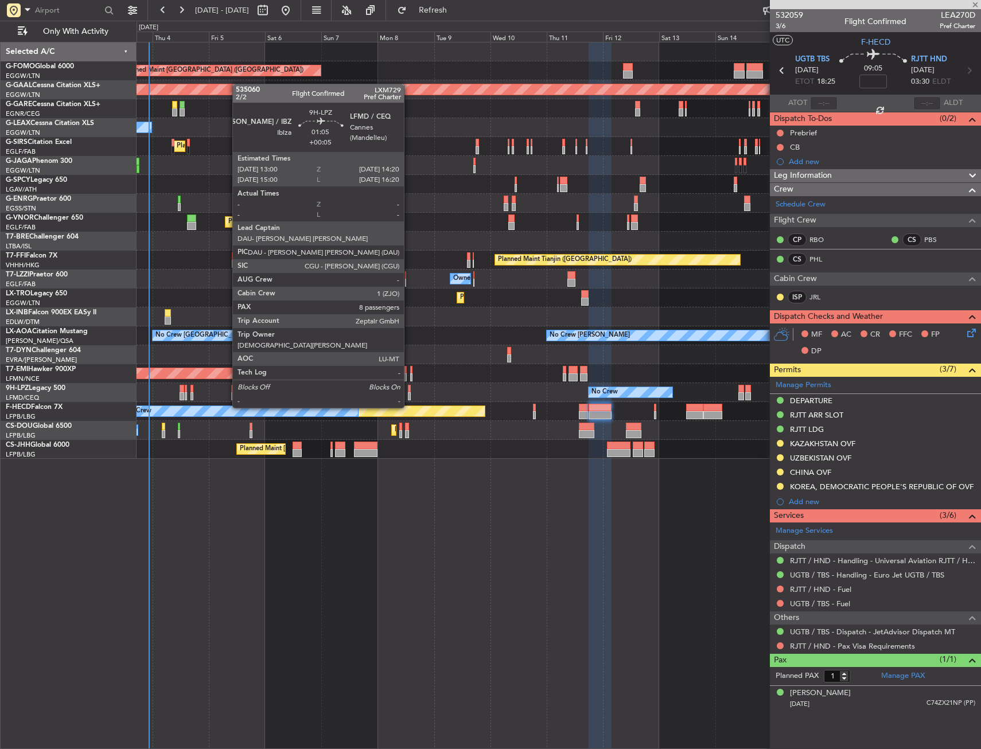
type input "+00:05"
type input "0"
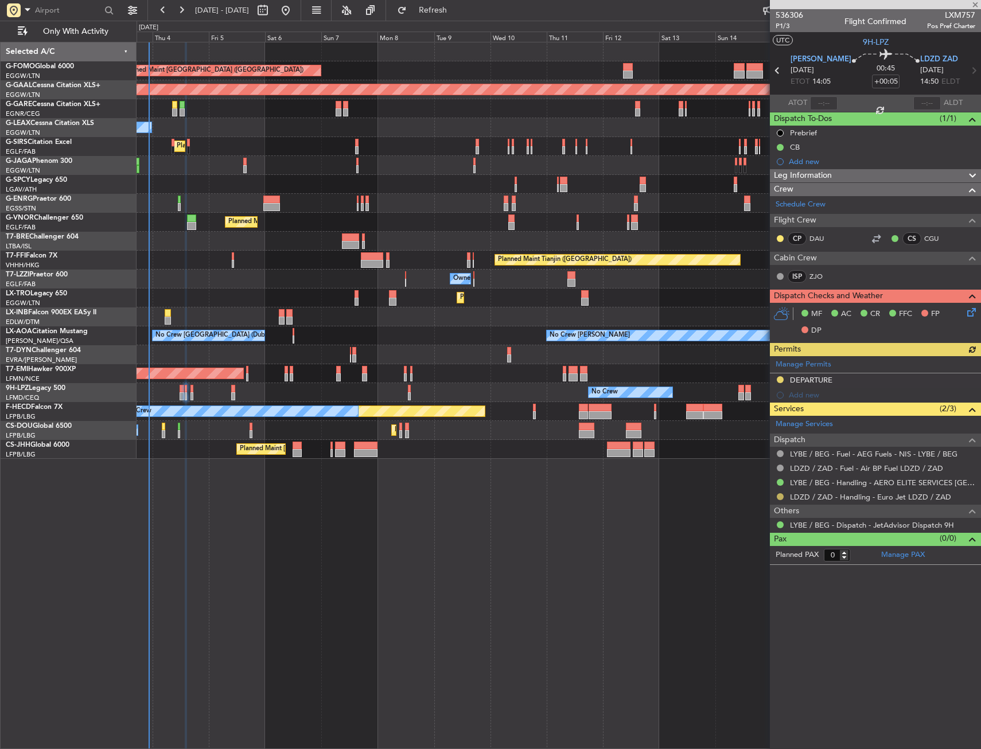
click at [780, 497] on button at bounding box center [780, 496] width 7 height 7
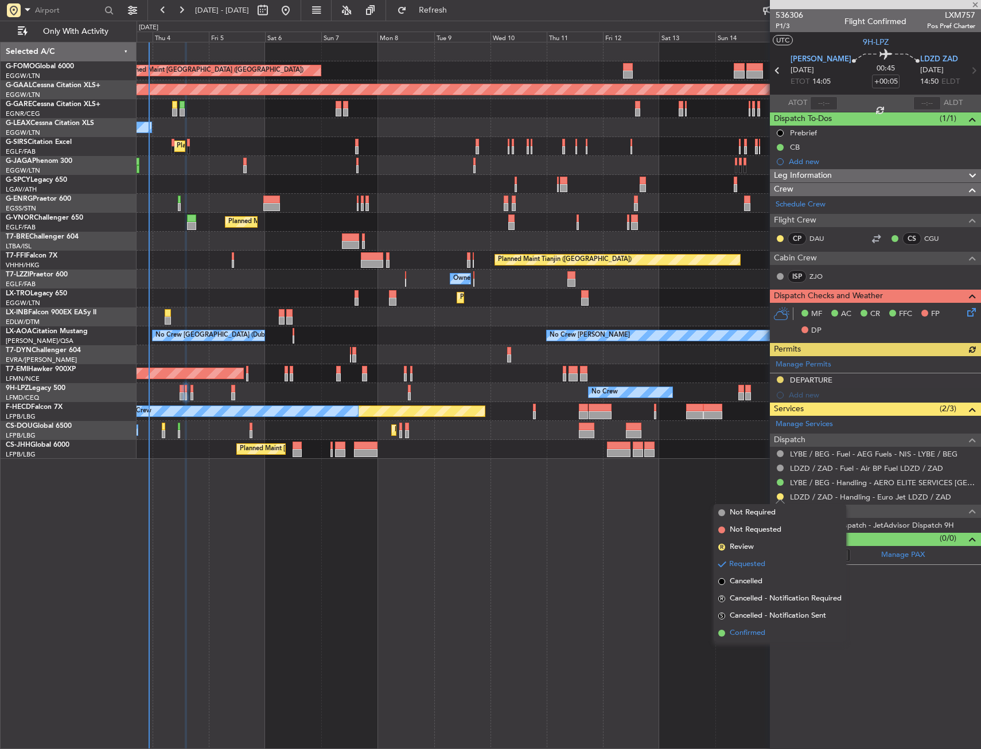
click at [737, 639] on li "Confirmed" at bounding box center [780, 633] width 132 height 17
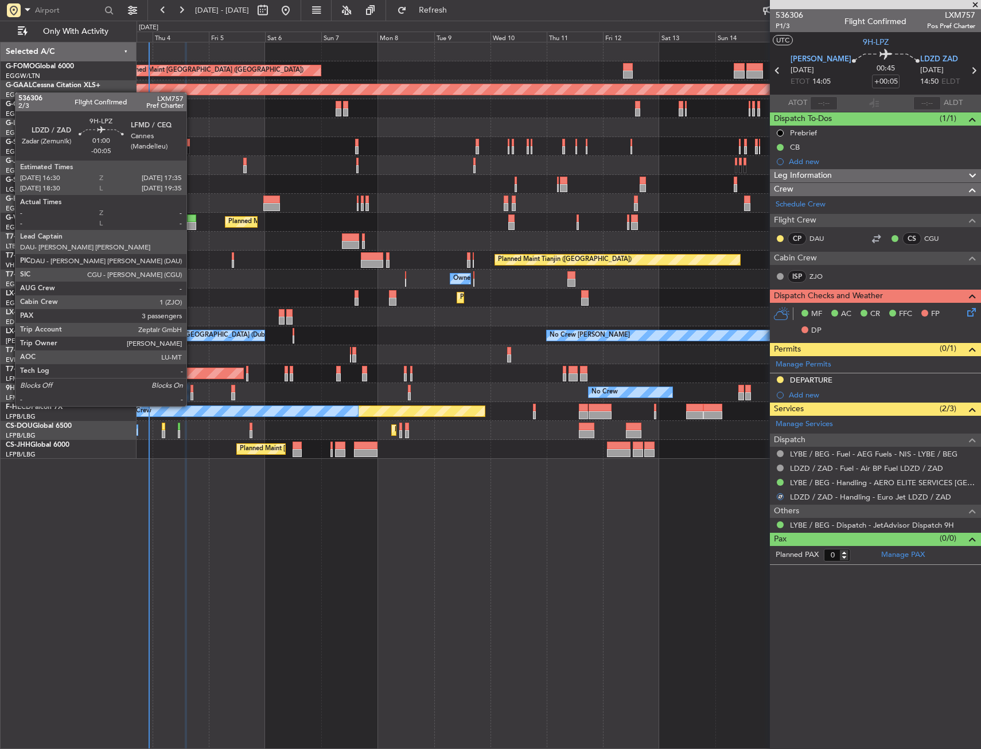
click at [192, 395] on div at bounding box center [191, 396] width 3 height 8
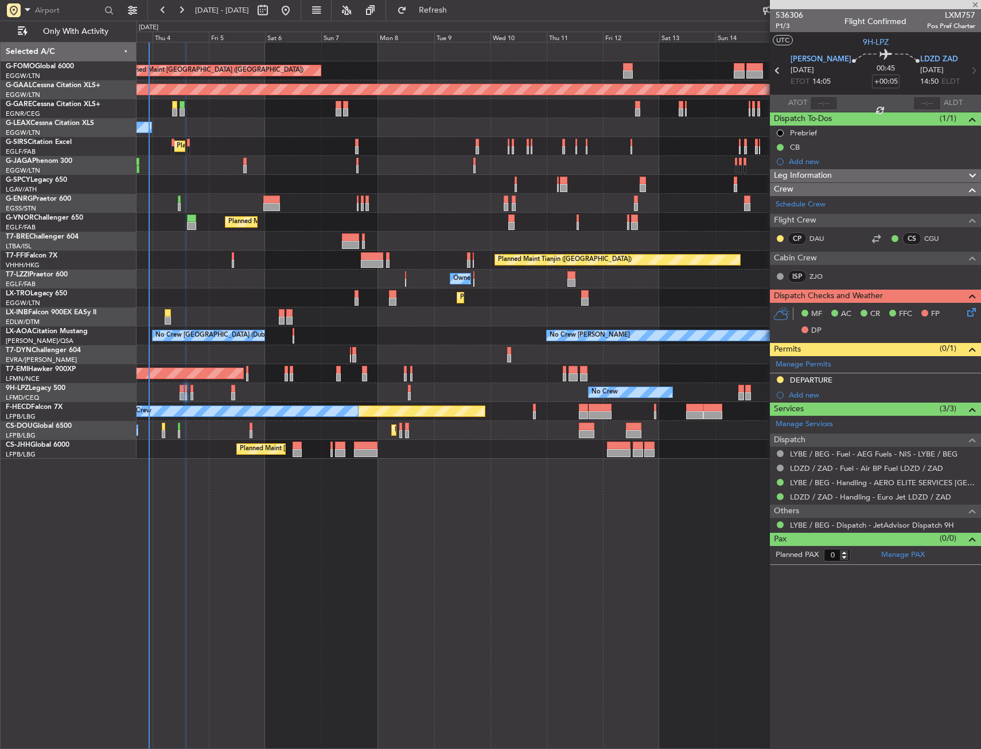
type input "-00:05"
type input "3"
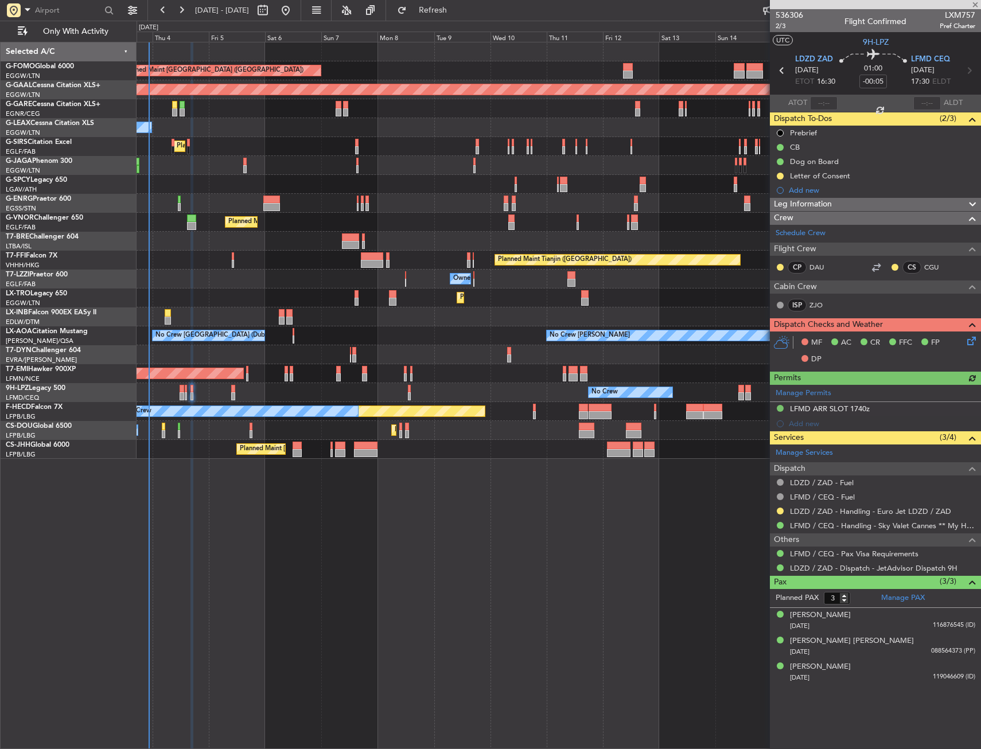
click at [778, 513] on mat-tooltip-component "Not Required" at bounding box center [780, 515] width 60 height 30
click at [779, 511] on button at bounding box center [780, 511] width 7 height 7
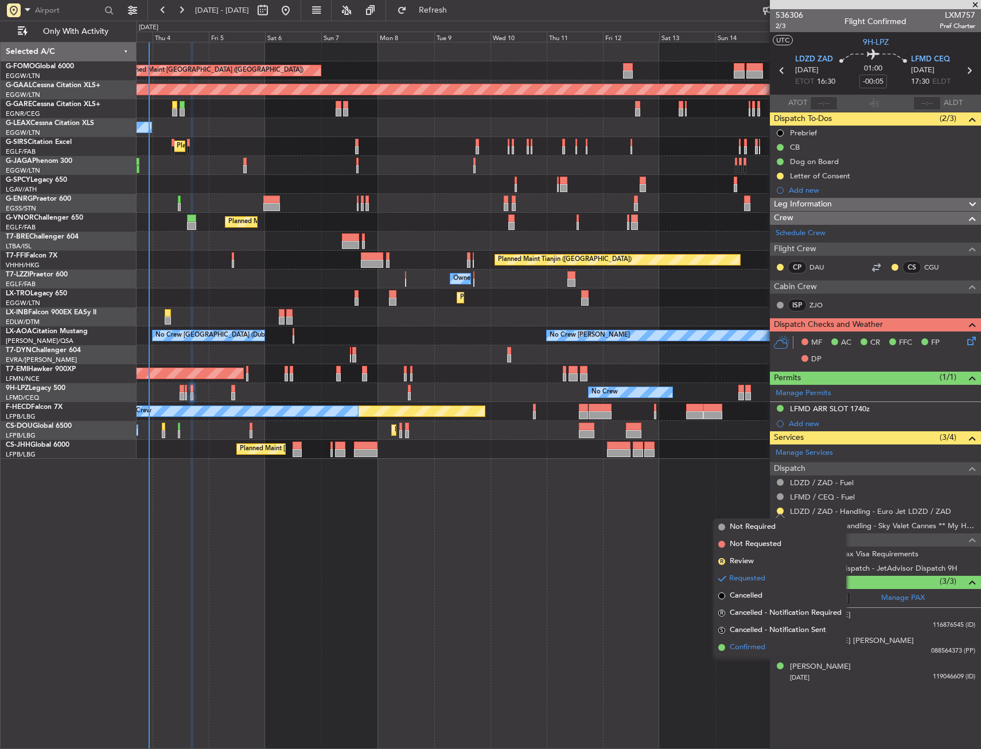
click at [755, 644] on span "Confirmed" at bounding box center [748, 647] width 36 height 11
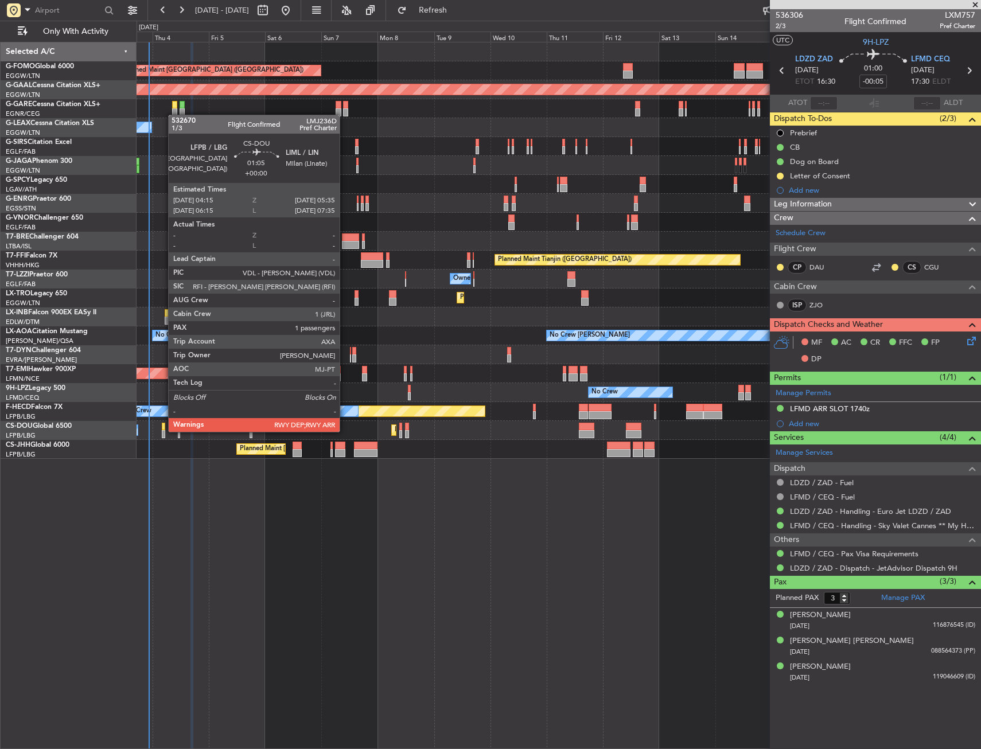
click at [162, 431] on div at bounding box center [163, 434] width 3 height 8
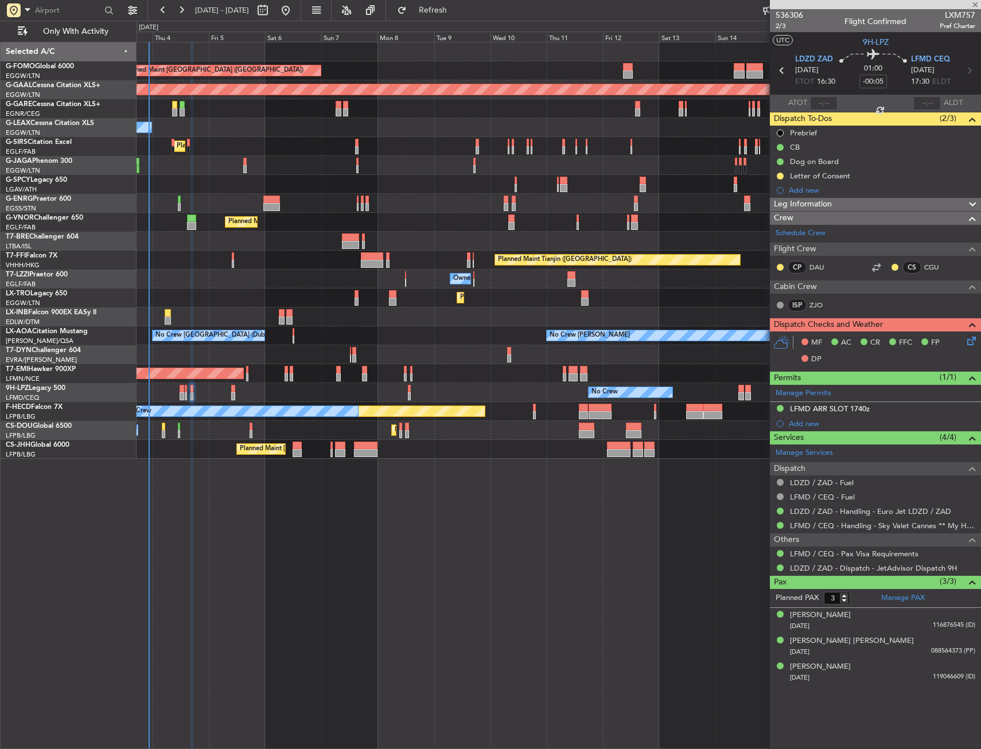
type input "1"
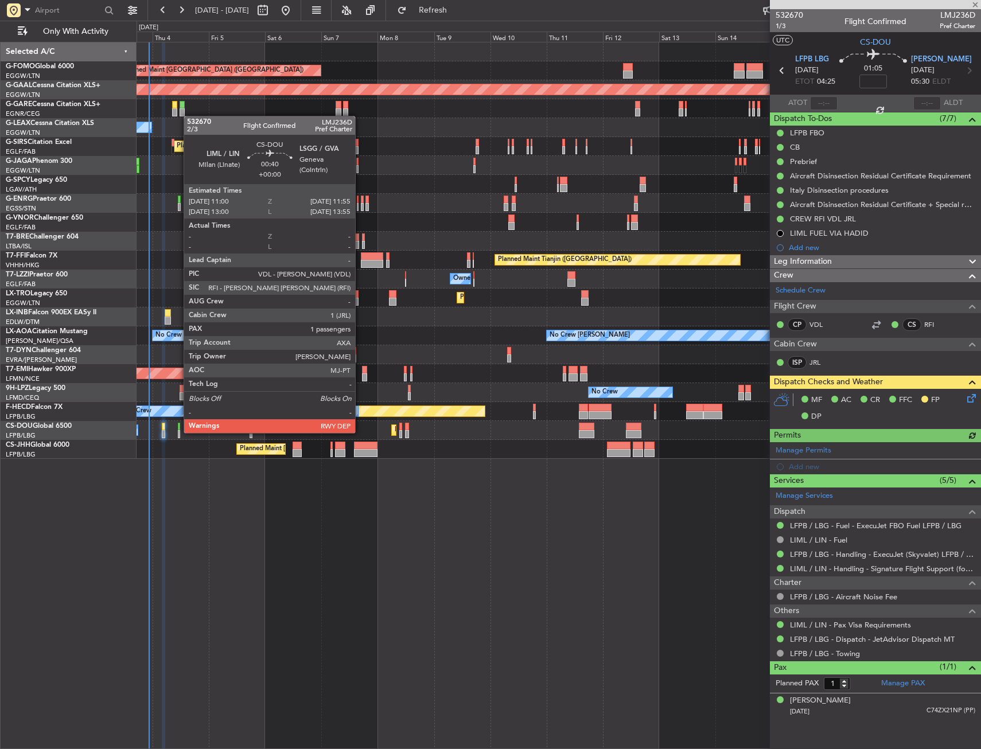
click at [178, 432] on div at bounding box center [179, 434] width 2 height 8
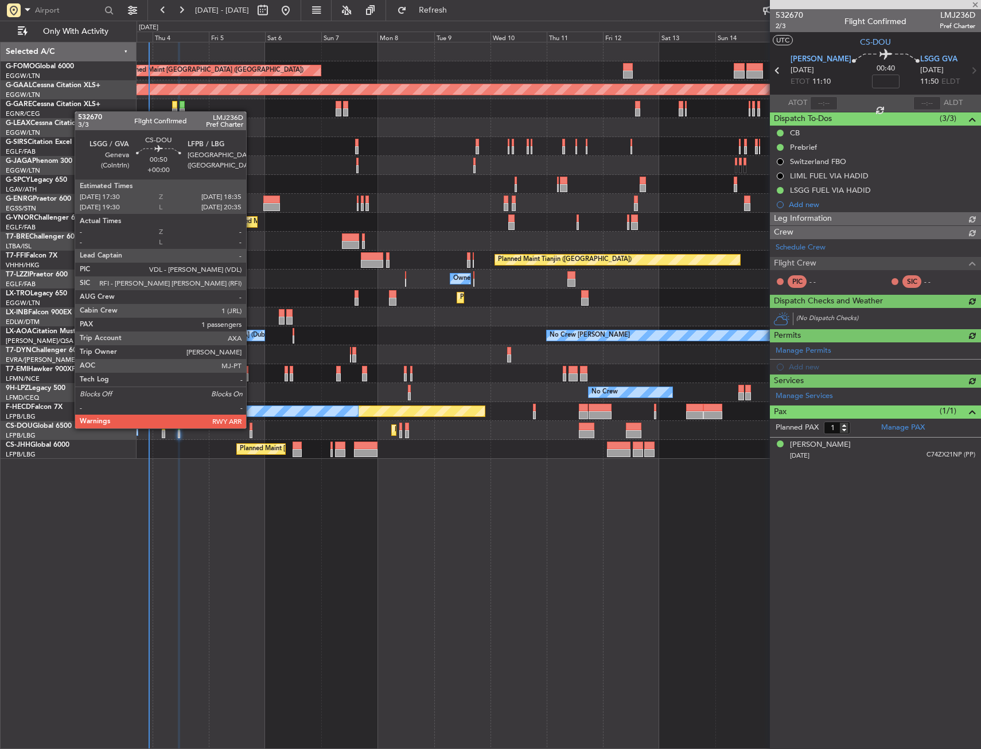
click at [251, 427] on div at bounding box center [251, 427] width 3 height 8
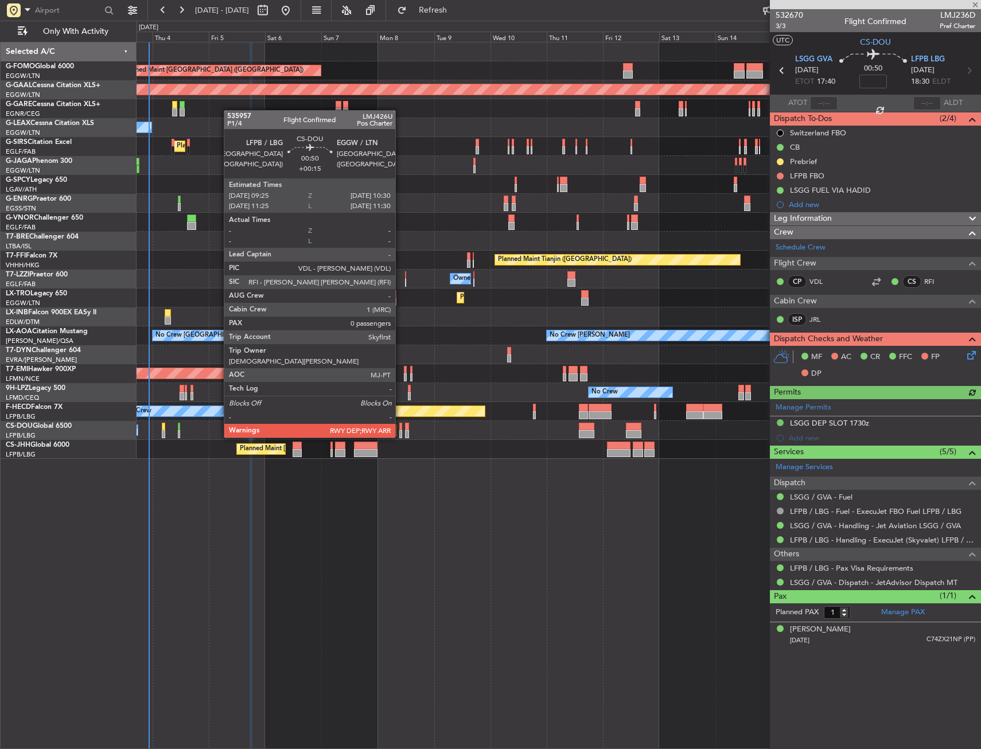
click at [400, 426] on div at bounding box center [400, 427] width 3 height 8
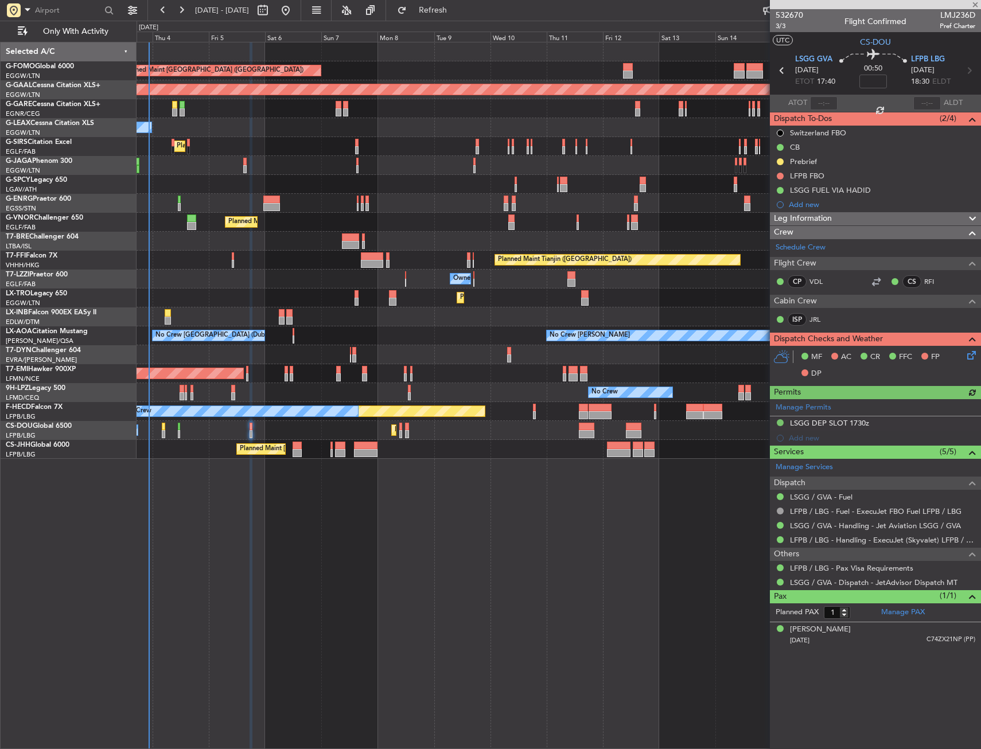
type input "+00:15"
type input "0"
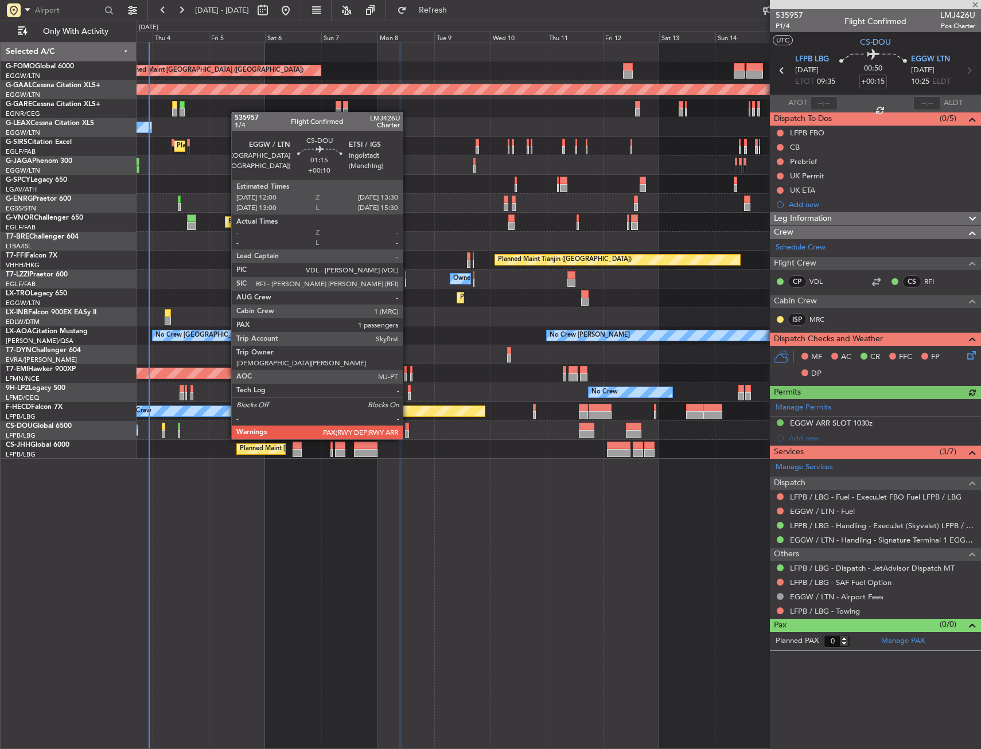
click at [408, 428] on div at bounding box center [407, 427] width 4 height 8
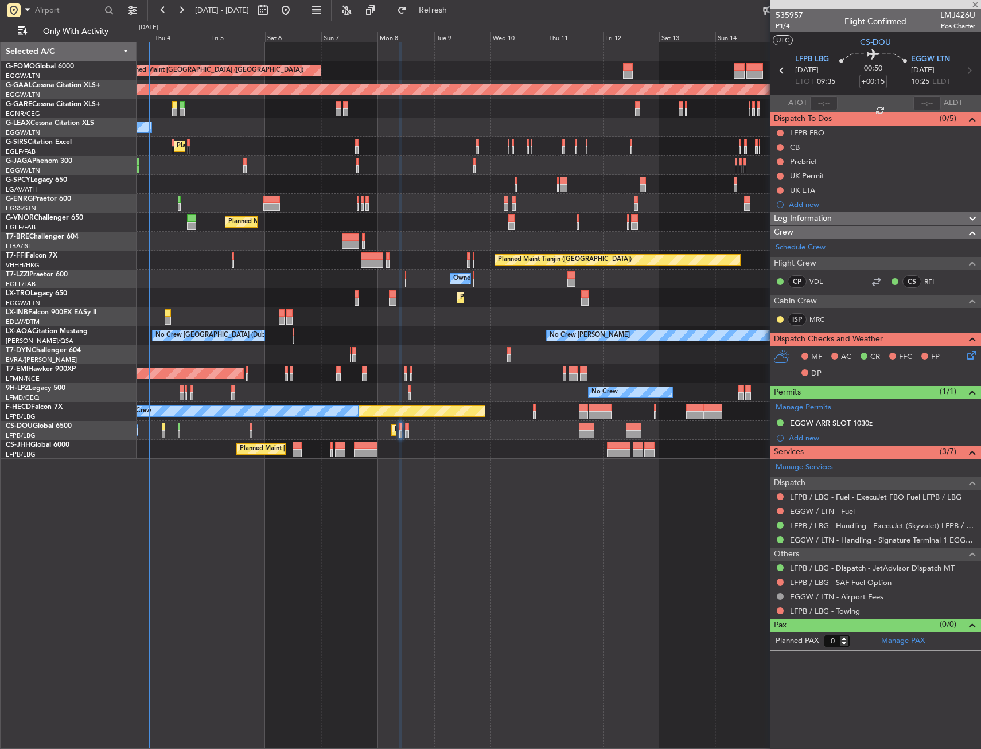
type input "+00:10"
type input "6"
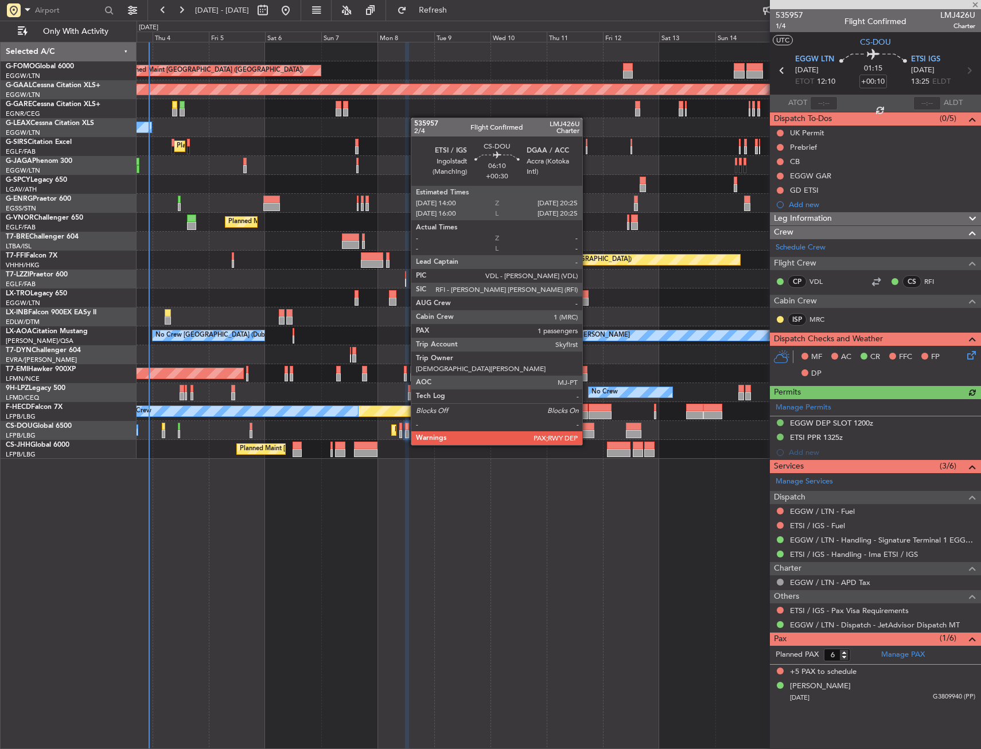
click at [587, 434] on div at bounding box center [586, 434] width 15 height 8
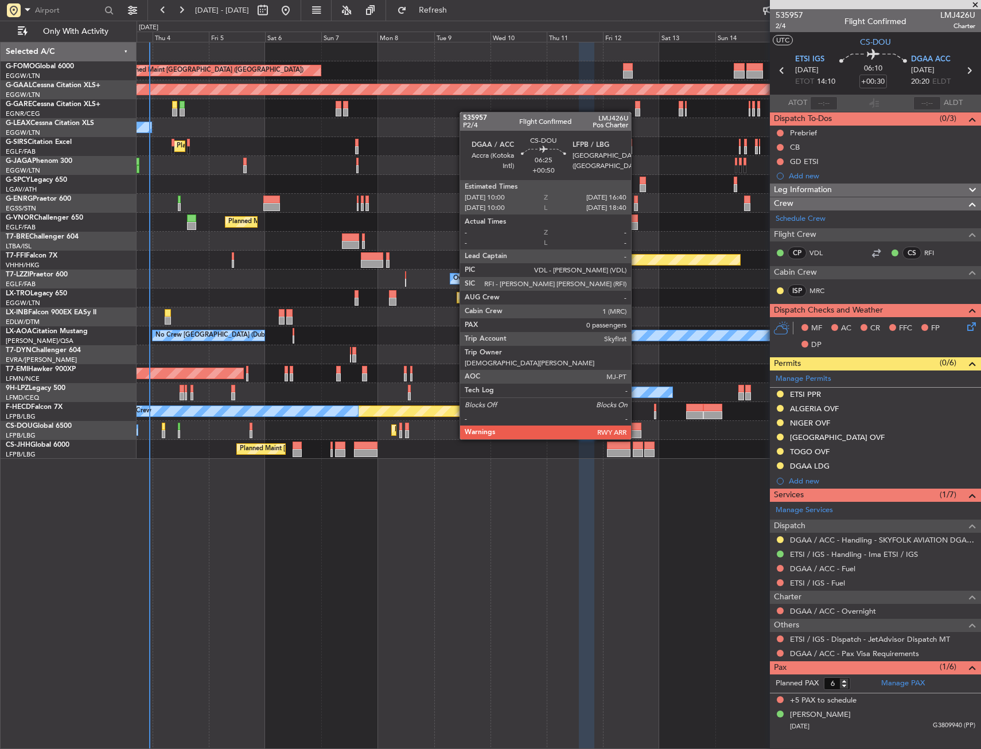
click at [636, 428] on div at bounding box center [634, 427] width 16 height 8
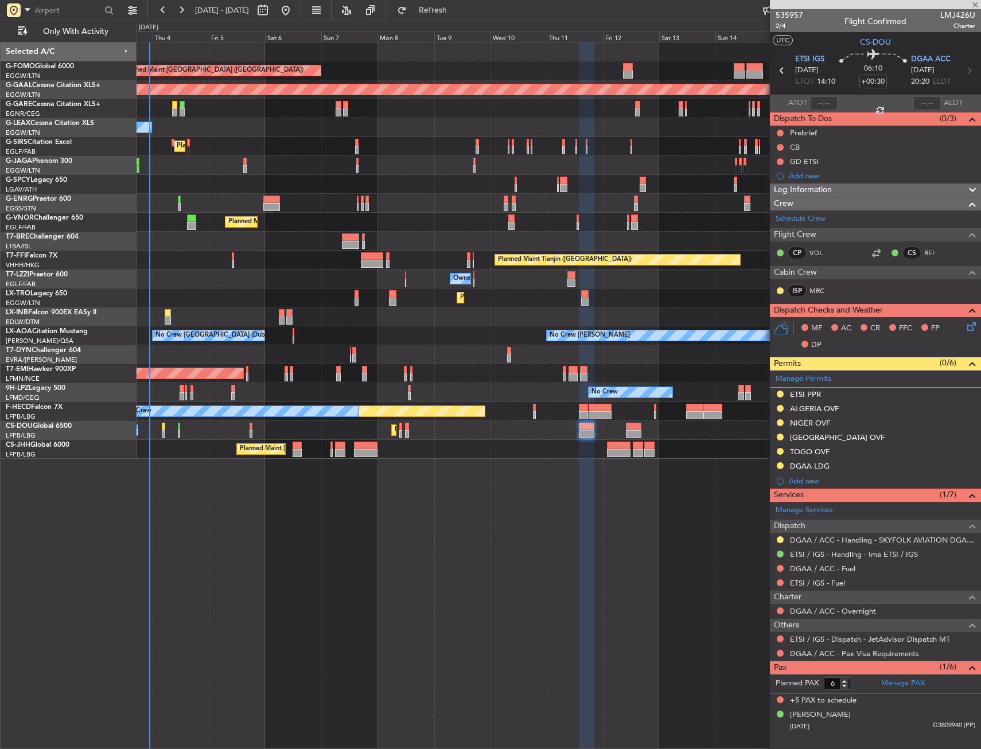
type input "+00:50"
type input "0"
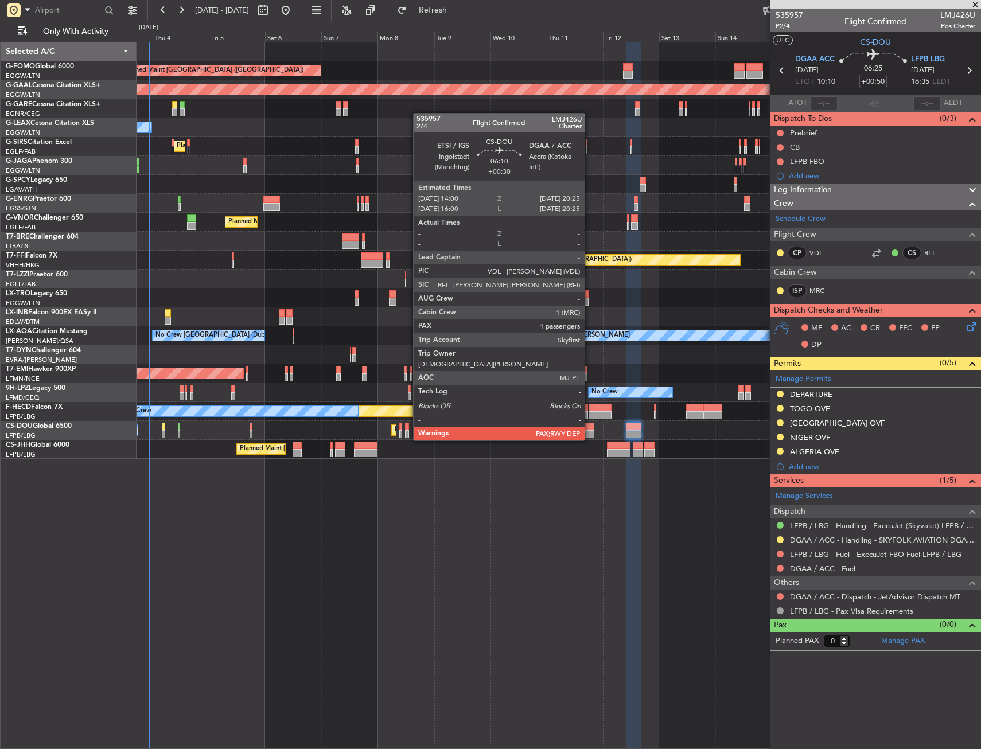
click at [590, 429] on div at bounding box center [586, 427] width 15 height 8
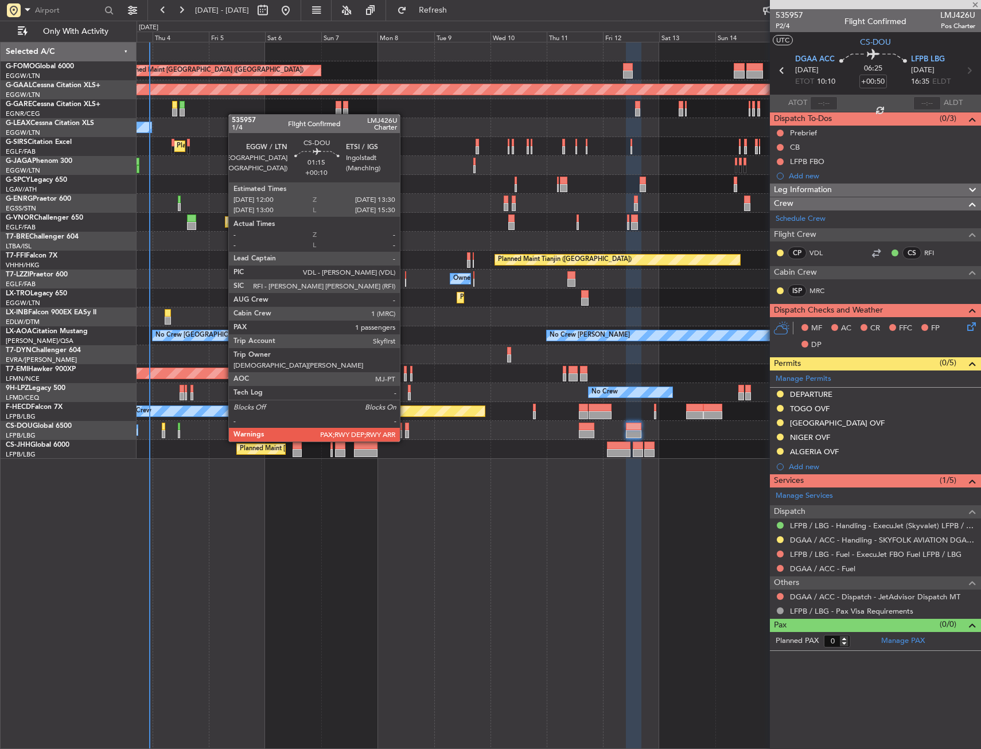
type input "+00:30"
type input "6"
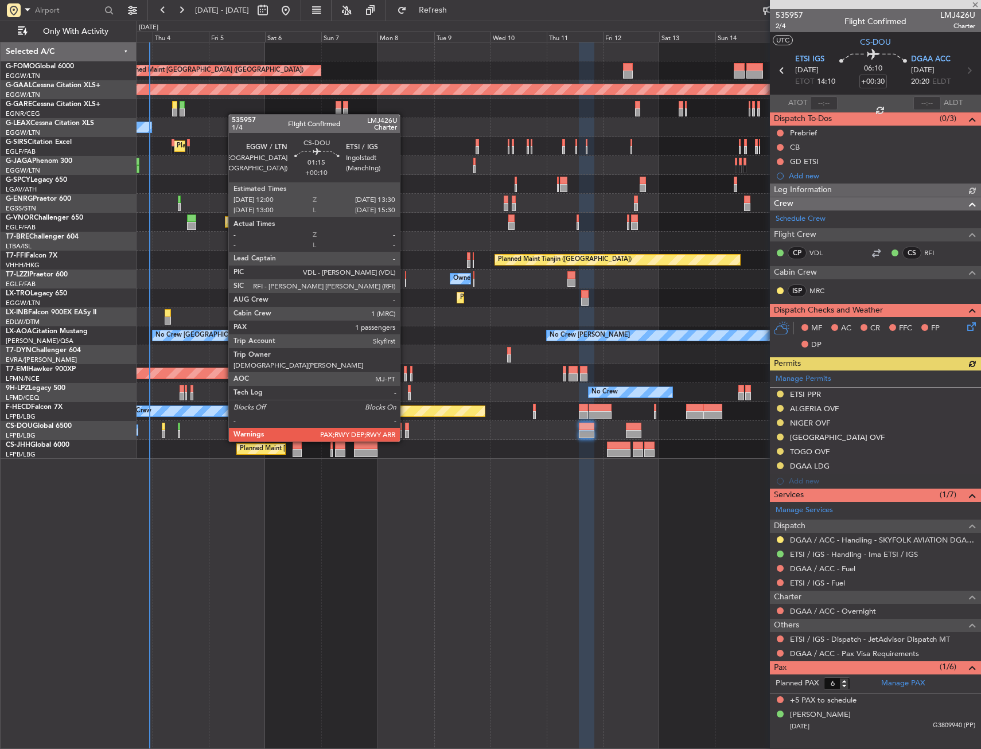
click at [405, 430] on div at bounding box center [407, 434] width 4 height 8
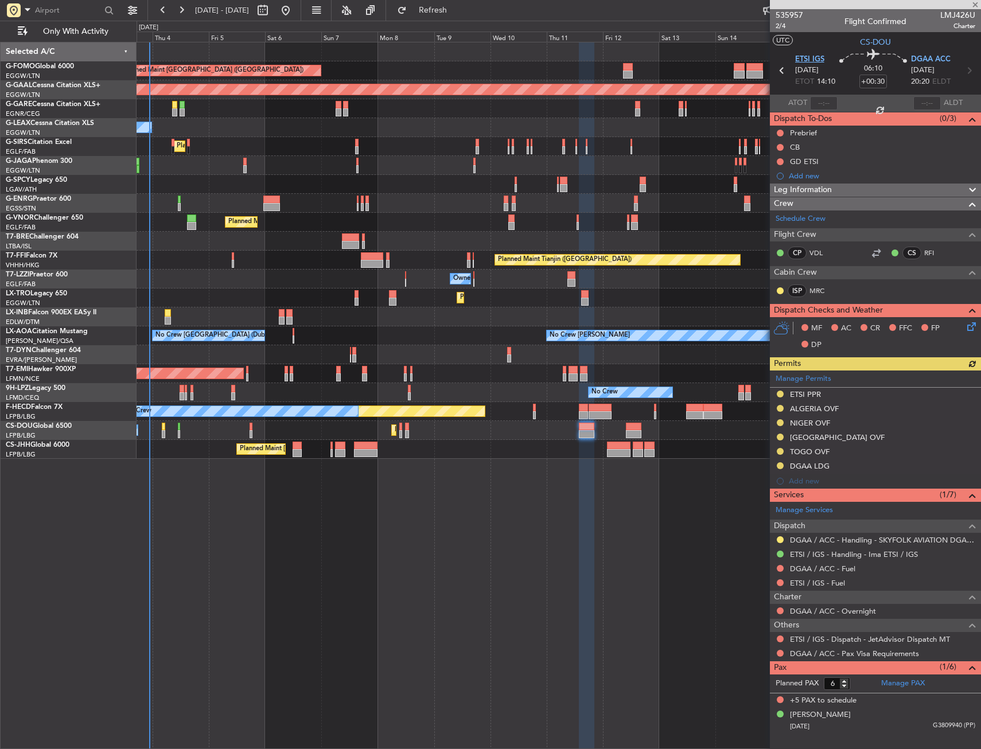
click at [801, 54] on span "ETSI IGS" at bounding box center [809, 59] width 29 height 11
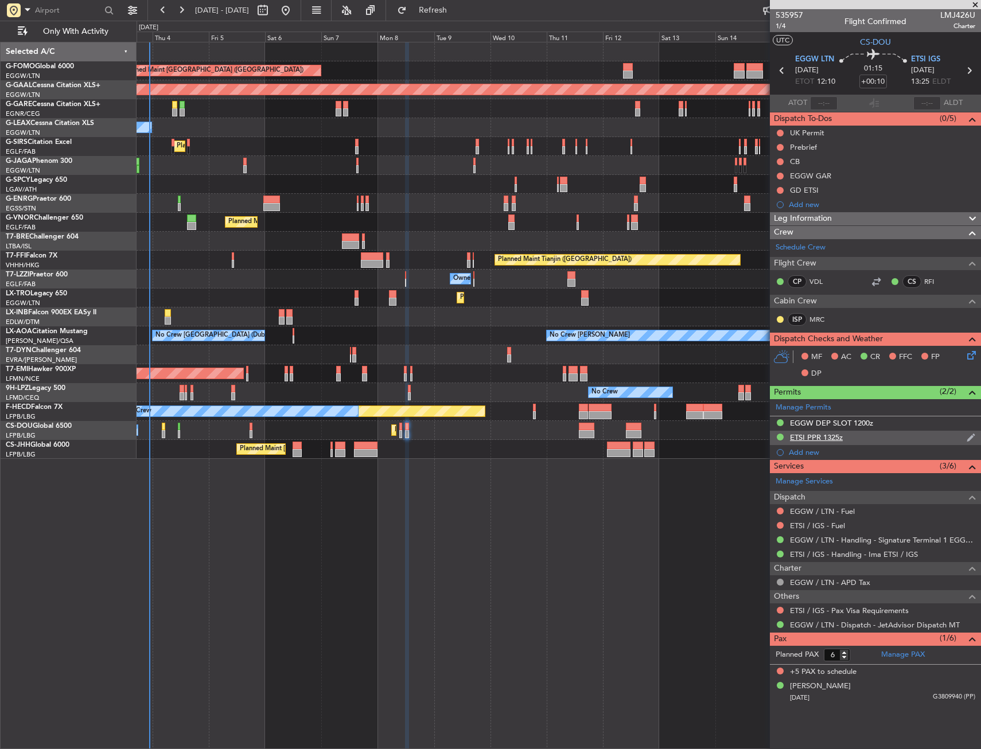
click at [865, 439] on div "ETSI PPR 1325z" at bounding box center [875, 438] width 211 height 14
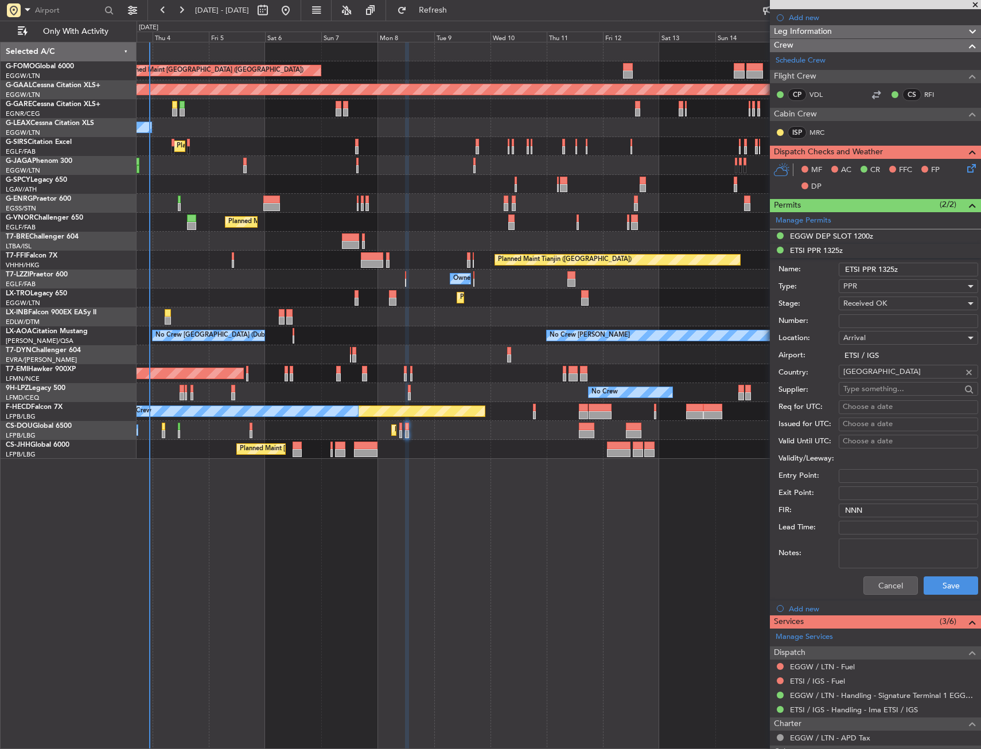
scroll to position [229, 0]
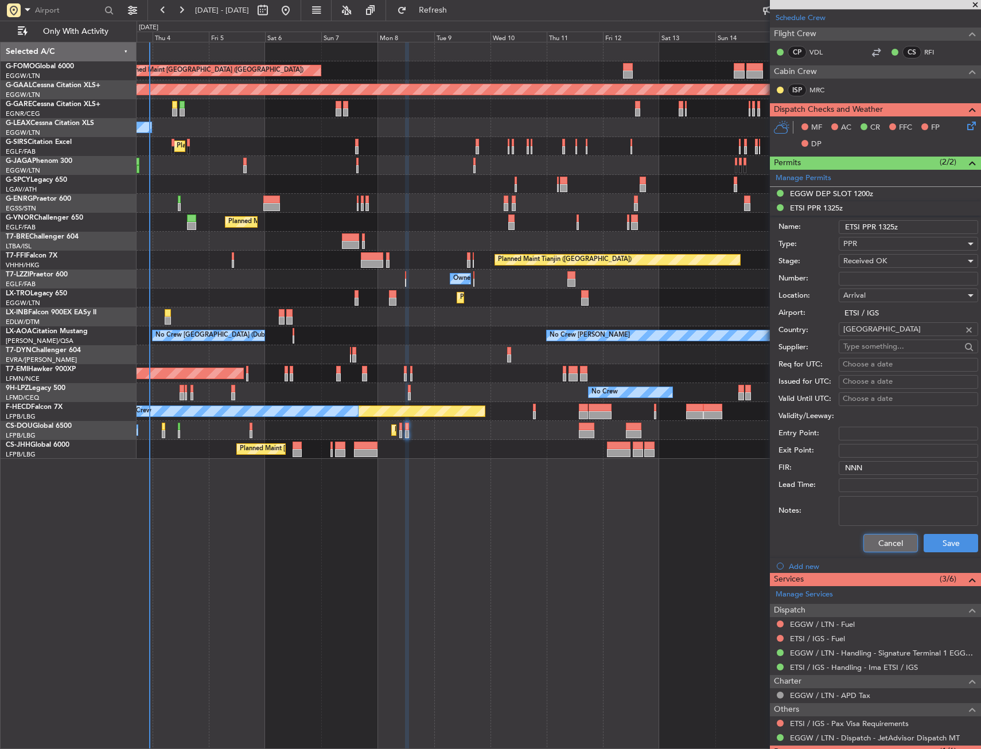
click at [887, 537] on button "Cancel" at bounding box center [890, 543] width 54 height 18
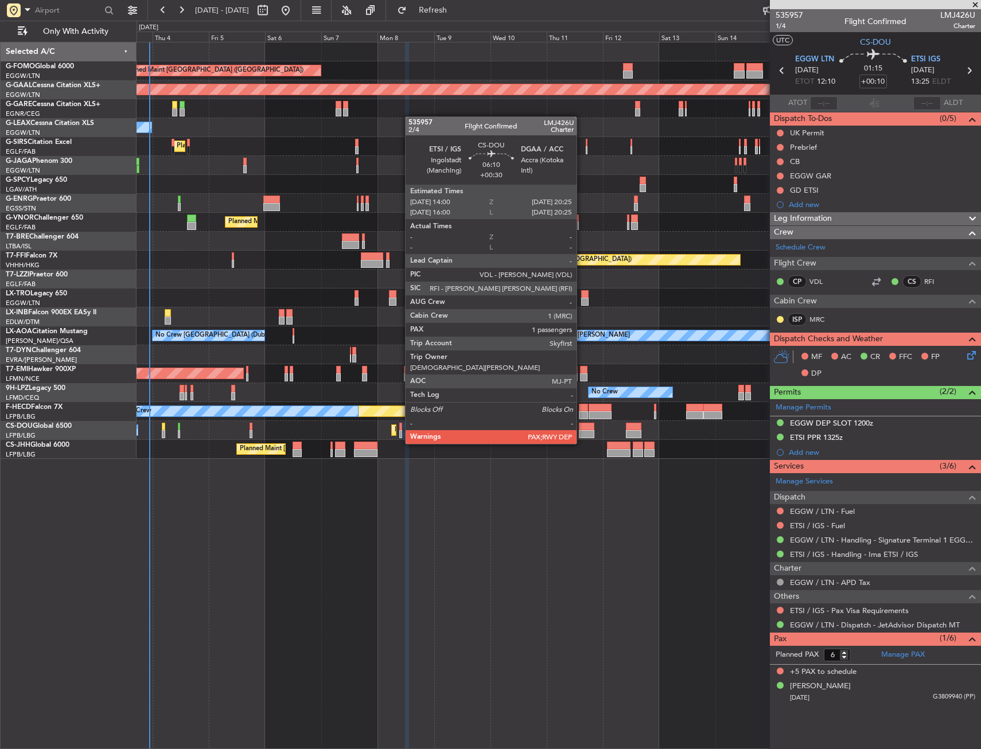
click at [582, 432] on div at bounding box center [586, 434] width 15 height 8
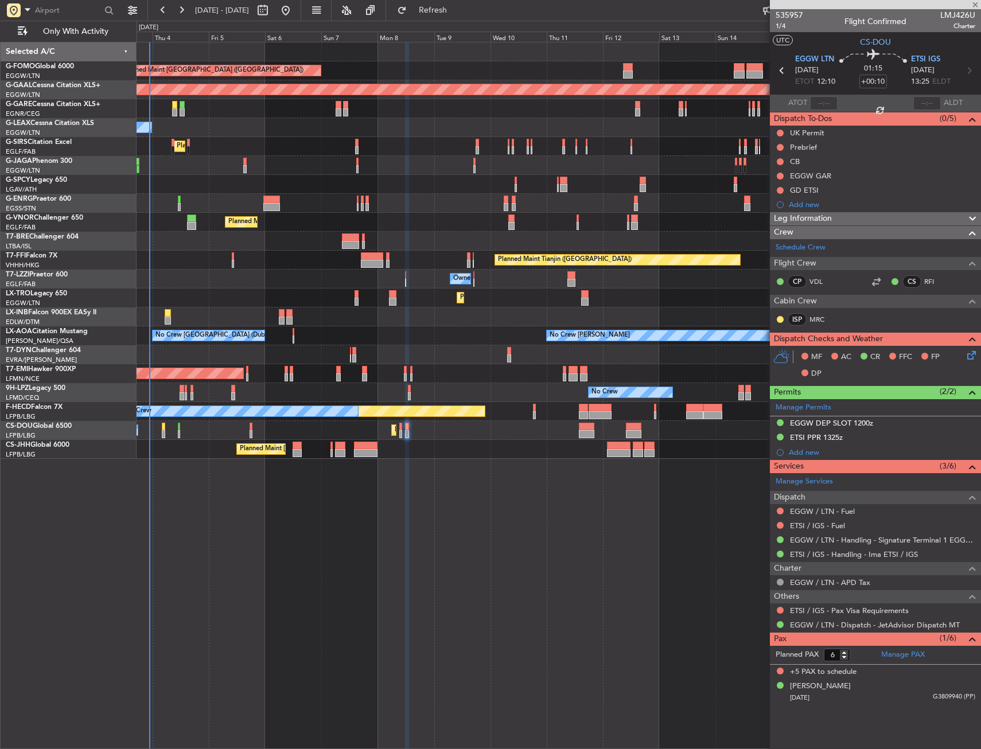
type input "+00:30"
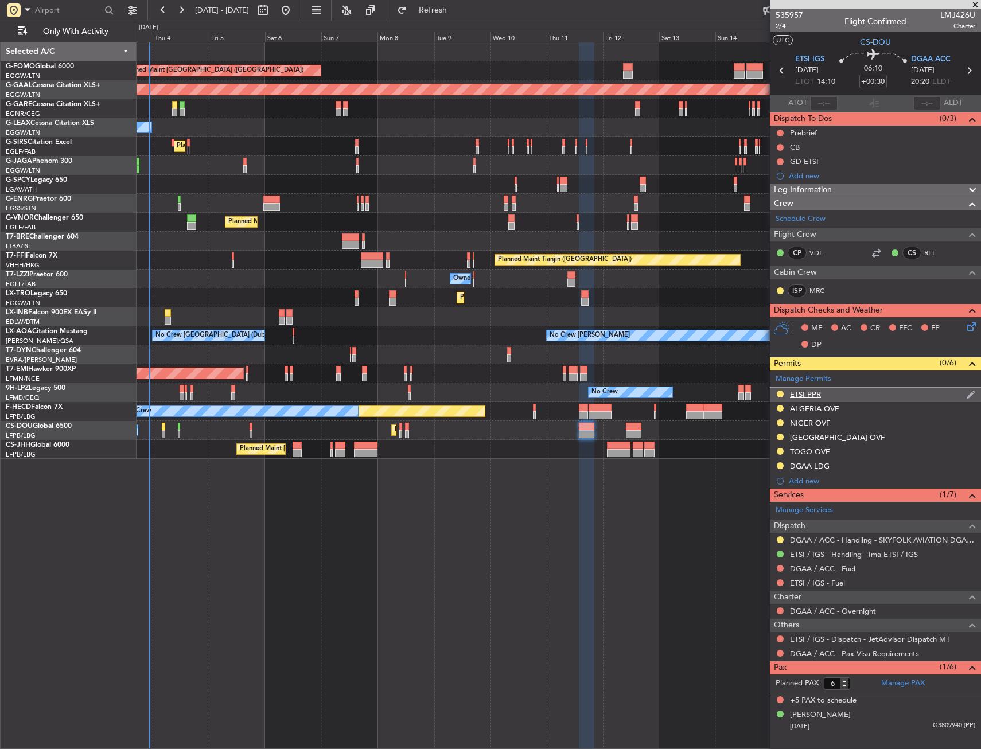
click at [855, 396] on div "ETSI PPR" at bounding box center [875, 395] width 211 height 14
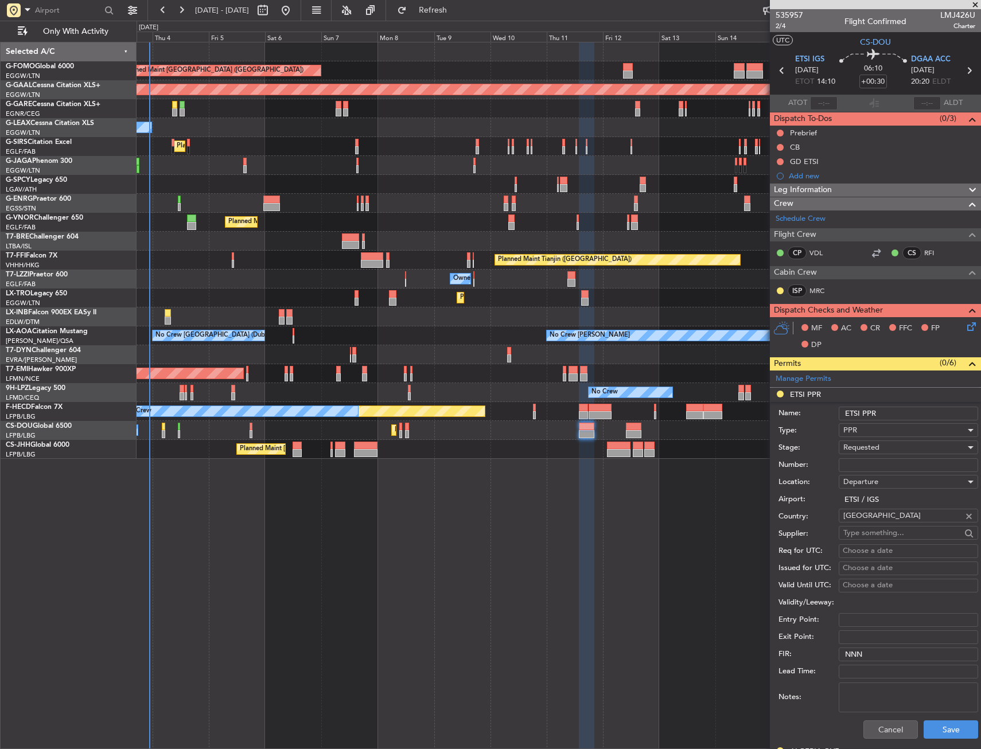
click at [896, 411] on input "ETSI PPR" at bounding box center [908, 414] width 139 height 14
type input "ETSI PPR 1400z"
click at [894, 441] on div "Requested" at bounding box center [904, 447] width 122 height 17
click at [883, 530] on span "Received OK" at bounding box center [904, 534] width 120 height 17
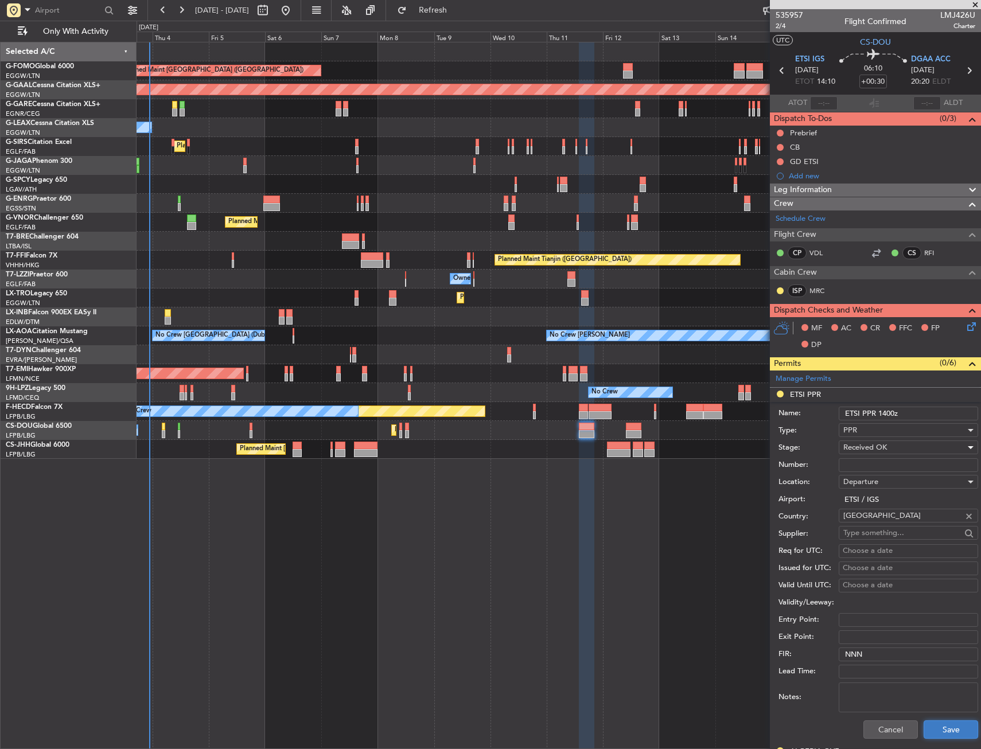
click at [945, 726] on button "Save" at bounding box center [950, 729] width 54 height 18
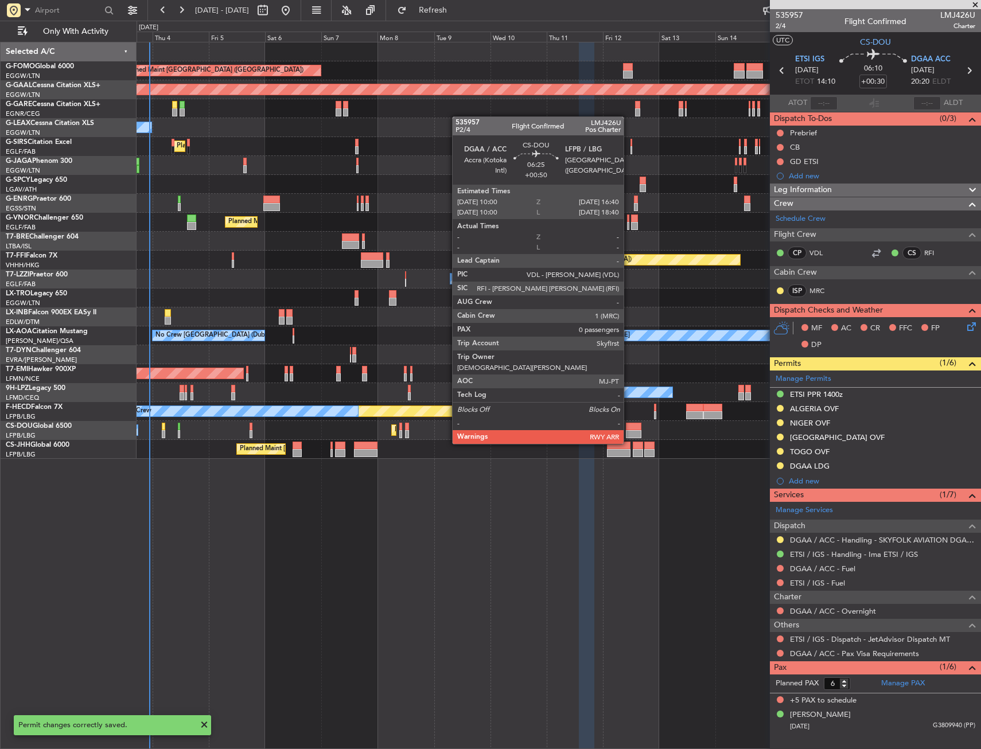
click at [629, 432] on div at bounding box center [634, 434] width 16 height 8
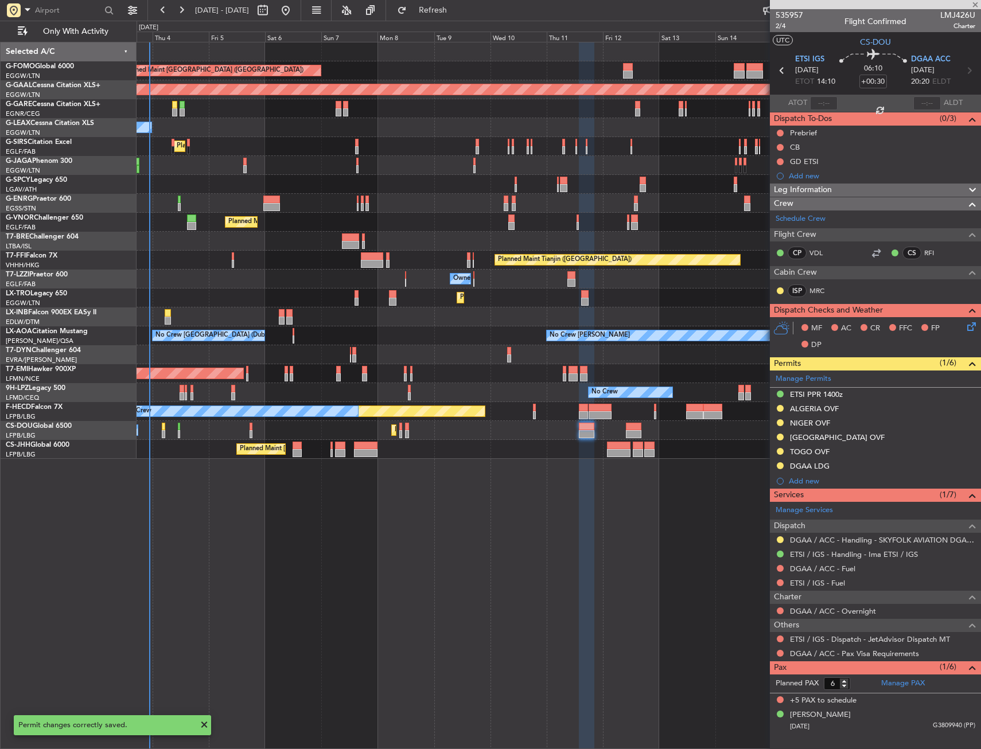
type input "+00:50"
type input "0"
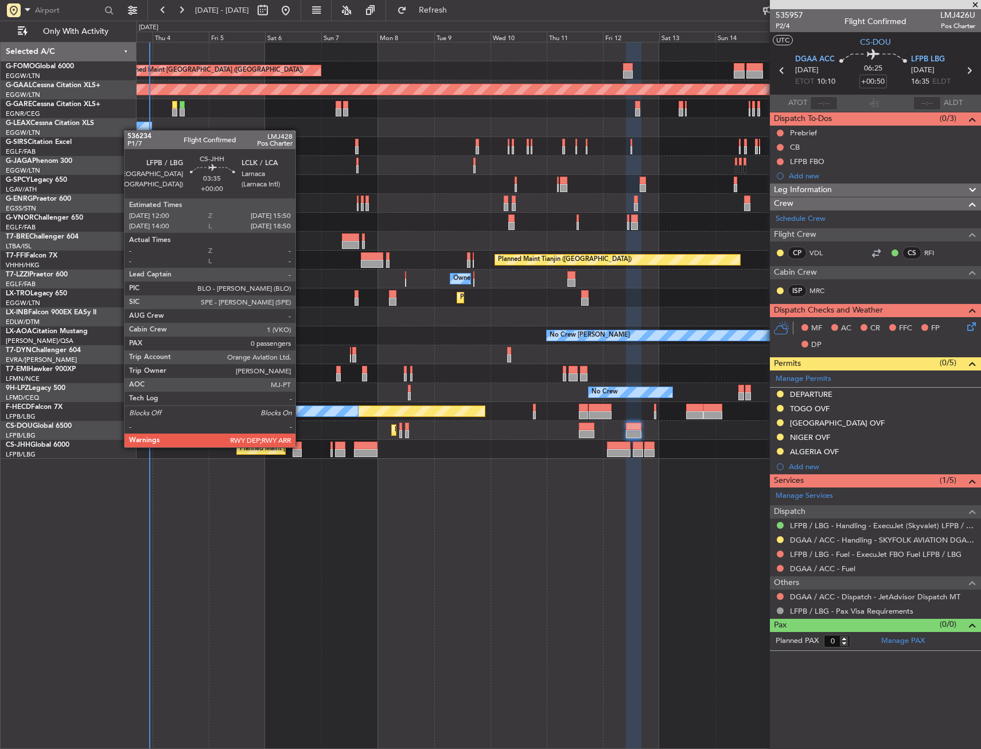
click at [301, 446] on div at bounding box center [297, 446] width 9 height 8
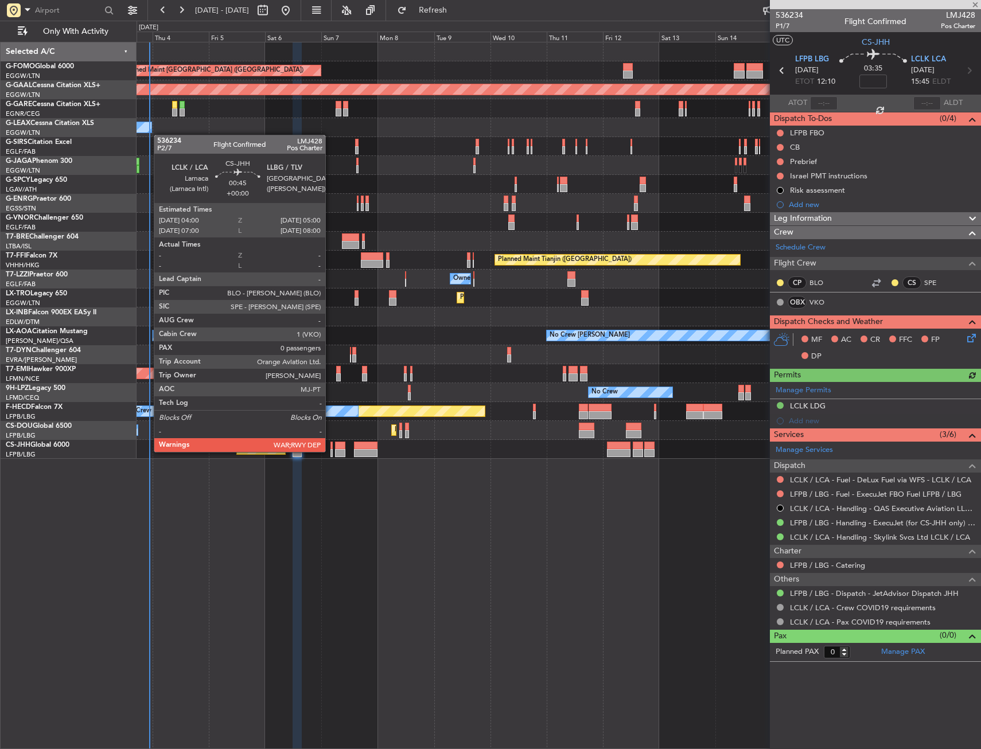
click at [330, 451] on div at bounding box center [331, 453] width 3 height 8
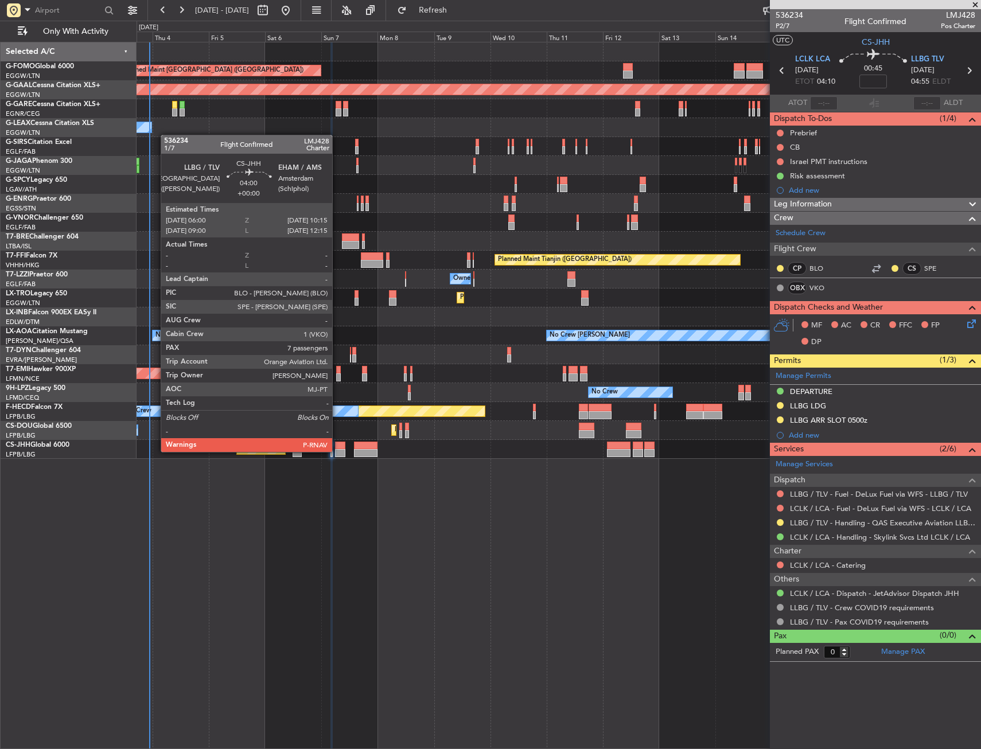
click at [337, 451] on div at bounding box center [340, 453] width 10 height 8
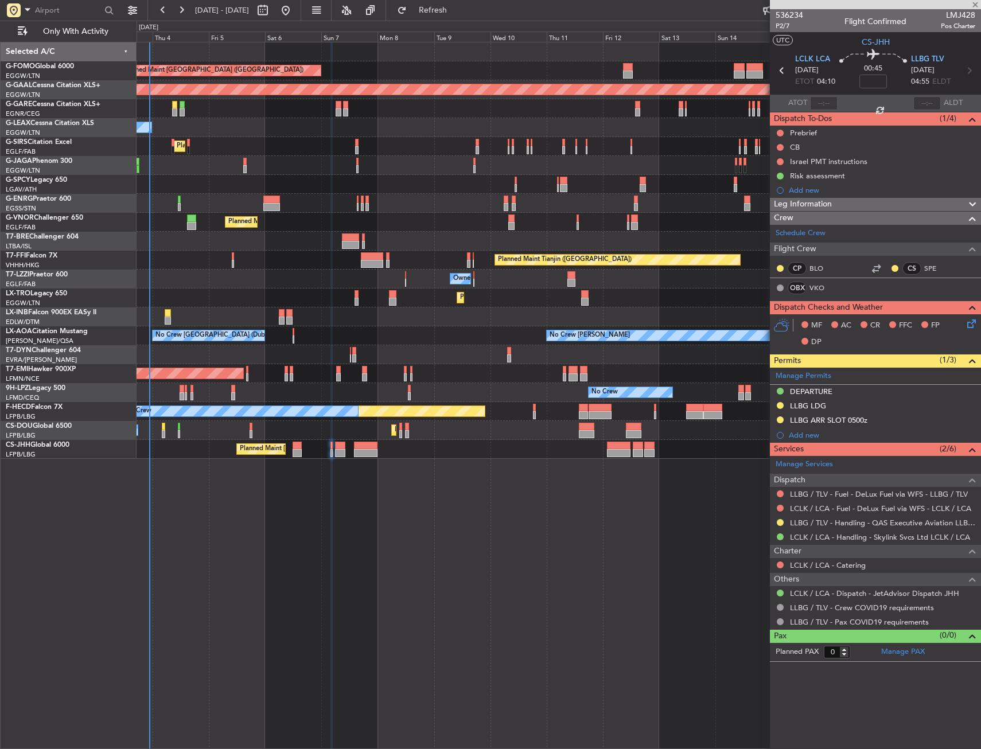
type input "7"
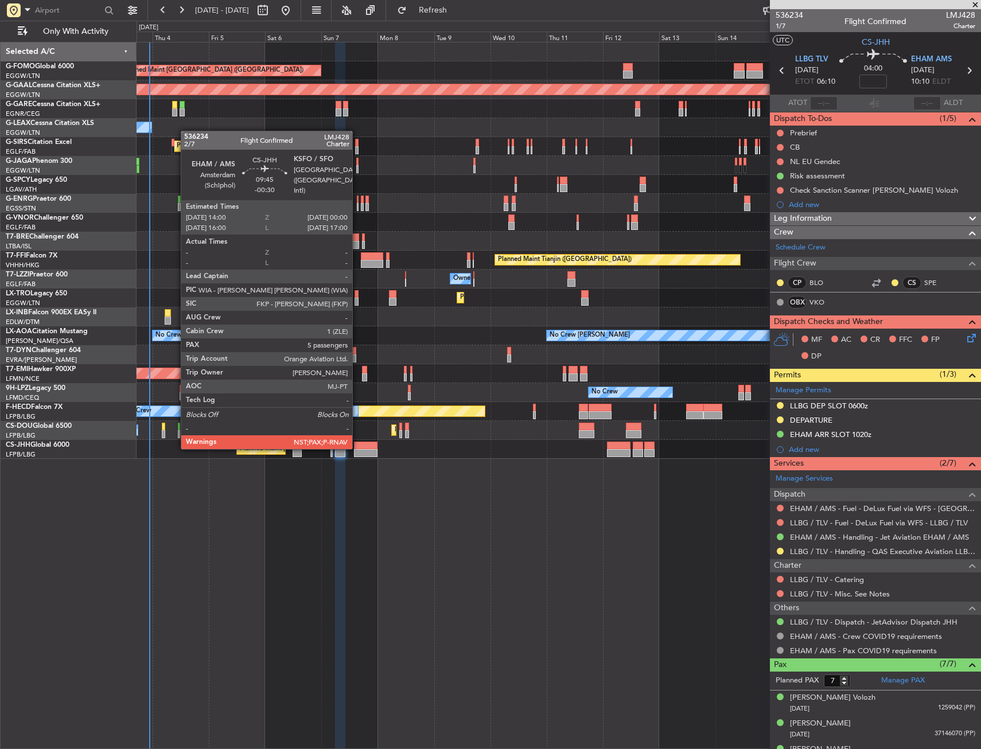
click at [357, 448] on div at bounding box center [366, 446] width 24 height 8
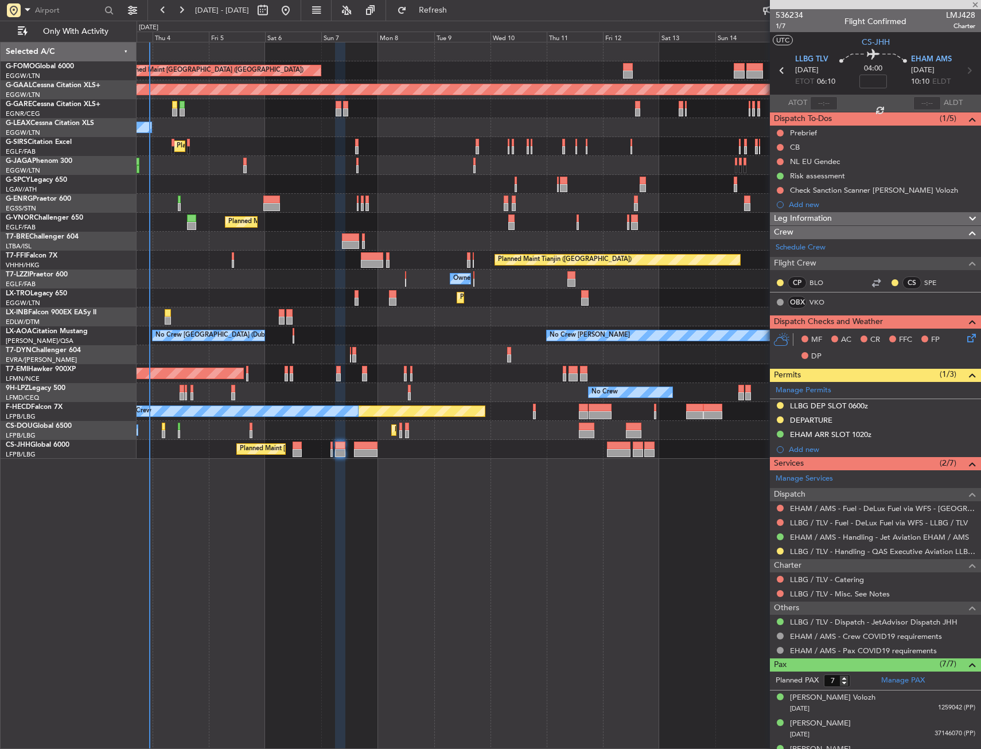
type input "-00:30"
type input "5"
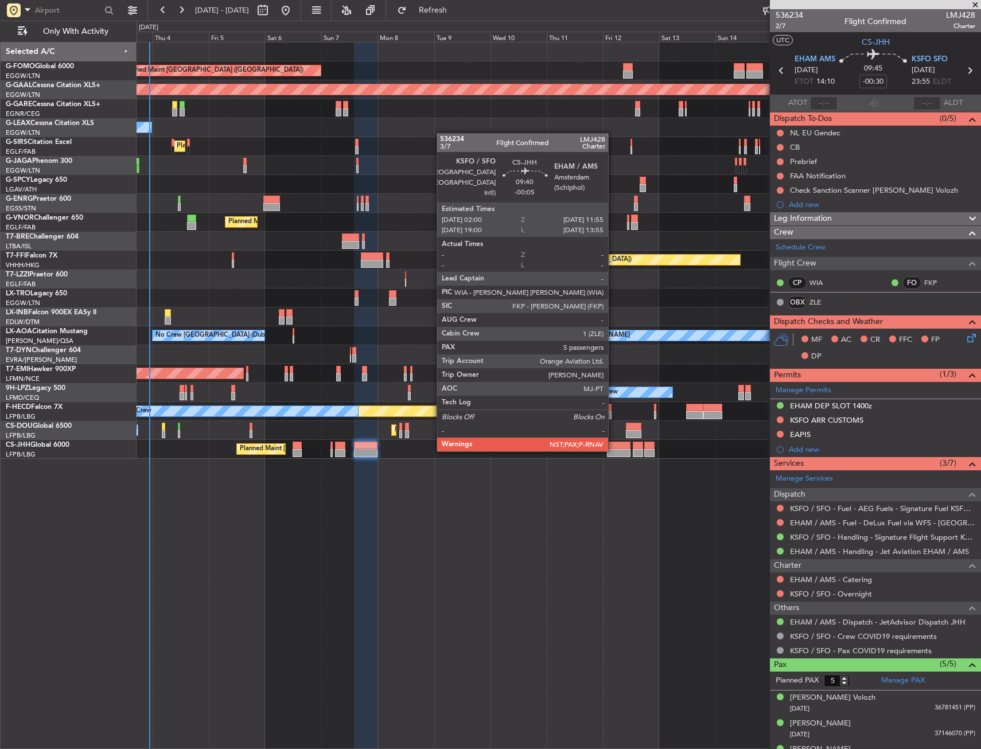
click at [613, 450] on div at bounding box center [619, 453] width 24 height 8
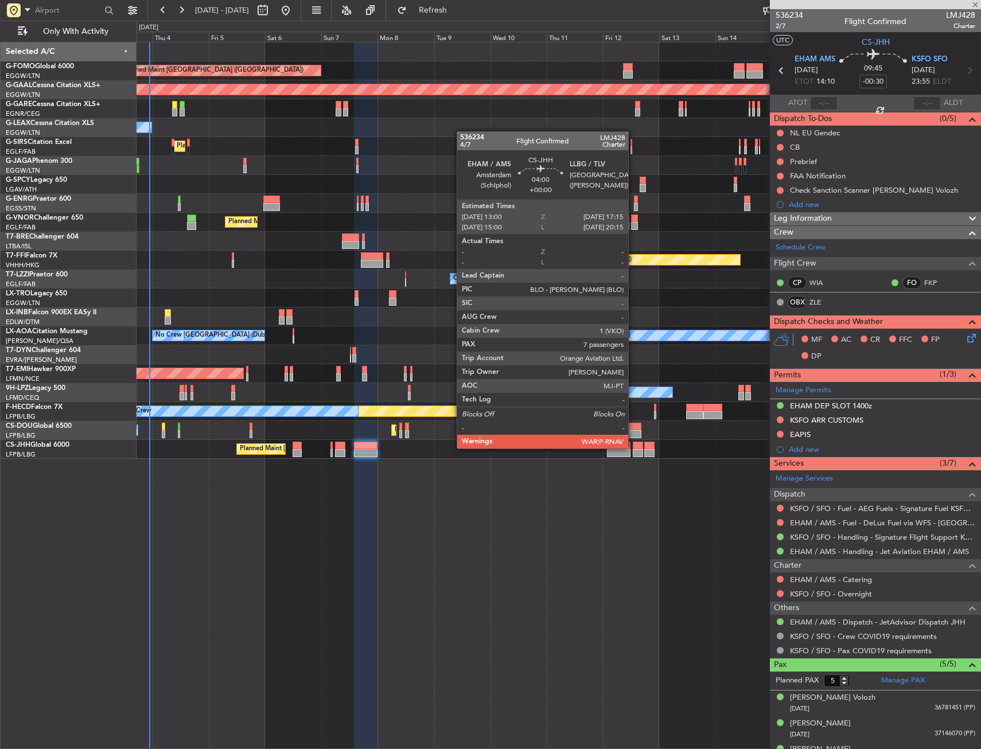
type input "-00:05"
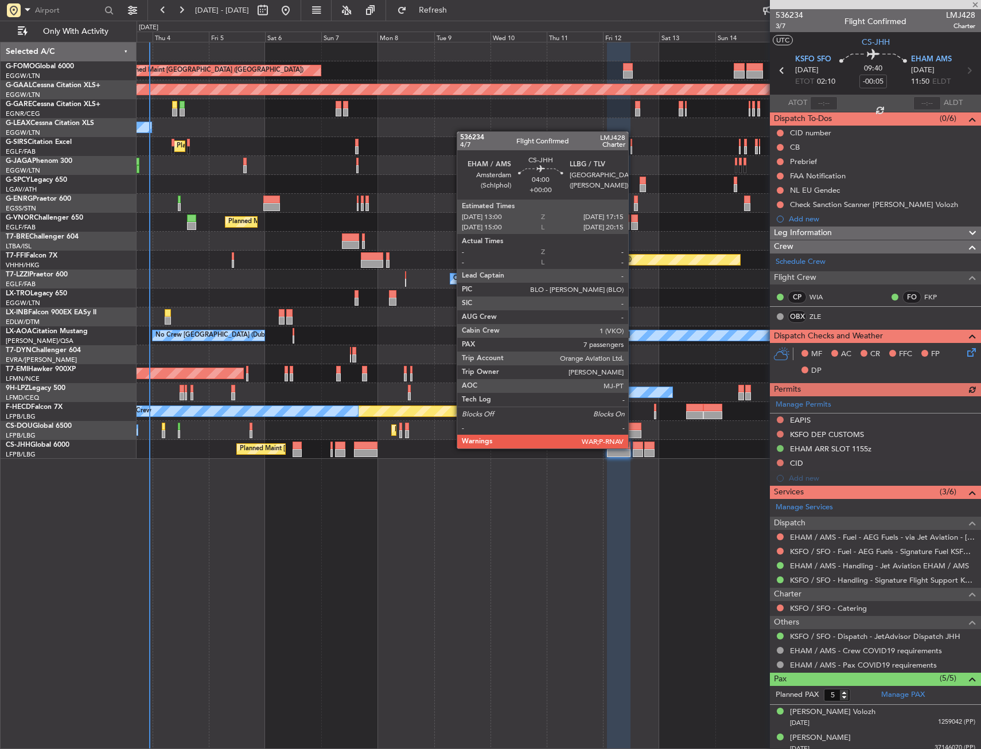
click at [633, 447] on div at bounding box center [638, 446] width 10 height 8
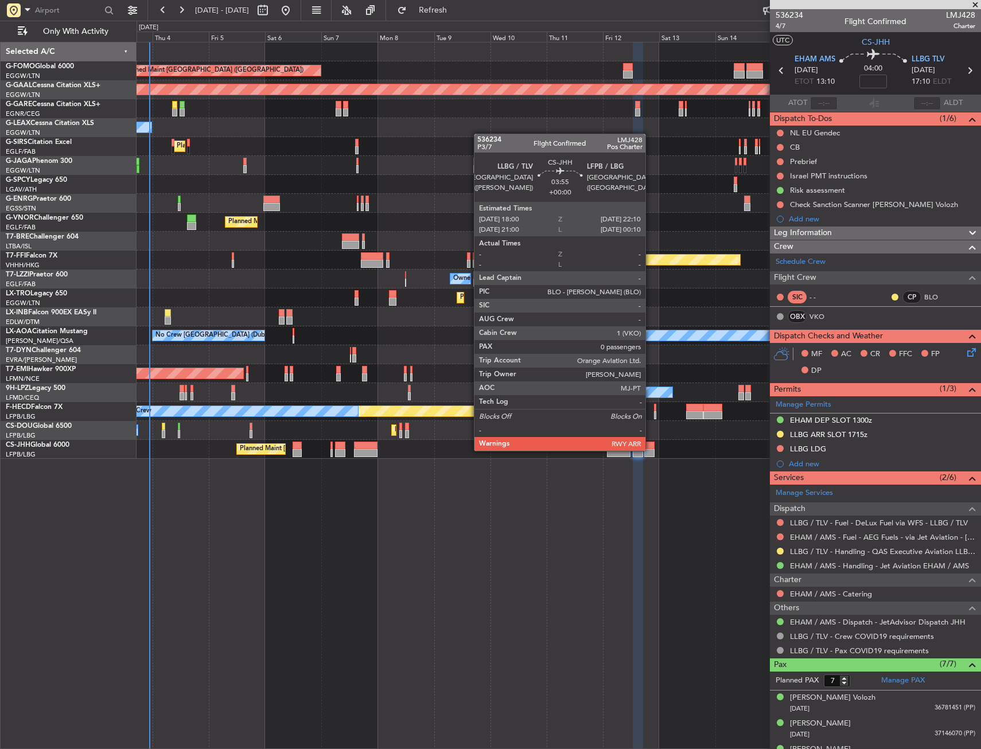
click at [650, 450] on div at bounding box center [649, 453] width 10 height 8
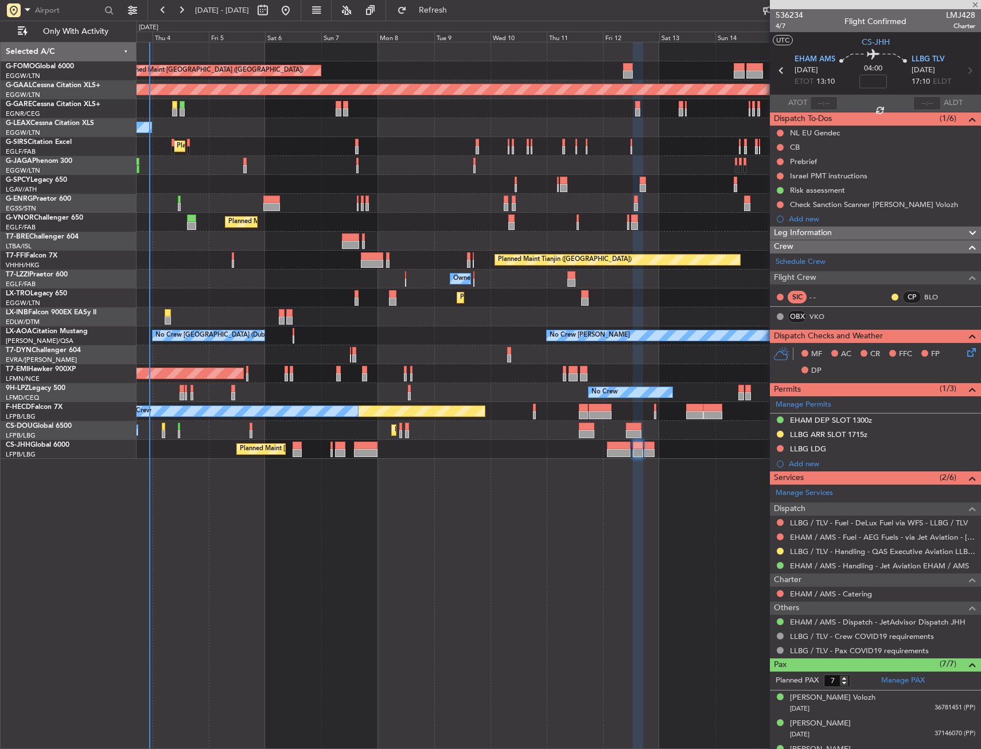
type input "0"
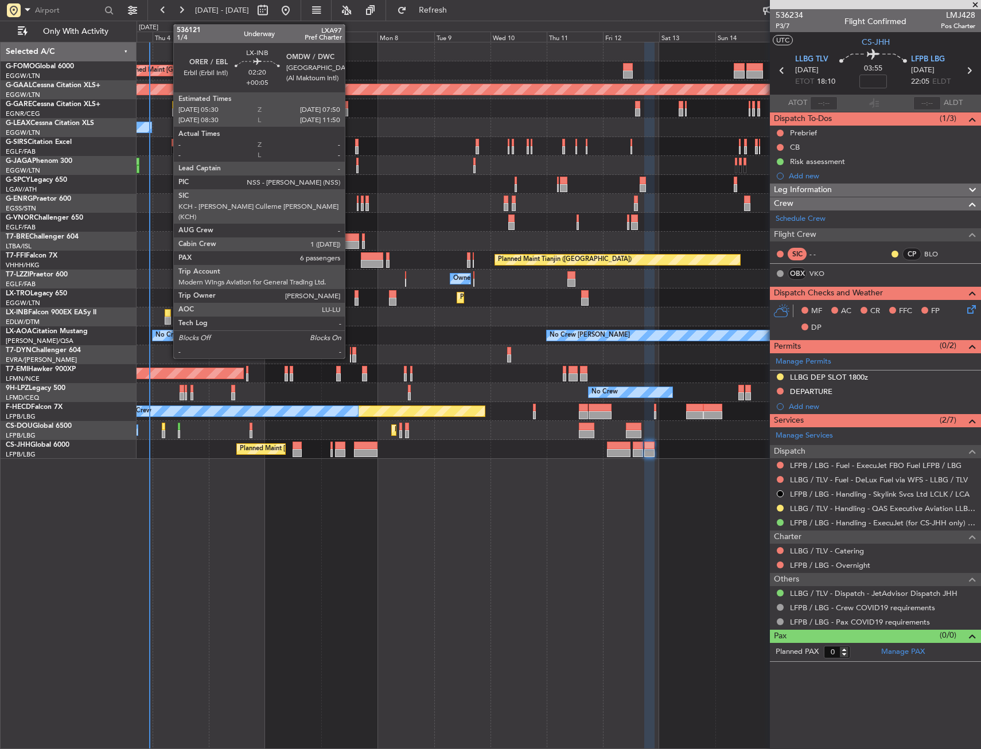
click at [167, 312] on div at bounding box center [168, 313] width 6 height 8
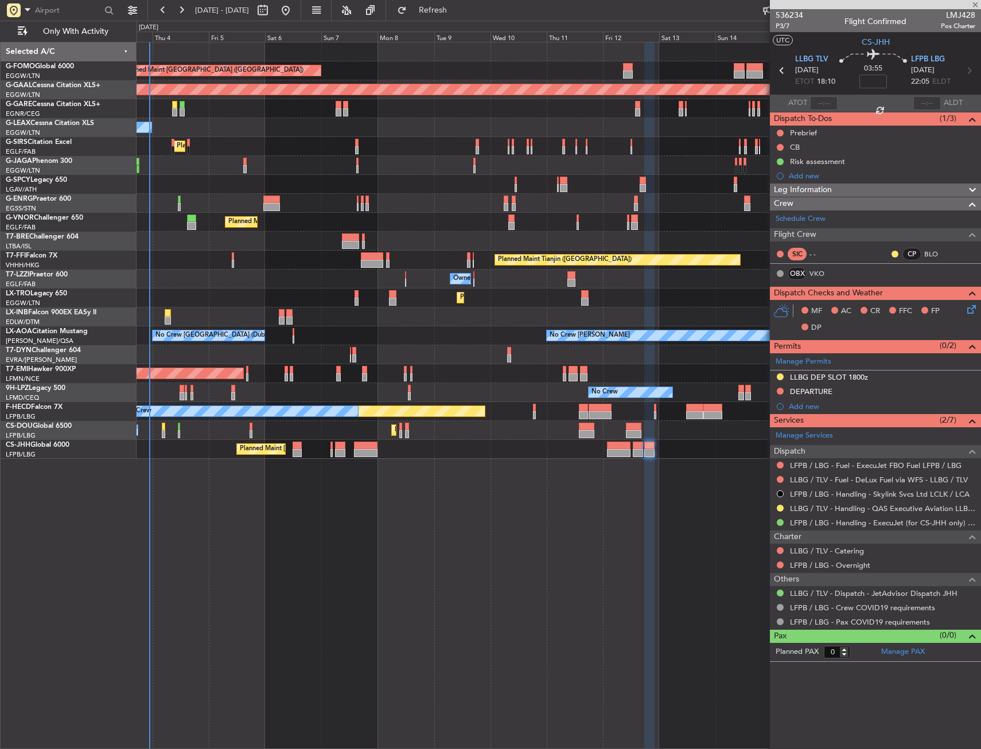
type input "+00:05"
type input "6"
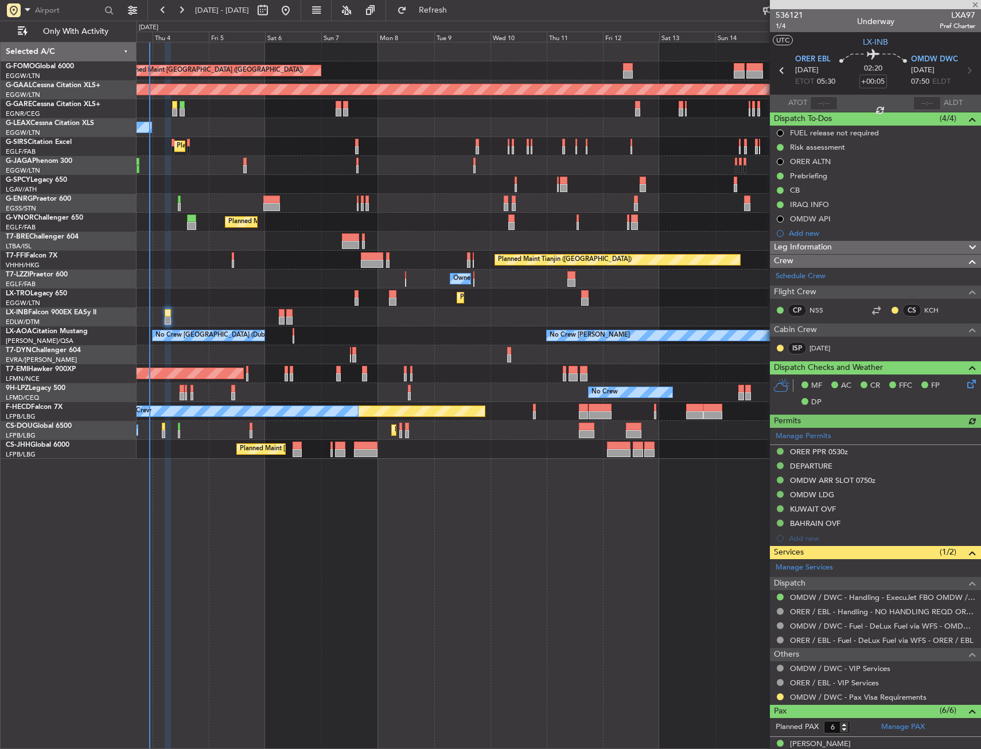
scroll to position [142, 0]
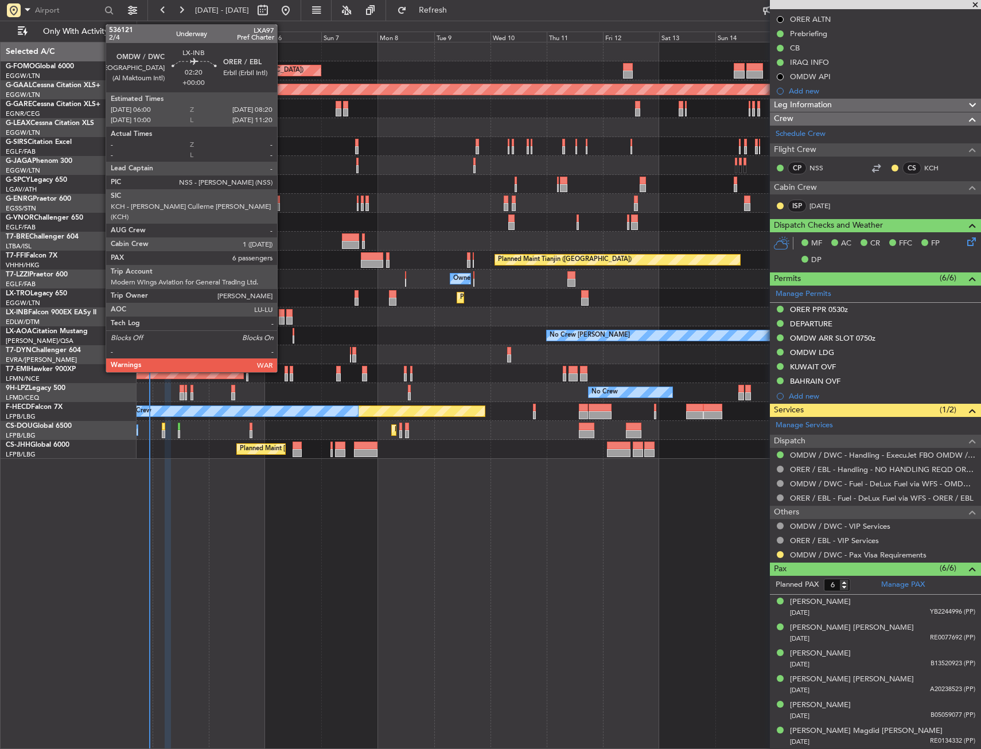
click at [282, 313] on div at bounding box center [282, 313] width 6 height 8
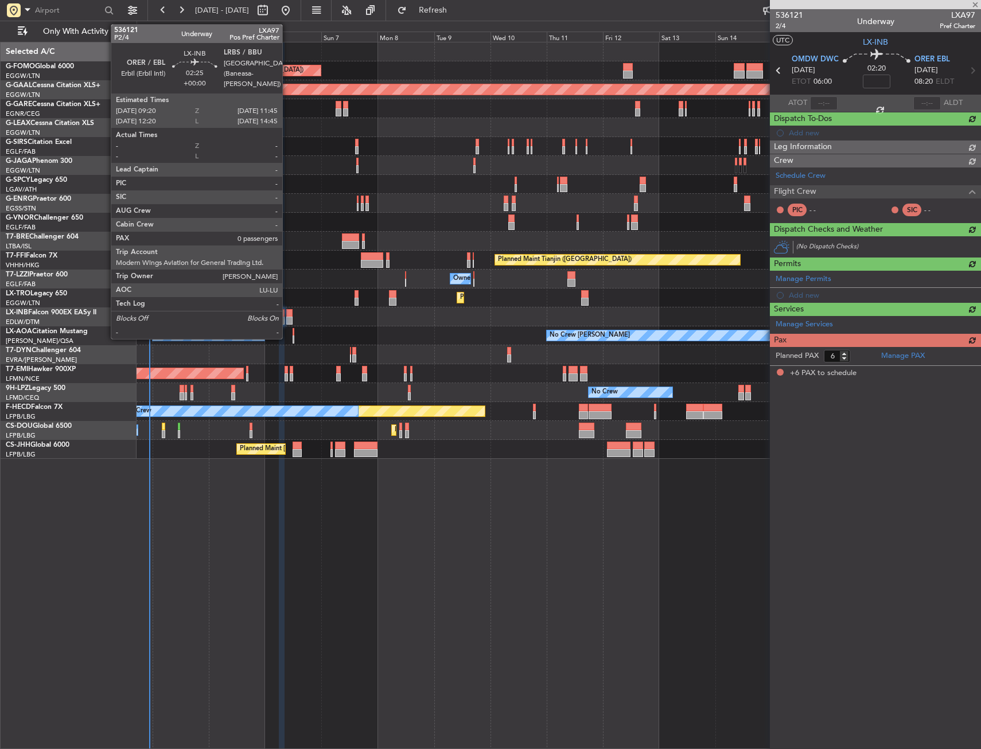
scroll to position [0, 0]
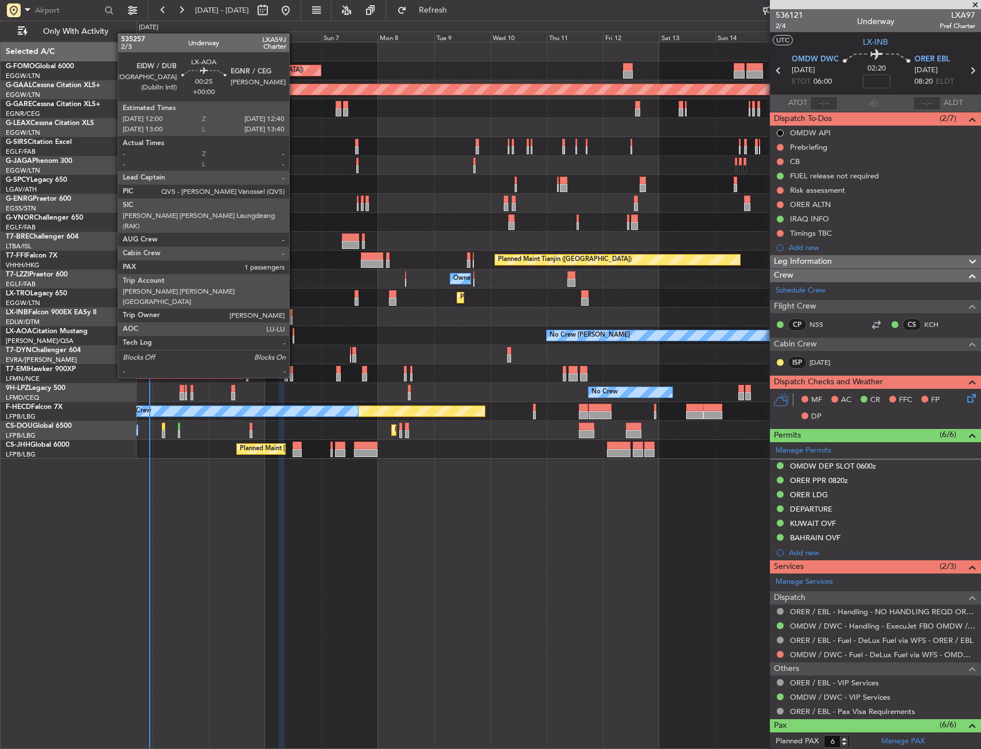
click at [294, 336] on div at bounding box center [294, 340] width 2 height 8
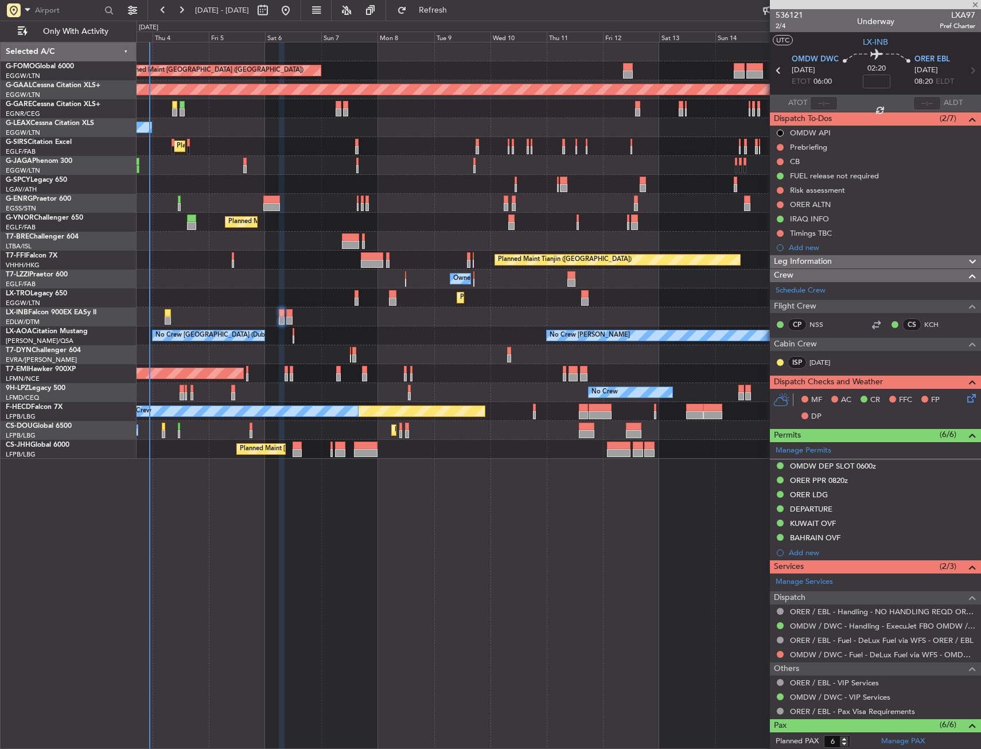
type input "1"
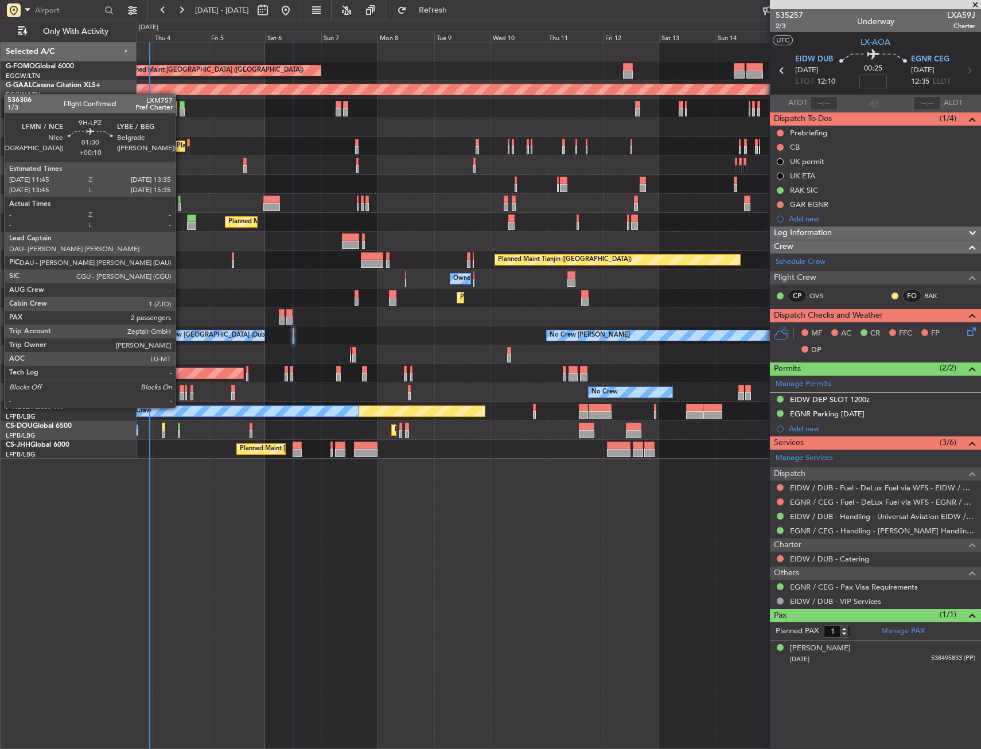
click at [181, 396] on div at bounding box center [182, 396] width 5 height 8
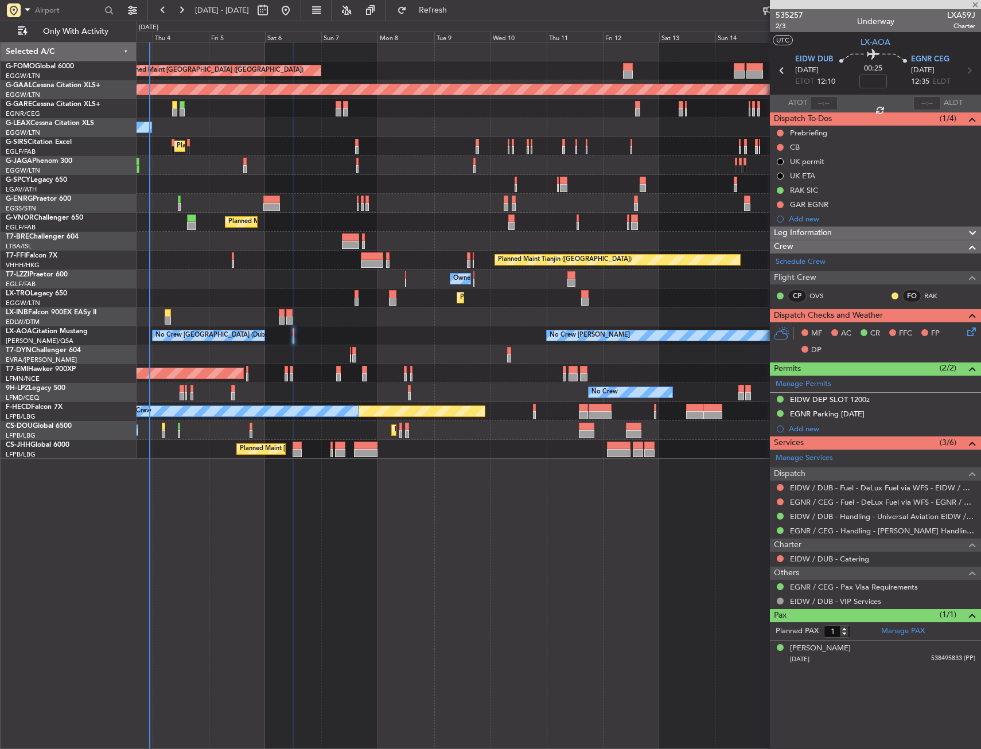
type input "+00:10"
type input "2"
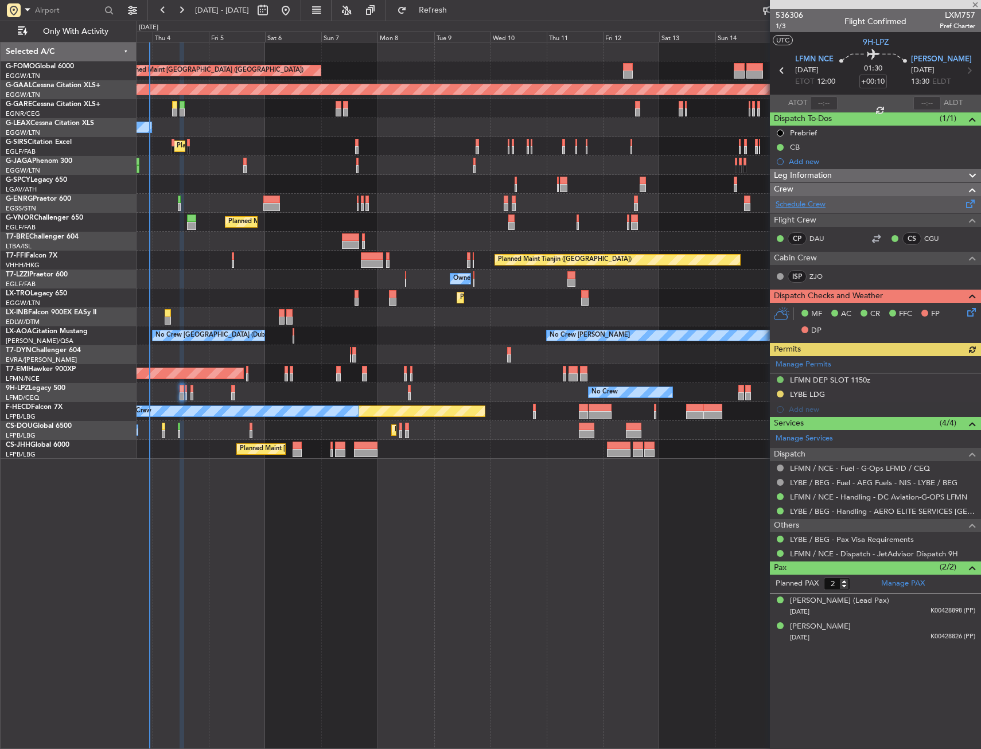
click at [798, 207] on link "Schedule Crew" at bounding box center [800, 204] width 50 height 11
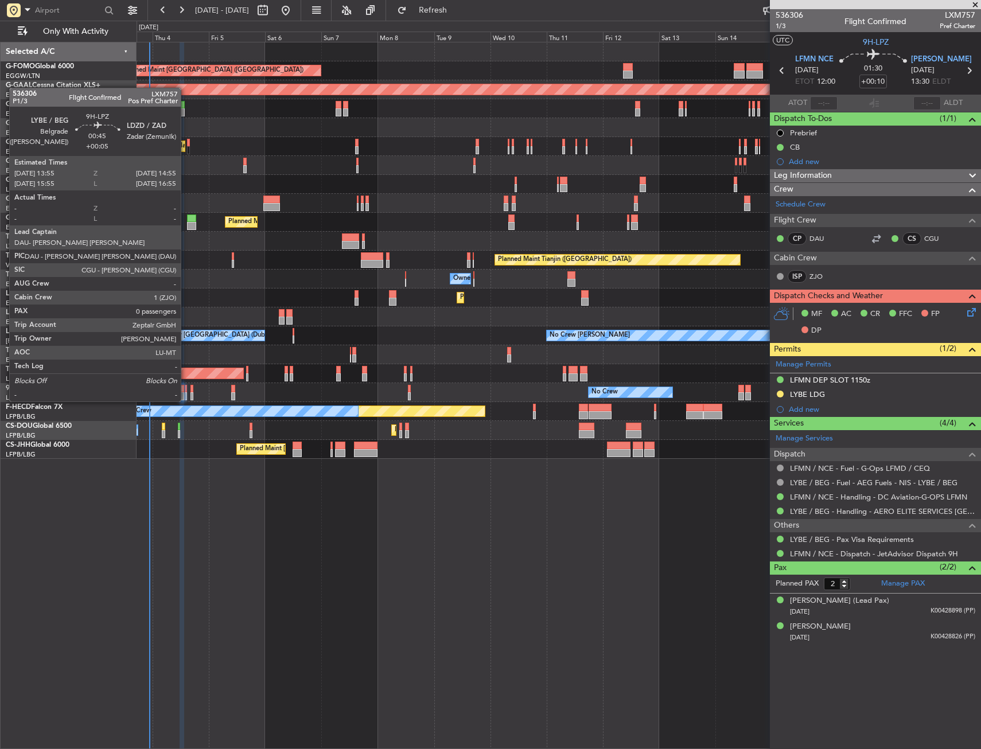
click at [186, 390] on div at bounding box center [186, 389] width 3 height 8
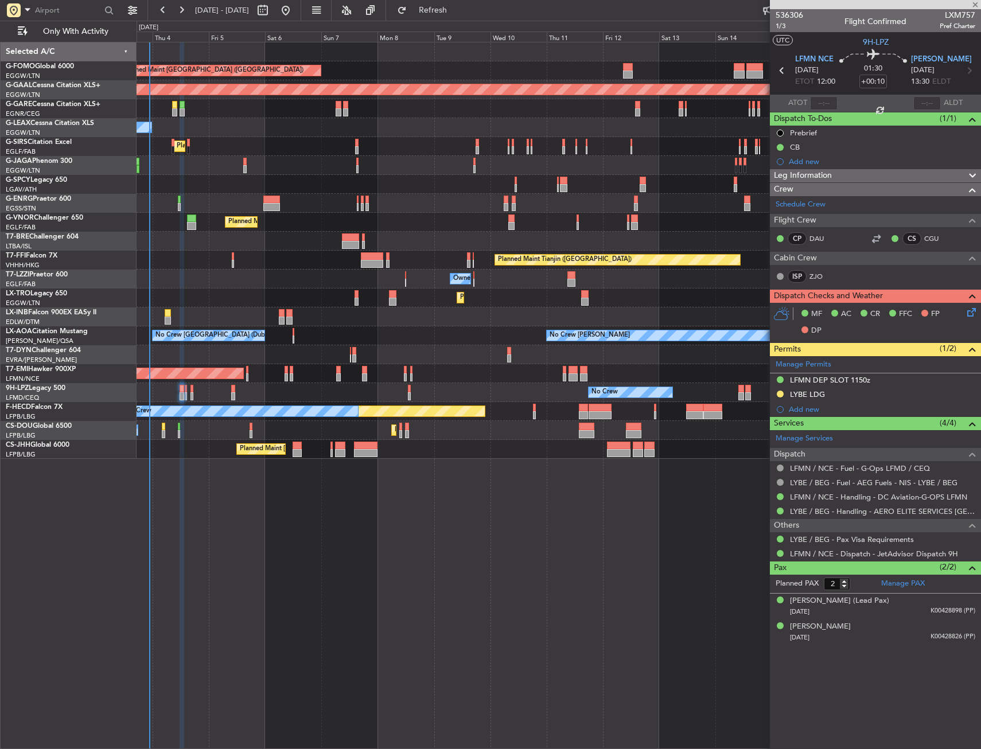
type input "+00:05"
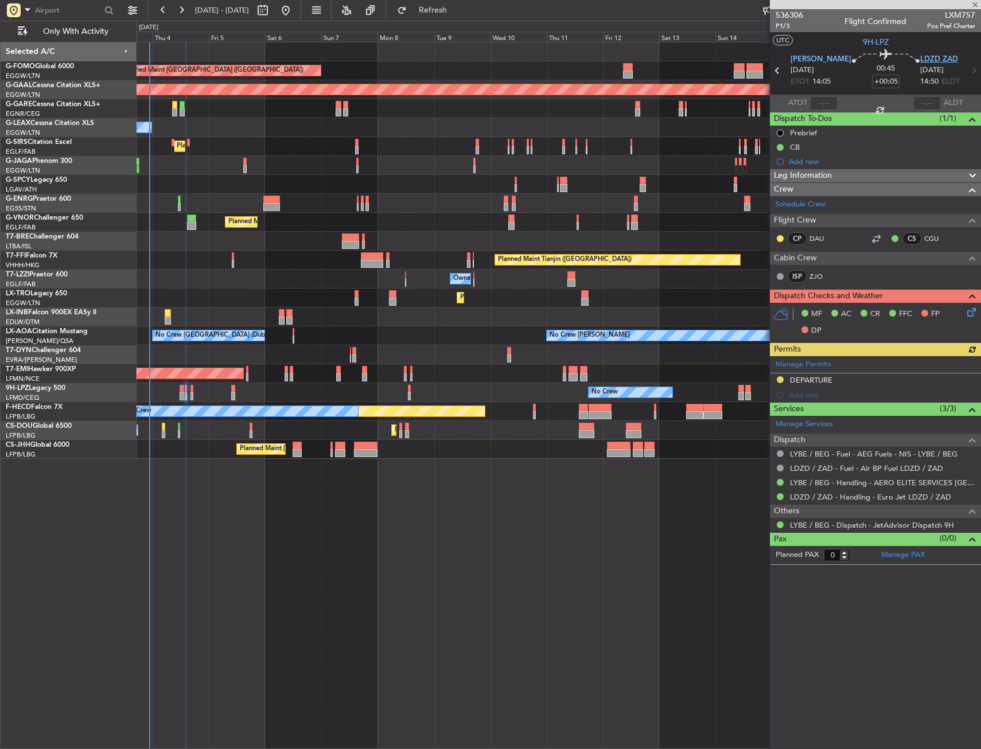
click at [920, 56] on span "LDZD ZAD" at bounding box center [939, 59] width 38 height 11
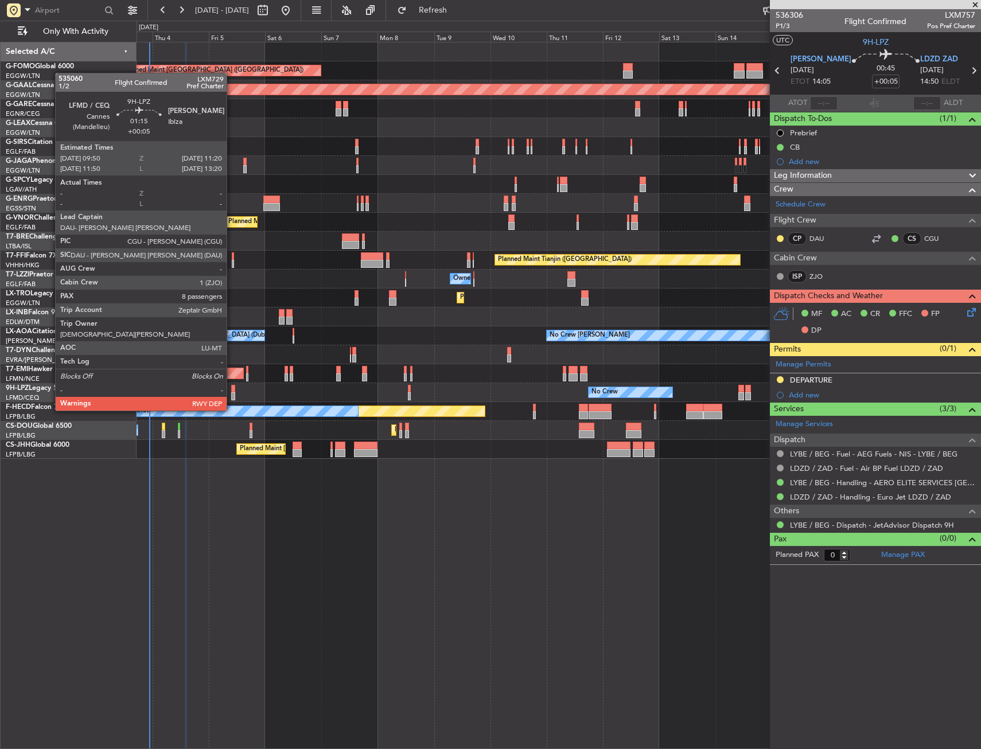
click at [232, 389] on div at bounding box center [233, 389] width 4 height 8
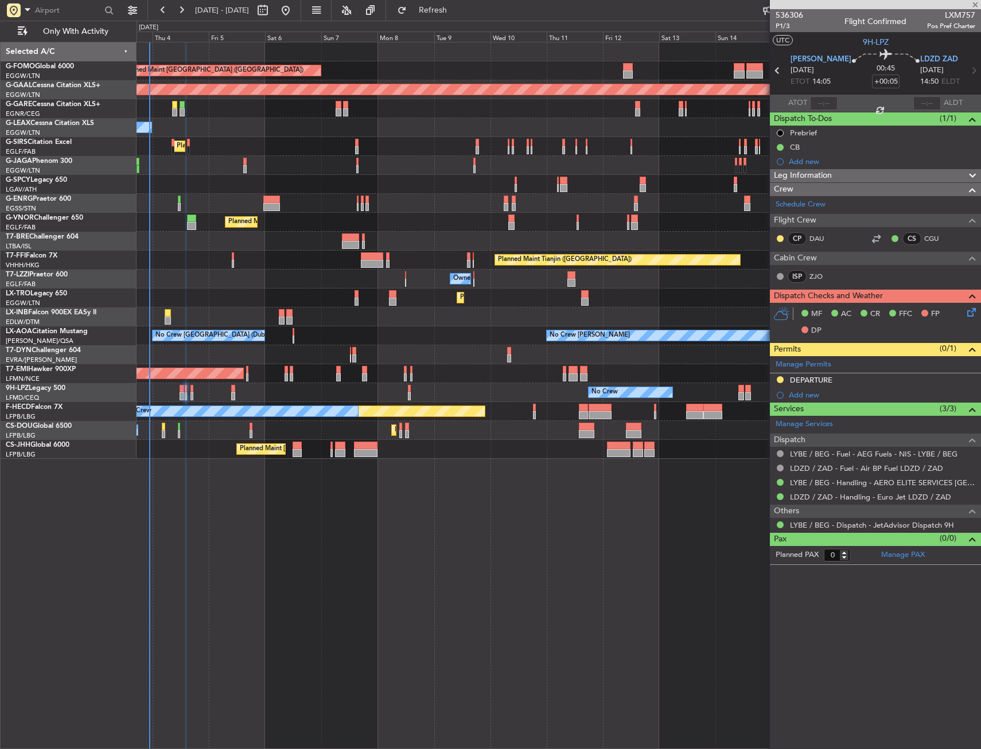
type input "8"
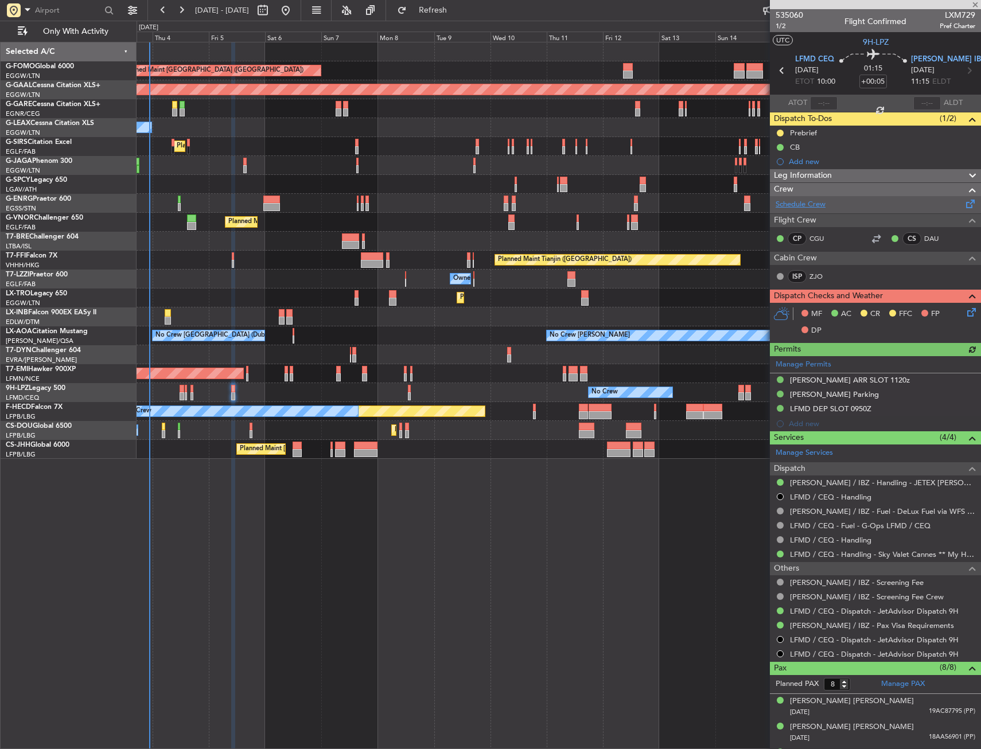
click at [820, 208] on link "Schedule Crew" at bounding box center [800, 204] width 50 height 11
click at [919, 65] on span "[DATE]" at bounding box center [923, 70] width 24 height 11
click at [927, 58] on span "LEIB IBZ" at bounding box center [948, 59] width 75 height 11
click at [965, 314] on icon at bounding box center [969, 310] width 9 height 9
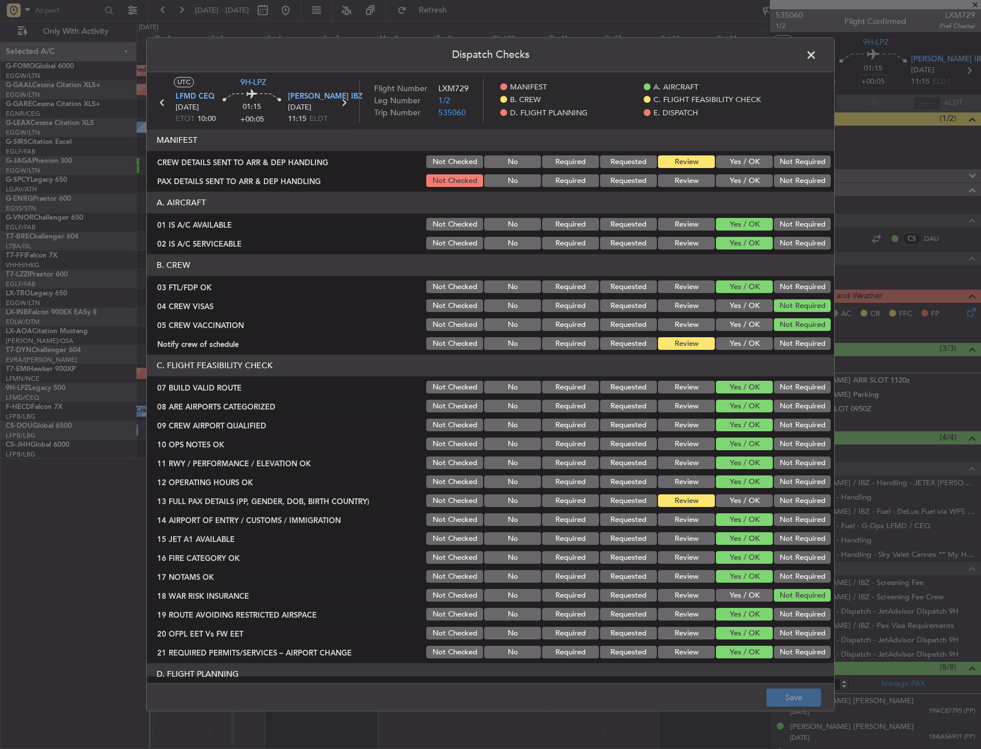
click at [739, 342] on button "Yes / OK" at bounding box center [744, 344] width 57 height 13
click at [779, 700] on button "Save" at bounding box center [793, 698] width 54 height 18
click at [817, 56] on span at bounding box center [817, 57] width 0 height 23
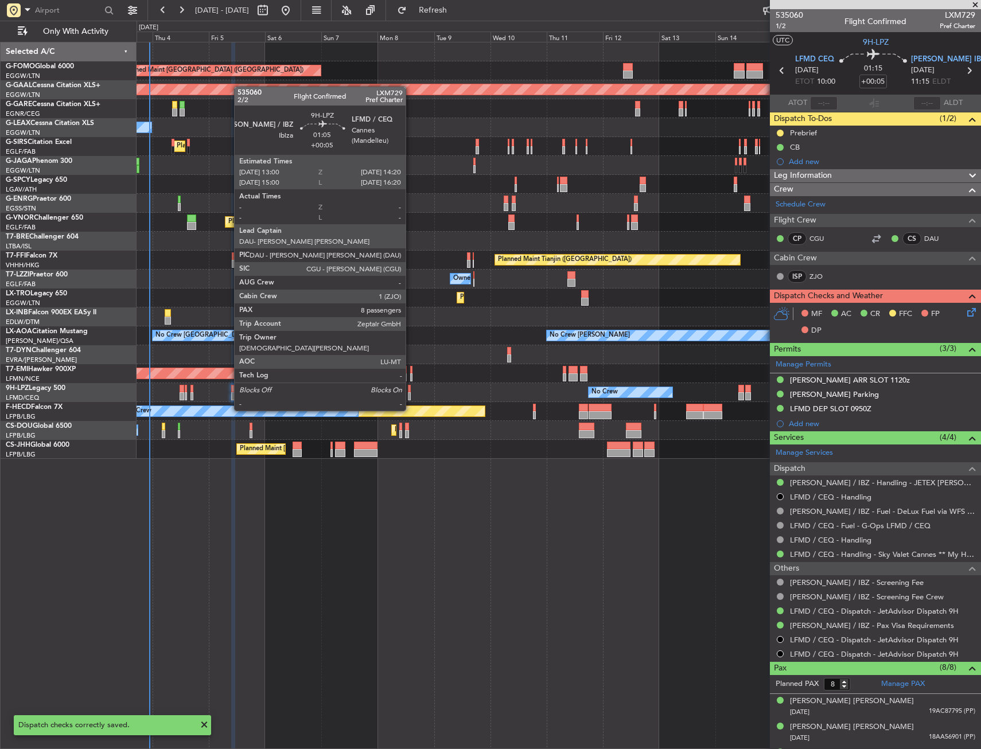
click at [411, 389] on div at bounding box center [409, 389] width 3 height 8
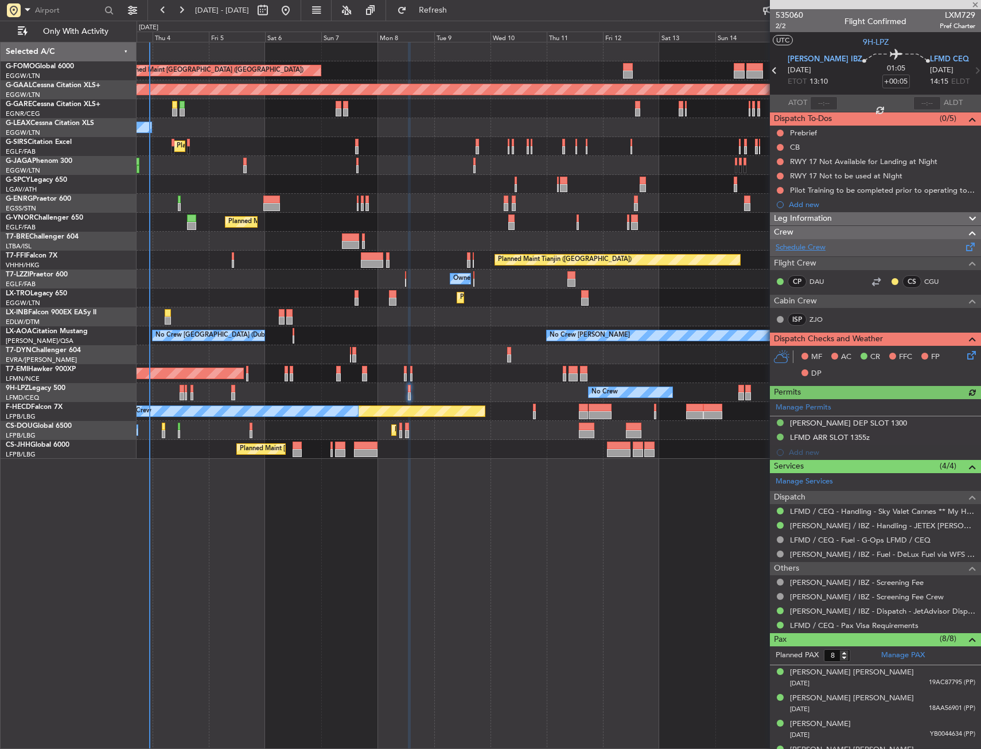
click at [808, 247] on link "Schedule Crew" at bounding box center [800, 247] width 50 height 11
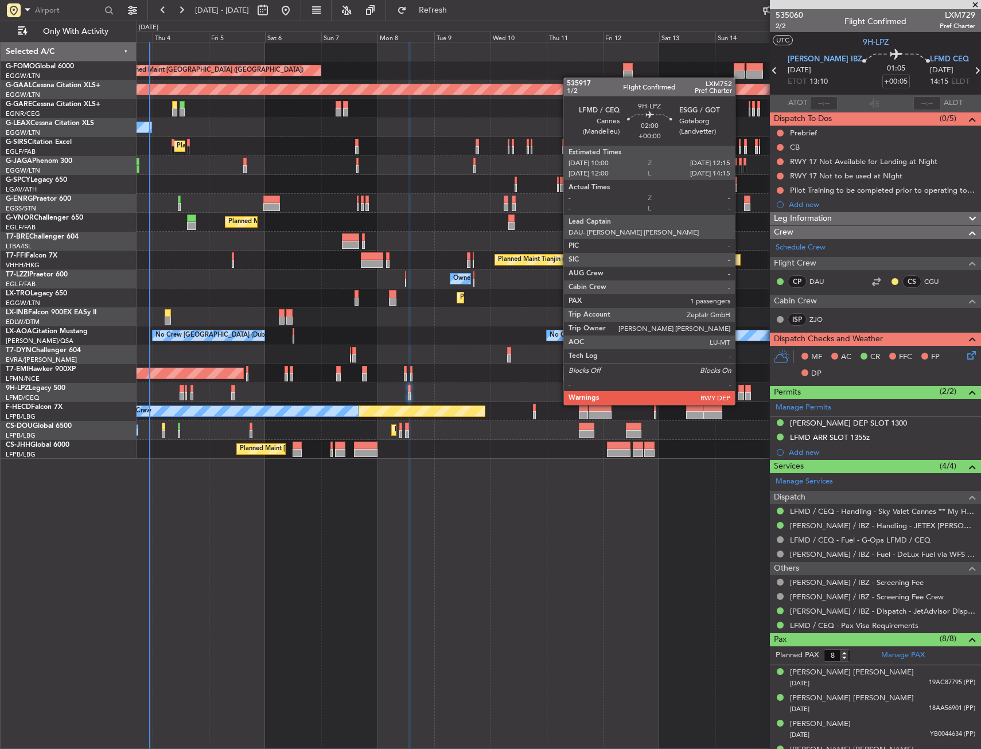
click at [740, 393] on div at bounding box center [741, 396] width 6 height 8
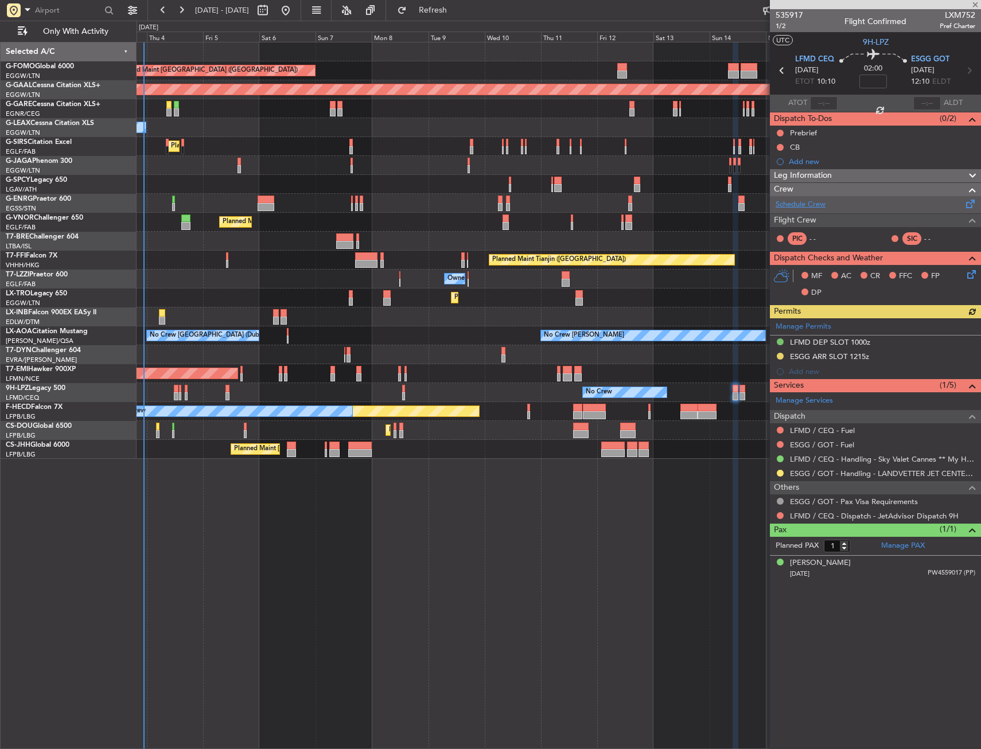
click at [808, 209] on link "Schedule Crew" at bounding box center [800, 204] width 50 height 11
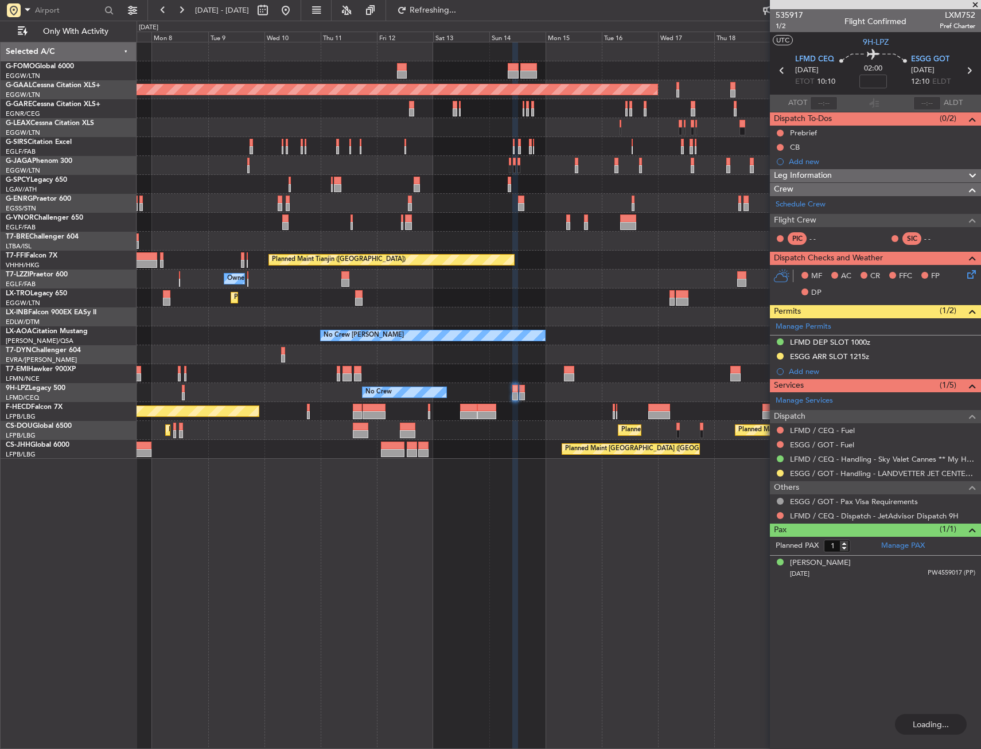
click at [394, 526] on div "Planned Maint London (Luton) Planned Maint Dusseldorf Owner Planned Maint Londo…" at bounding box center [559, 395] width 844 height 707
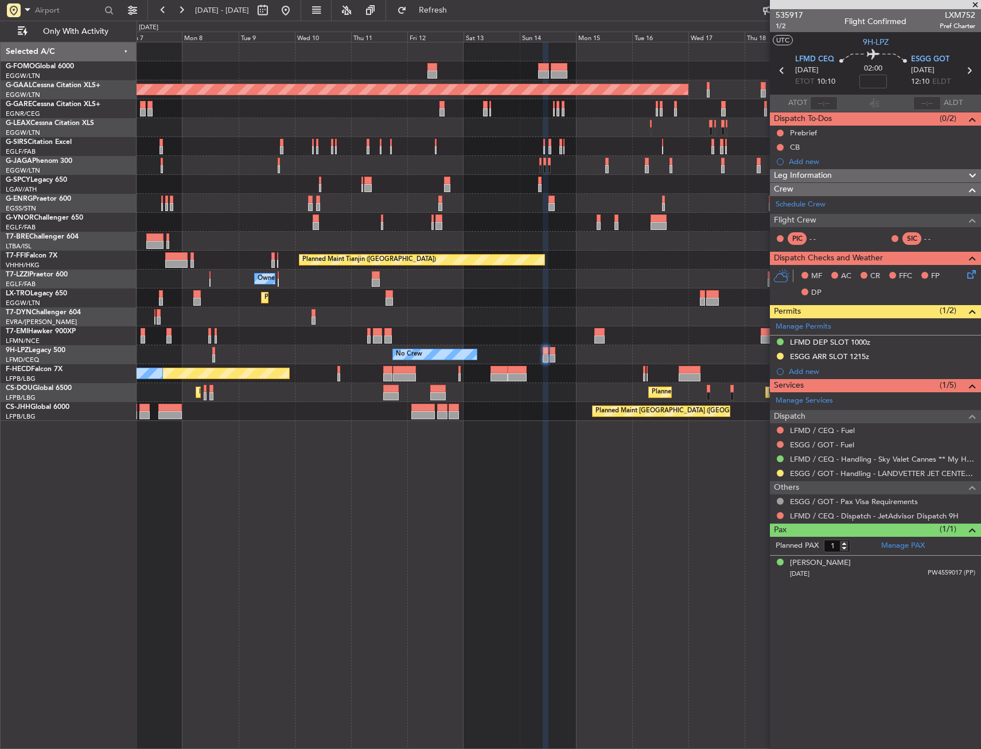
click at [515, 483] on div "Planned Maint London (Luton) Planned Maint Dusseldorf Owner Planned Maint Londo…" at bounding box center [559, 395] width 844 height 707
click at [915, 64] on span "ESGG GOT" at bounding box center [930, 59] width 38 height 11
click at [457, 14] on span "Refresh" at bounding box center [433, 10] width 48 height 8
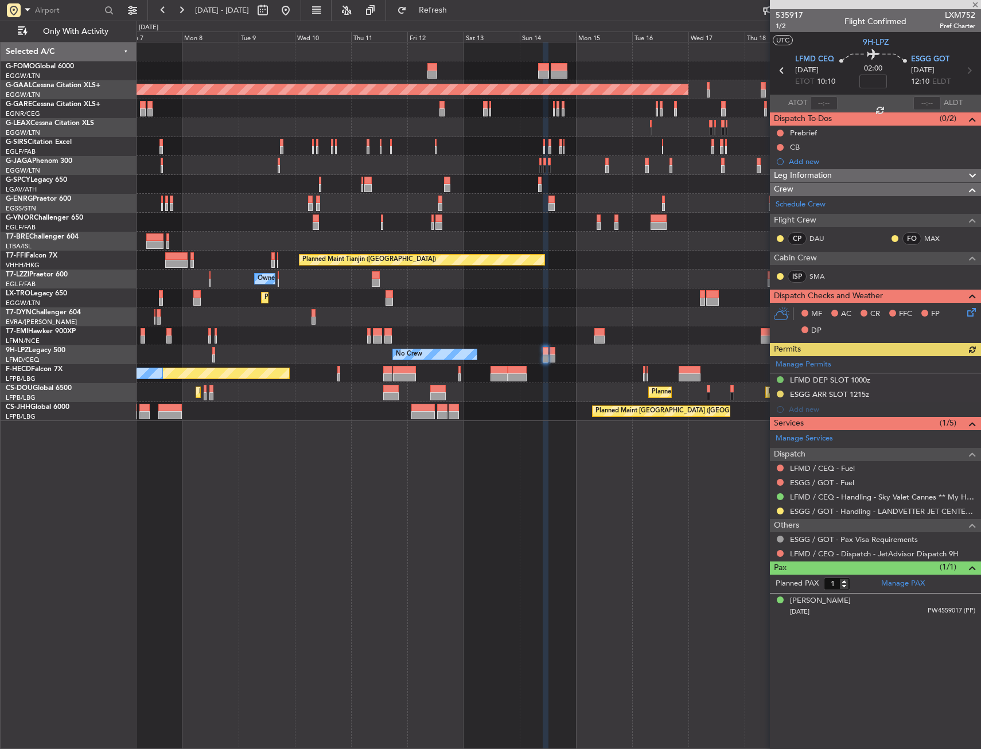
click at [973, 313] on icon at bounding box center [969, 310] width 9 height 9
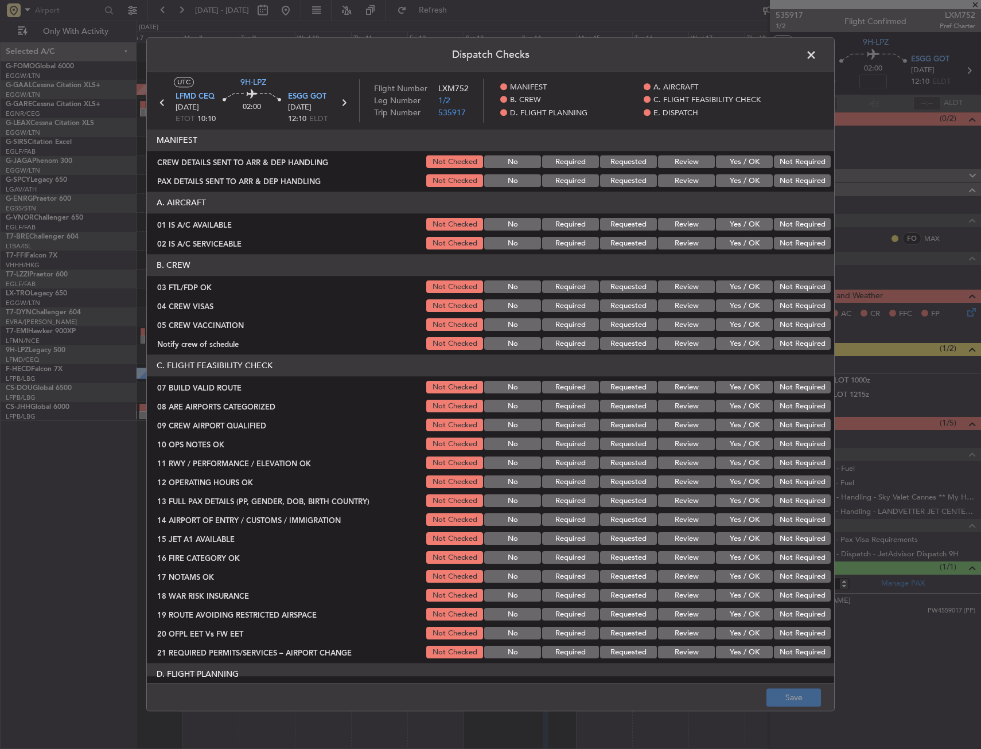
click at [746, 289] on button "Yes / OK" at bounding box center [744, 287] width 57 height 13
click at [784, 305] on button "Not Required" at bounding box center [802, 306] width 57 height 13
click at [781, 330] on button "Not Required" at bounding box center [802, 325] width 57 height 13
drag, startPoint x: 745, startPoint y: 341, endPoint x: 742, endPoint y: 350, distance: 9.6
click at [744, 341] on button "Yes / OK" at bounding box center [744, 344] width 57 height 13
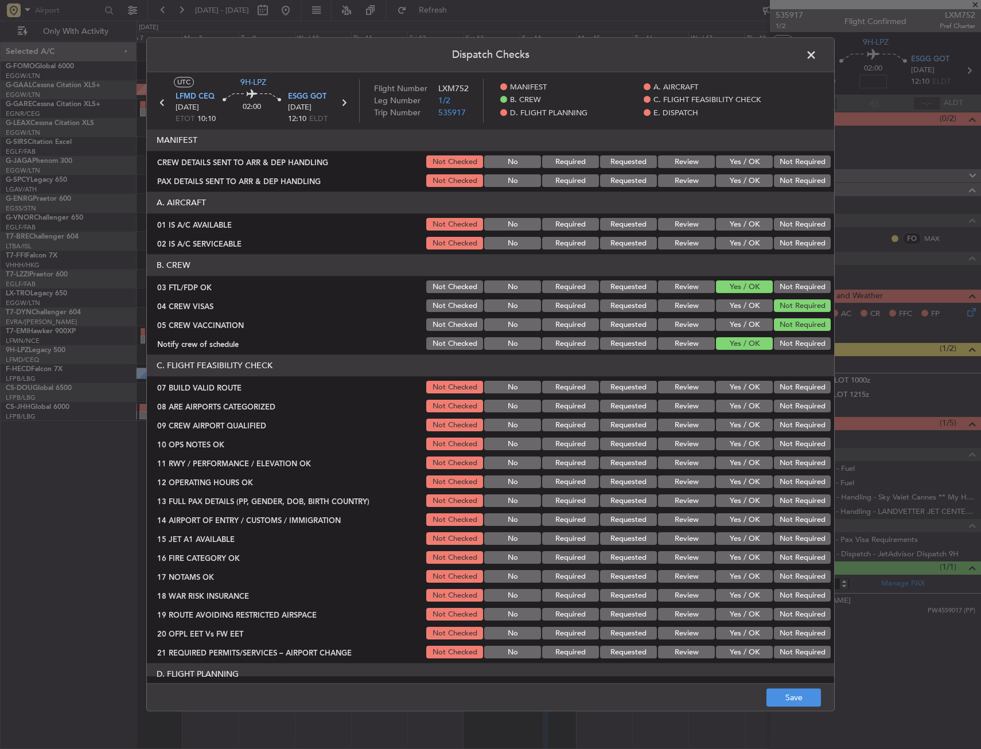
click at [732, 406] on button "Yes / OK" at bounding box center [744, 406] width 57 height 13
click at [731, 424] on button "Yes / OK" at bounding box center [744, 425] width 57 height 13
click at [780, 702] on button "Save" at bounding box center [793, 698] width 54 height 18
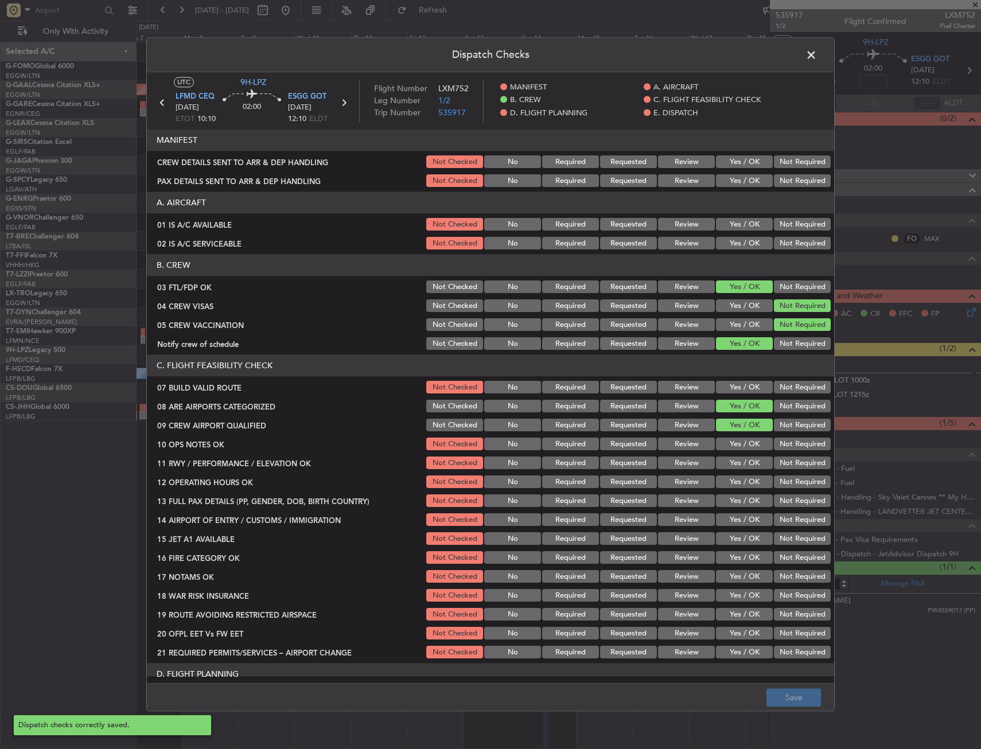
click at [817, 57] on span at bounding box center [817, 57] width 0 height 23
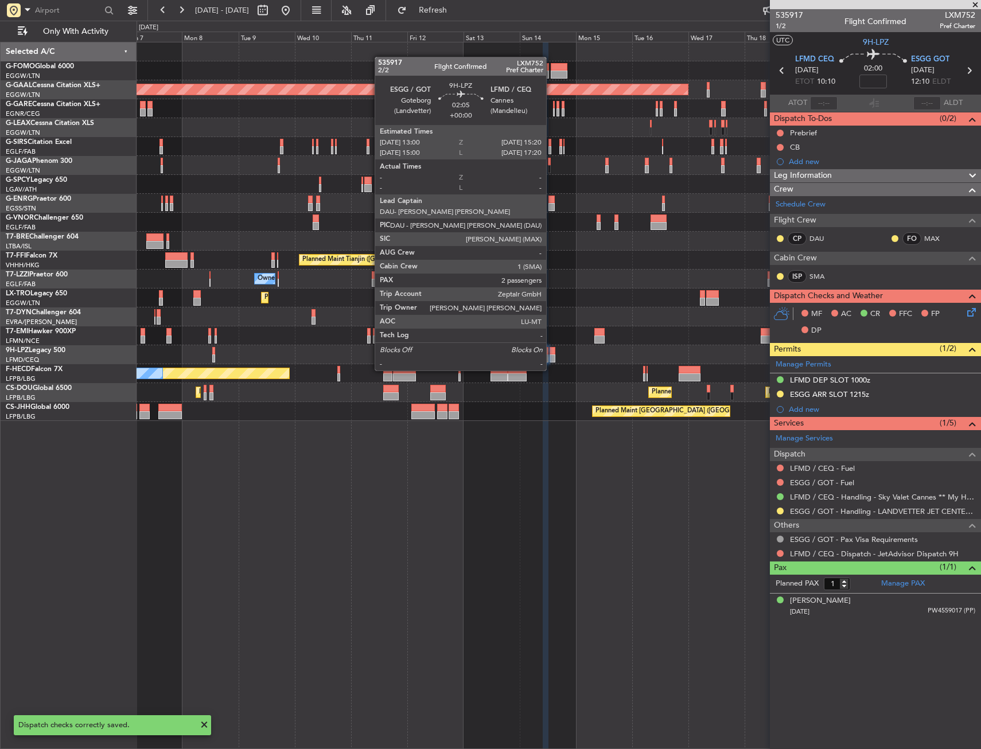
click at [551, 359] on div at bounding box center [552, 358] width 6 height 8
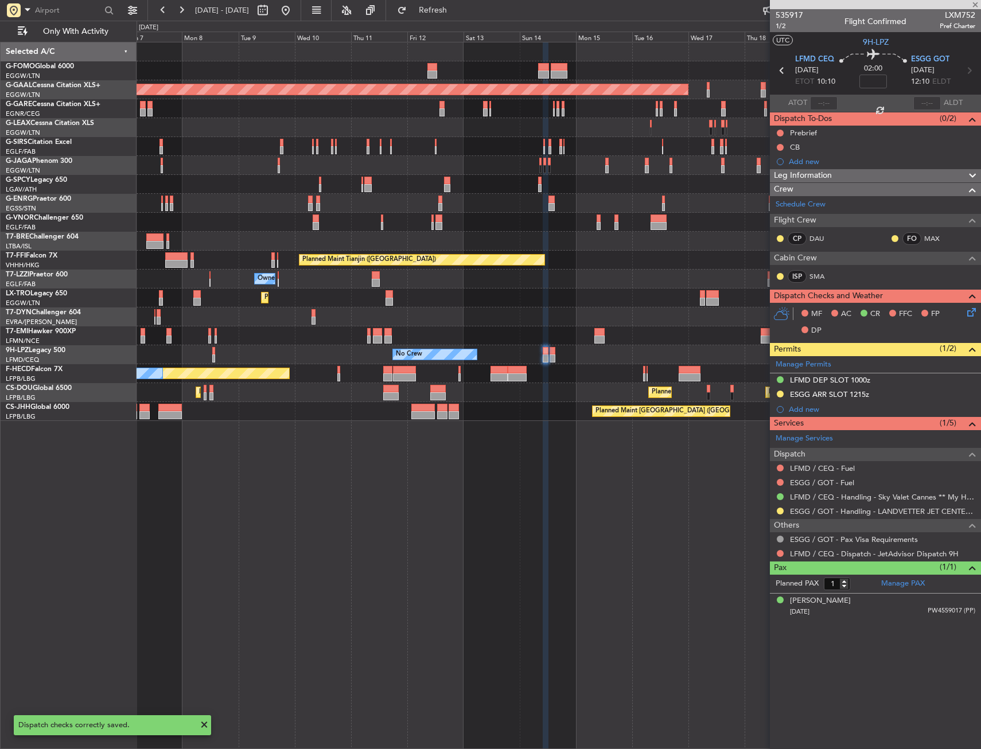
type input "2"
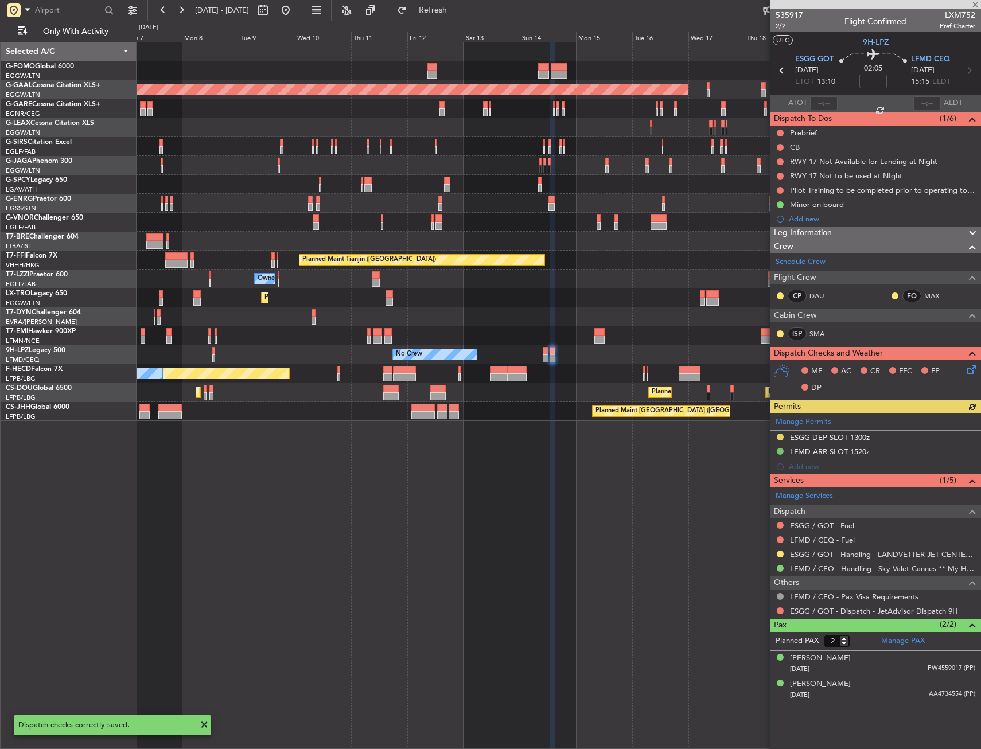
click at [970, 368] on icon at bounding box center [969, 367] width 9 height 9
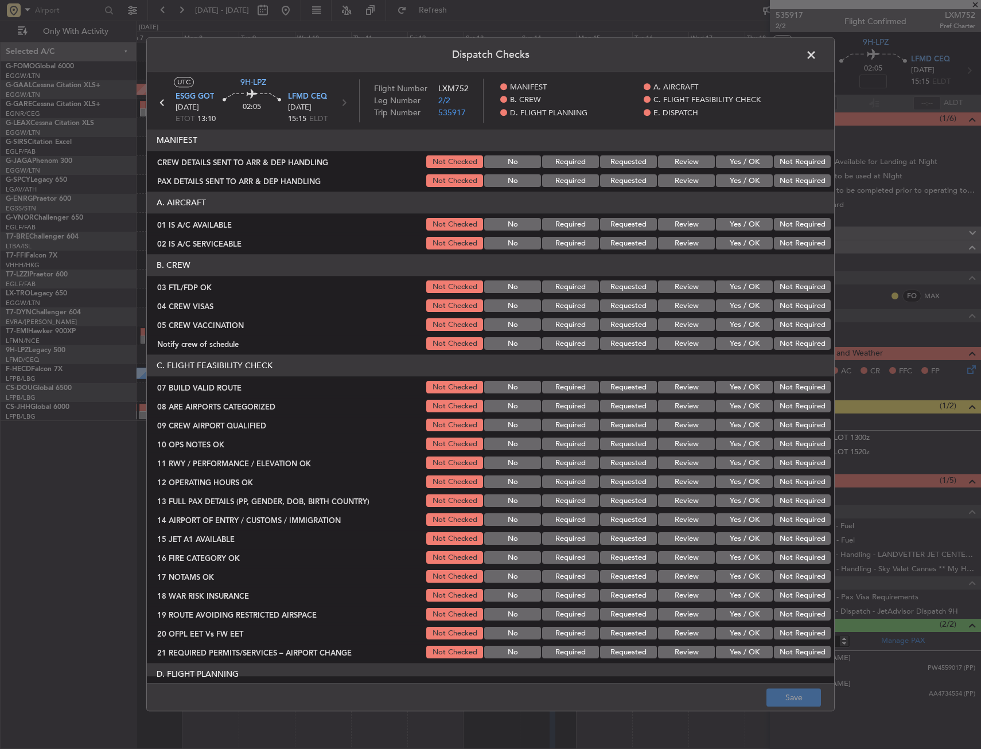
click at [733, 290] on button "Yes / OK" at bounding box center [744, 287] width 57 height 13
click at [774, 306] on button "Not Required" at bounding box center [802, 306] width 57 height 13
click at [774, 321] on button "Not Required" at bounding box center [802, 325] width 57 height 13
click at [752, 337] on div "Yes / OK" at bounding box center [743, 344] width 58 height 16
click at [748, 342] on button "Yes / OK" at bounding box center [744, 344] width 57 height 13
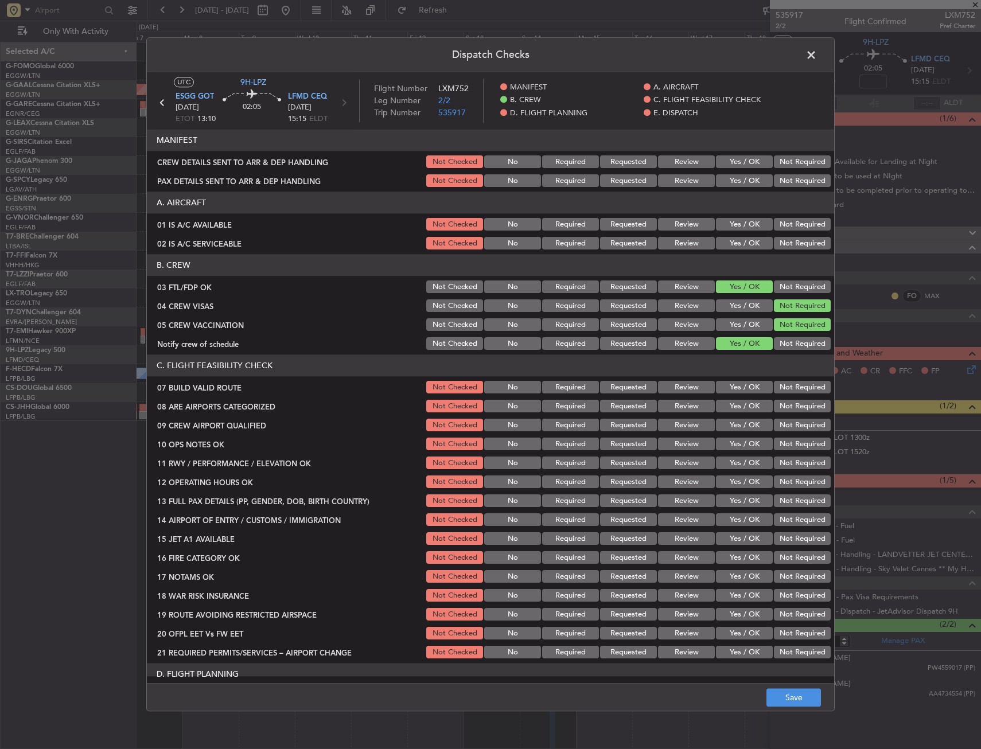
click at [735, 402] on button "Yes / OK" at bounding box center [744, 406] width 57 height 13
click at [733, 422] on button "Yes / OK" at bounding box center [744, 425] width 57 height 13
click at [794, 694] on button "Save" at bounding box center [793, 698] width 54 height 18
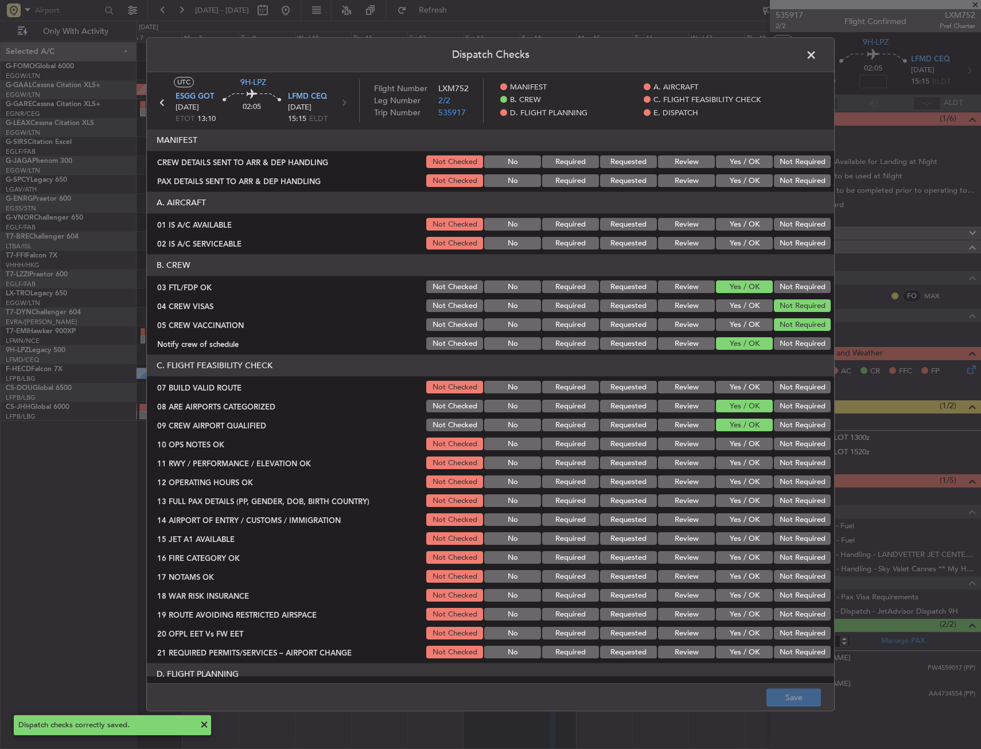
click at [817, 56] on span at bounding box center [817, 57] width 0 height 23
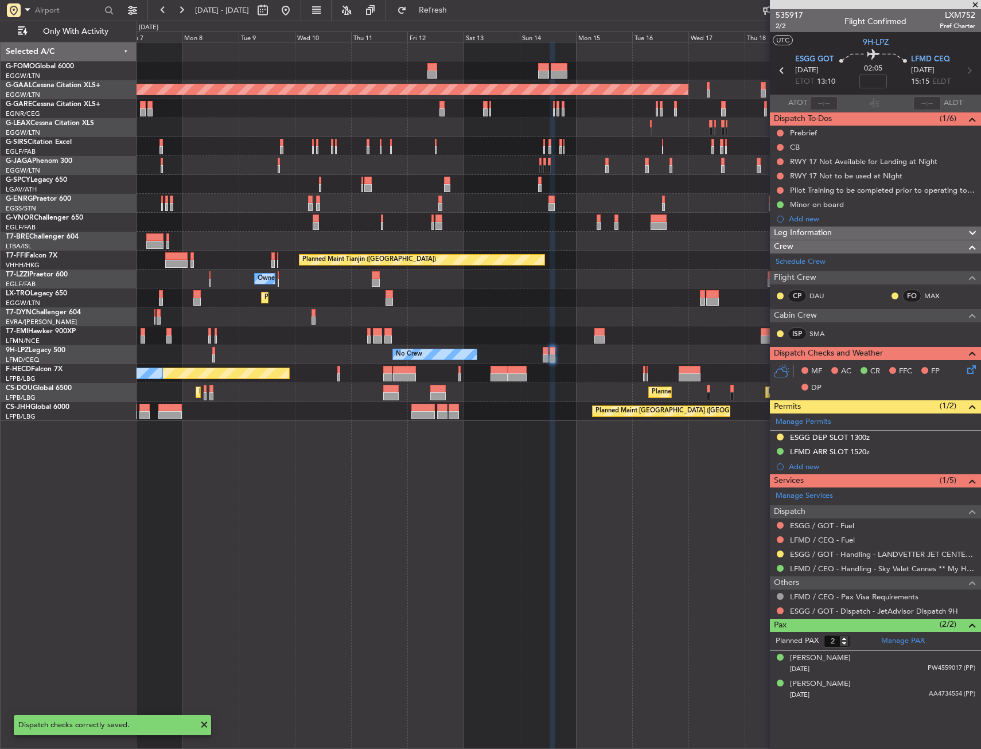
click at [644, 336] on div "Planned Maint London (Luton) Planned Maint Dusseldorf Owner Planned Maint Londo…" at bounding box center [559, 231] width 844 height 379
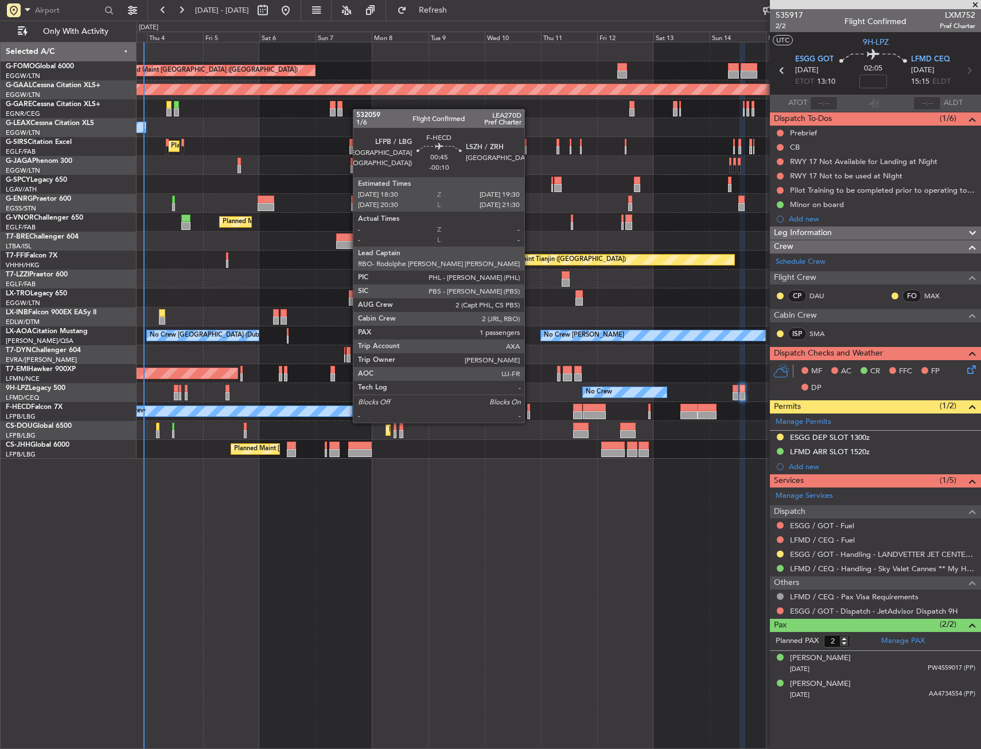
click at [529, 411] on div at bounding box center [528, 415] width 3 height 8
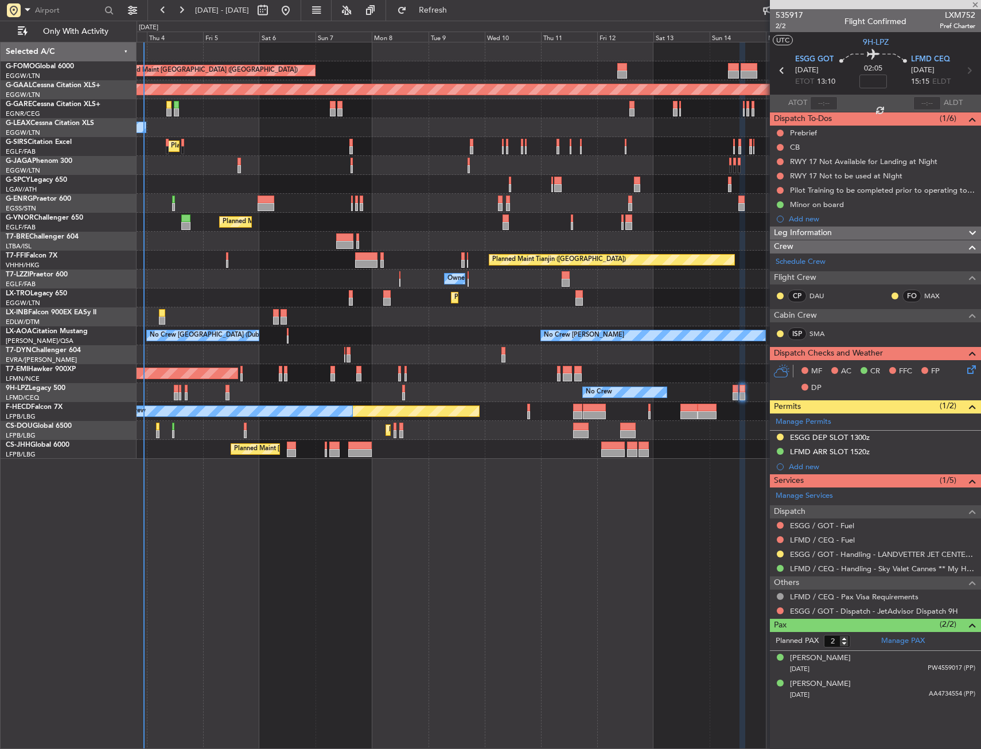
type input "-00:10"
type input "1"
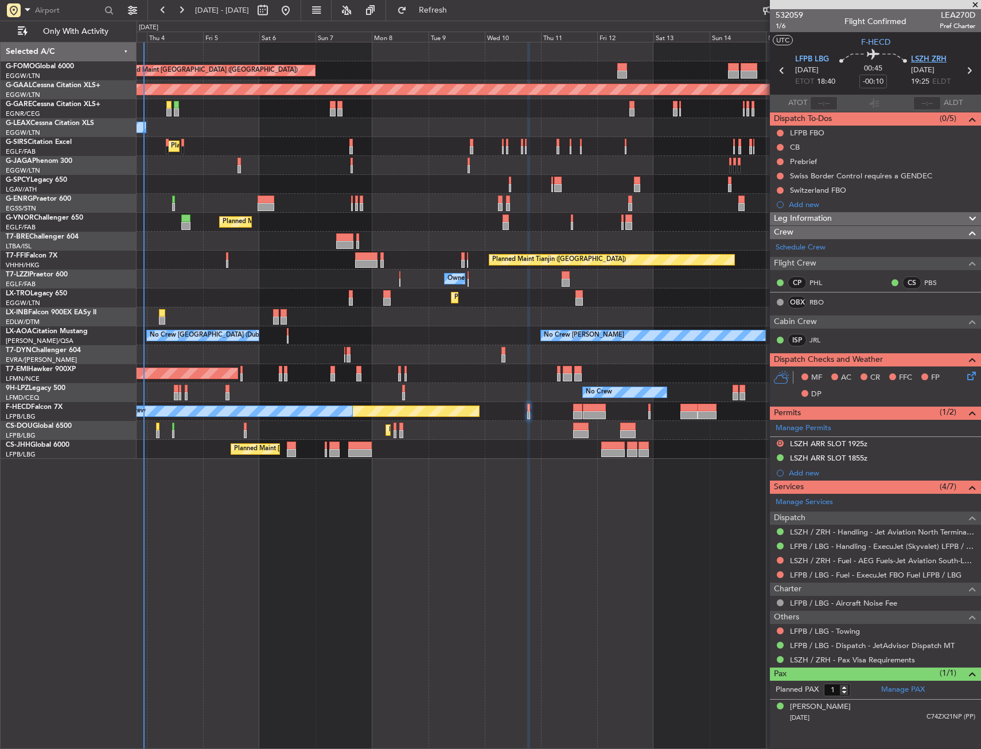
click at [914, 60] on span "LSZH ZRH" at bounding box center [929, 59] width 36 height 11
click at [810, 245] on link "Schedule Crew" at bounding box center [800, 247] width 50 height 11
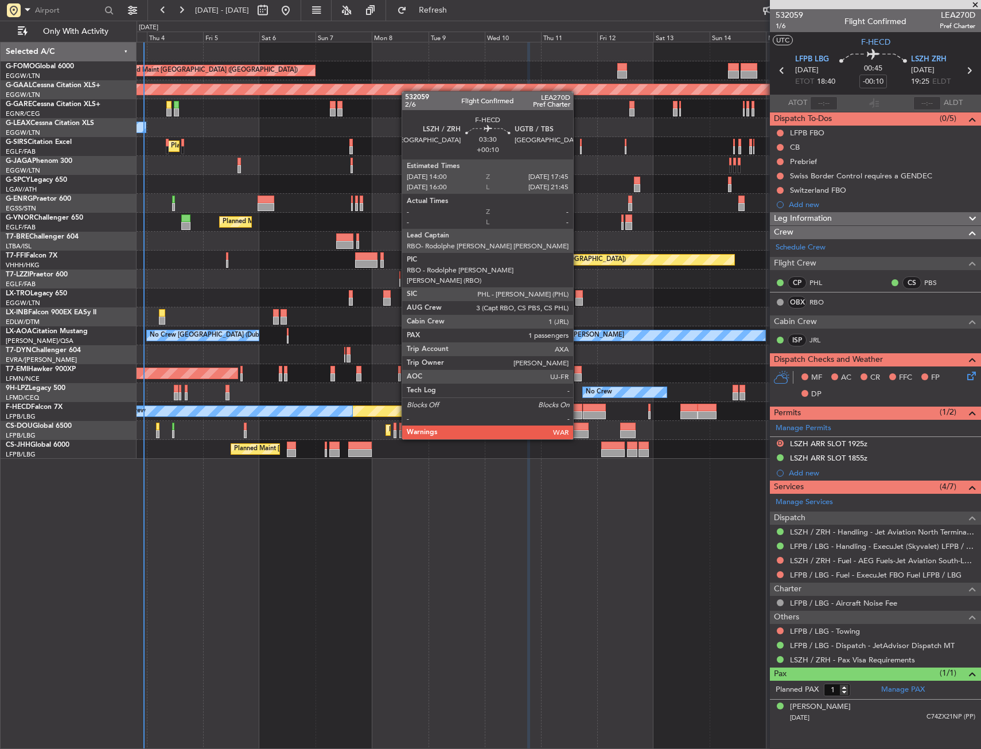
click at [578, 407] on div at bounding box center [577, 408] width 9 height 8
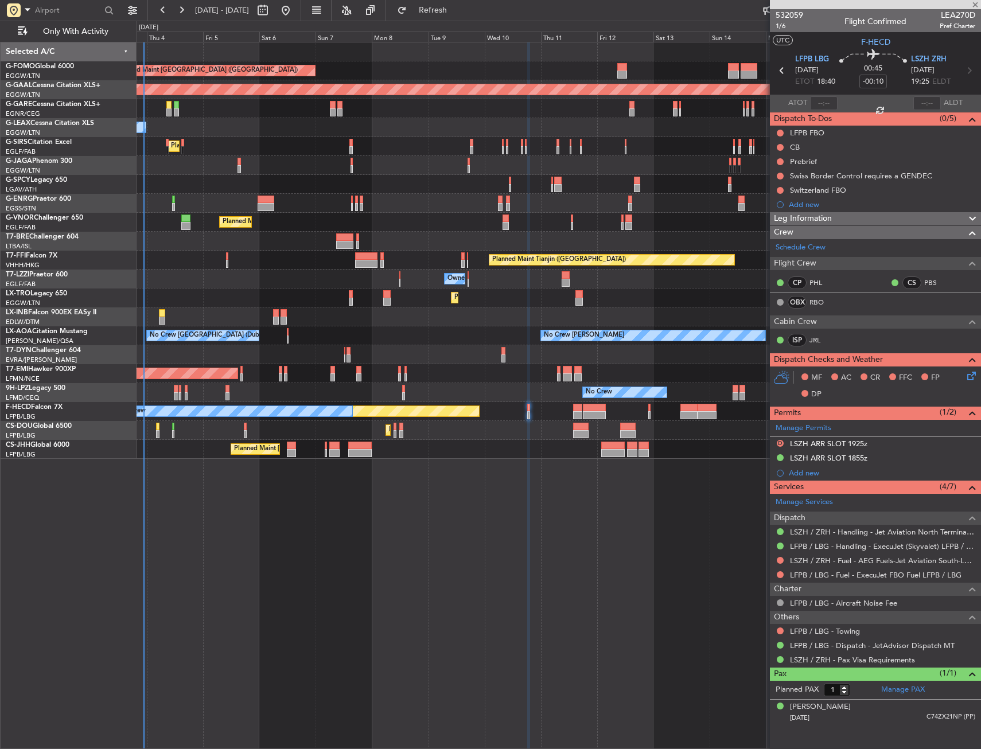
type input "+00:10"
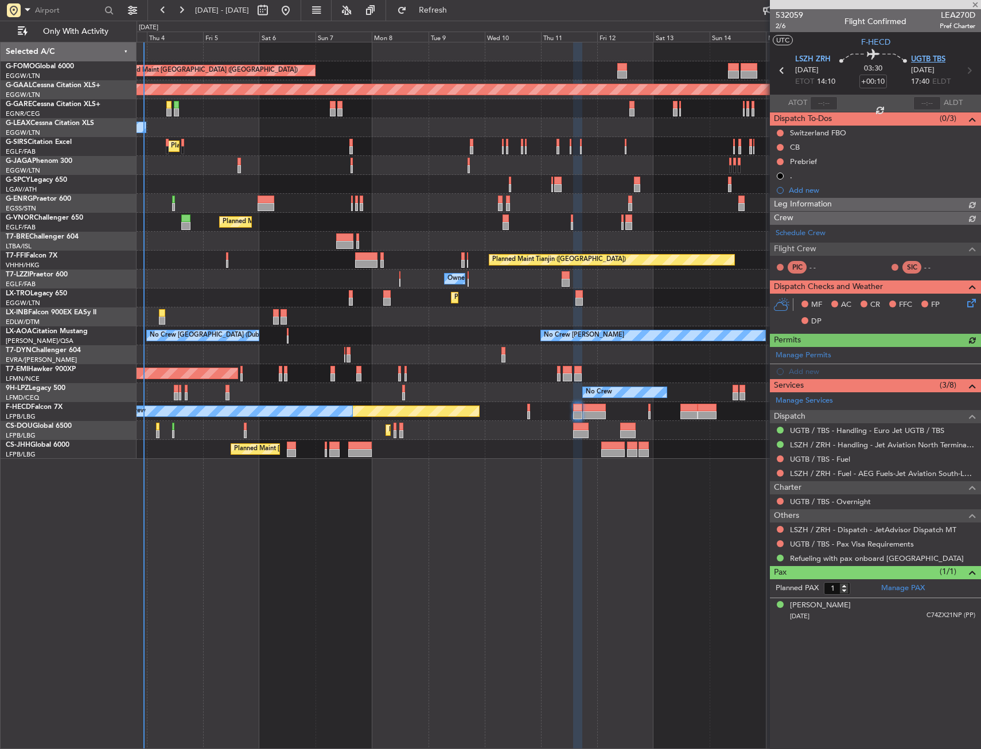
click at [929, 60] on span "UGTB TBS" at bounding box center [928, 59] width 34 height 11
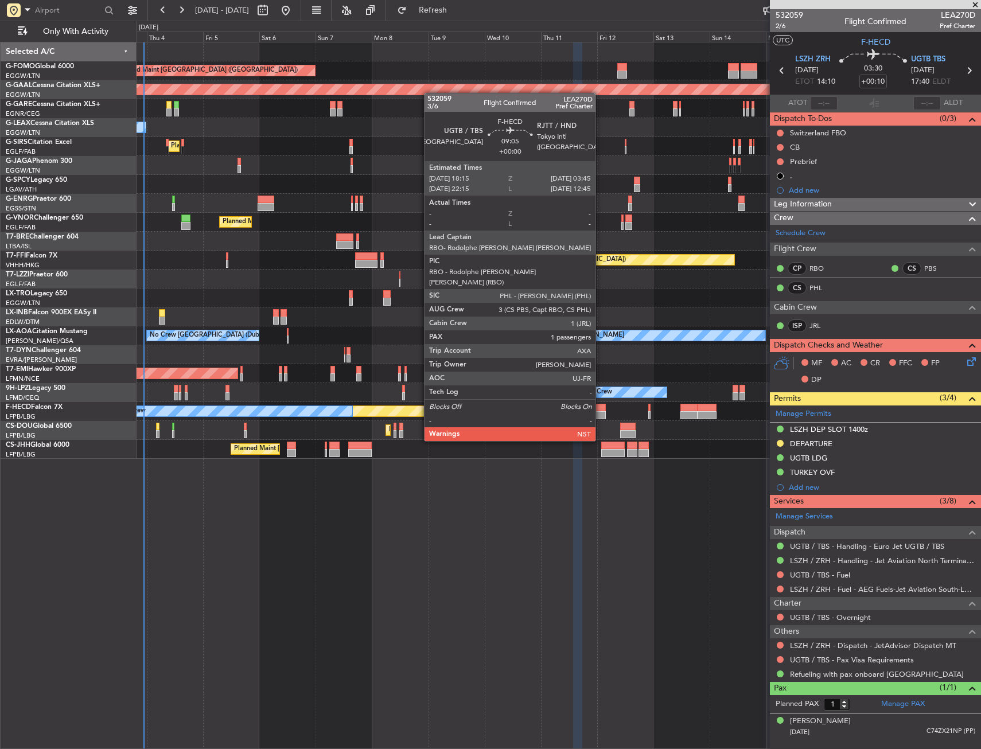
click at [601, 409] on div at bounding box center [594, 408] width 22 height 8
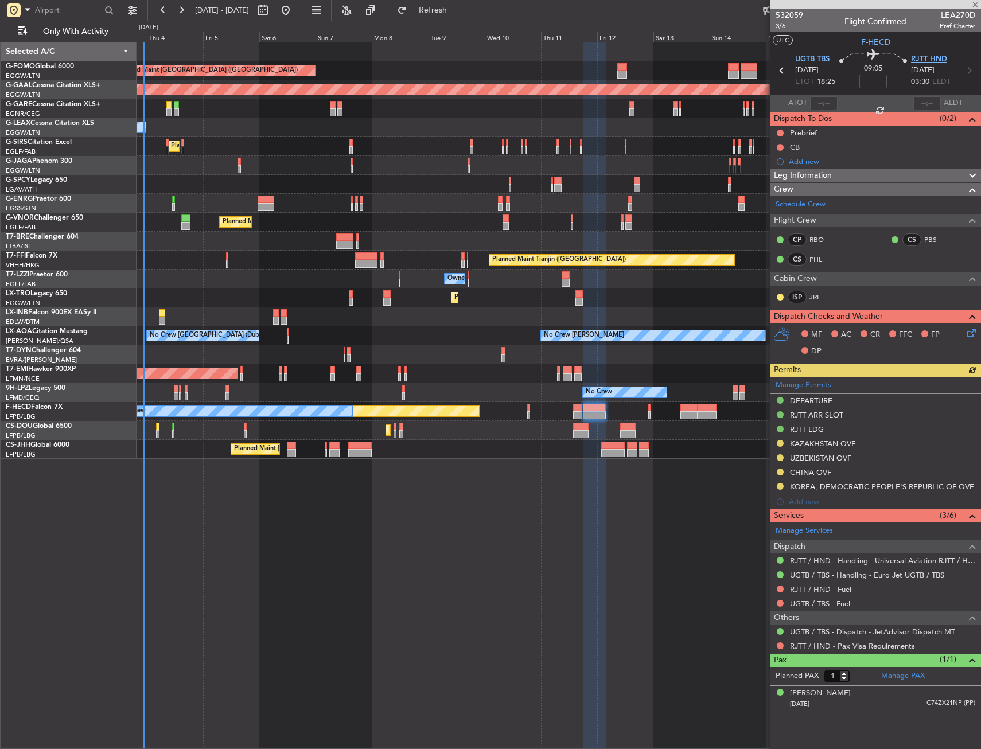
click at [923, 64] on span "RJTT HND" at bounding box center [929, 59] width 36 height 11
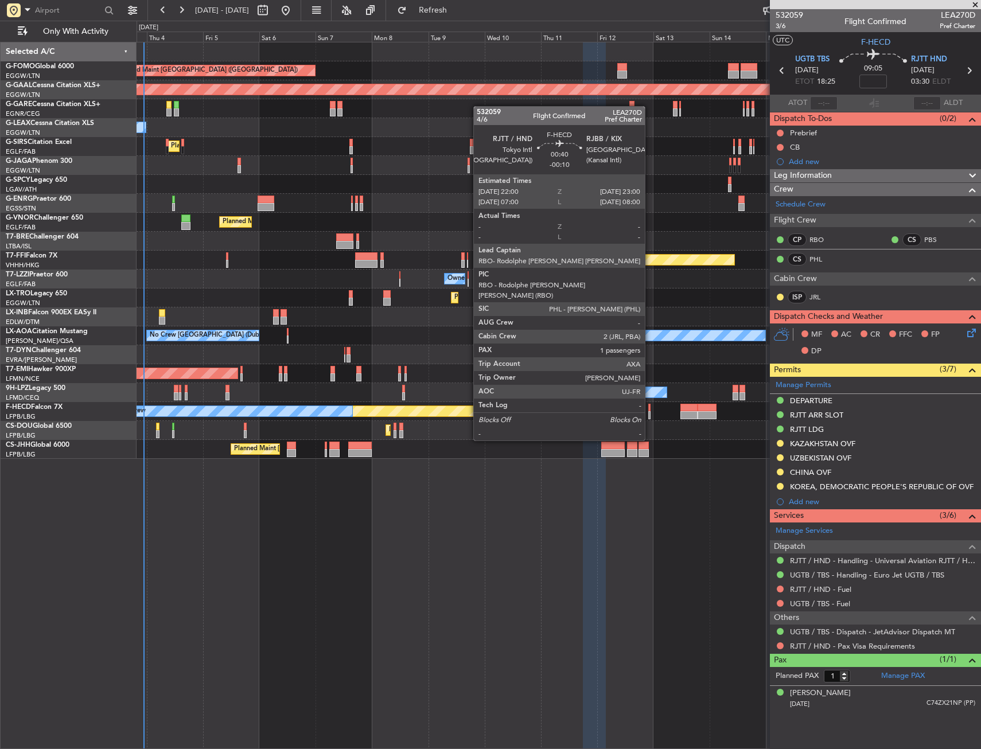
click at [650, 408] on div at bounding box center [649, 408] width 3 height 8
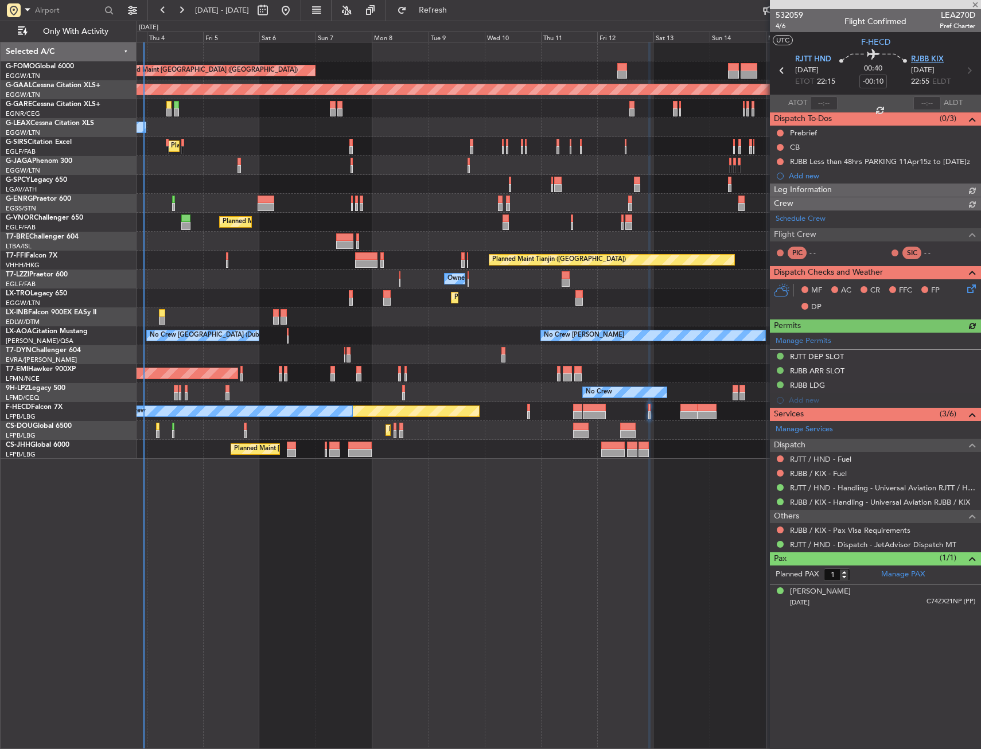
click at [937, 60] on span "RJBB KIX" at bounding box center [927, 59] width 33 height 11
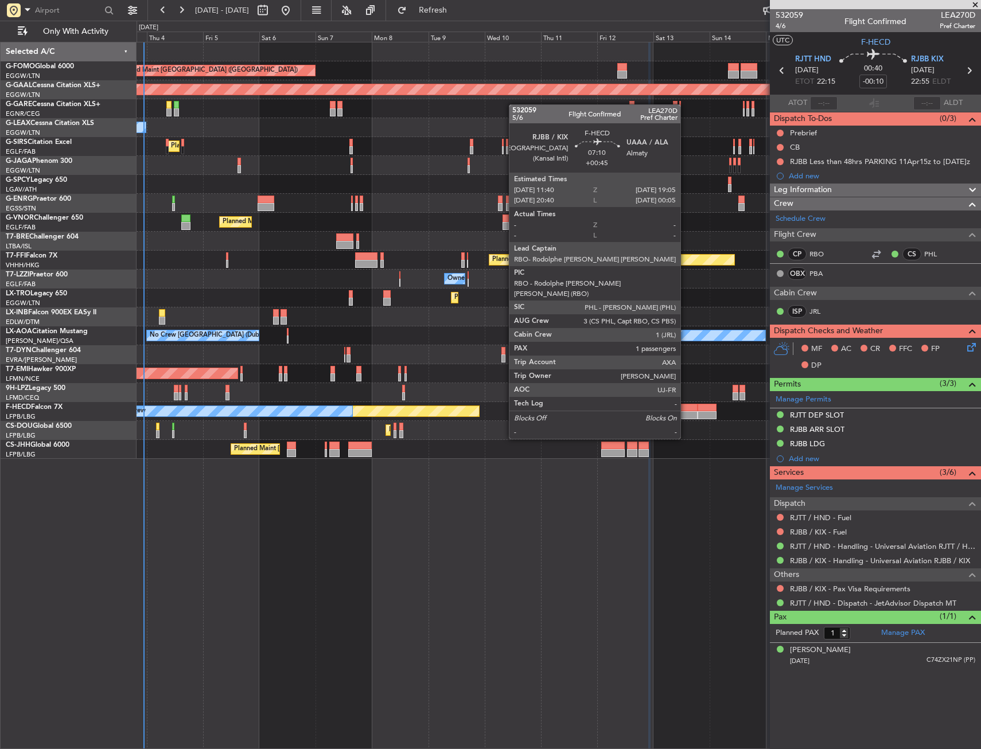
click at [685, 407] on div at bounding box center [689, 408] width 18 height 8
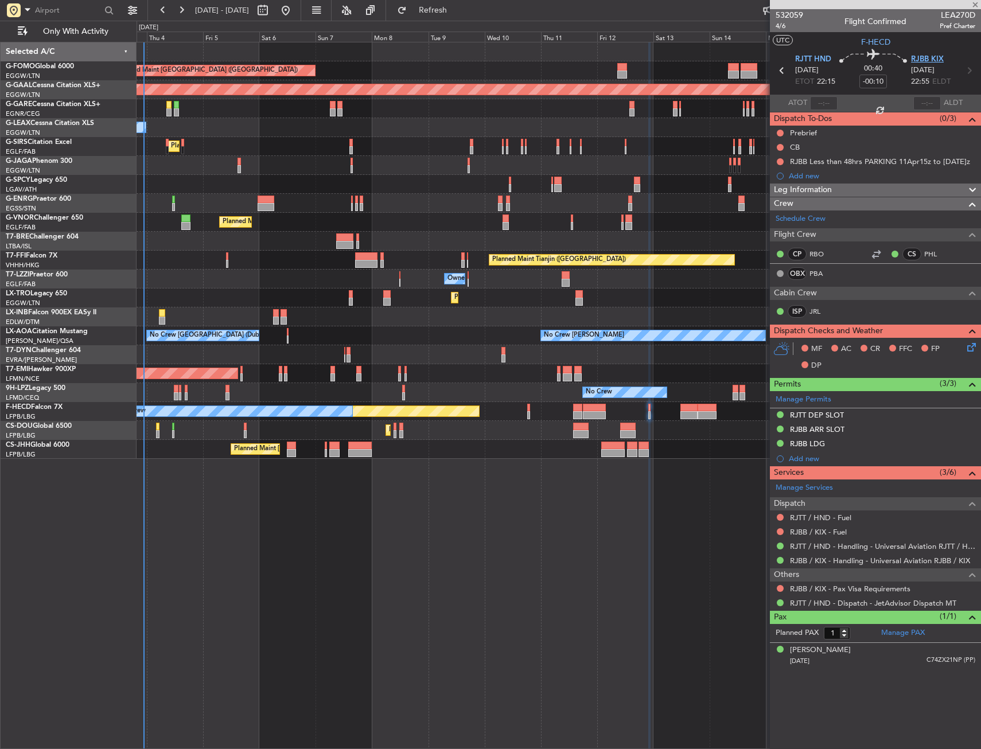
type input "+00:45"
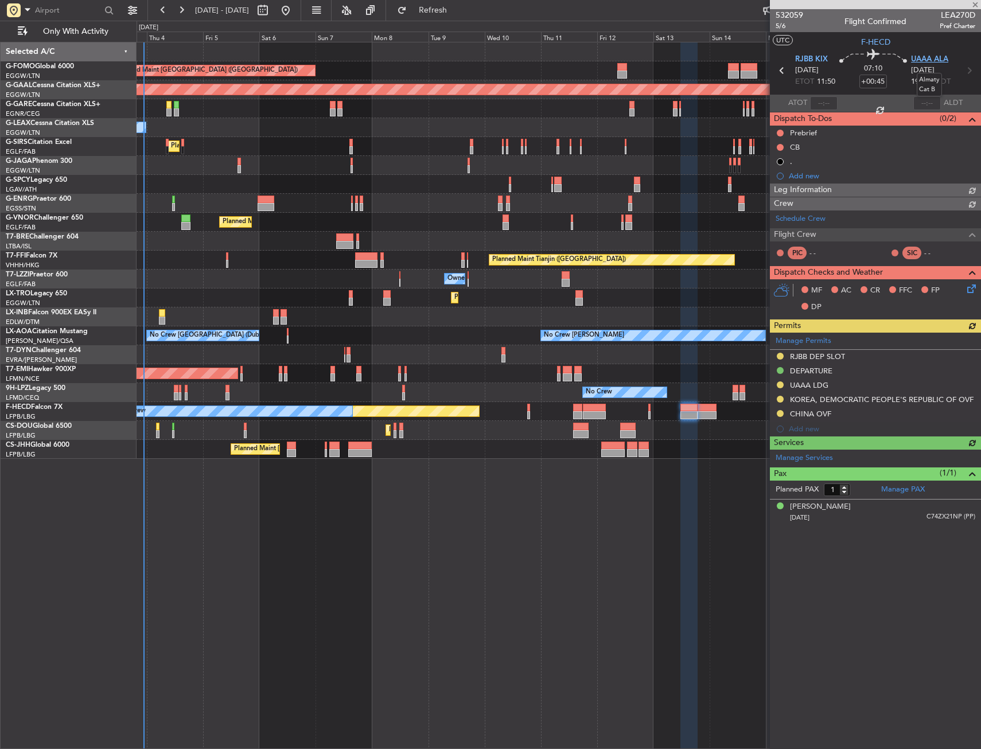
click at [930, 61] on span "UAAA ALA" at bounding box center [929, 59] width 37 height 11
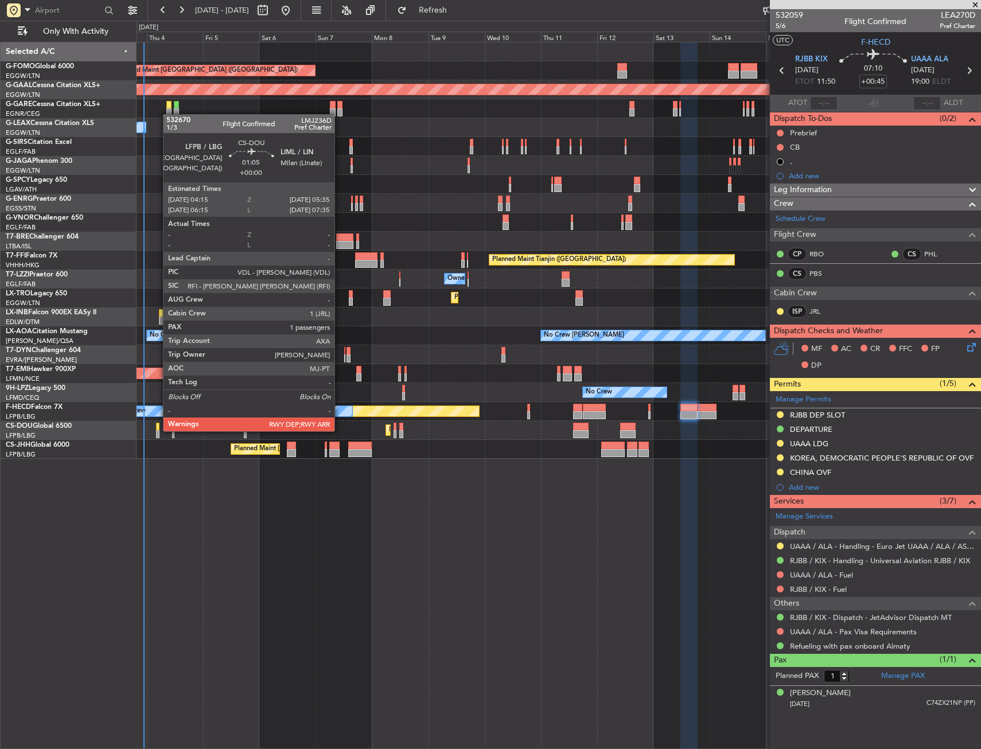
click at [157, 430] on div at bounding box center [157, 434] width 3 height 8
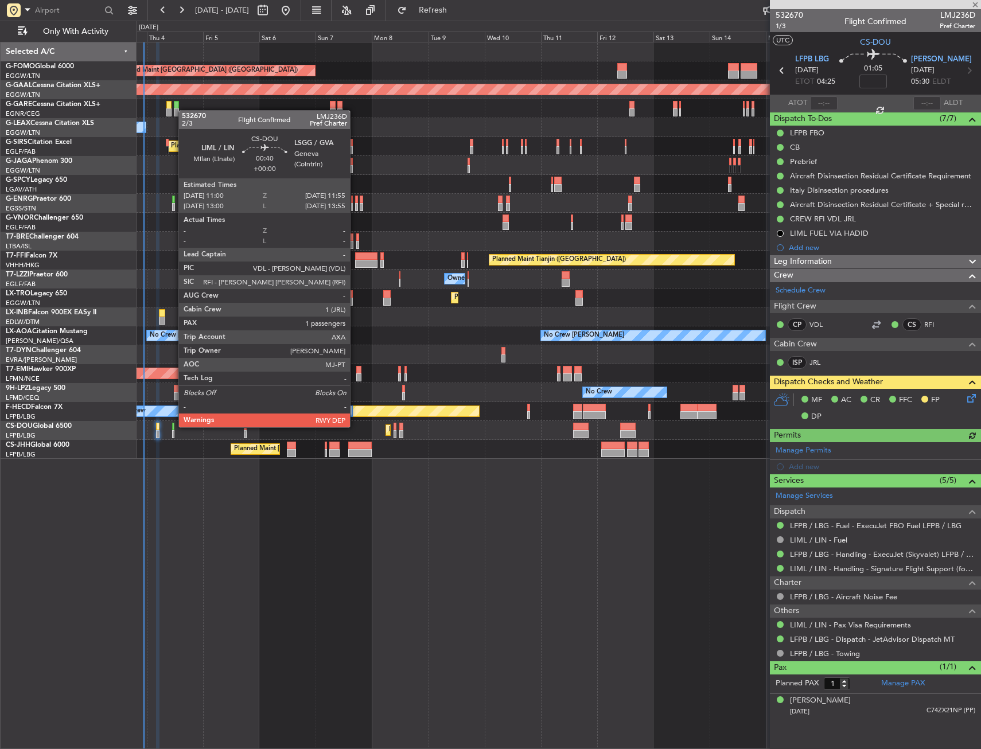
click at [173, 426] on div at bounding box center [173, 427] width 2 height 8
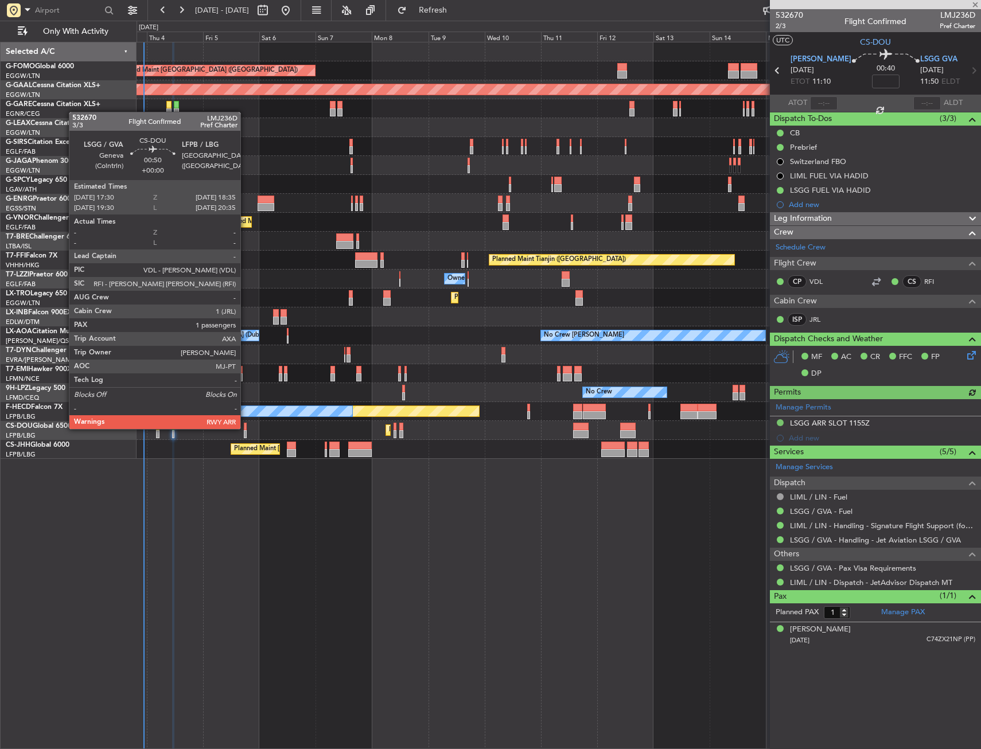
click at [245, 428] on div at bounding box center [245, 427] width 3 height 8
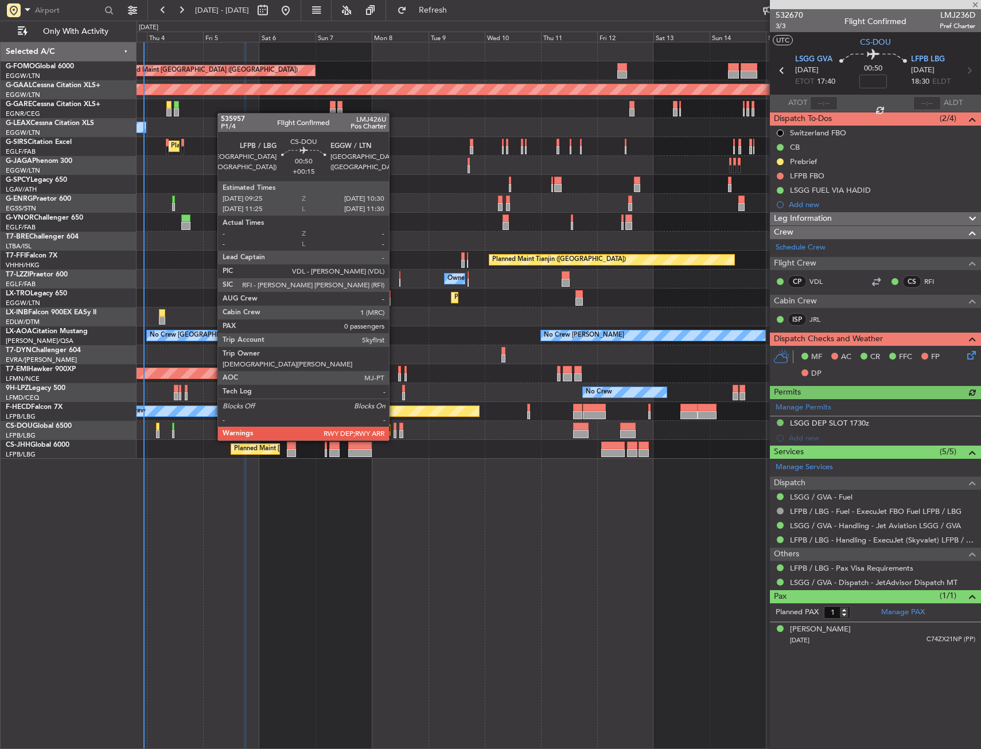
click at [394, 429] on div at bounding box center [394, 427] width 3 height 8
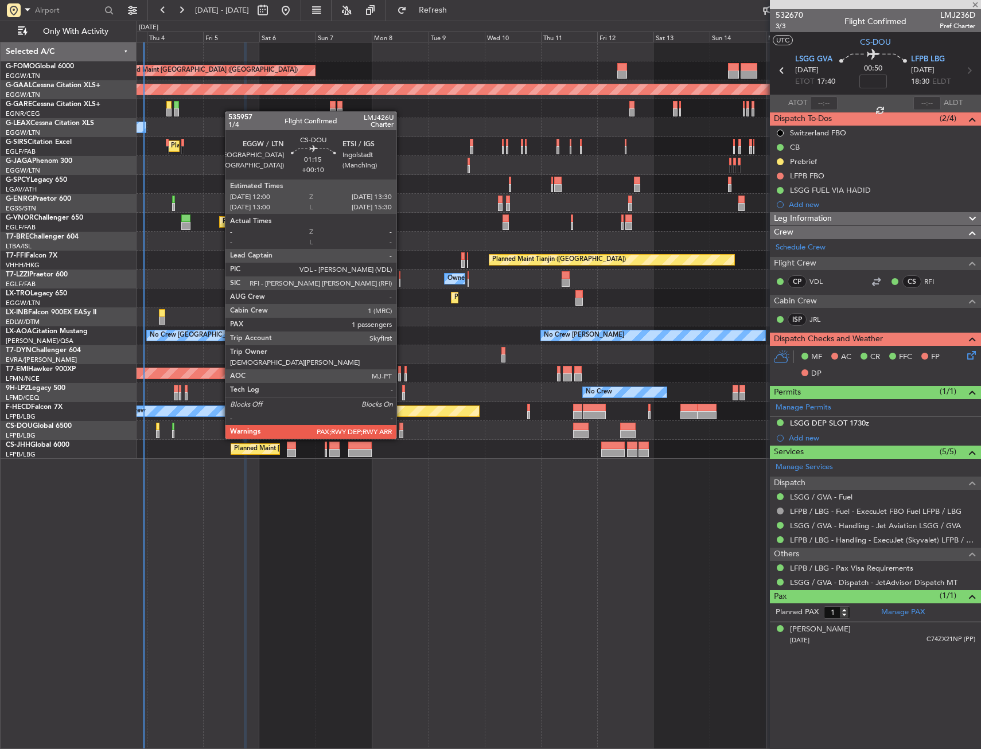
type input "+00:15"
type input "0"
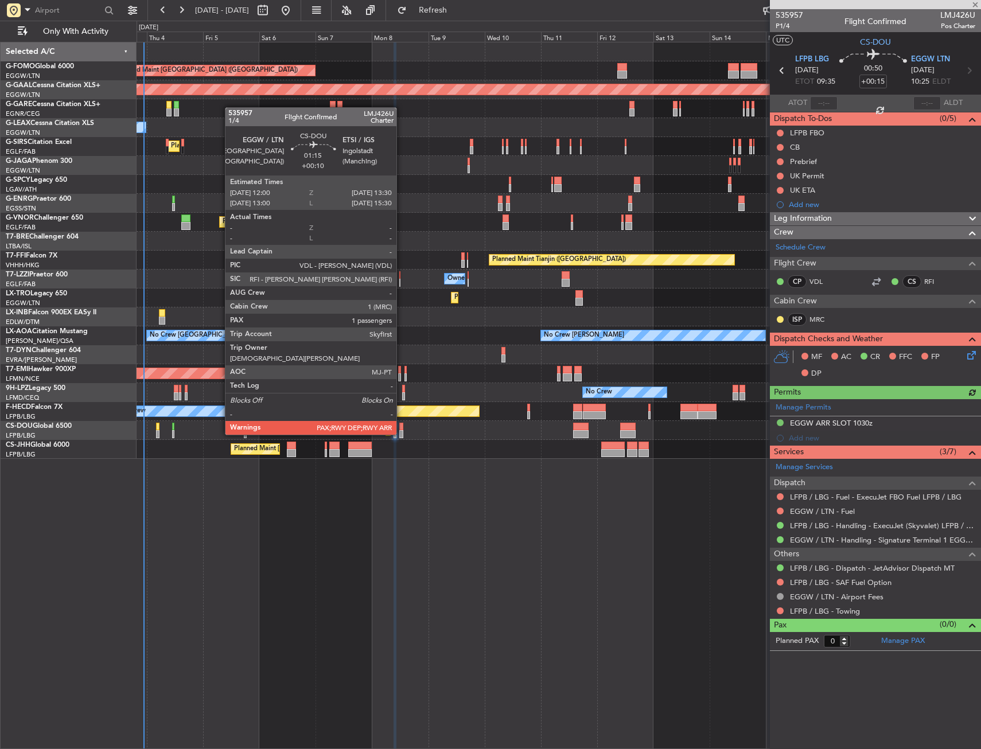
click at [402, 423] on div at bounding box center [401, 427] width 4 height 8
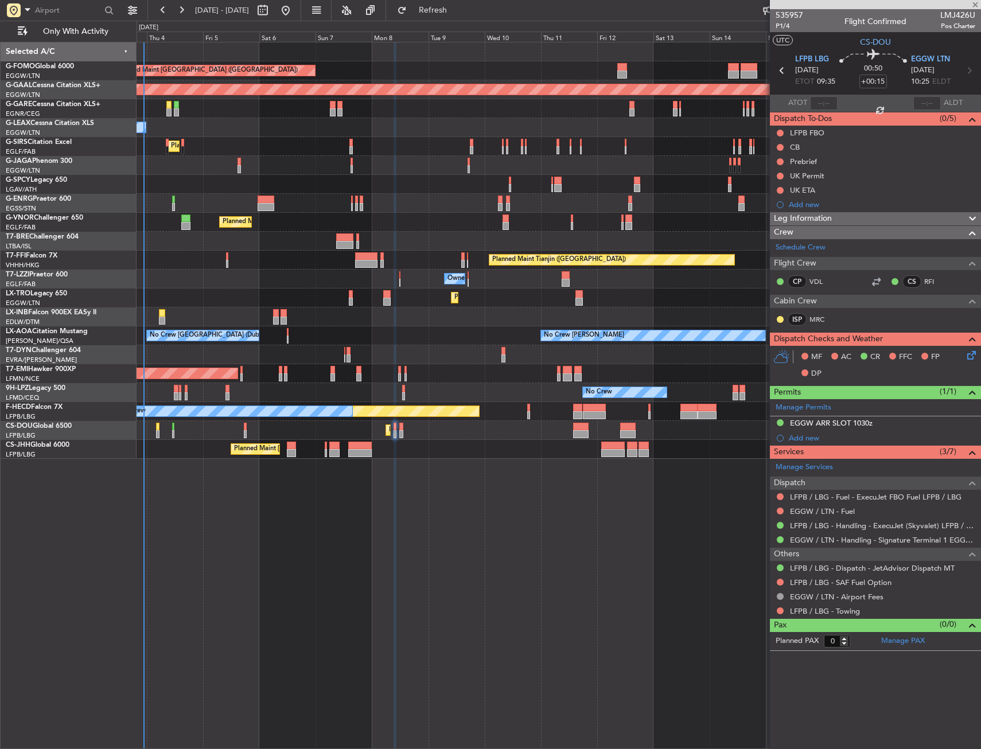
type input "+00:10"
type input "6"
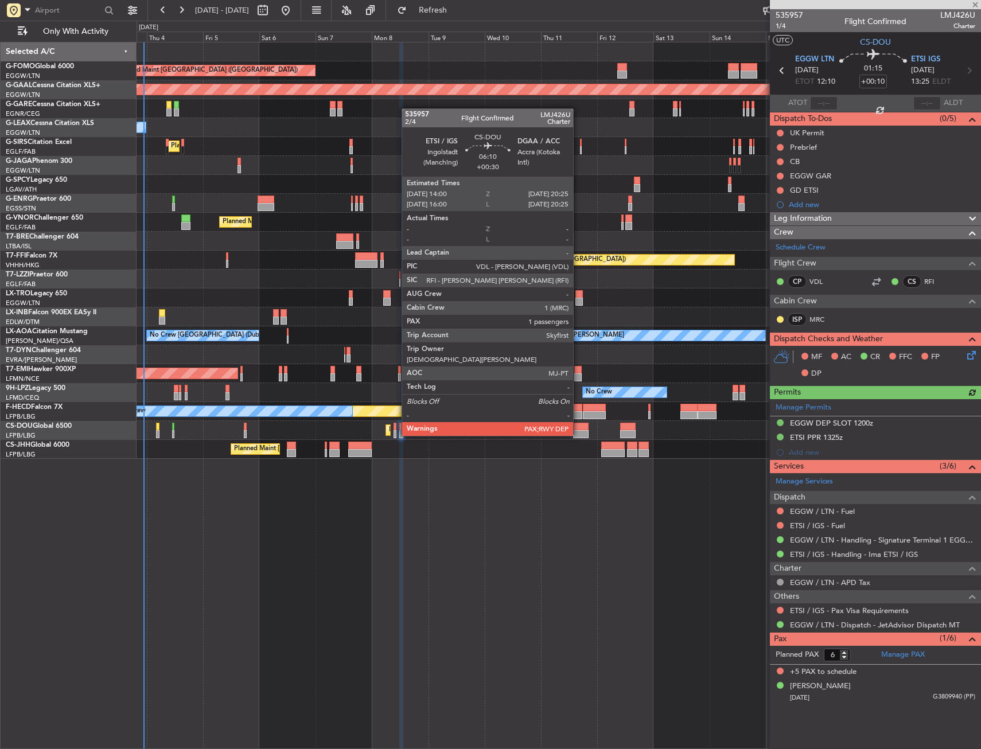
click at [578, 424] on div at bounding box center [580, 427] width 15 height 8
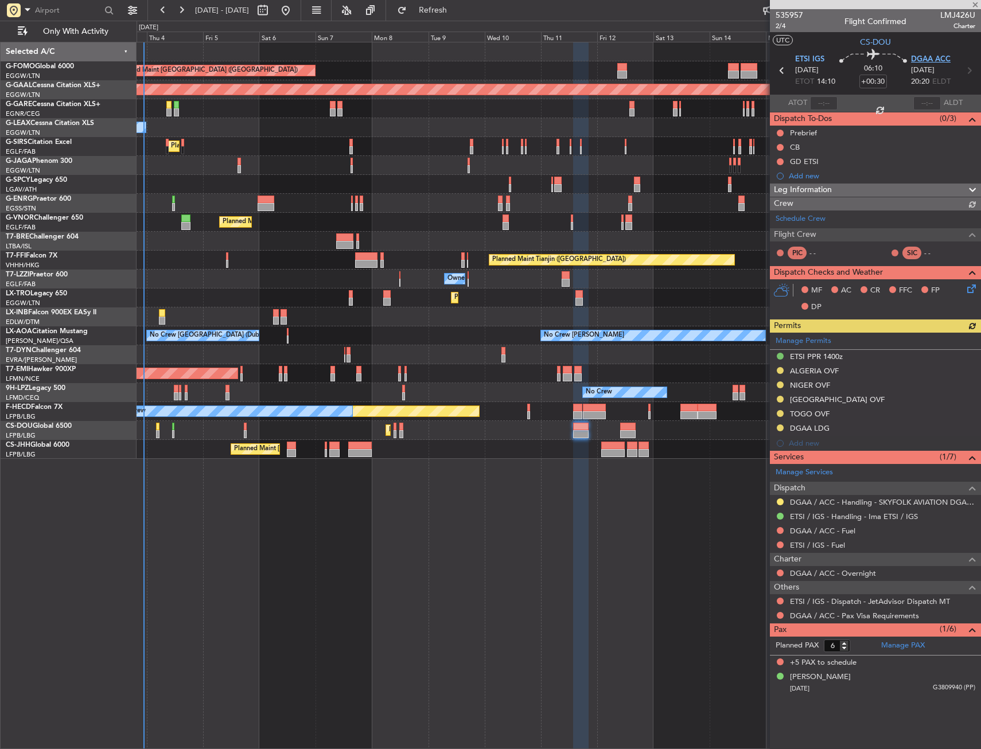
click at [922, 60] on span "DGAA ACC" at bounding box center [931, 59] width 40 height 11
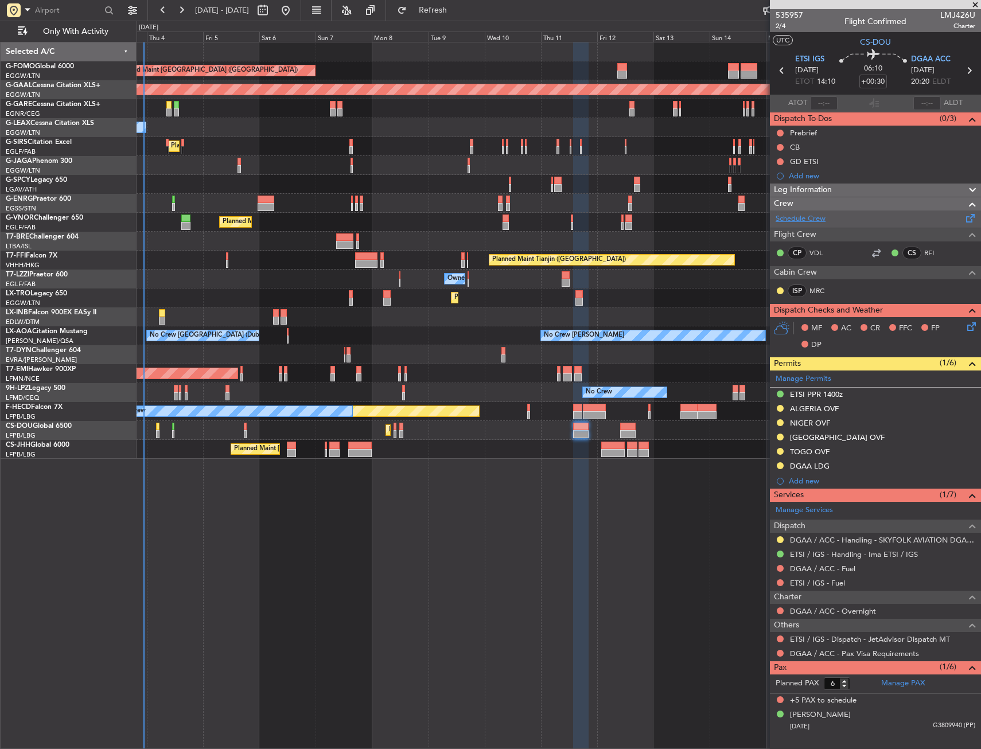
click at [794, 219] on link "Schedule Crew" at bounding box center [800, 218] width 50 height 11
click at [973, 326] on icon at bounding box center [969, 324] width 9 height 9
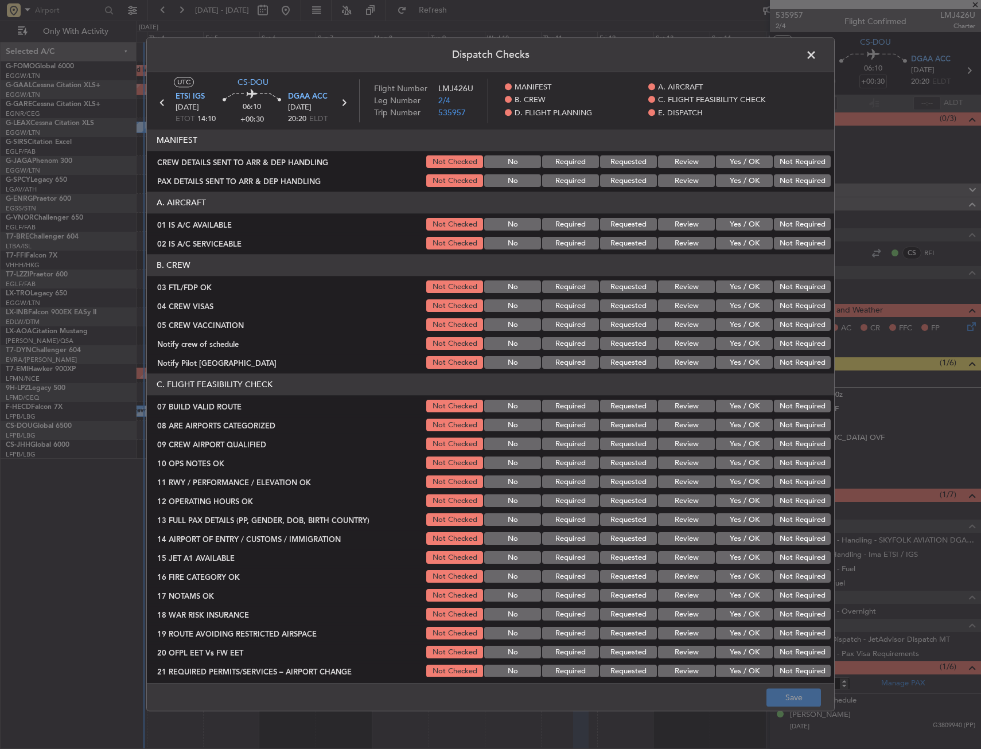
click at [753, 284] on button "Yes / OK" at bounding box center [744, 287] width 57 height 13
click at [782, 305] on button "Not Required" at bounding box center [802, 306] width 57 height 13
click at [783, 322] on button "Not Required" at bounding box center [802, 325] width 57 height 13
click at [778, 340] on button "Not Required" at bounding box center [802, 344] width 57 height 13
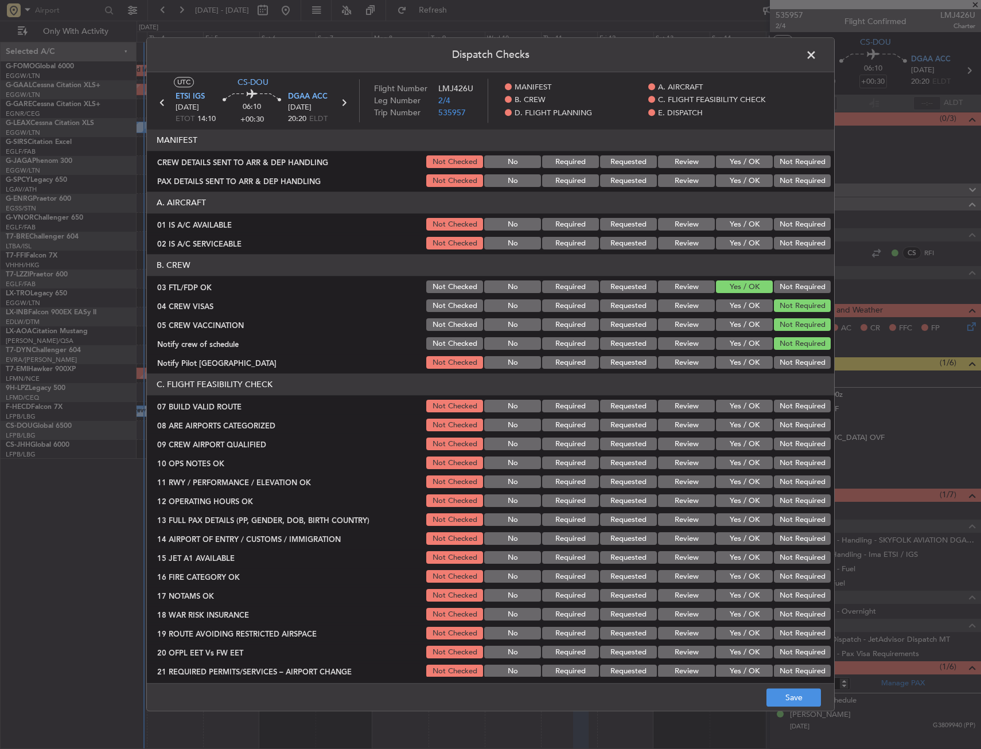
click at [748, 358] on button "Yes / OK" at bounding box center [744, 363] width 57 height 13
click at [620, 428] on button "Requested" at bounding box center [628, 425] width 57 height 13
click at [641, 441] on button "Requested" at bounding box center [628, 444] width 57 height 13
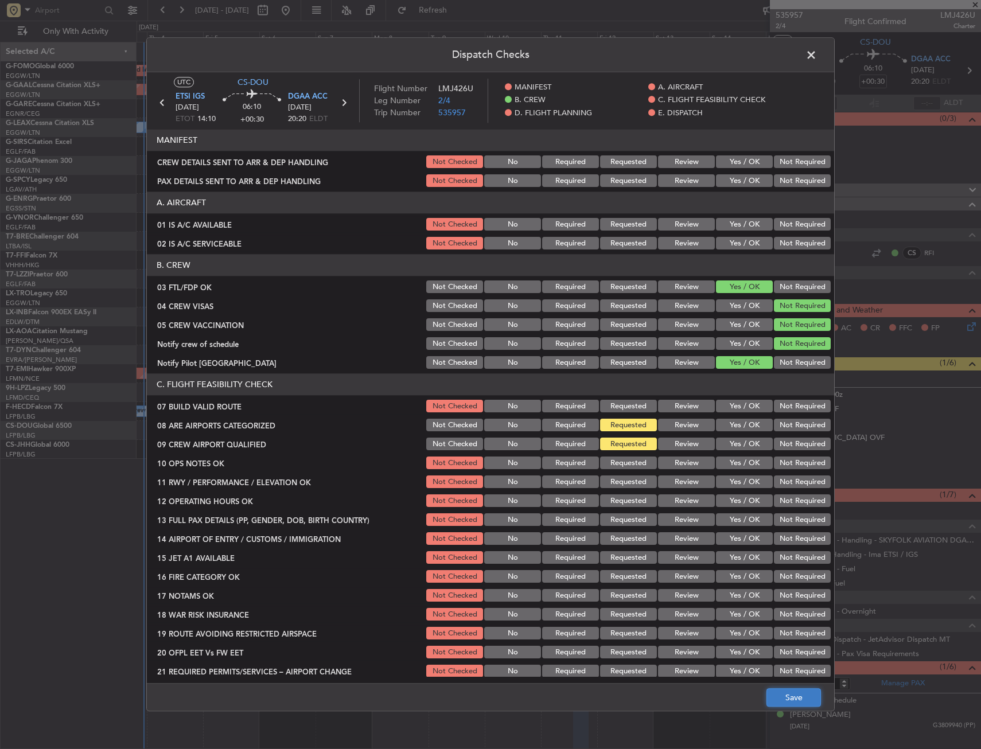
click at [796, 698] on button "Save" at bounding box center [793, 698] width 54 height 18
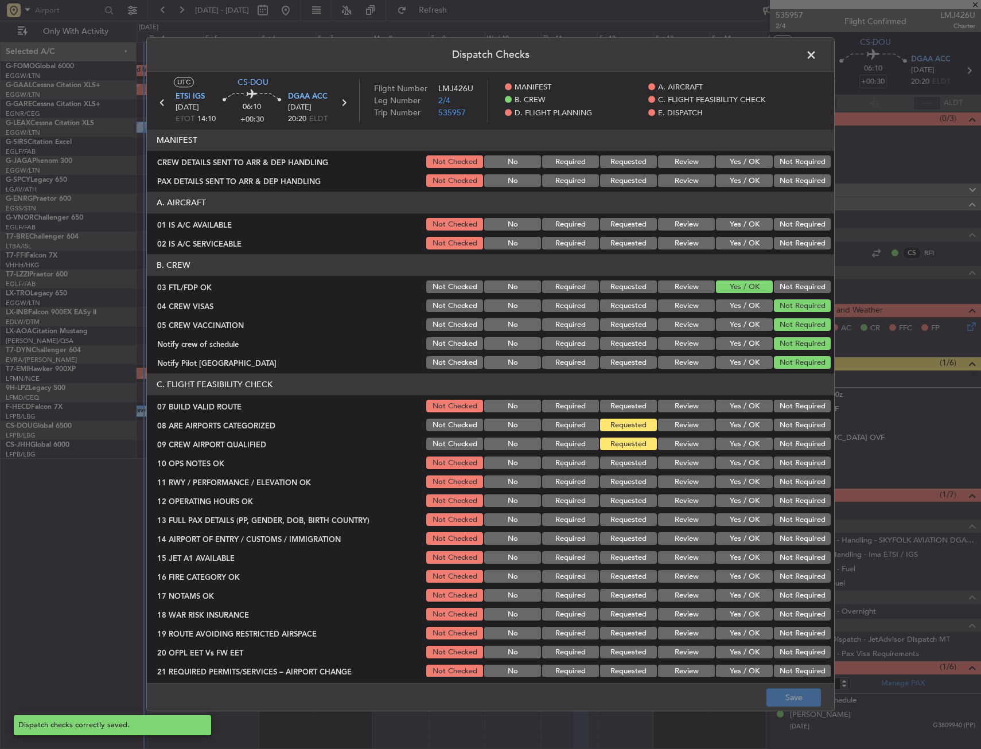
click at [817, 56] on span at bounding box center [817, 57] width 0 height 23
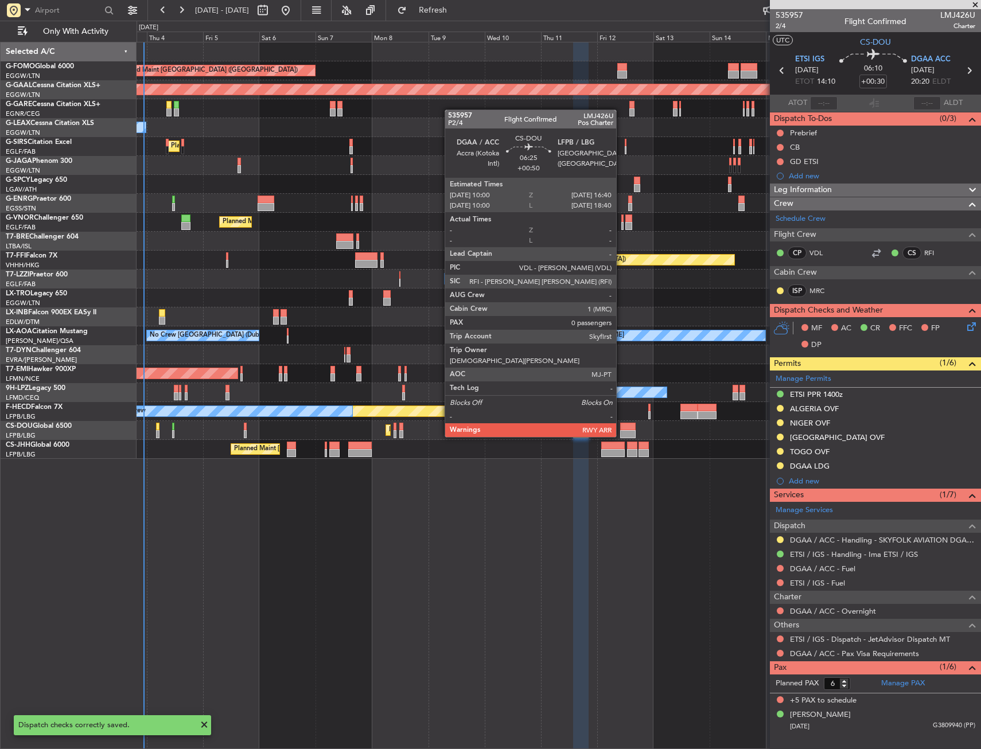
click at [621, 426] on div at bounding box center [628, 427] width 16 height 8
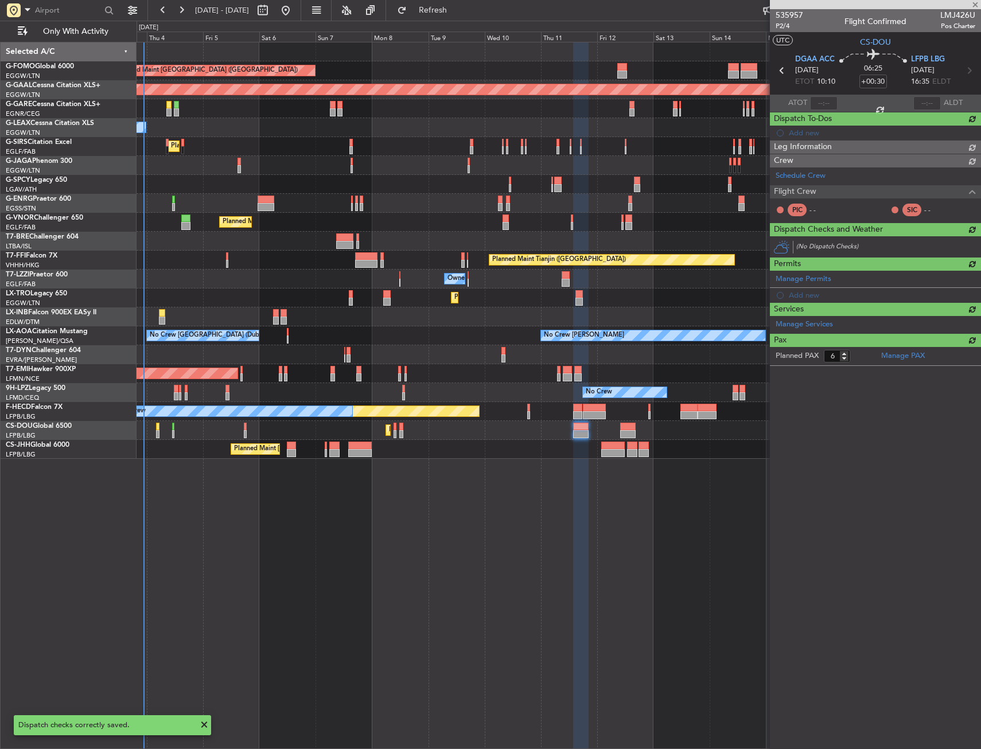
type input "+00:50"
type input "0"
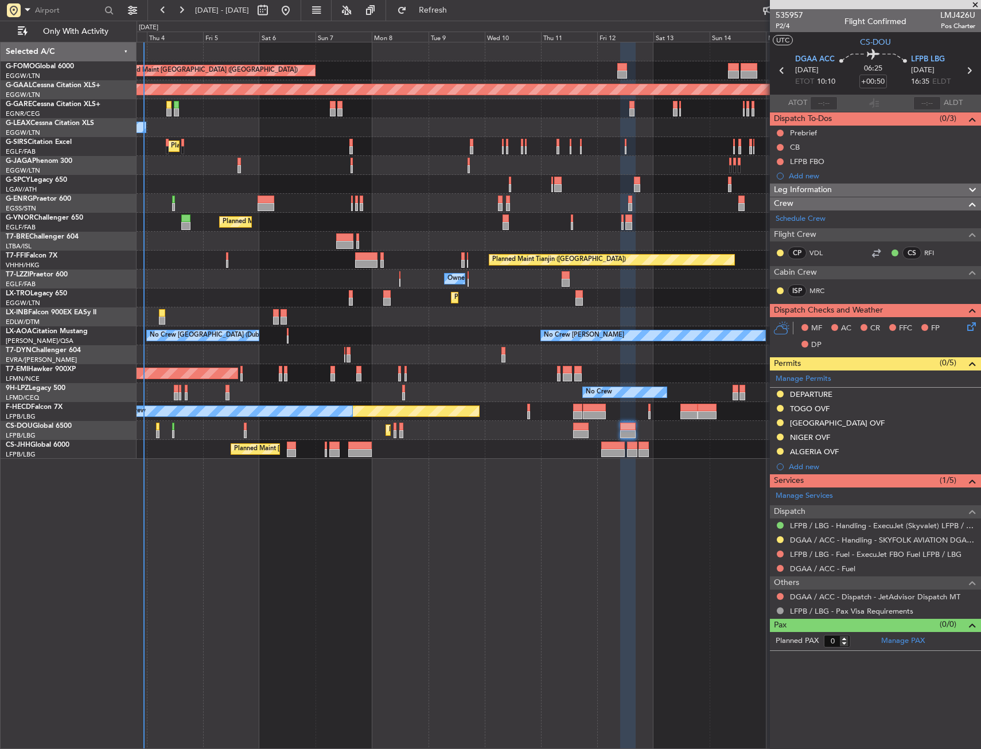
click at [969, 322] on icon at bounding box center [969, 324] width 9 height 9
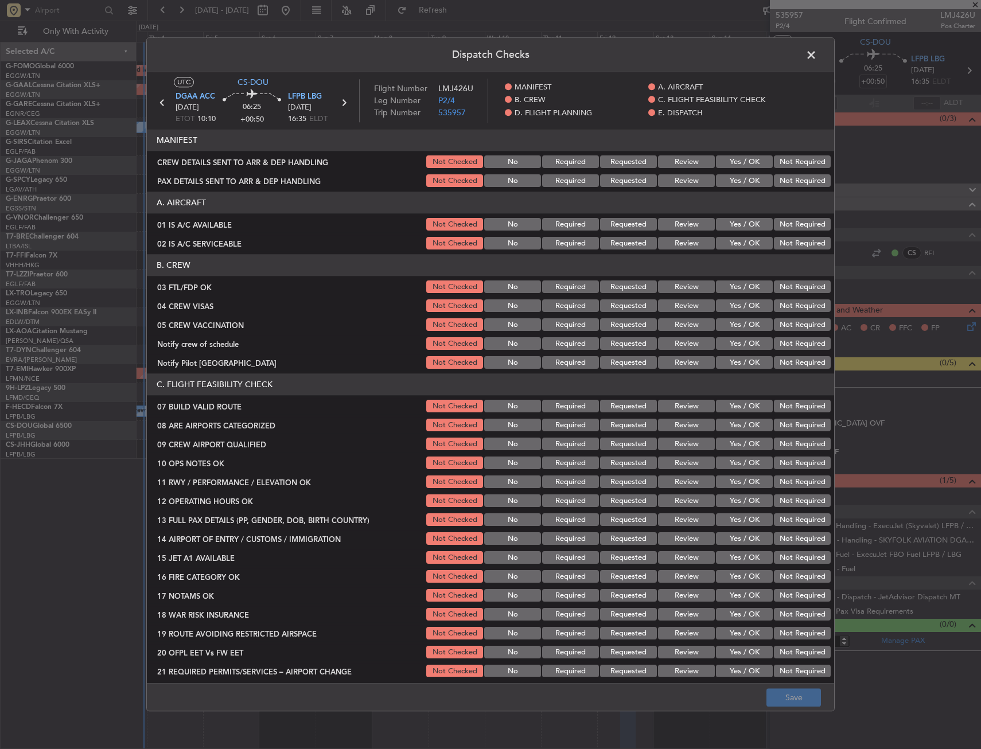
click at [734, 290] on button "Yes / OK" at bounding box center [744, 287] width 57 height 13
click at [779, 308] on button "Not Required" at bounding box center [802, 306] width 57 height 13
click at [782, 323] on button "Not Required" at bounding box center [802, 325] width 57 height 13
click at [779, 340] on button "Not Required" at bounding box center [802, 344] width 57 height 13
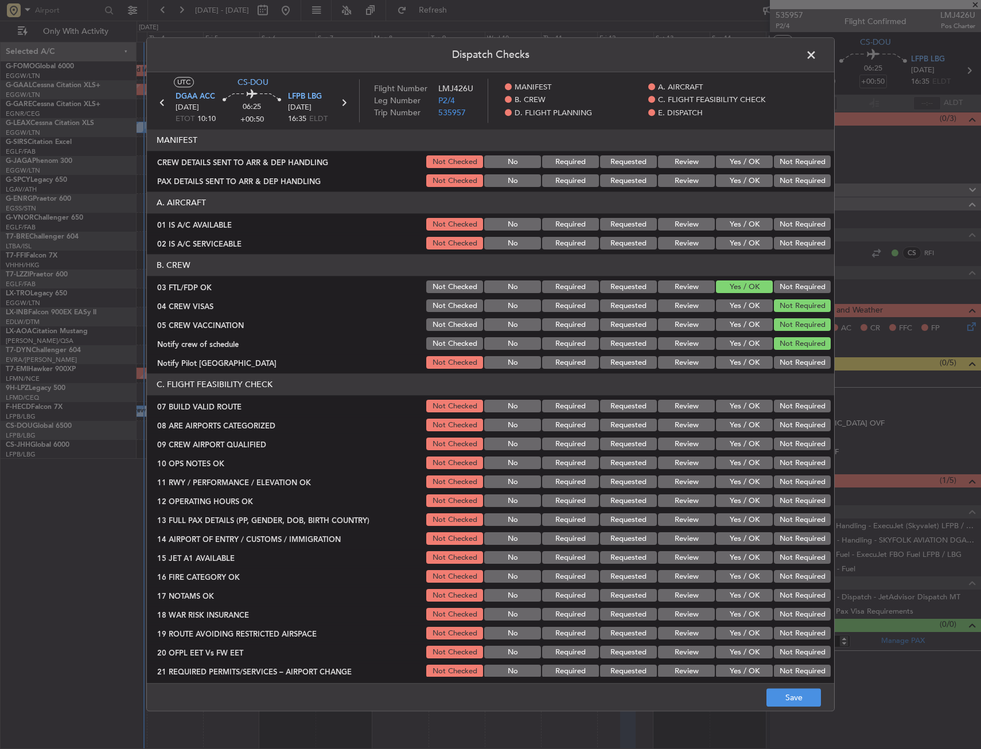
drag, startPoint x: 735, startPoint y: 357, endPoint x: 723, endPoint y: 385, distance: 30.9
click at [734, 357] on button "Yes / OK" at bounding box center [744, 363] width 57 height 13
drag, startPoint x: 728, startPoint y: 424, endPoint x: 729, endPoint y: 433, distance: 9.2
click at [728, 424] on button "Yes / OK" at bounding box center [744, 425] width 57 height 13
click at [730, 442] on button "Yes / OK" at bounding box center [744, 444] width 57 height 13
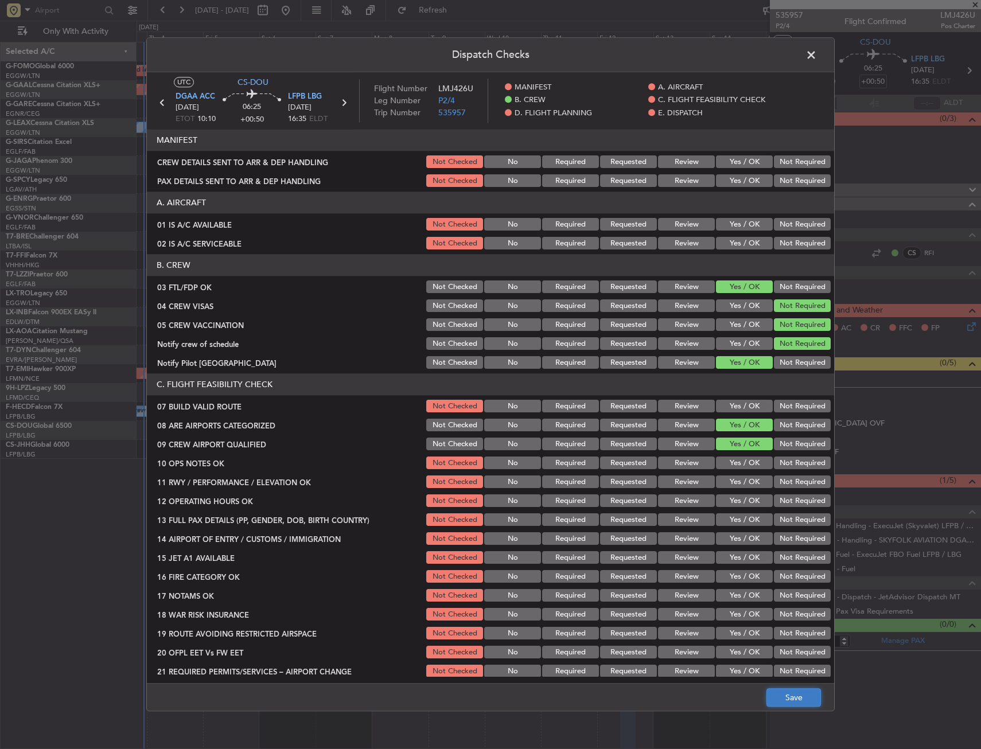
click at [788, 697] on button "Save" at bounding box center [793, 698] width 54 height 18
click at [817, 54] on span at bounding box center [817, 57] width 0 height 23
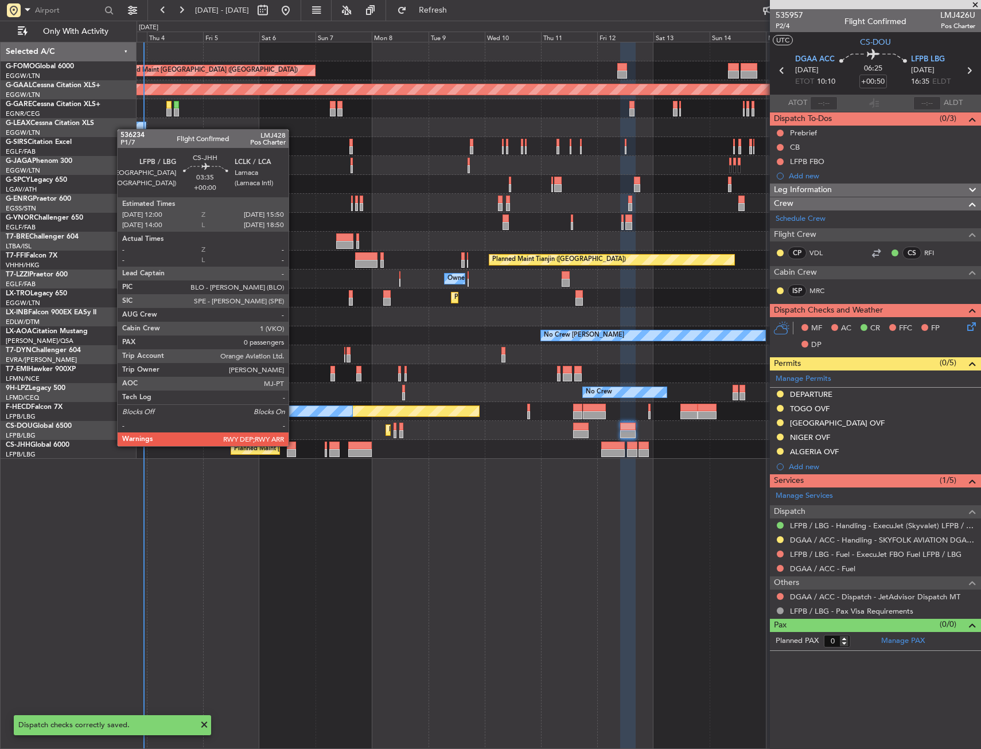
click at [294, 445] on div at bounding box center [291, 446] width 9 height 8
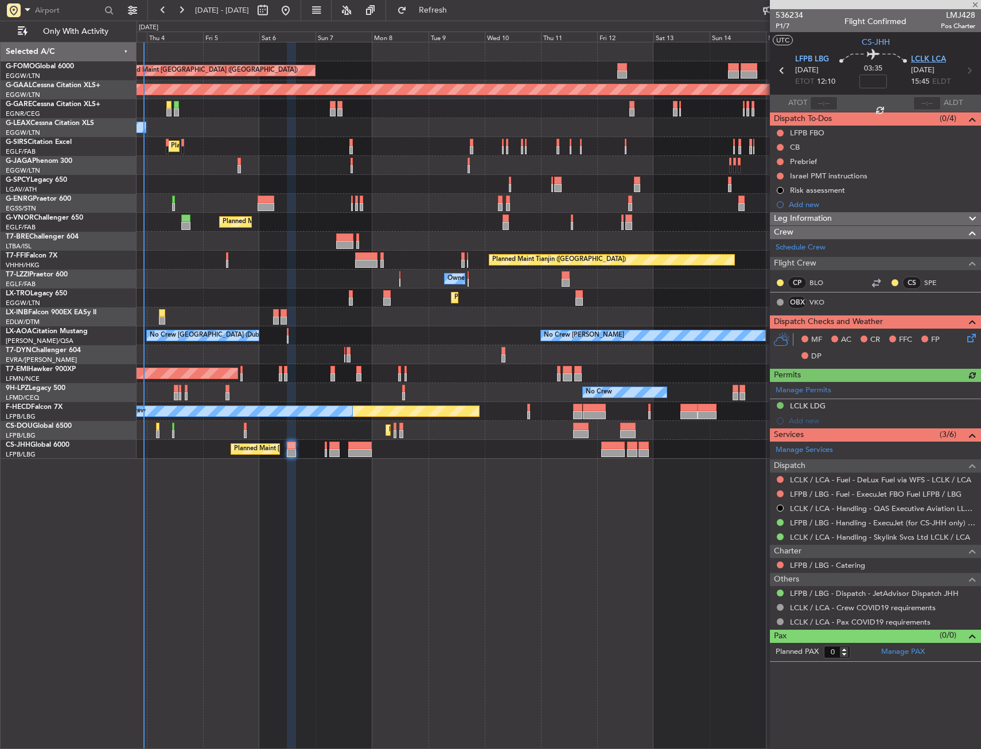
click at [911, 57] on span "LCLK LCA" at bounding box center [928, 59] width 35 height 11
click at [969, 333] on icon at bounding box center [969, 336] width 9 height 9
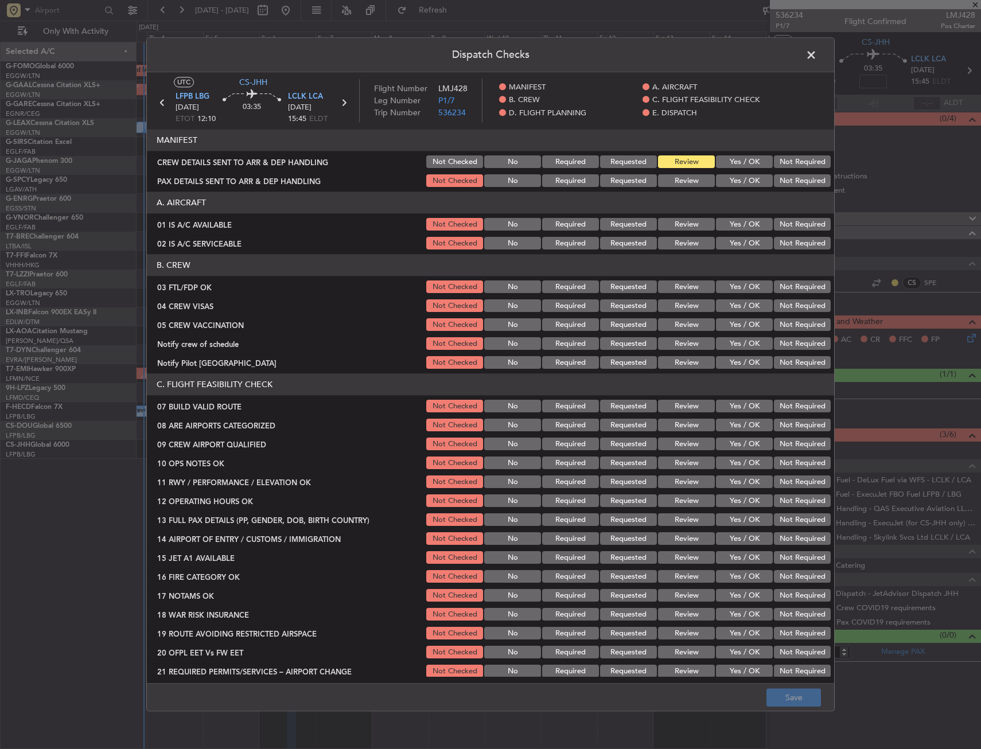
click at [728, 425] on button "Yes / OK" at bounding box center [744, 425] width 57 height 13
click at [802, 704] on button "Save" at bounding box center [793, 698] width 54 height 18
click at [817, 55] on span at bounding box center [817, 57] width 0 height 23
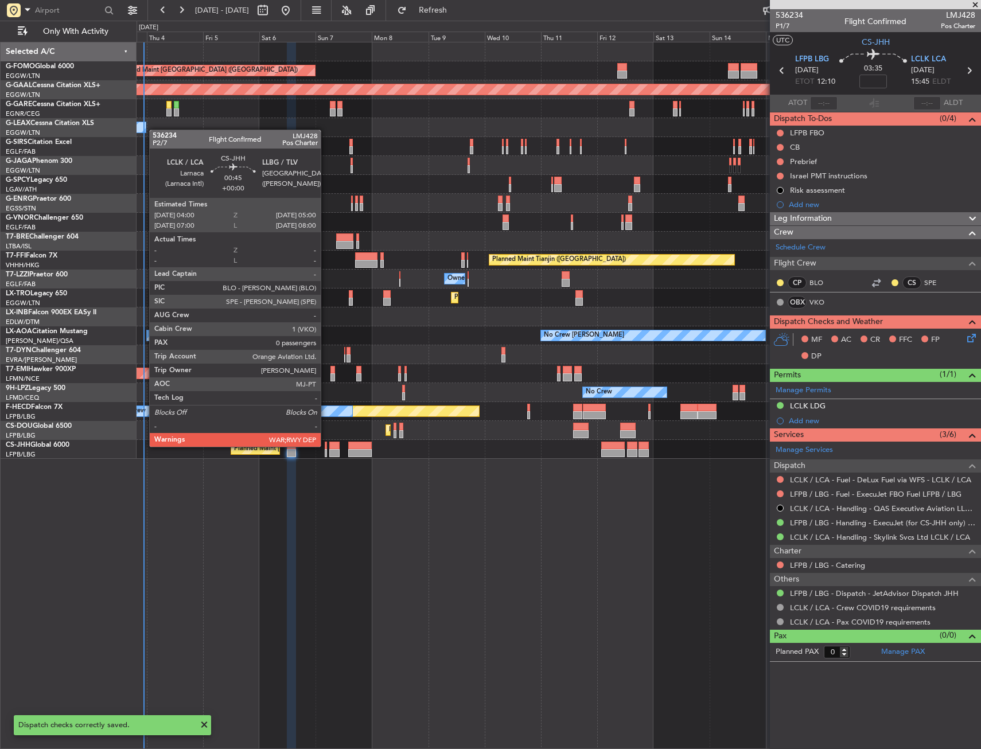
click at [326, 446] on div at bounding box center [326, 446] width 3 height 8
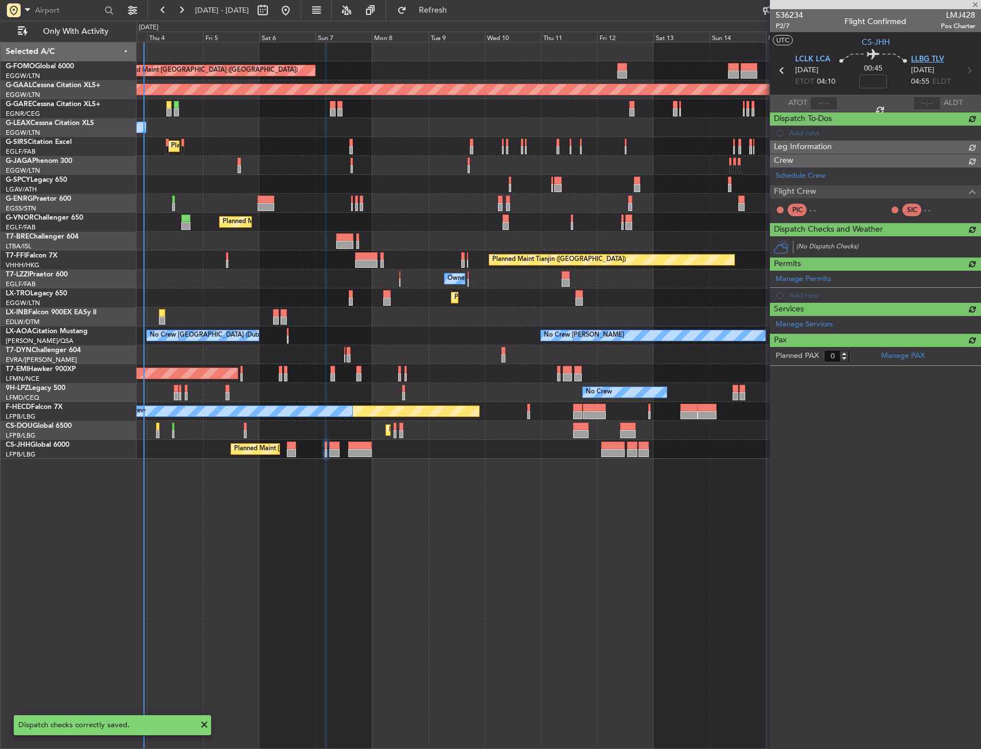
click at [933, 60] on span "LLBG TLV" at bounding box center [927, 59] width 33 height 11
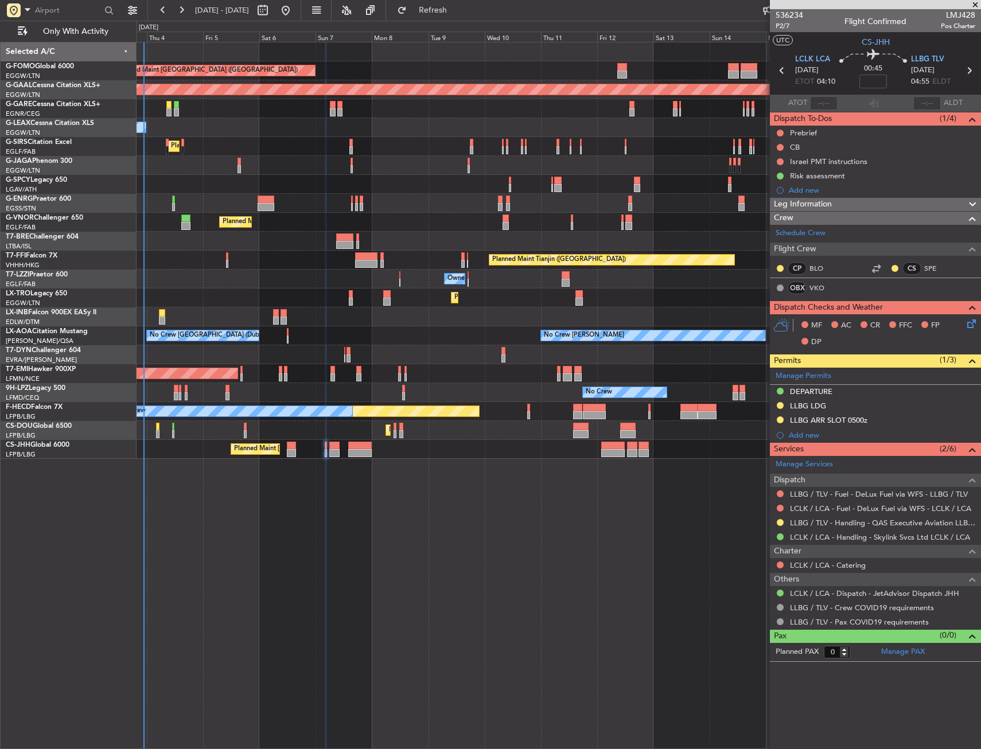
click at [968, 324] on icon at bounding box center [969, 321] width 9 height 9
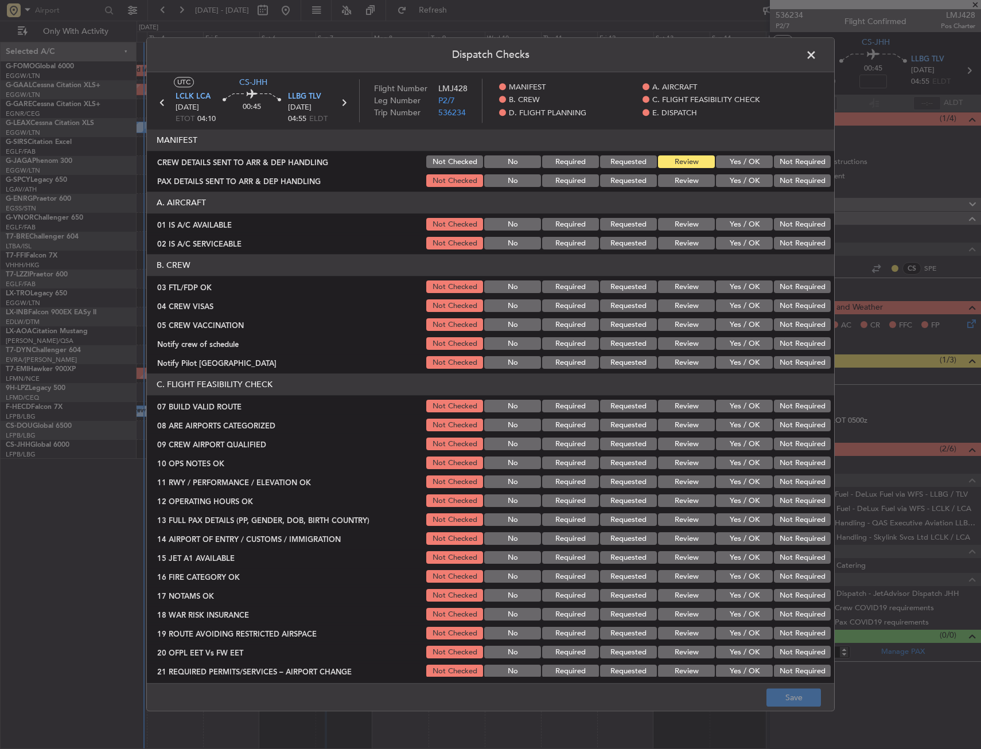
click at [748, 430] on button "Yes / OK" at bounding box center [744, 425] width 57 height 13
drag, startPoint x: 799, startPoint y: 700, endPoint x: 802, endPoint y: 694, distance: 7.2
click at [799, 701] on button "Save" at bounding box center [793, 698] width 54 height 18
click at [817, 54] on span at bounding box center [817, 57] width 0 height 23
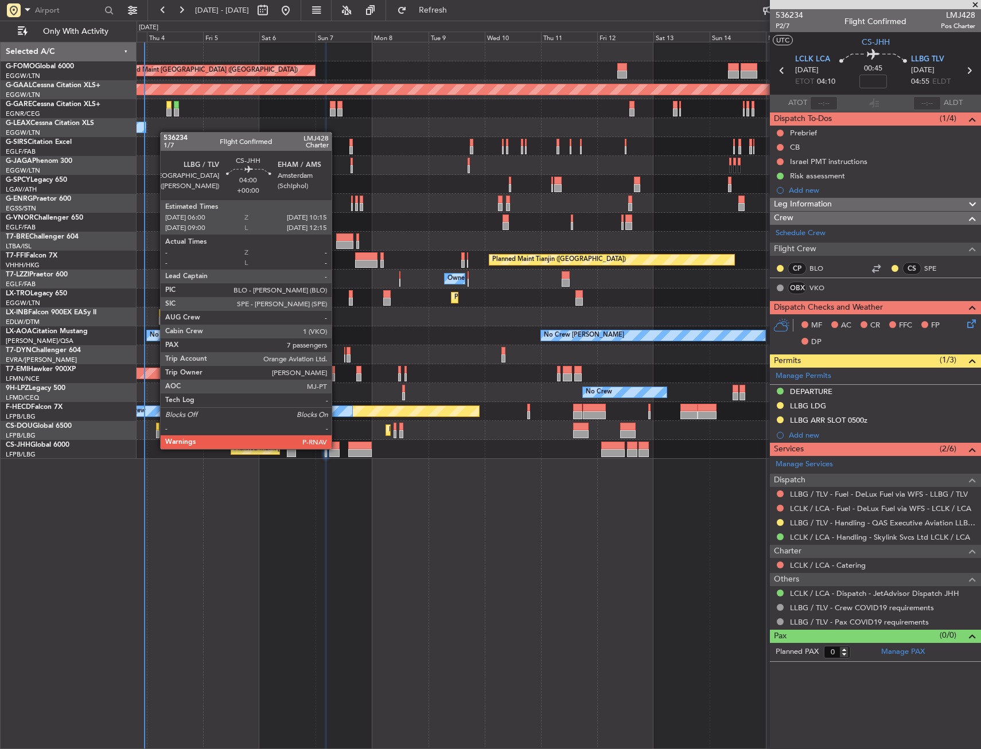
click at [337, 448] on div at bounding box center [334, 446] width 10 height 8
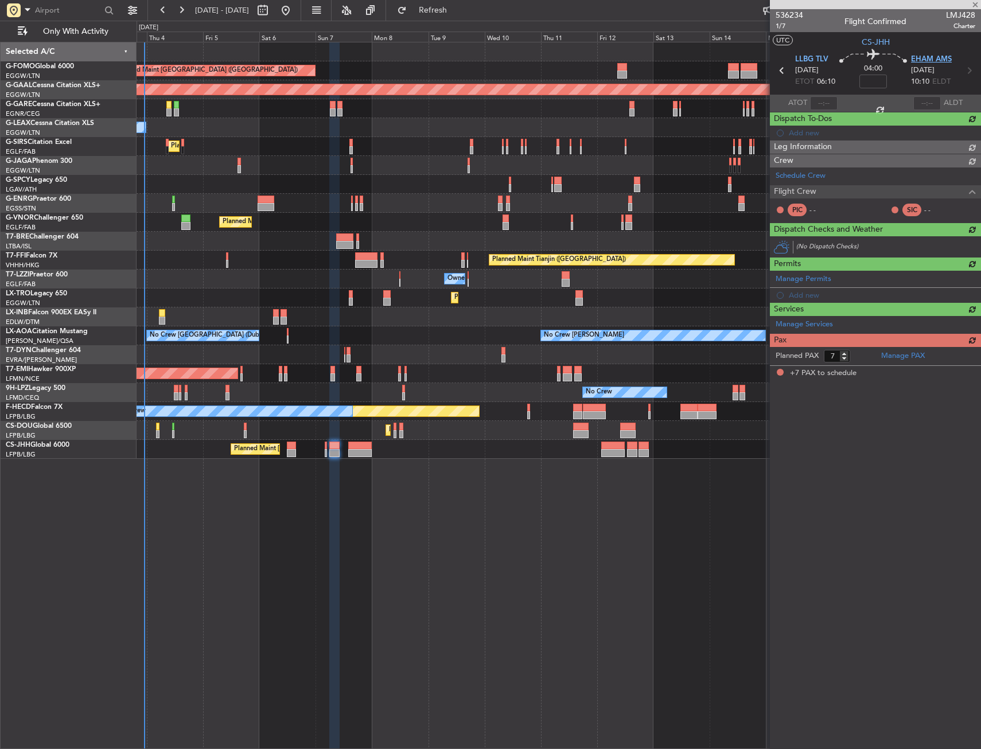
click at [934, 61] on span "EHAM AMS" at bounding box center [931, 59] width 41 height 11
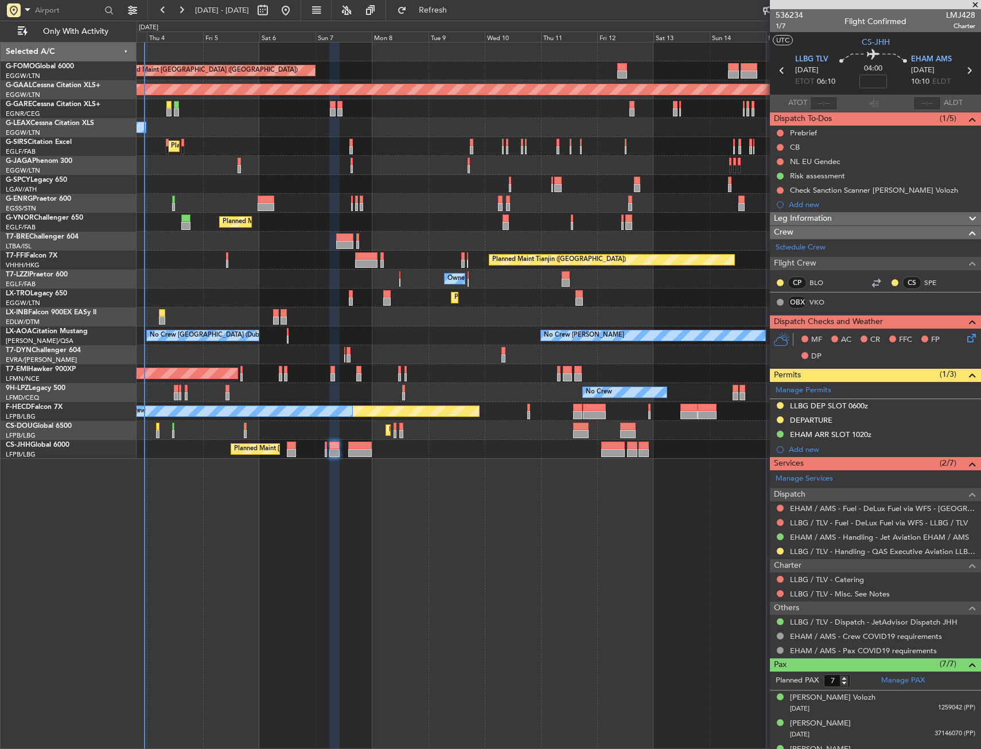
click at [965, 336] on icon at bounding box center [969, 336] width 9 height 9
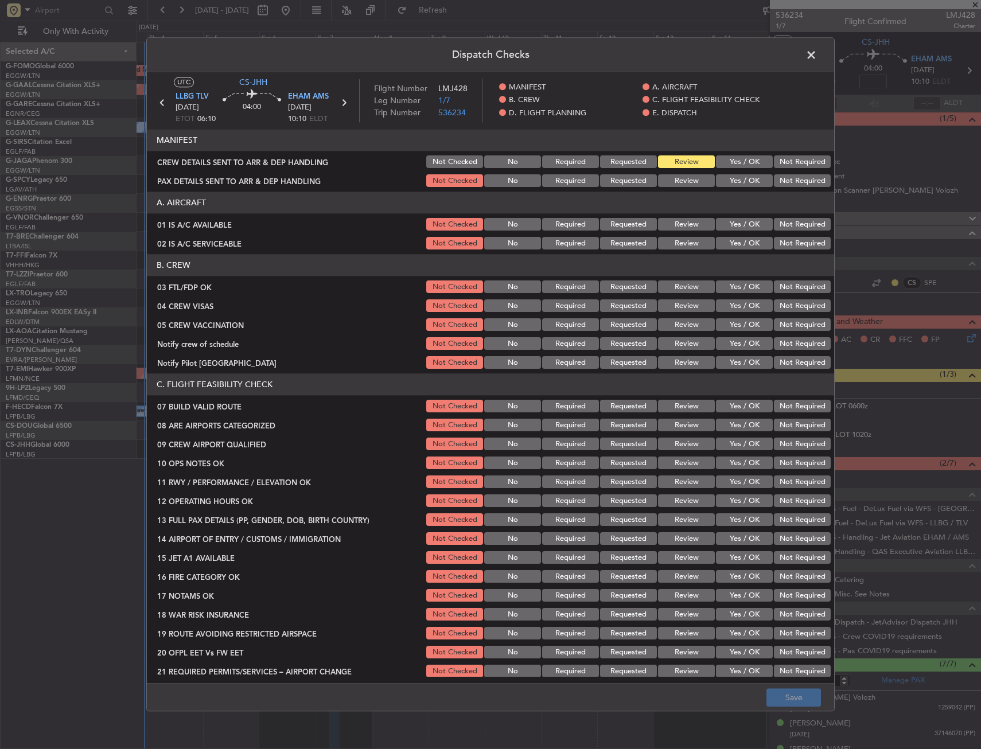
click at [734, 427] on button "Yes / OK" at bounding box center [744, 425] width 57 height 13
click at [792, 691] on button "Save" at bounding box center [793, 698] width 54 height 18
click at [817, 53] on span at bounding box center [817, 57] width 0 height 23
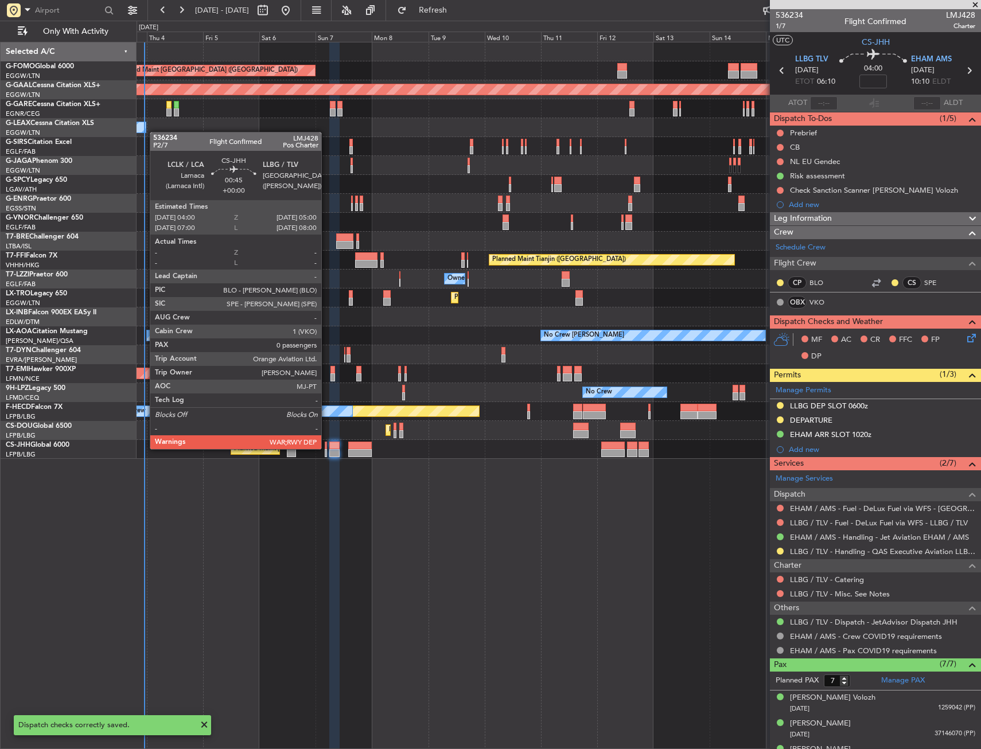
click at [326, 448] on div at bounding box center [326, 446] width 3 height 8
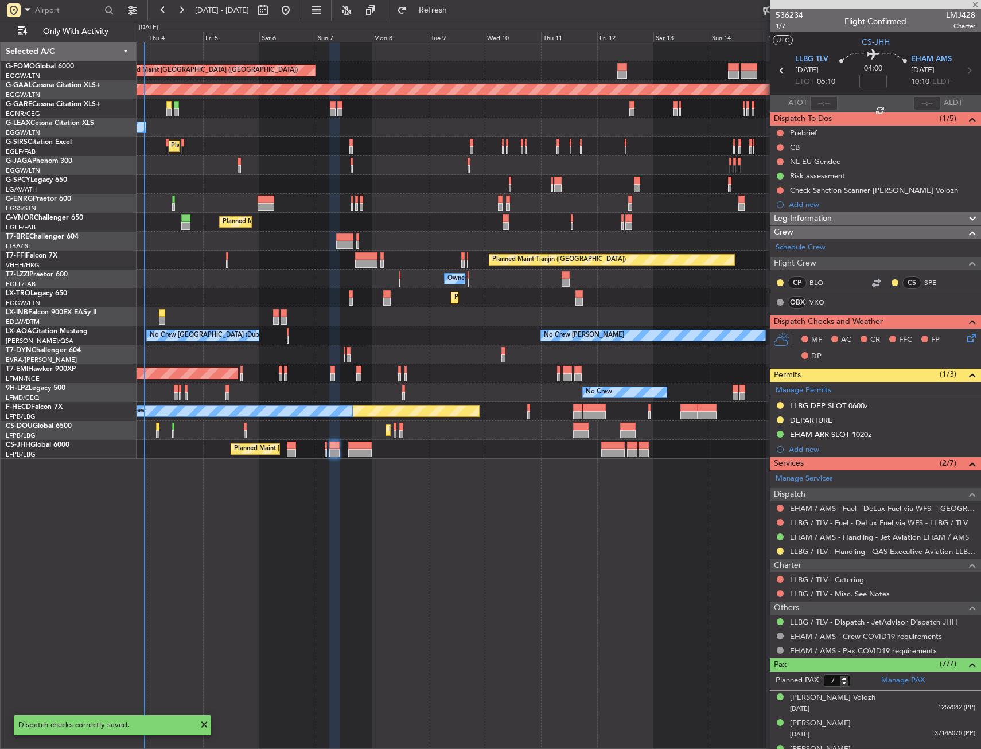
type input "0"
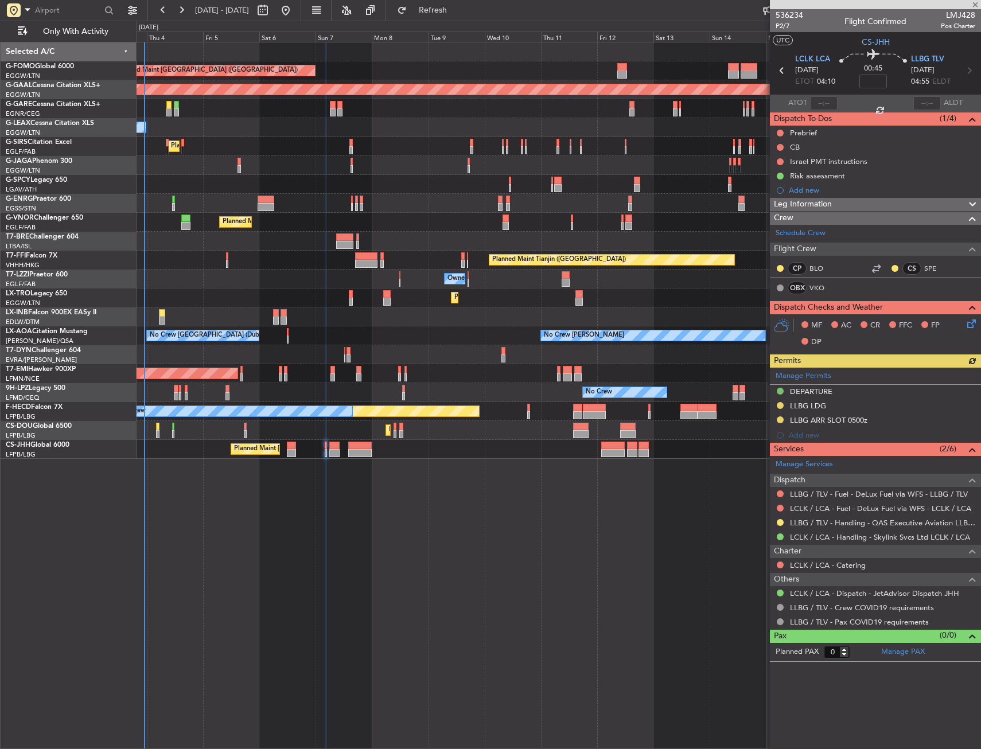
click at [968, 321] on icon at bounding box center [969, 321] width 9 height 9
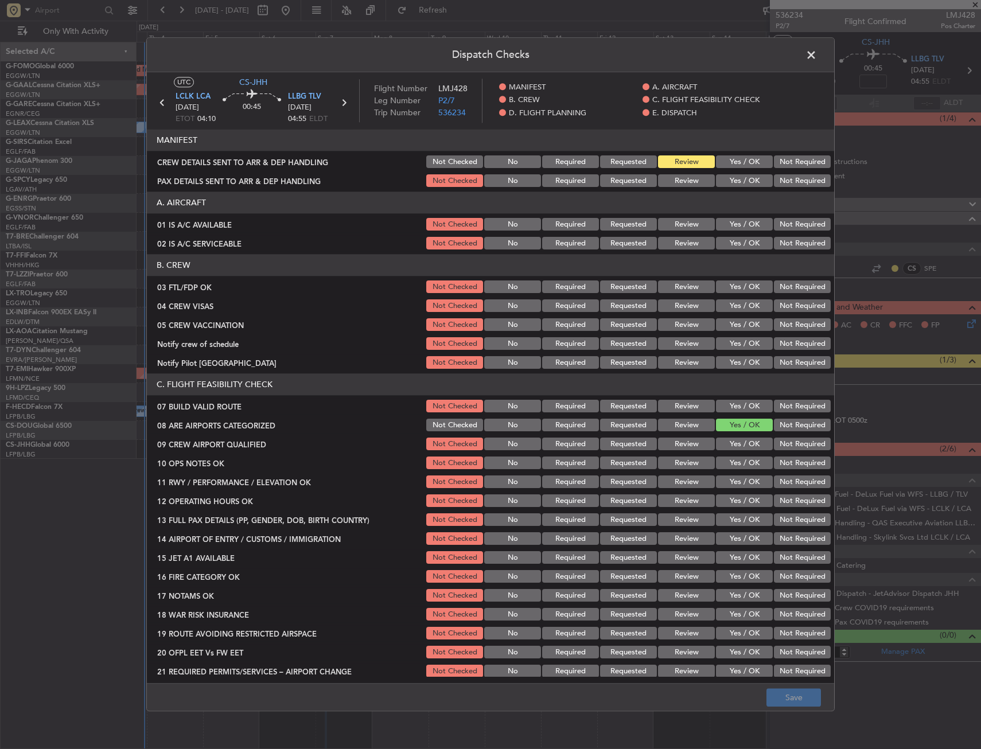
click at [817, 52] on span at bounding box center [817, 57] width 0 height 23
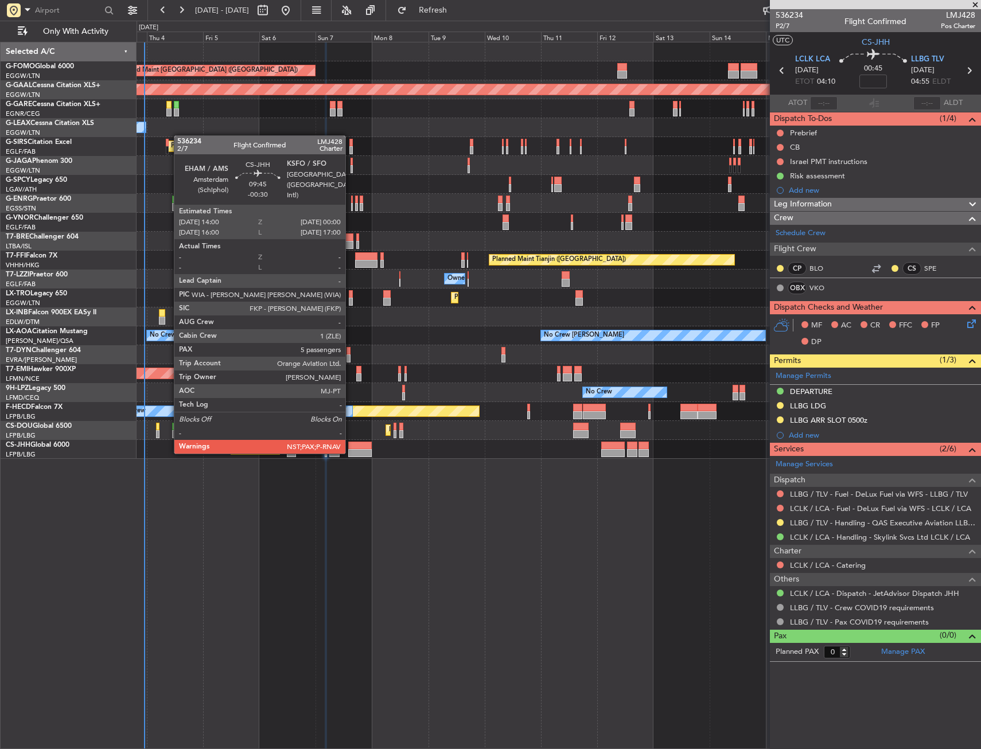
click at [350, 453] on div at bounding box center [360, 453] width 24 height 8
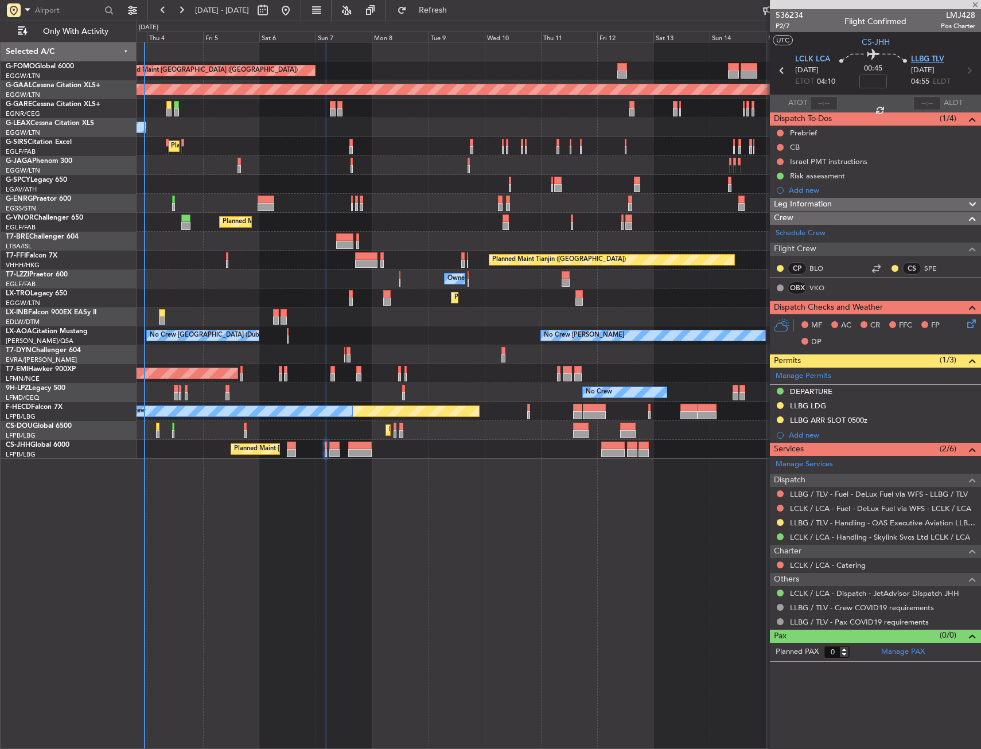
type input "-00:30"
type input "5"
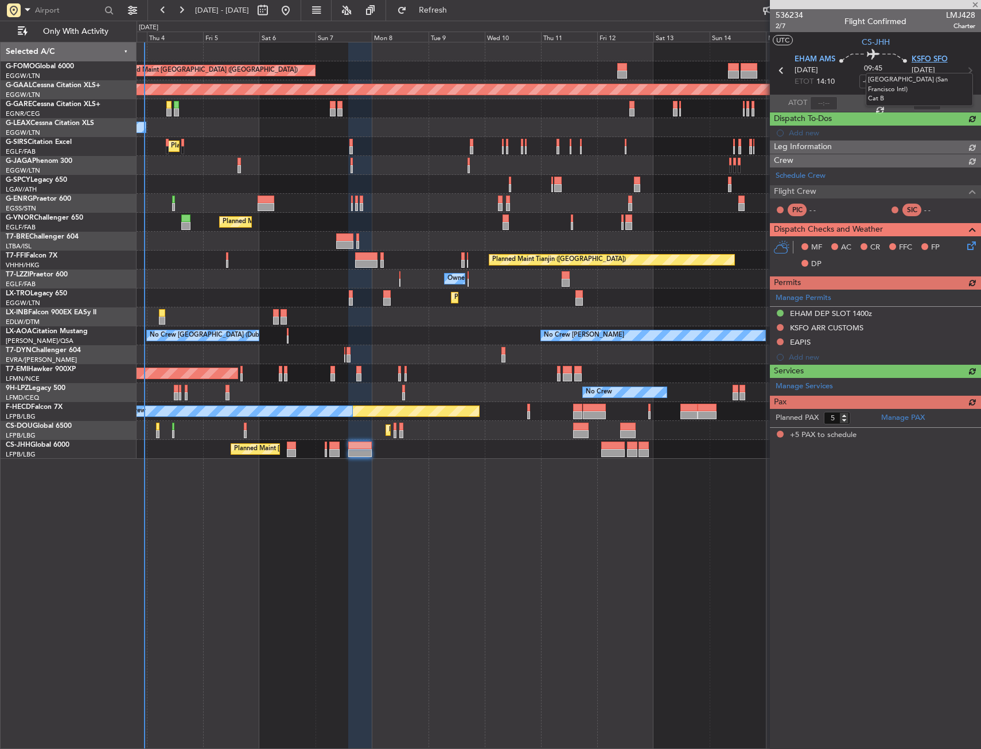
click at [937, 59] on span "KSFO SFO" at bounding box center [929, 59] width 36 height 11
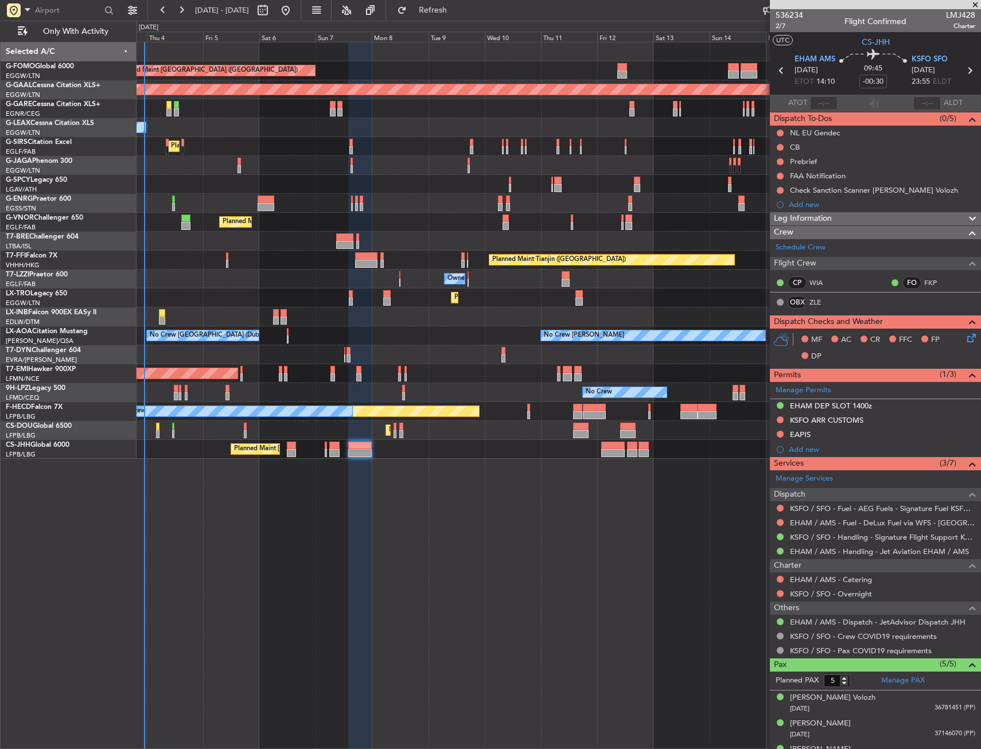
click at [965, 341] on icon at bounding box center [969, 336] width 9 height 9
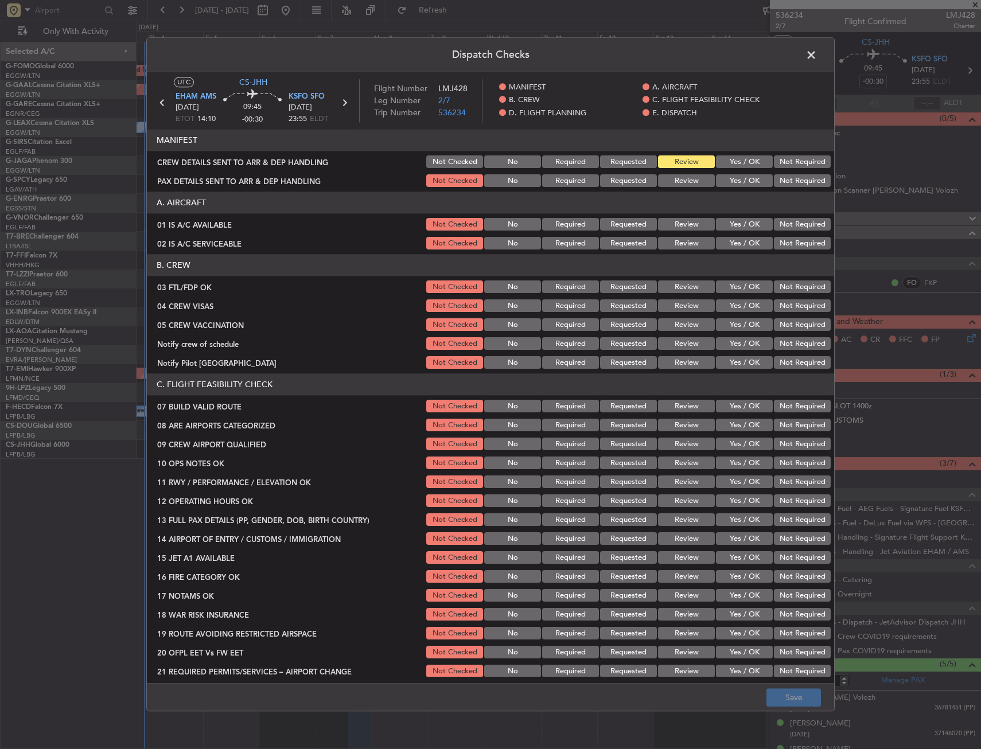
click at [722, 424] on button "Yes / OK" at bounding box center [744, 425] width 57 height 13
click at [786, 705] on button "Save" at bounding box center [793, 698] width 54 height 18
click at [817, 57] on span at bounding box center [817, 57] width 0 height 23
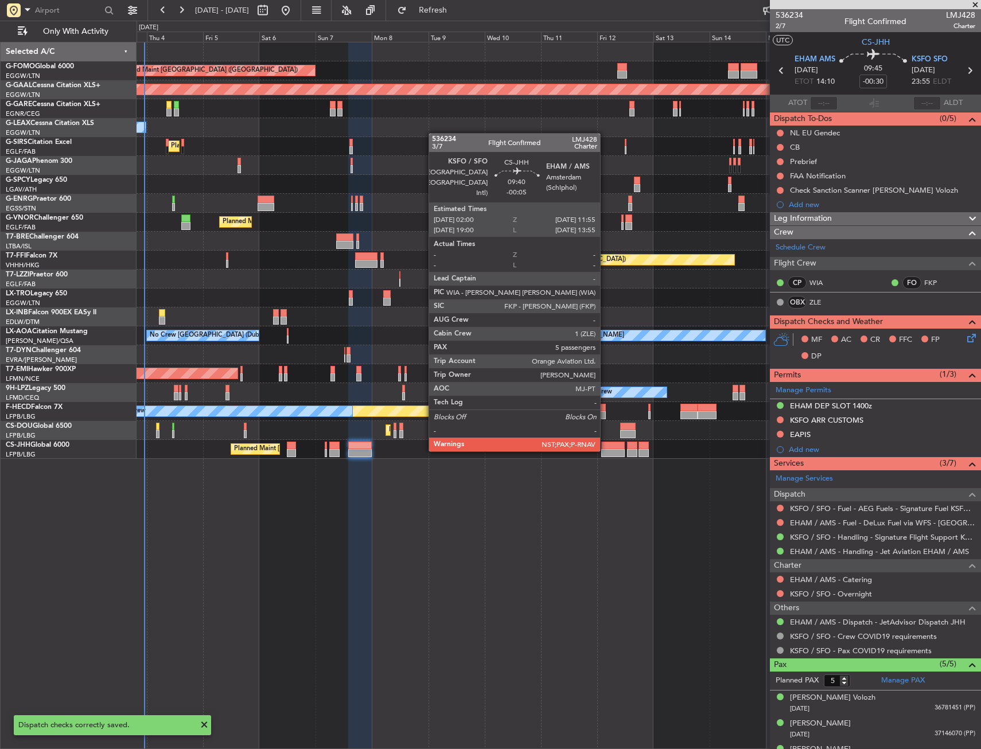
click at [605, 450] on div at bounding box center [613, 453] width 24 height 8
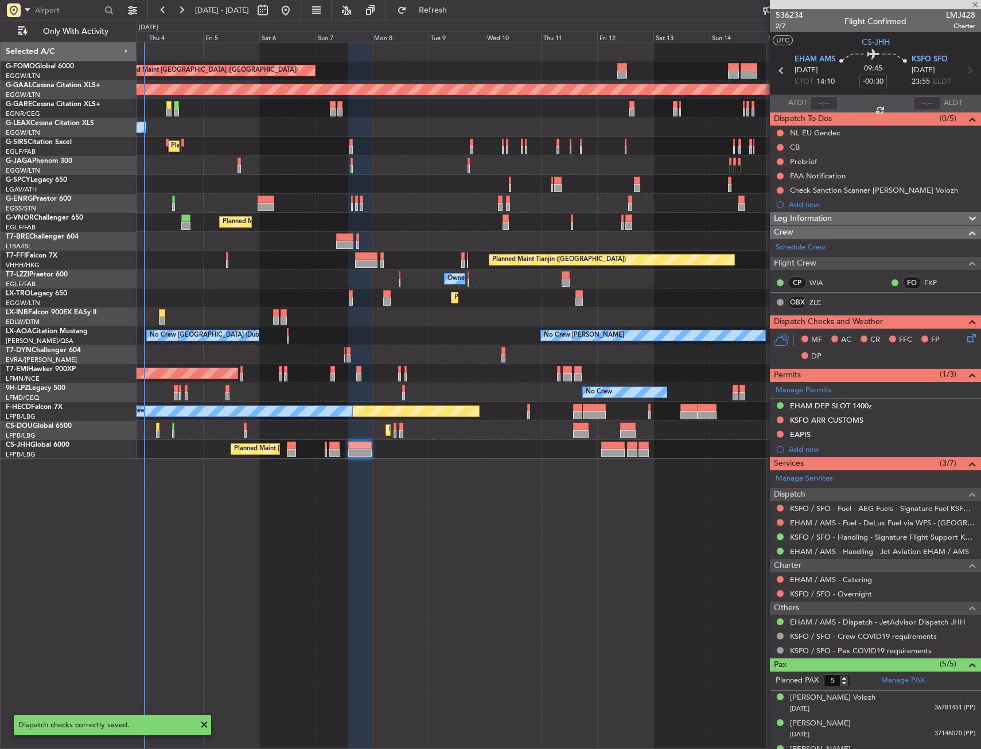
type input "-00:05"
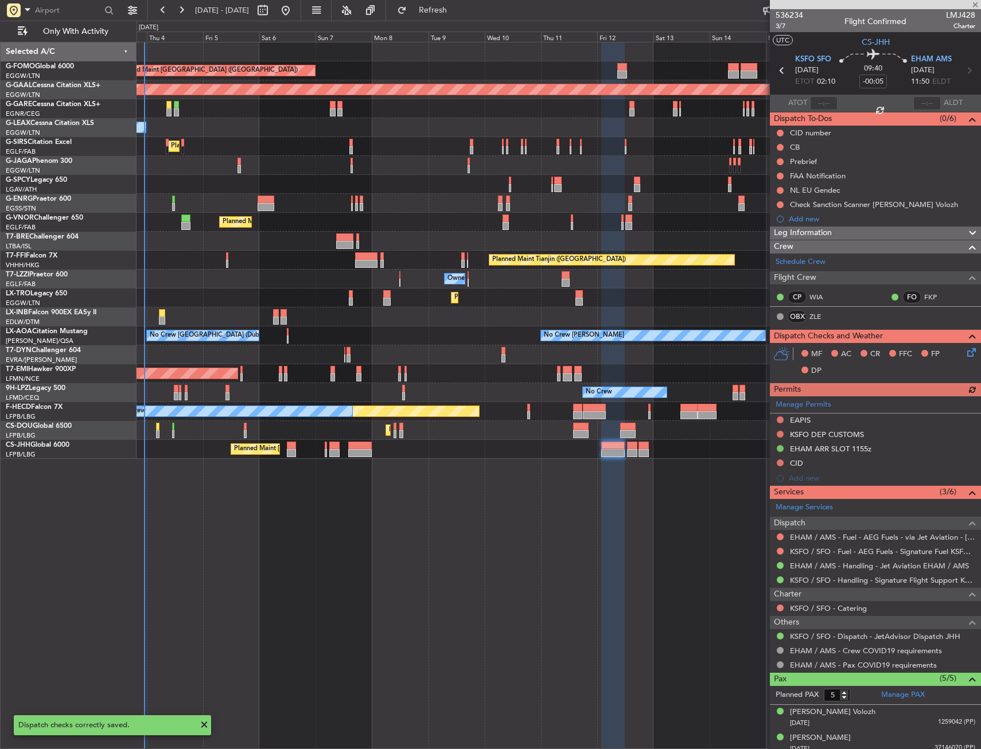
click at [965, 350] on icon at bounding box center [969, 350] width 9 height 9
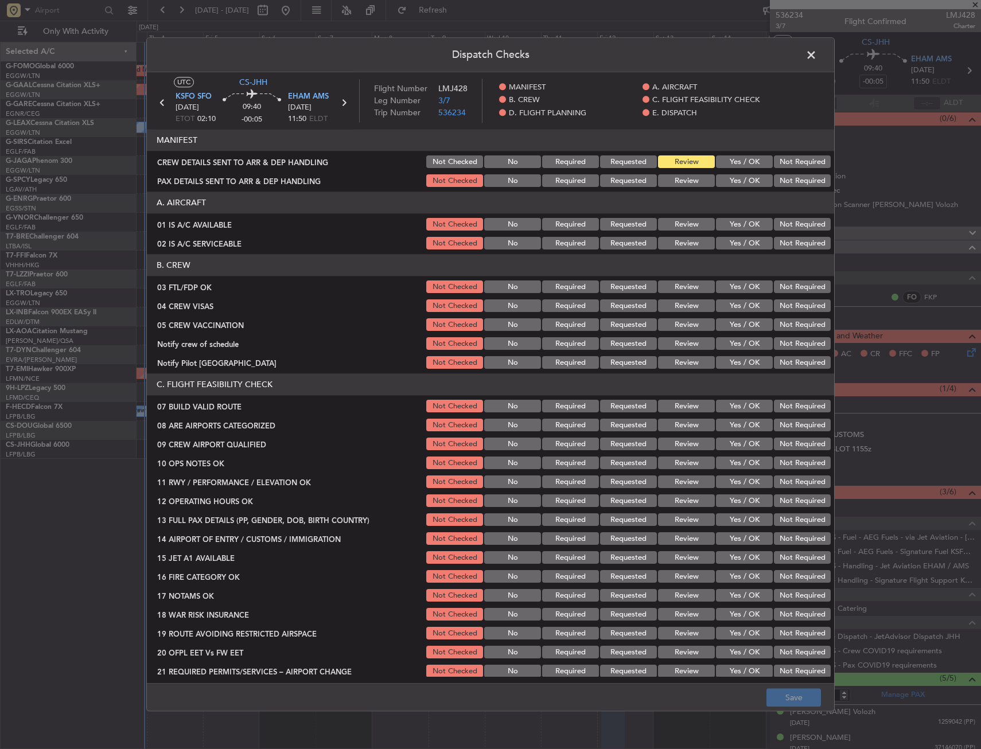
click at [746, 306] on button "Yes / OK" at bounding box center [744, 306] width 57 height 13
click at [462, 302] on button "Not Checked" at bounding box center [454, 306] width 57 height 13
click at [724, 422] on button "Yes / OK" at bounding box center [744, 425] width 57 height 13
click at [783, 697] on button "Save" at bounding box center [793, 698] width 54 height 18
click at [817, 61] on span at bounding box center [817, 57] width 0 height 23
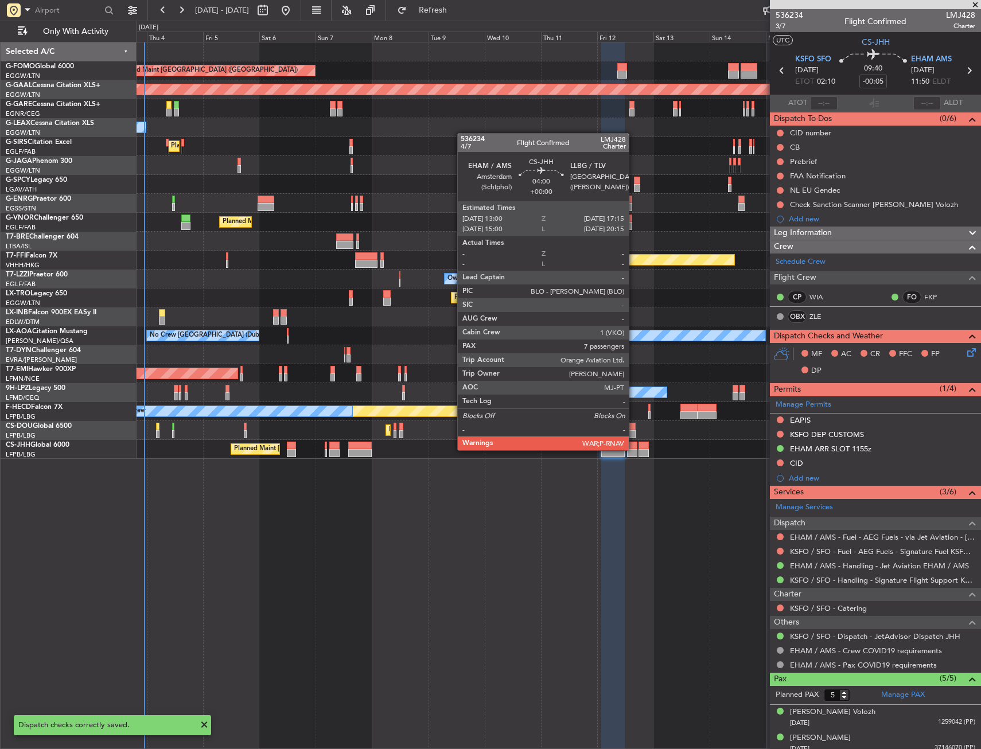
click at [634, 449] on div at bounding box center [632, 453] width 10 height 8
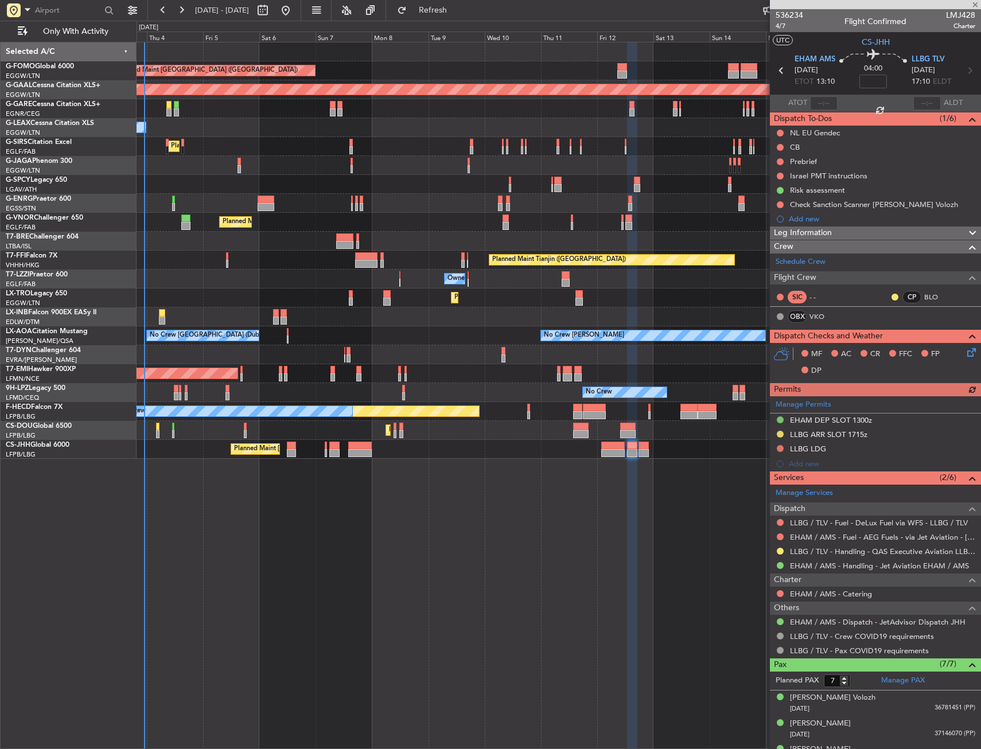
click at [965, 350] on icon at bounding box center [969, 350] width 9 height 9
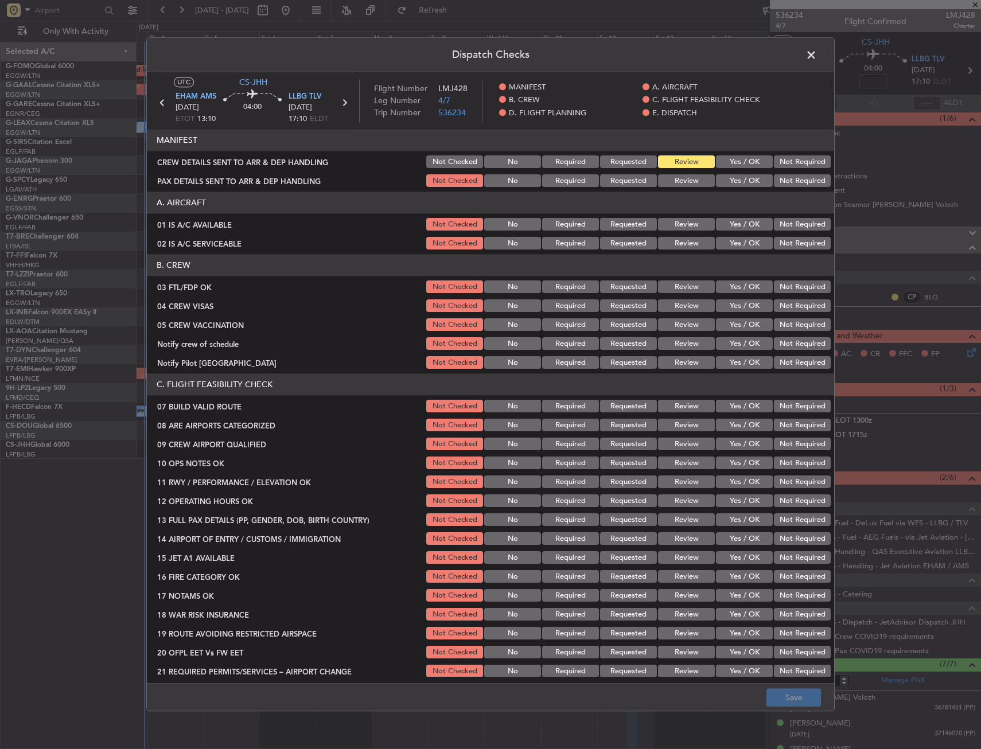
click at [735, 424] on button "Yes / OK" at bounding box center [744, 425] width 57 height 13
click at [782, 693] on button "Save" at bounding box center [793, 698] width 54 height 18
click at [817, 59] on span at bounding box center [817, 57] width 0 height 23
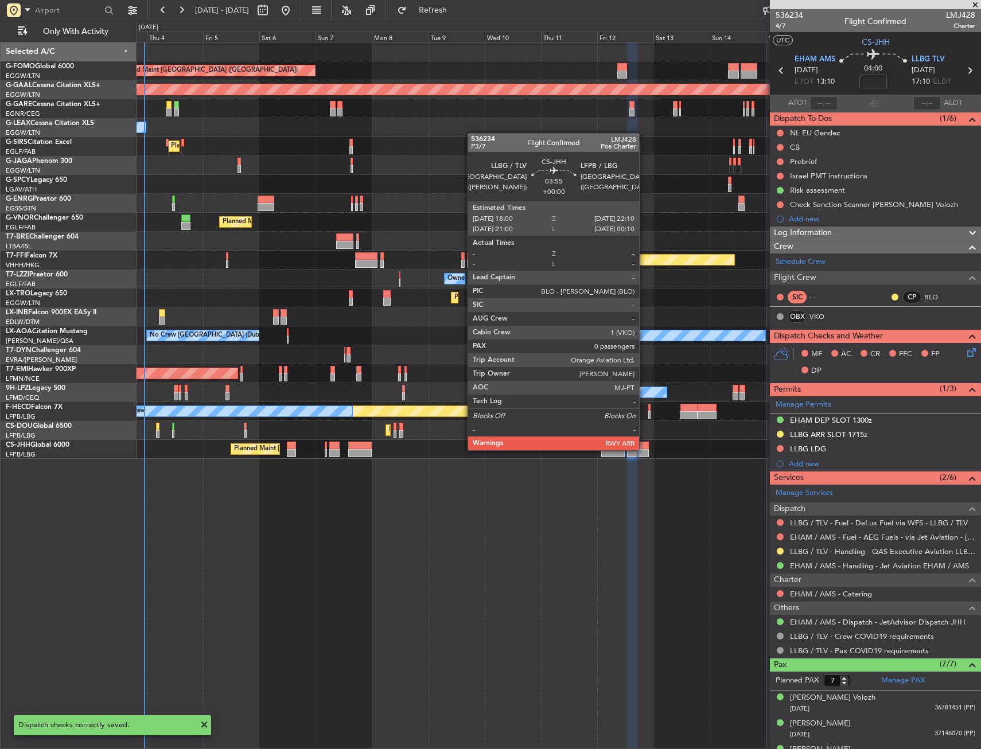
click at [644, 449] on div at bounding box center [643, 453] width 10 height 8
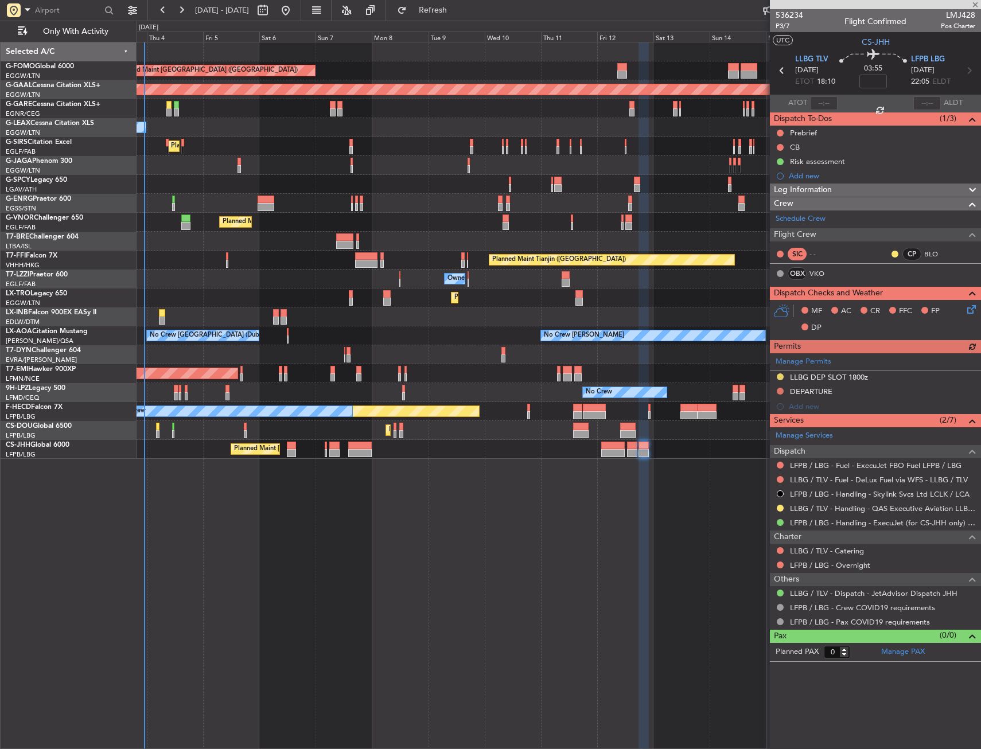
click at [970, 312] on icon at bounding box center [969, 307] width 9 height 9
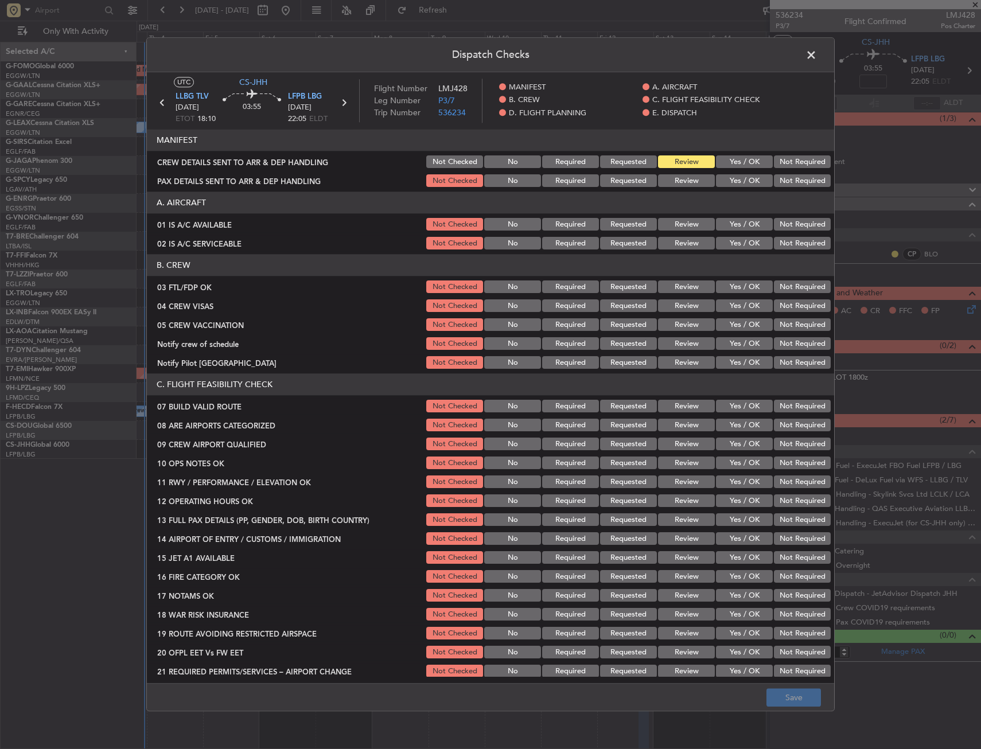
click at [747, 429] on button "Yes / OK" at bounding box center [744, 425] width 57 height 13
click at [801, 693] on button "Save" at bounding box center [793, 698] width 54 height 18
click at [817, 58] on span at bounding box center [817, 57] width 0 height 23
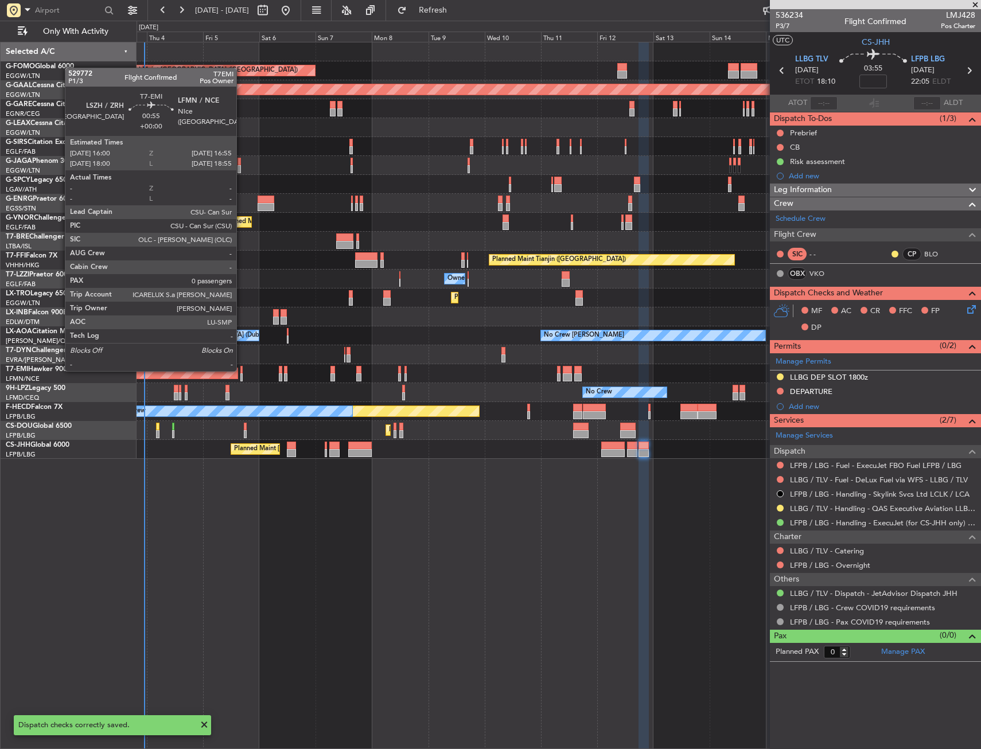
click at [241, 370] on div at bounding box center [241, 370] width 2 height 8
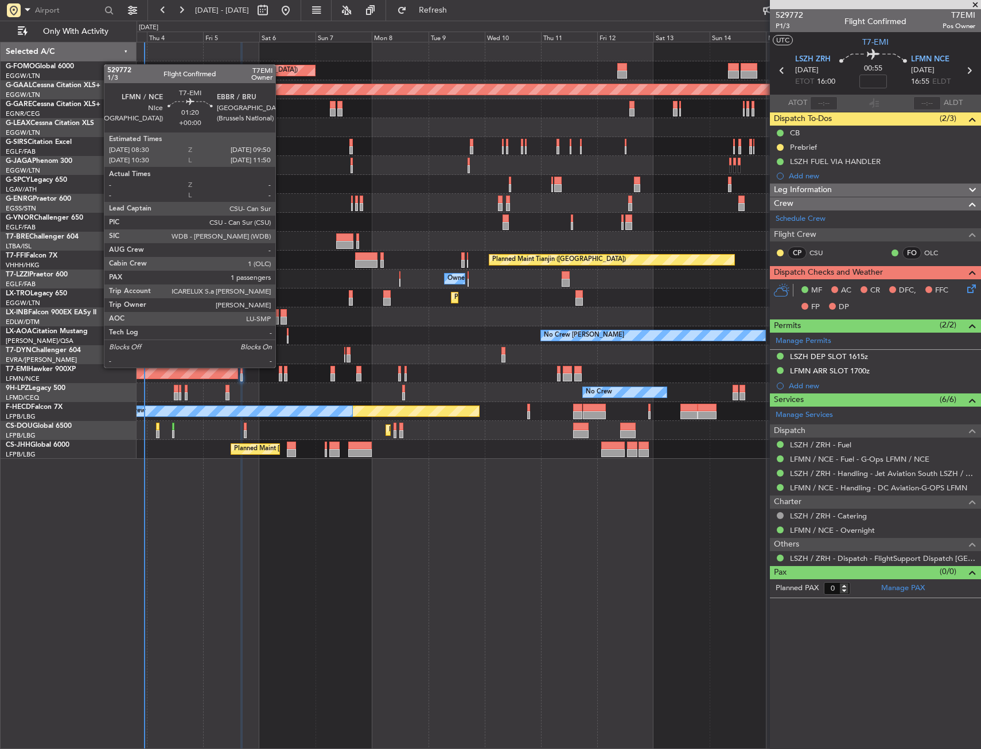
click at [280, 368] on div at bounding box center [280, 370] width 3 height 8
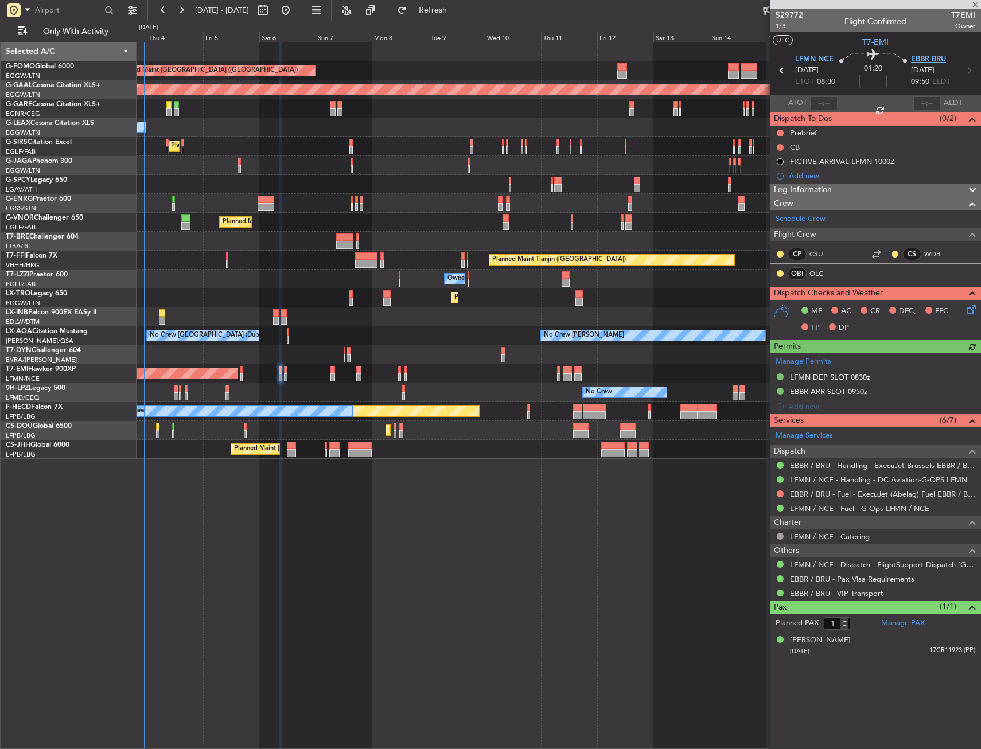
click at [933, 60] on span "EBBR BRU" at bounding box center [928, 59] width 35 height 11
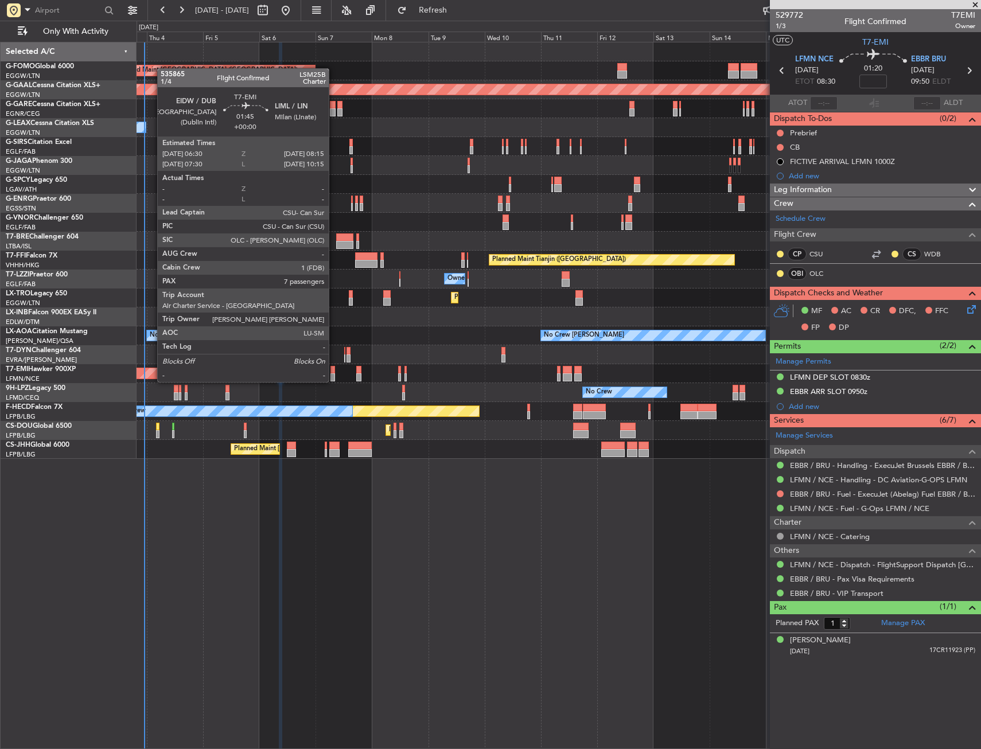
click at [334, 371] on div at bounding box center [332, 370] width 5 height 8
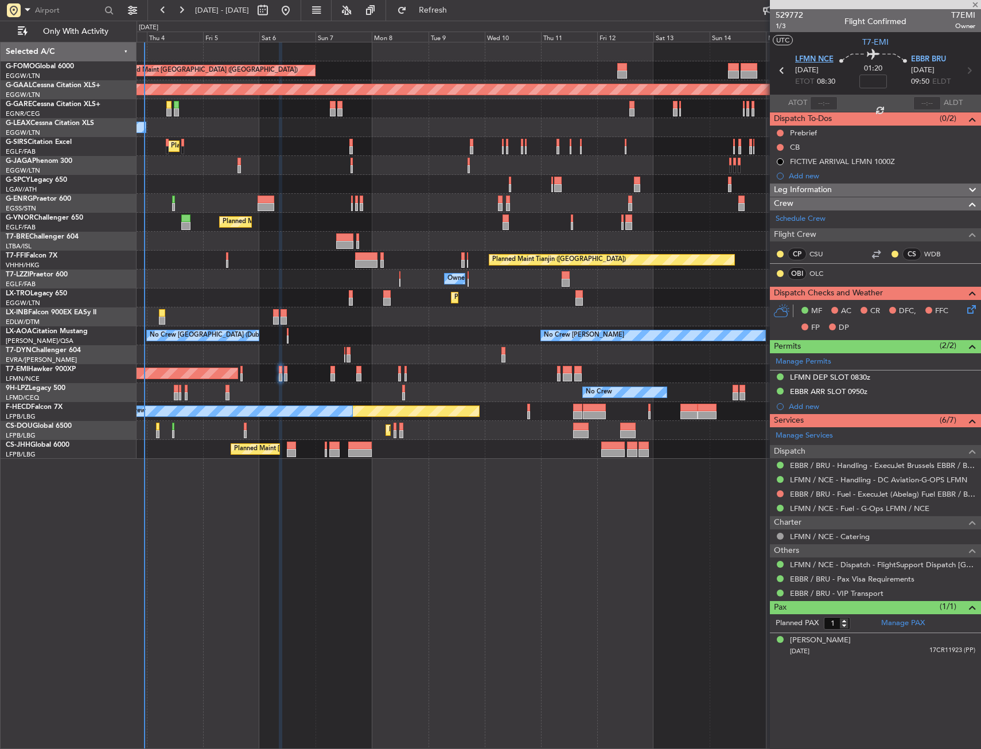
click at [805, 61] on span "LFMN NCE" at bounding box center [814, 59] width 38 height 11
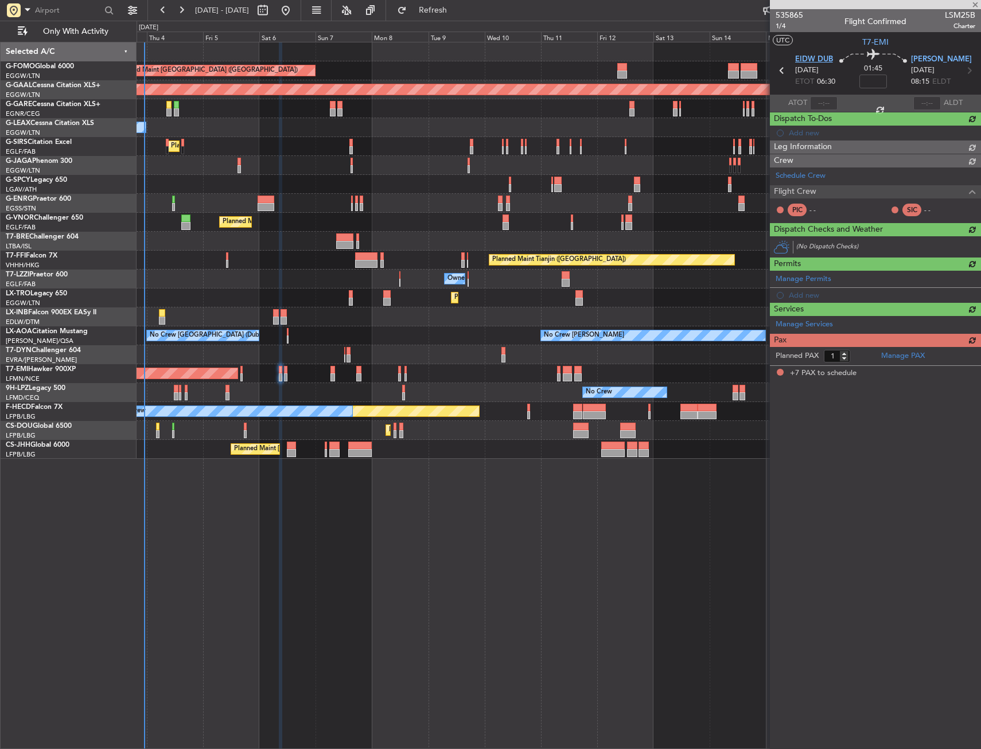
type input "7"
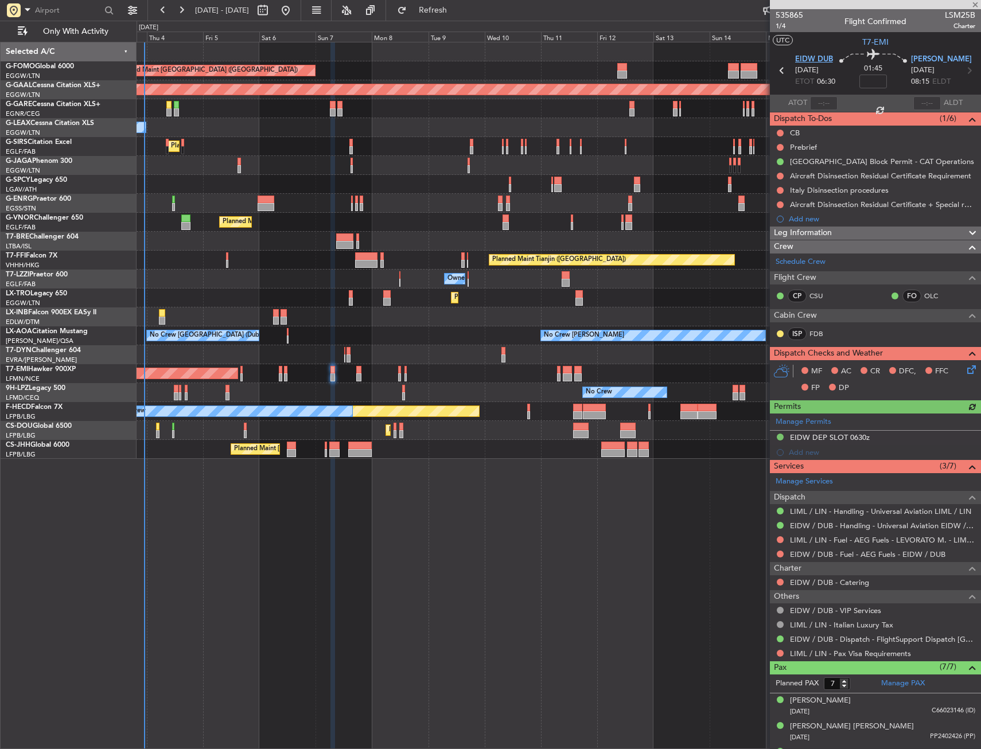
click at [798, 61] on span "EIDW DUB" at bounding box center [814, 59] width 38 height 11
click at [28, 9] on span at bounding box center [28, 9] width 14 height 14
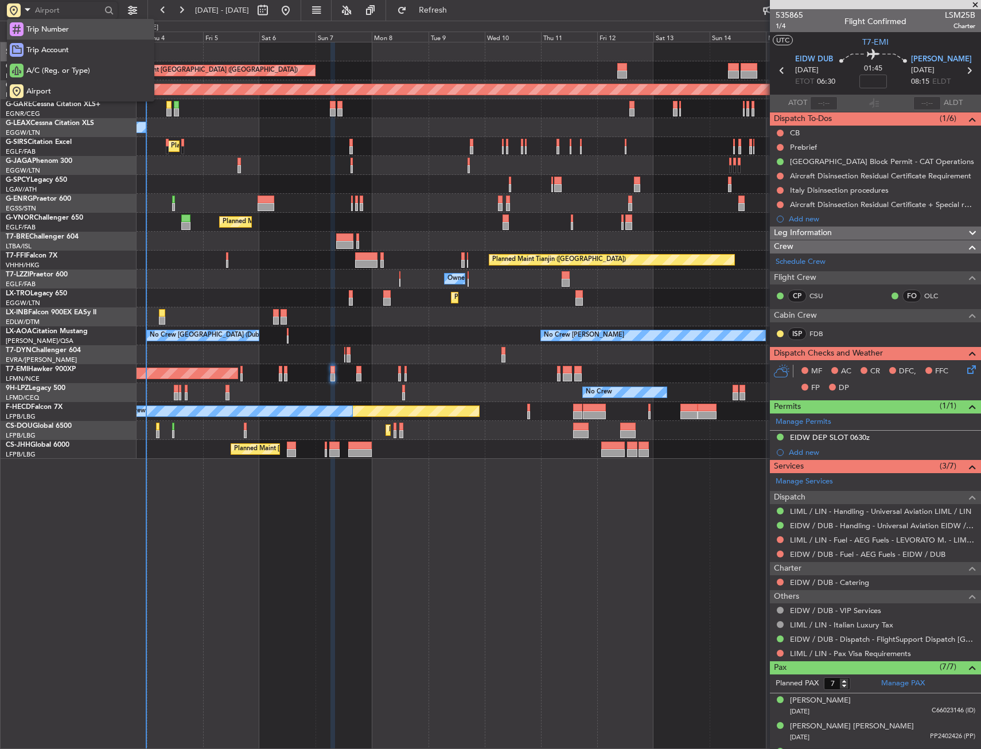
click at [24, 32] on div "Trip Number" at bounding box center [80, 29] width 147 height 21
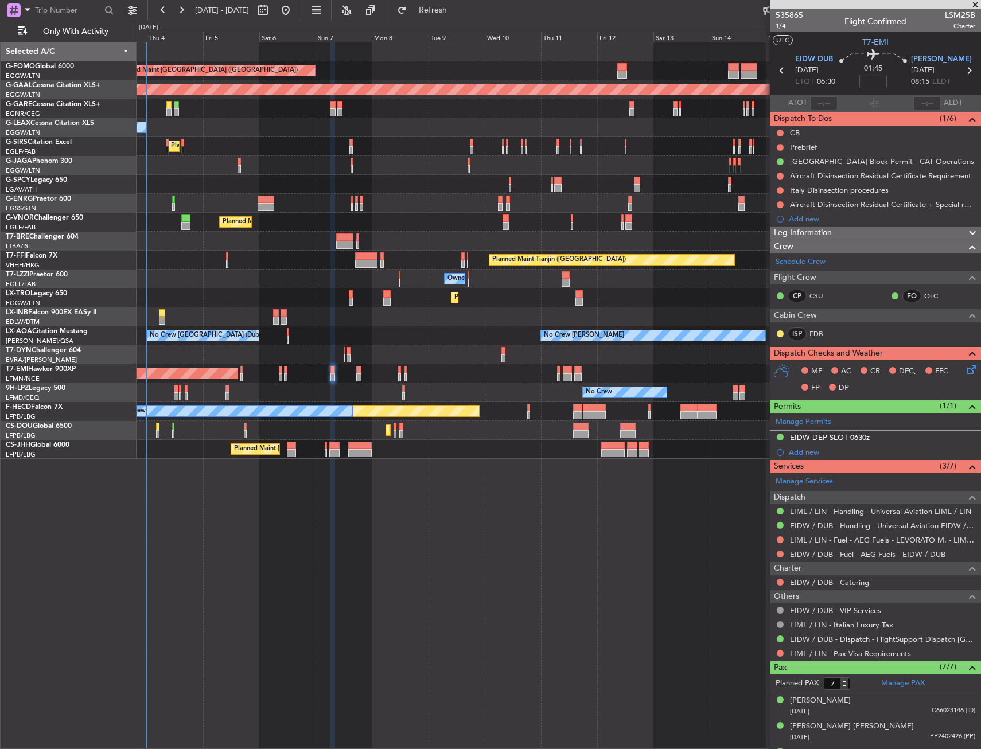
click at [249, 116] on div "Unplanned Maint [PERSON_NAME]" at bounding box center [559, 108] width 844 height 19
click at [365, 169] on div "Owner Ibiza" at bounding box center [559, 165] width 844 height 19
